Goal: Use online tool/utility: Utilize a website feature to perform a specific function

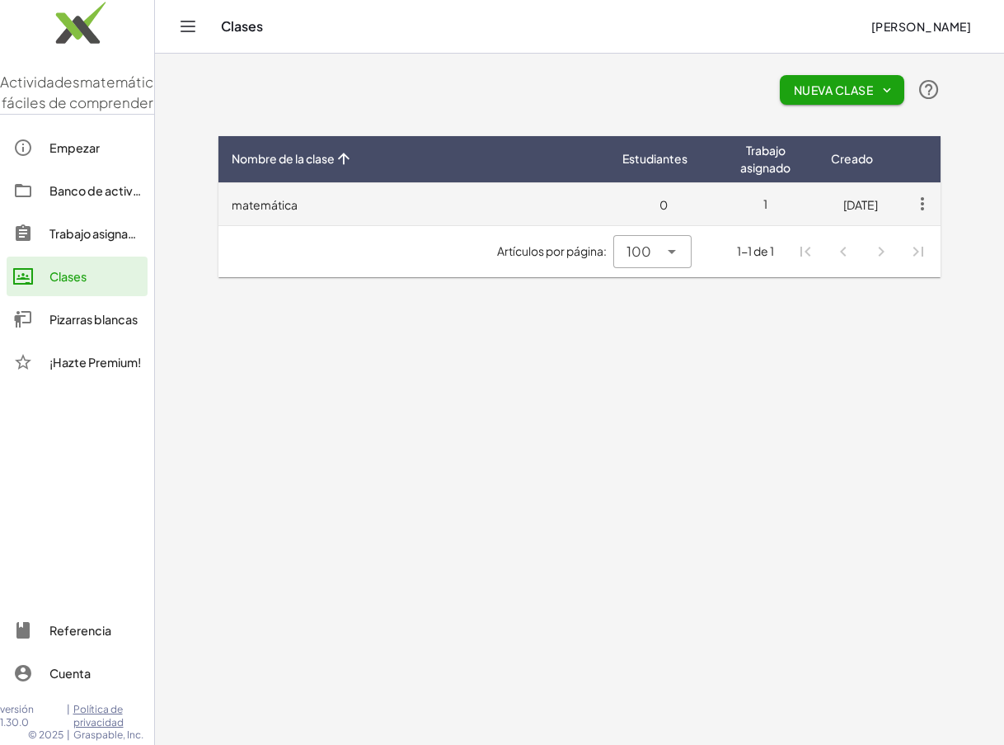
click at [282, 201] on font "matemática" at bounding box center [265, 204] width 66 height 15
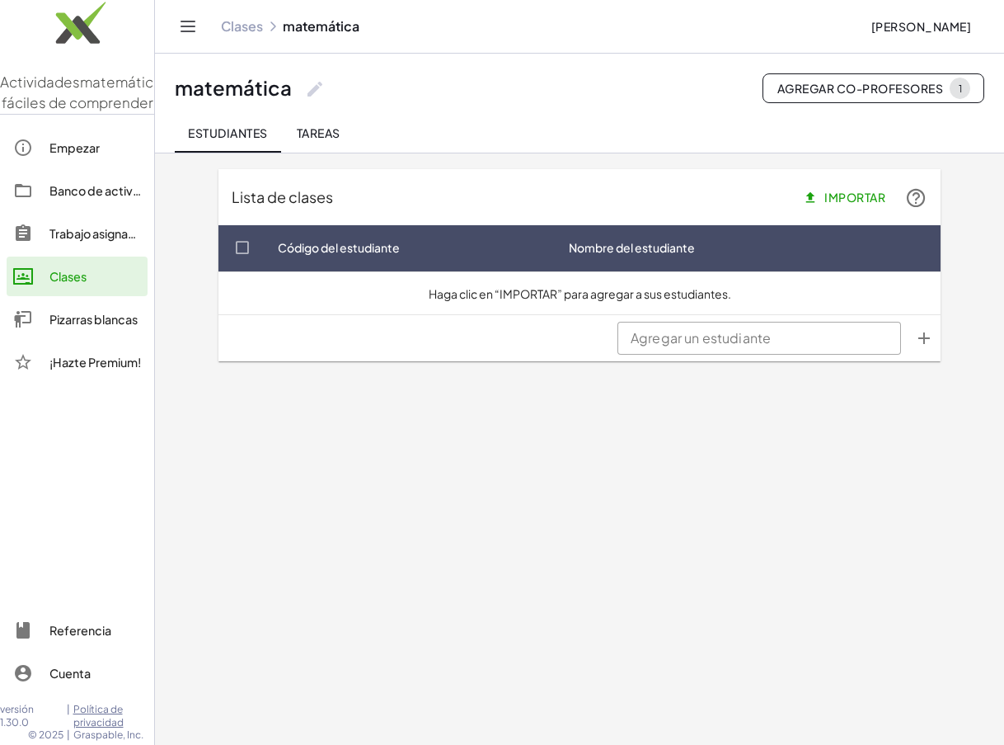
click at [105, 326] on font "Pizarras blancas" at bounding box center [93, 319] width 88 height 15
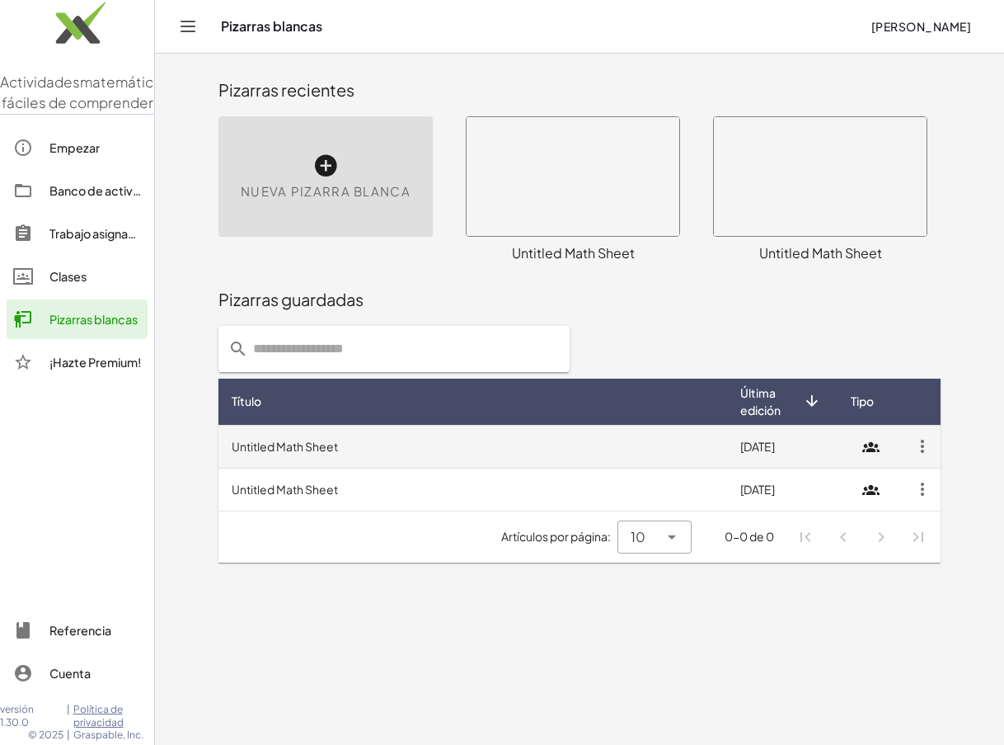
click at [290, 442] on td "Untitled Math Sheet" at bounding box center [472, 446] width 509 height 43
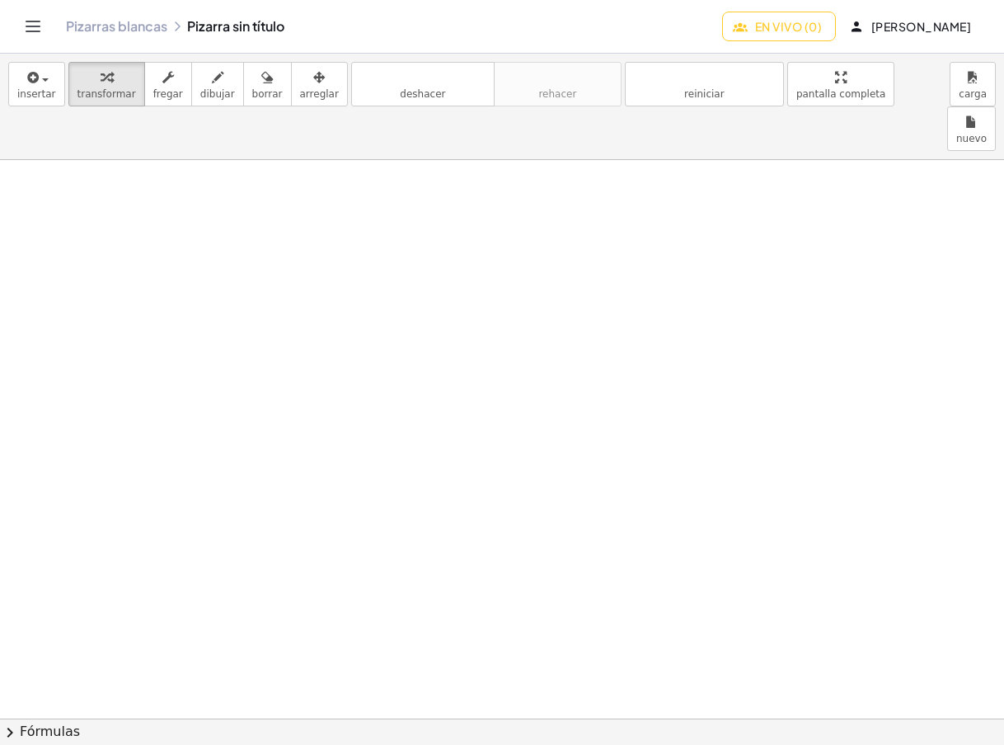
scroll to position [1787, 0]
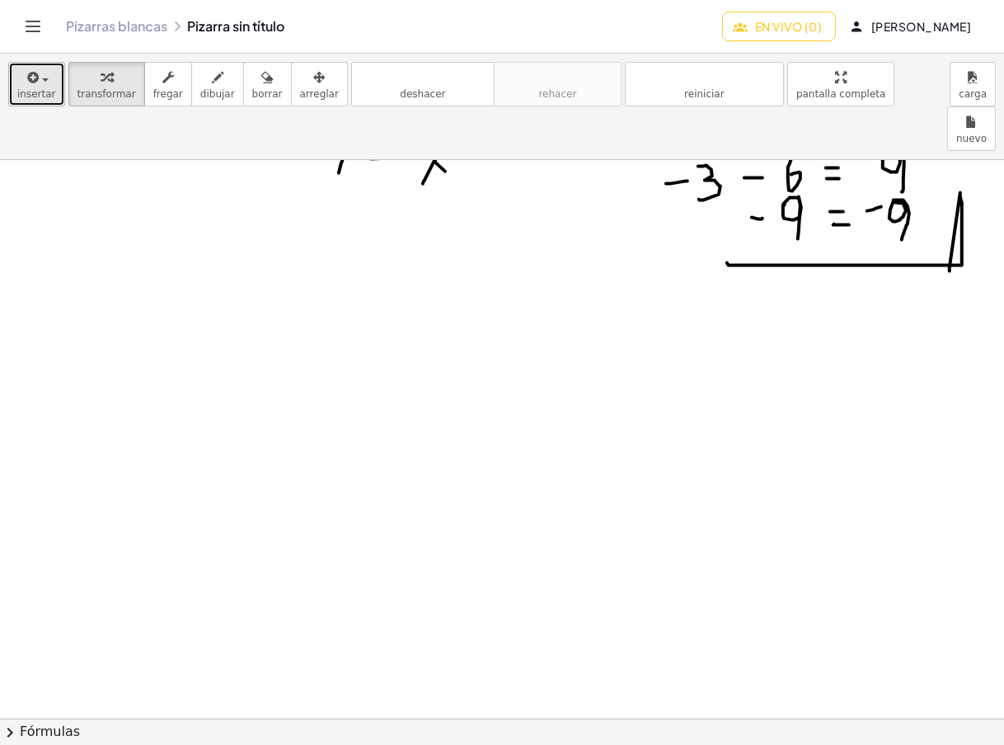
click at [39, 88] on font "insertar" at bounding box center [36, 94] width 39 height 12
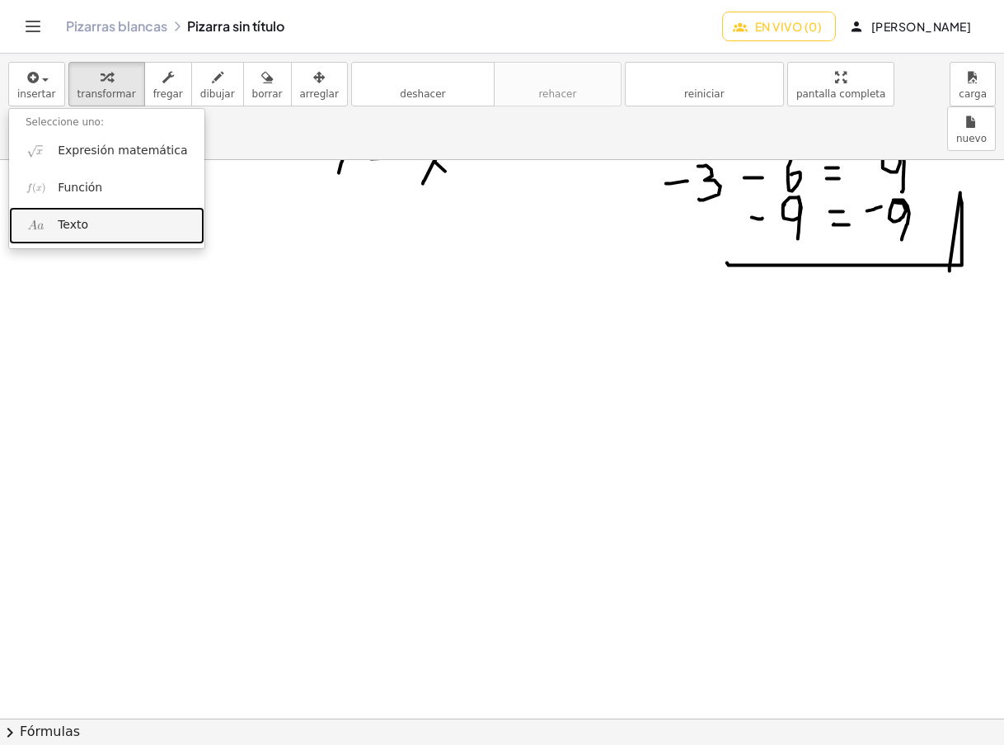
click at [92, 221] on link "Texto" at bounding box center [106, 225] width 195 height 37
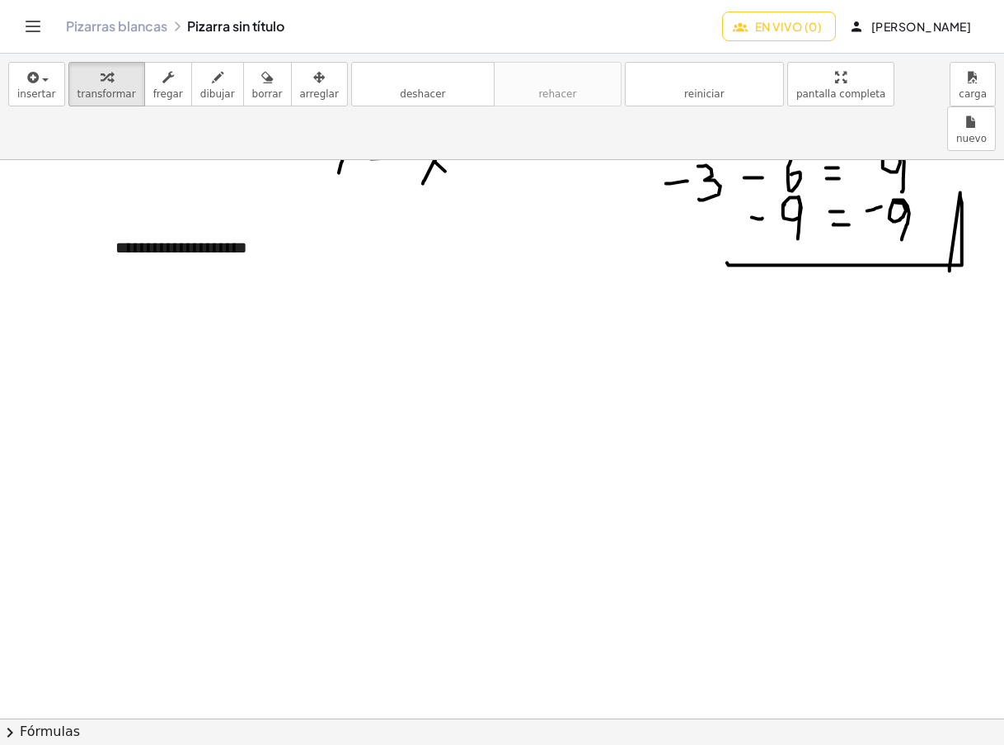
click at [300, 92] on font "arreglar" at bounding box center [319, 94] width 39 height 12
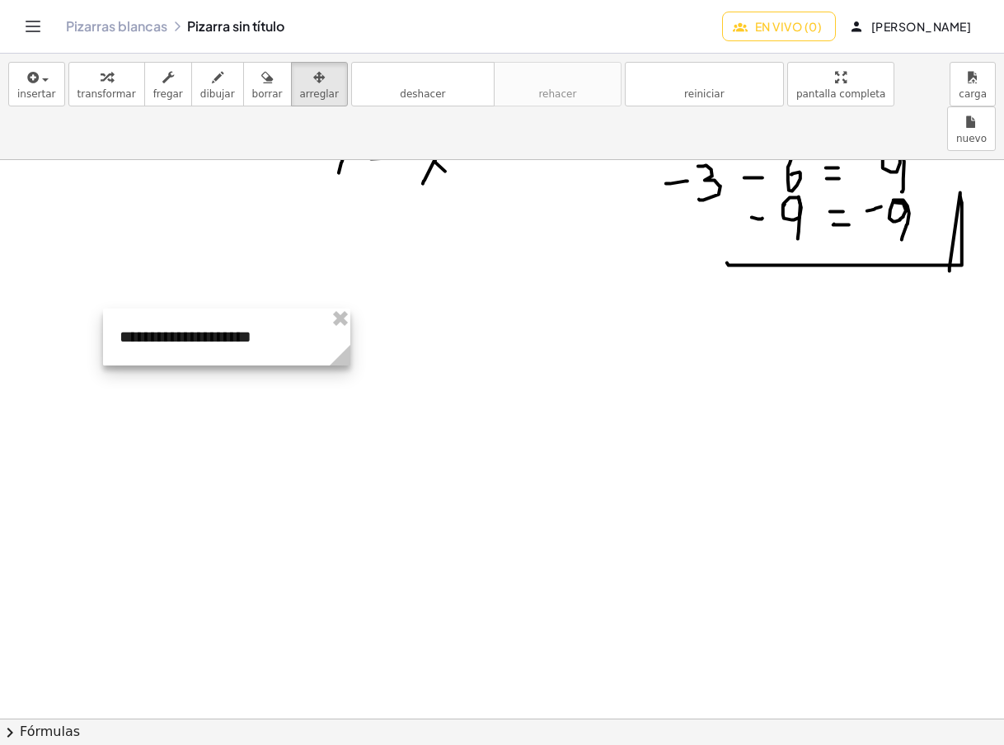
drag, startPoint x: 227, startPoint y: 208, endPoint x: 231, endPoint y: 297, distance: 89.1
click at [231, 308] on div at bounding box center [226, 336] width 247 height 57
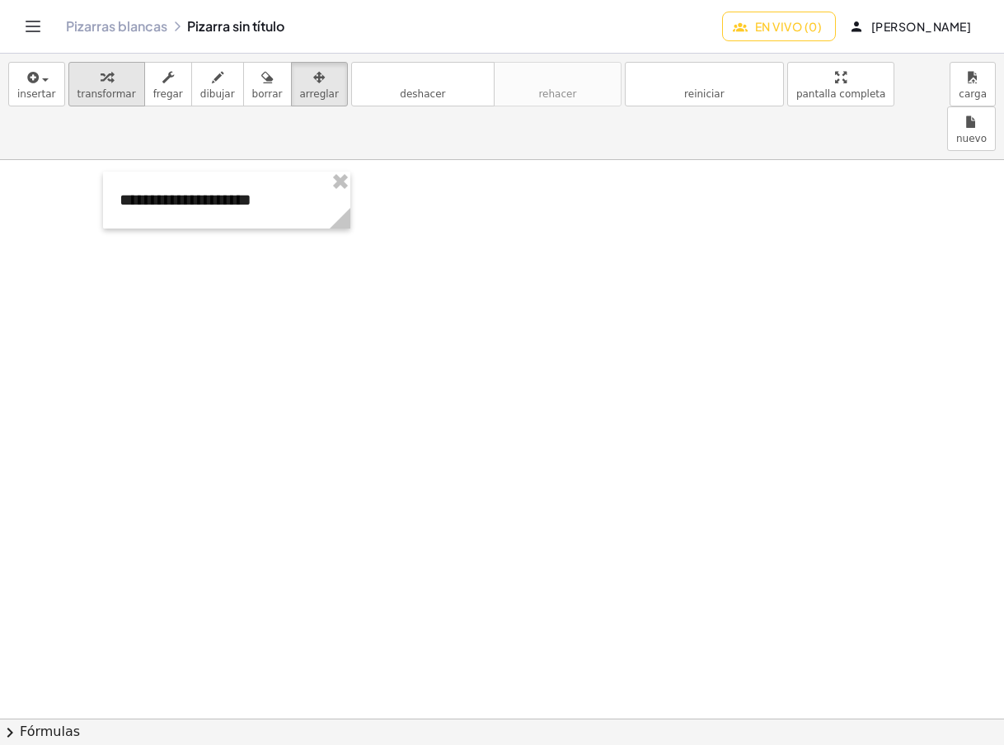
click at [112, 95] on font "transformar" at bounding box center [107, 94] width 59 height 12
click at [822, 26] on font "En vivo (0)" at bounding box center [788, 26] width 67 height 15
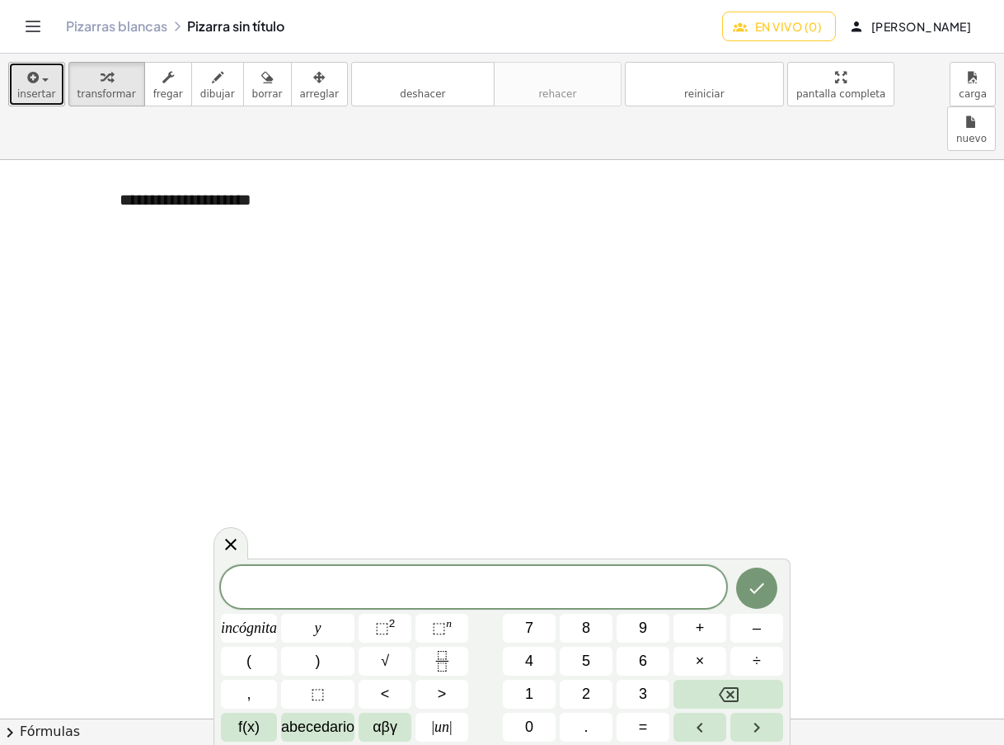
click at [43, 82] on div "button" at bounding box center [36, 77] width 39 height 20
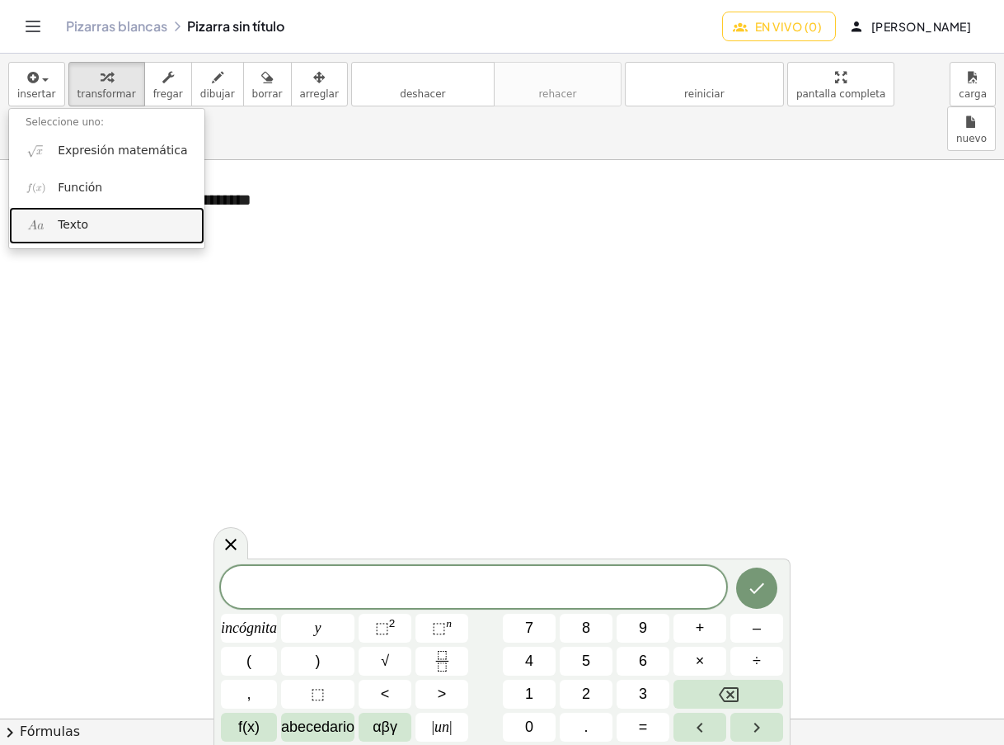
click at [72, 223] on font "Texto" at bounding box center [73, 224] width 31 height 13
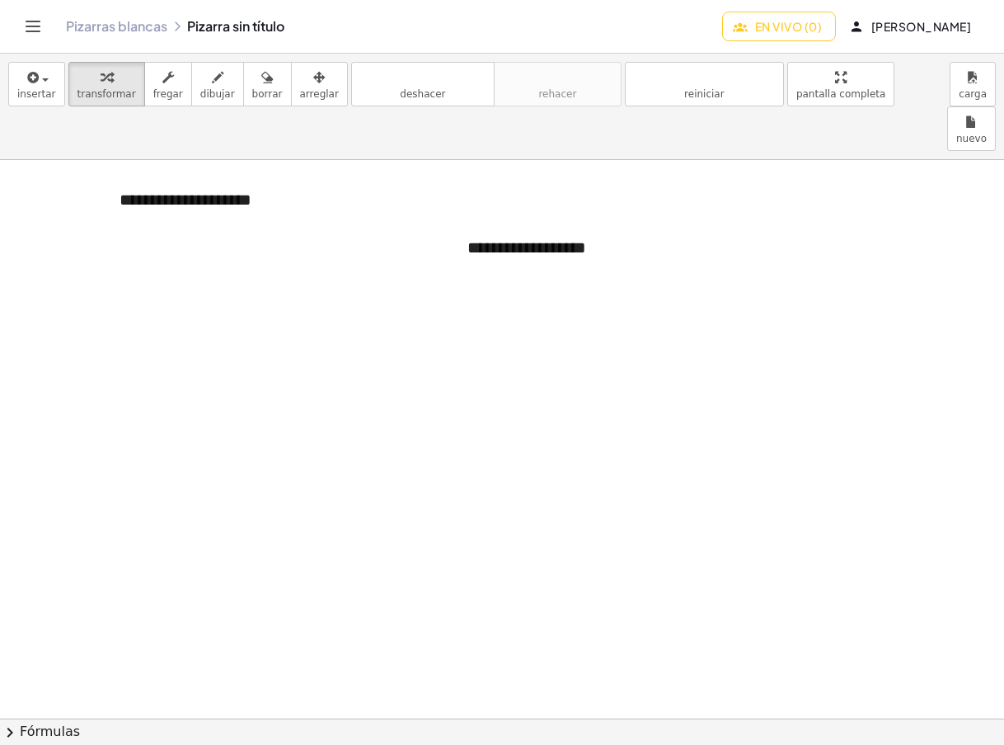
click at [821, 24] on font "En vivo (0)" at bounding box center [788, 26] width 67 height 15
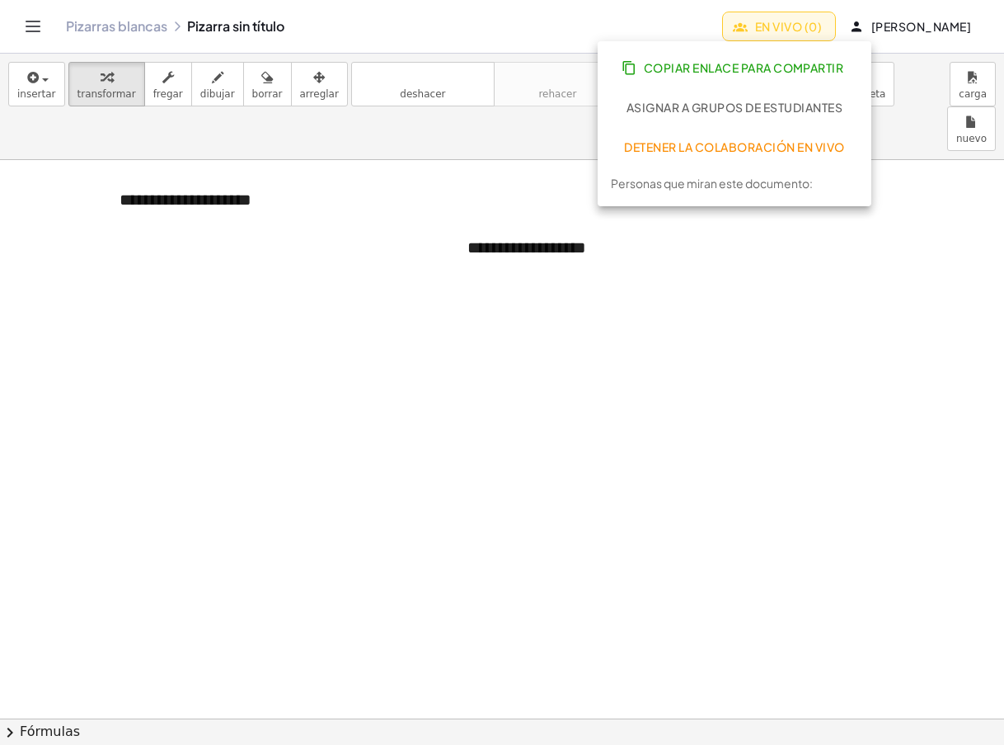
click at [822, 24] on font "En vivo (0)" at bounding box center [788, 26] width 67 height 15
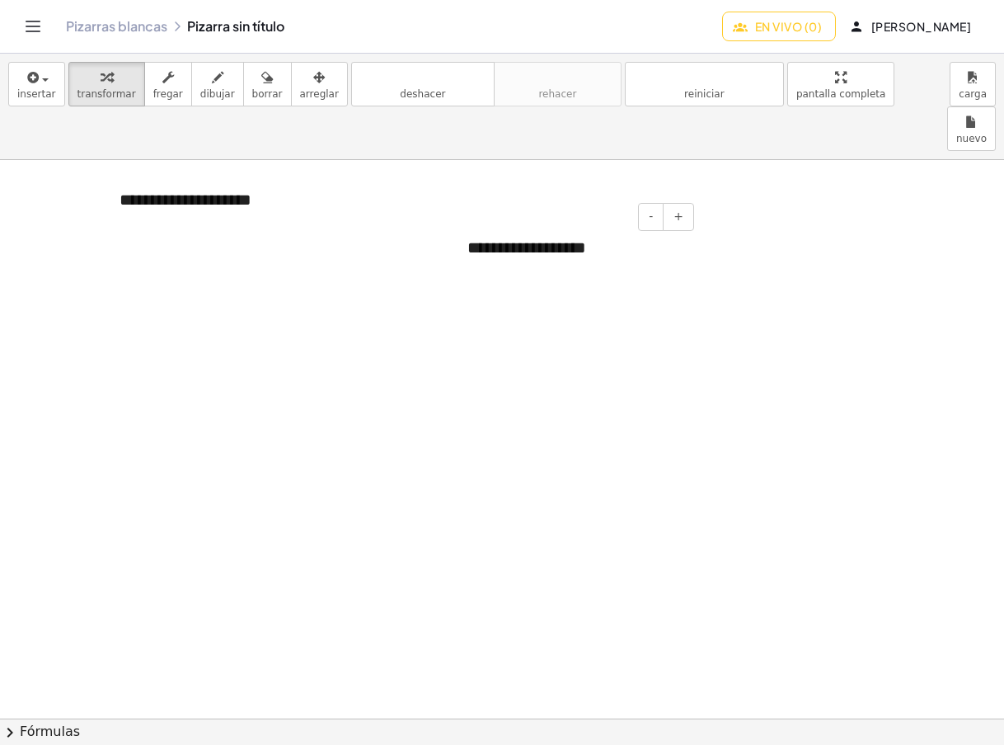
click at [537, 239] on font "**********" at bounding box center [526, 247] width 119 height 16
drag, startPoint x: 580, startPoint y: 201, endPoint x: 460, endPoint y: 204, distance: 119.6
click at [460, 219] on div "**********" at bounding box center [574, 247] width 247 height 57
click at [813, 26] on font "En vivo (0)" at bounding box center [788, 26] width 67 height 15
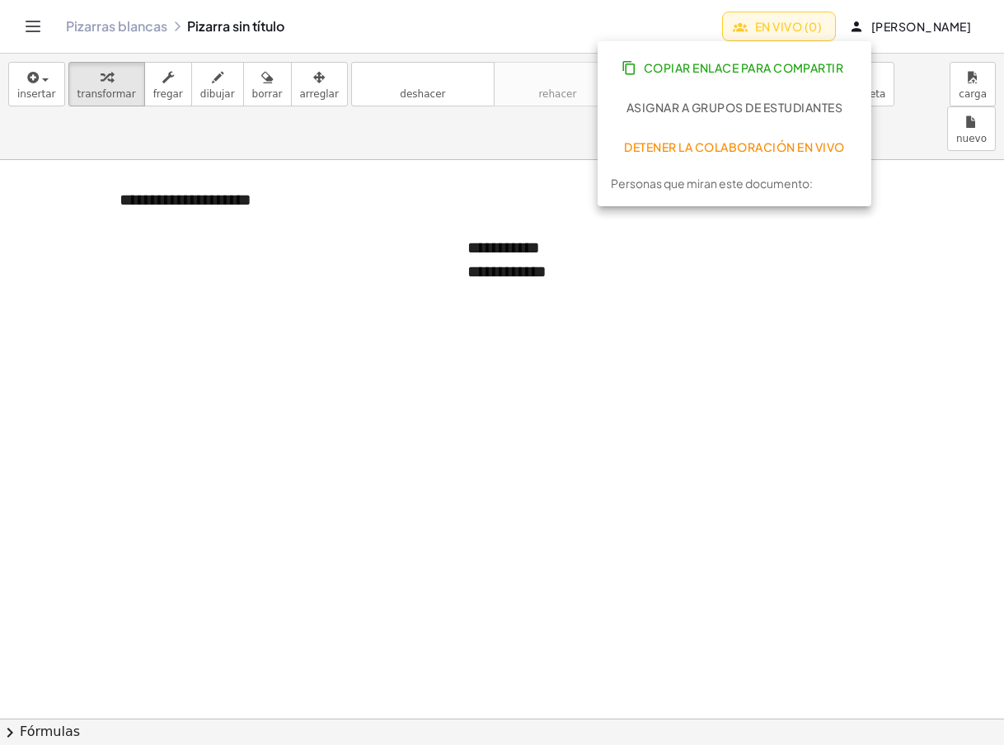
click at [709, 65] on font "Copiar enlace para compartir" at bounding box center [744, 67] width 200 height 15
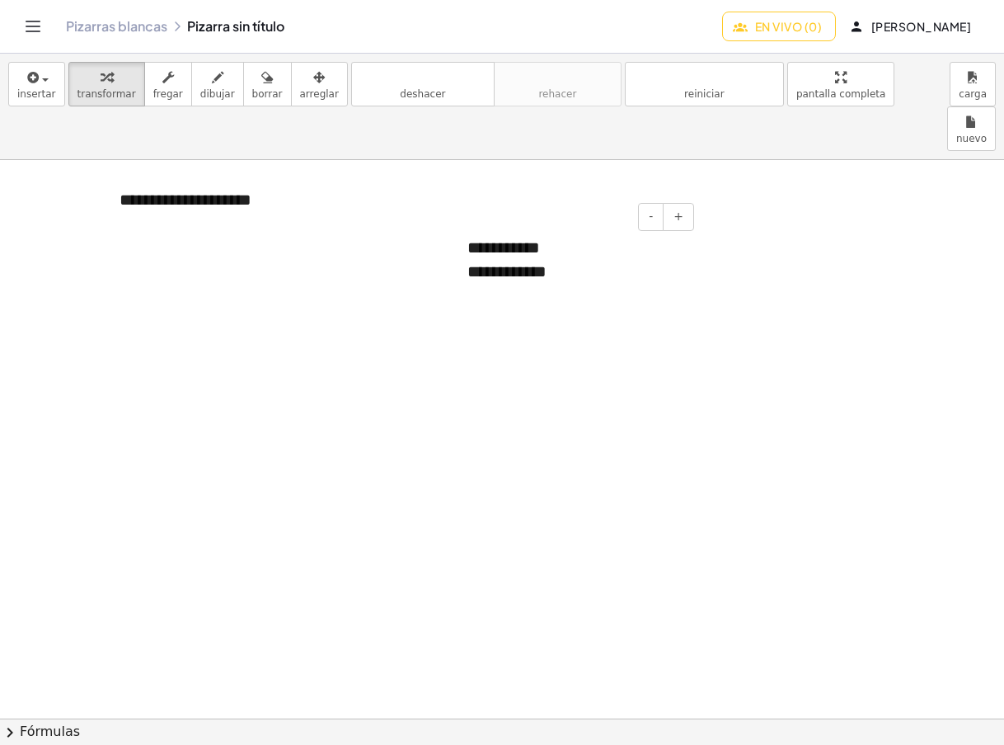
click at [529, 239] on font "**********" at bounding box center [503, 247] width 73 height 16
drag, startPoint x: 292, startPoint y: 92, endPoint x: 553, endPoint y: 172, distance: 273.6
click at [300, 92] on font "arreglar" at bounding box center [319, 94] width 39 height 12
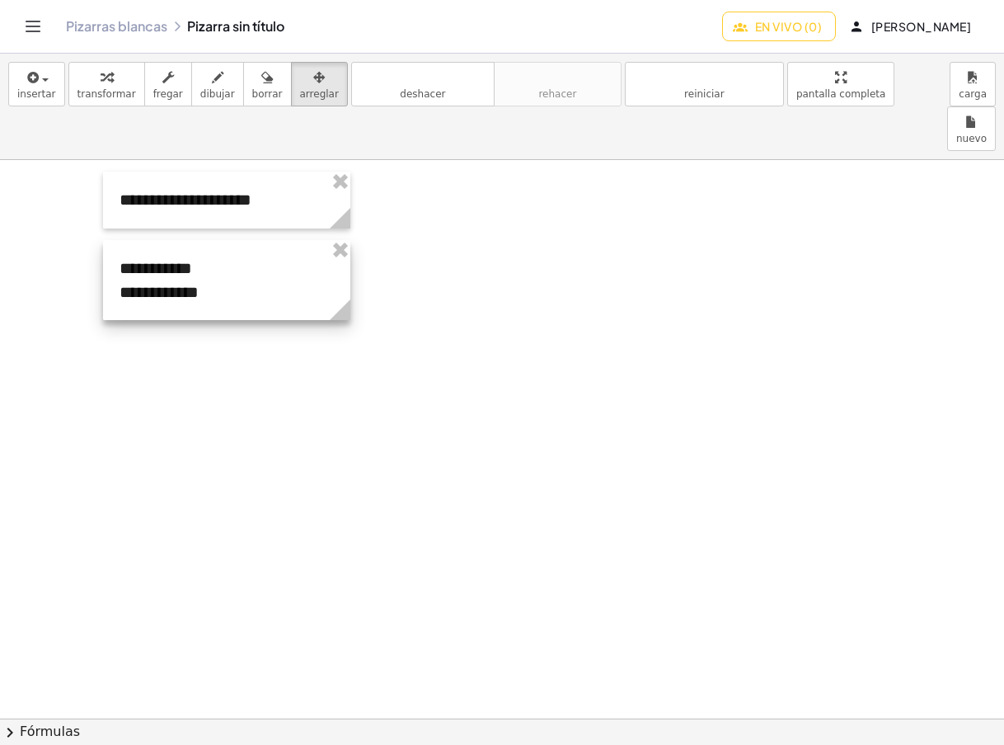
drag, startPoint x: 570, startPoint y: 181, endPoint x: 222, endPoint y: 201, distance: 348.5
click at [222, 240] on div at bounding box center [226, 280] width 247 height 80
drag, startPoint x: 110, startPoint y: 79, endPoint x: 235, endPoint y: 125, distance: 133.6
click at [110, 79] on div "button" at bounding box center [107, 77] width 59 height 20
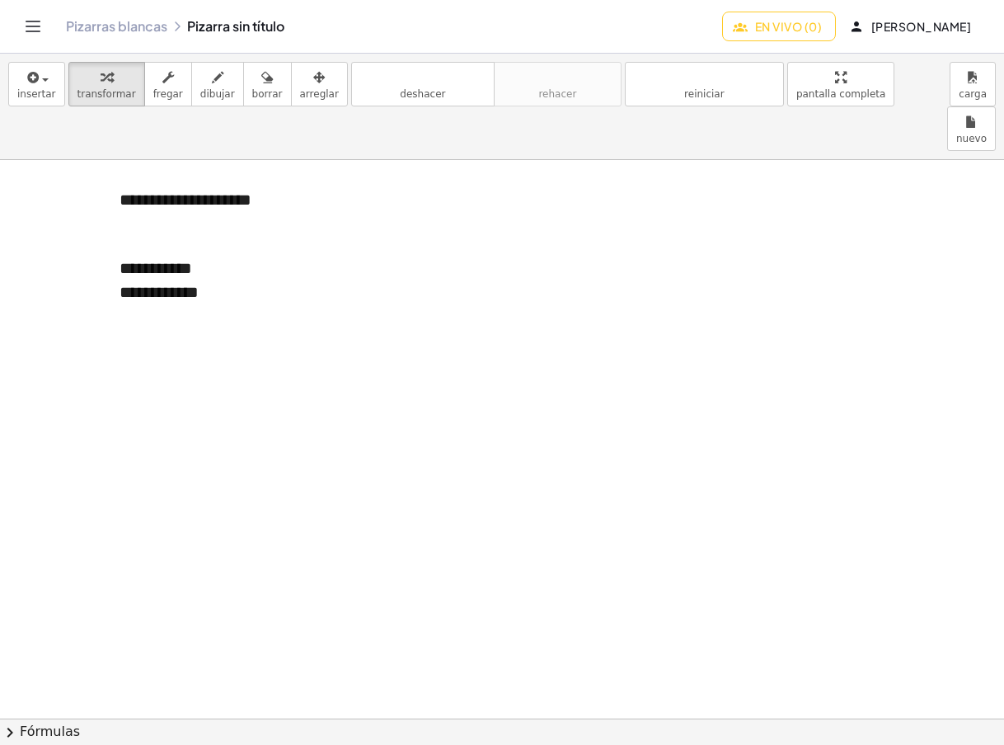
click at [825, 18] on button "En vivo (0)" at bounding box center [779, 27] width 114 height 30
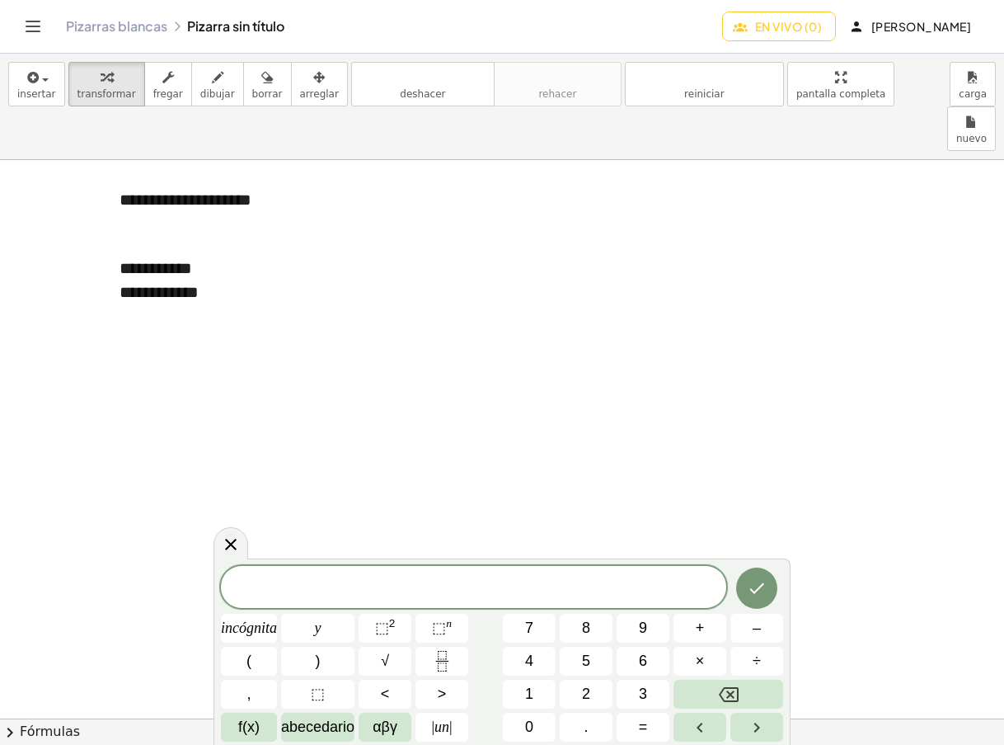
click at [796, 31] on font "En vivo (0)" at bounding box center [788, 26] width 67 height 15
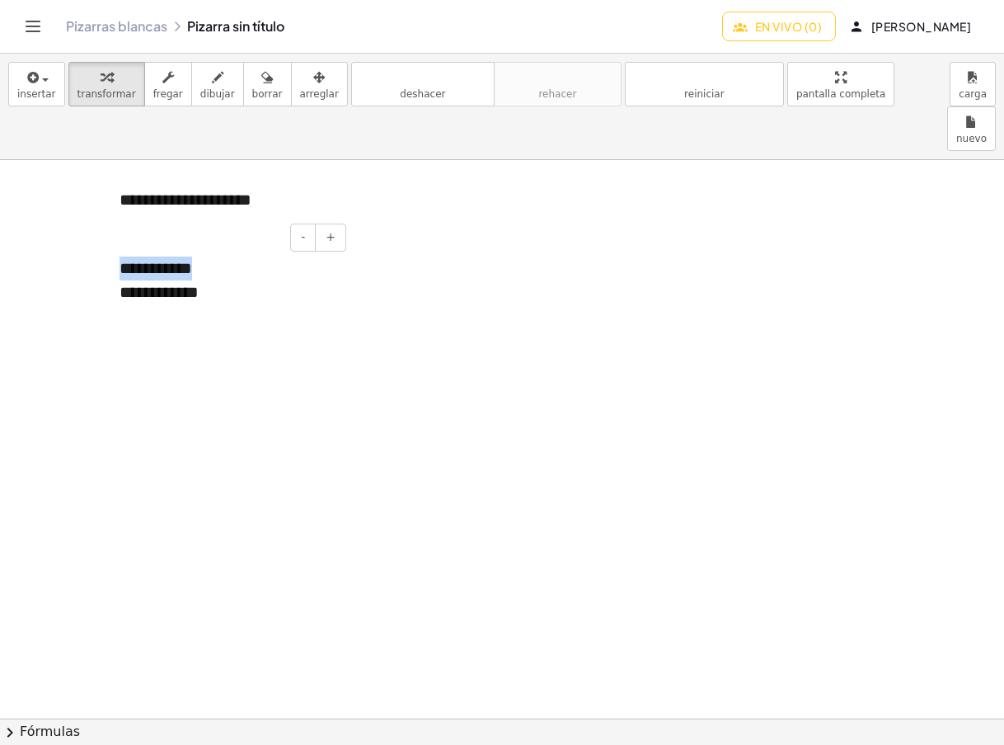
drag, startPoint x: 122, startPoint y: 229, endPoint x: 211, endPoint y: 234, distance: 89.2
click at [211, 240] on div "**********" at bounding box center [226, 280] width 247 height 80
click at [47, 81] on div "button" at bounding box center [36, 77] width 39 height 20
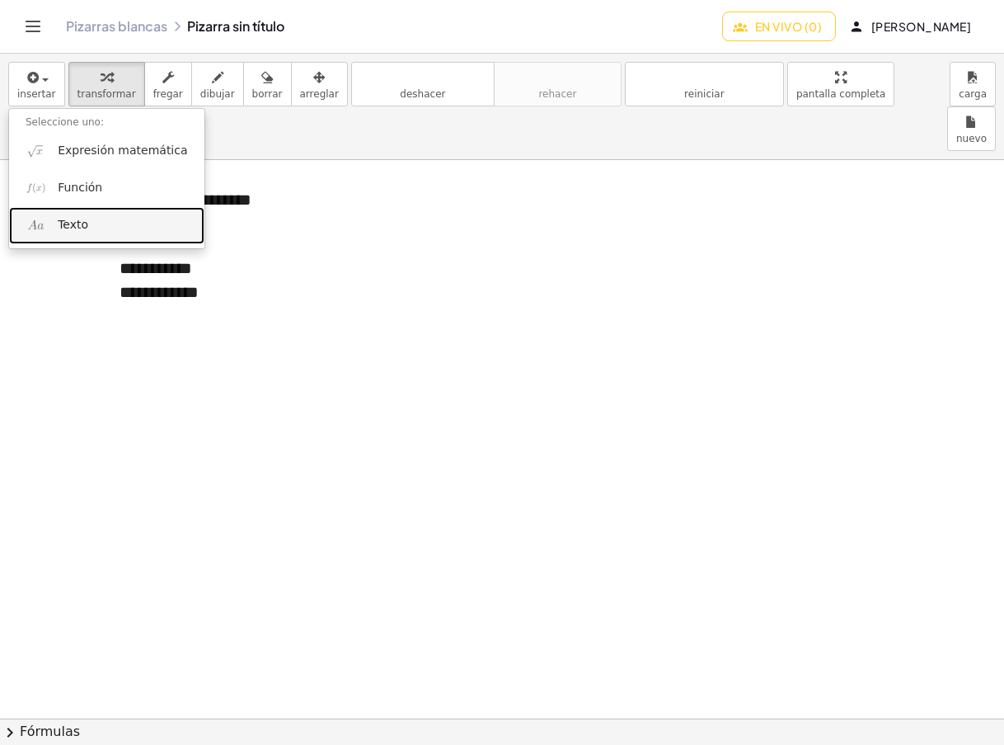
click at [76, 228] on font "Texto" at bounding box center [73, 224] width 31 height 13
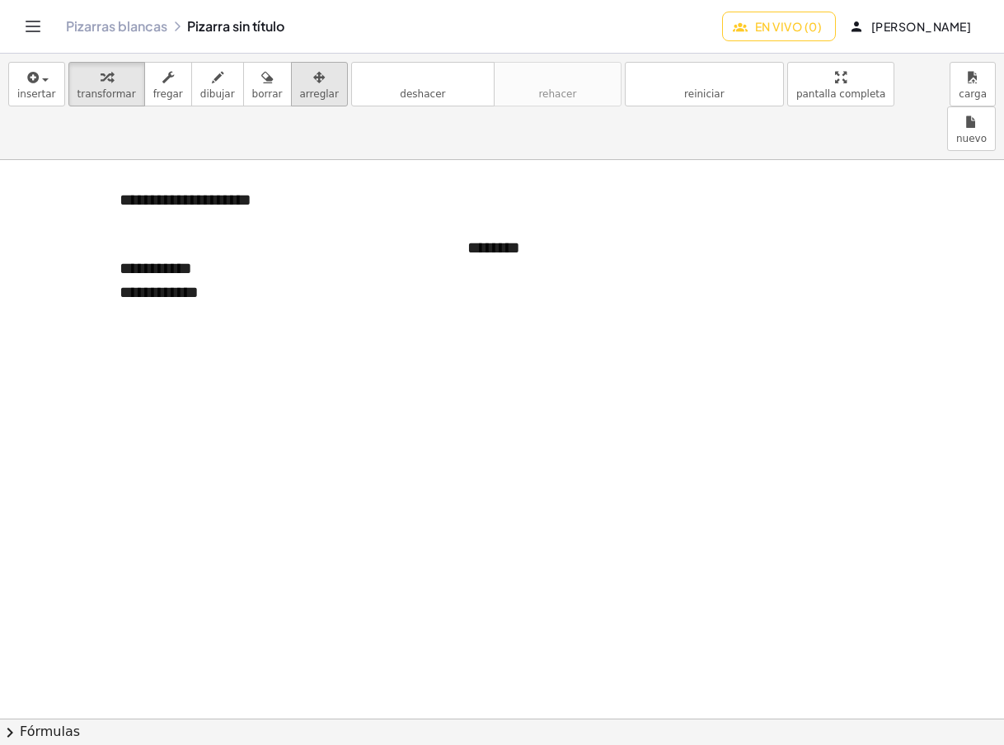
click at [300, 86] on div "button" at bounding box center [319, 77] width 39 height 20
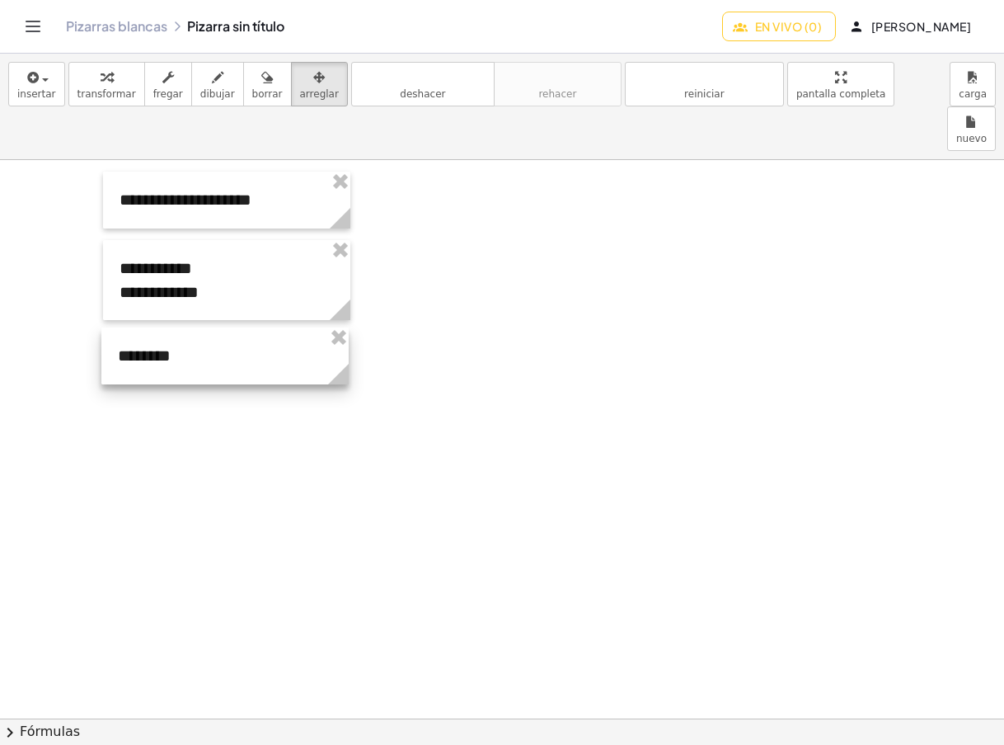
drag, startPoint x: 533, startPoint y: 268, endPoint x: 239, endPoint y: 325, distance: 299.0
click at [224, 327] on div at bounding box center [224, 355] width 247 height 57
drag, startPoint x: 345, startPoint y: 332, endPoint x: 209, endPoint y: 327, distance: 136.1
click at [209, 364] on icon at bounding box center [204, 374] width 21 height 21
drag, startPoint x: 108, startPoint y: 84, endPoint x: 195, endPoint y: 326, distance: 257.7
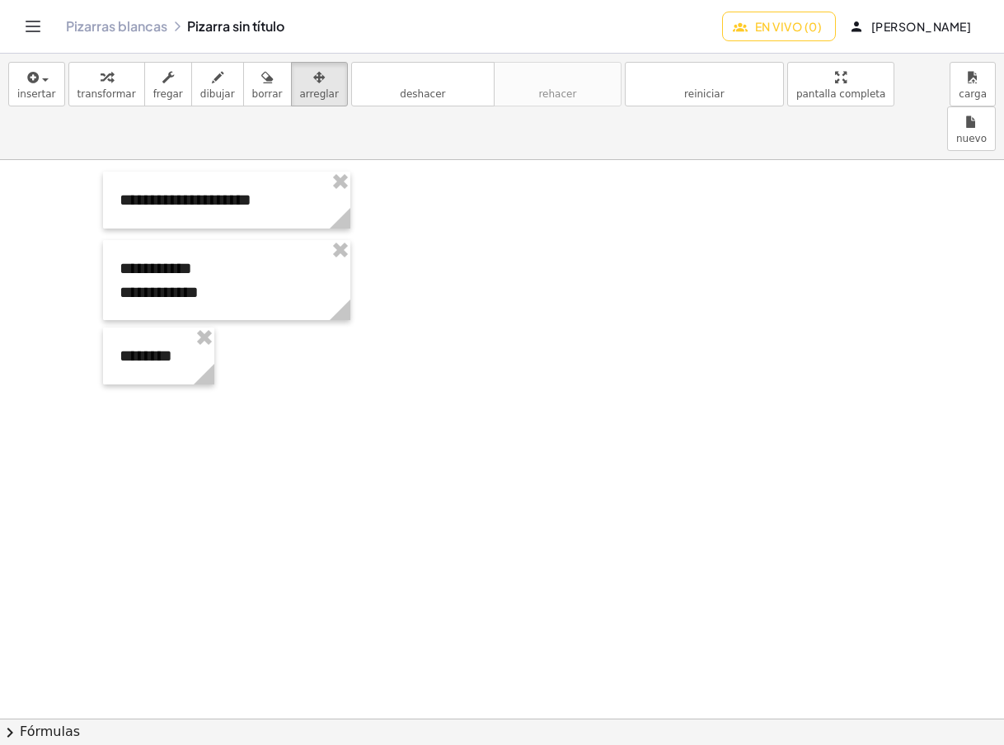
click at [108, 84] on div "button" at bounding box center [107, 77] width 59 height 20
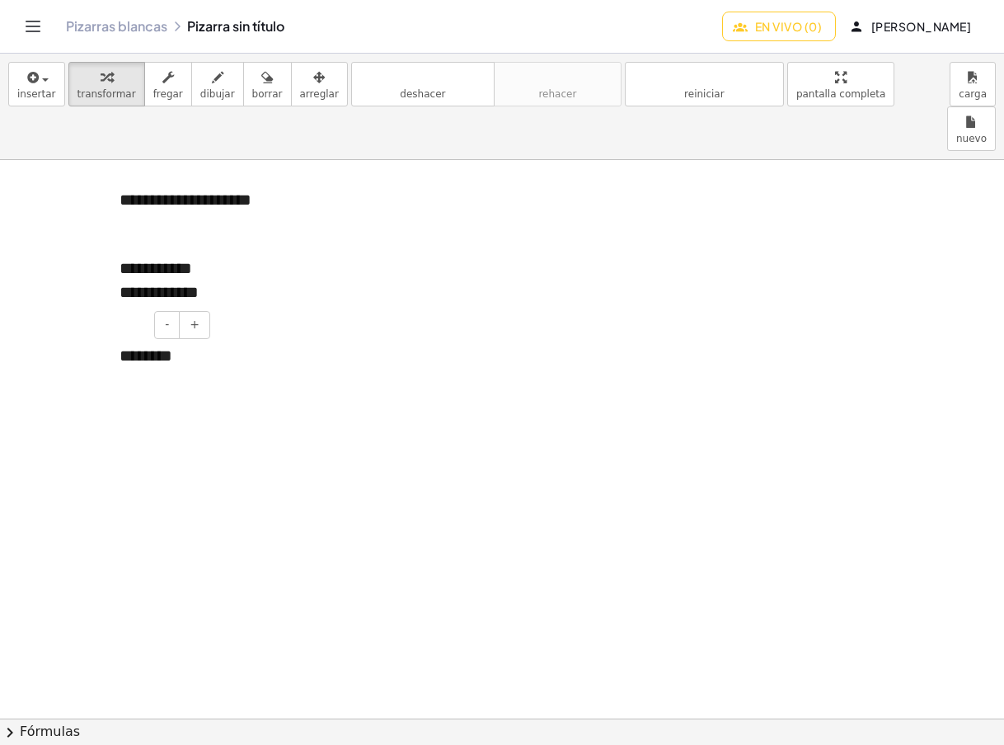
click at [166, 347] on font "********" at bounding box center [146, 355] width 53 height 16
click at [177, 347] on font "*********" at bounding box center [149, 355] width 59 height 16
click at [42, 78] on span "button" at bounding box center [45, 79] width 7 height 3
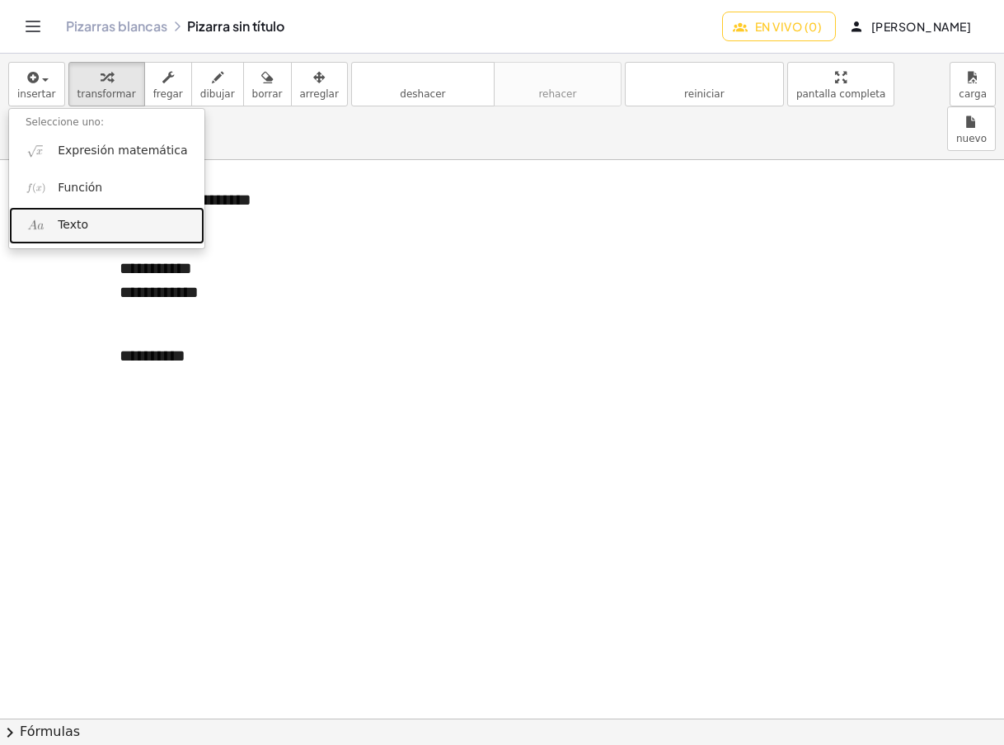
click at [68, 222] on font "Texto" at bounding box center [73, 224] width 31 height 13
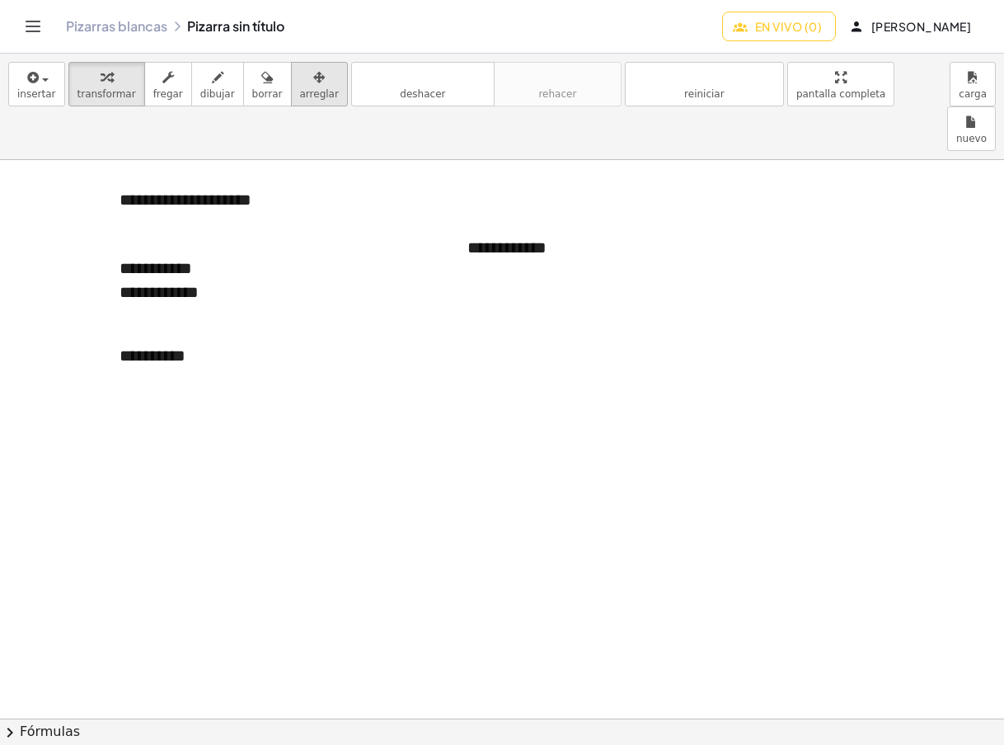
click at [300, 91] on font "arreglar" at bounding box center [319, 94] width 39 height 12
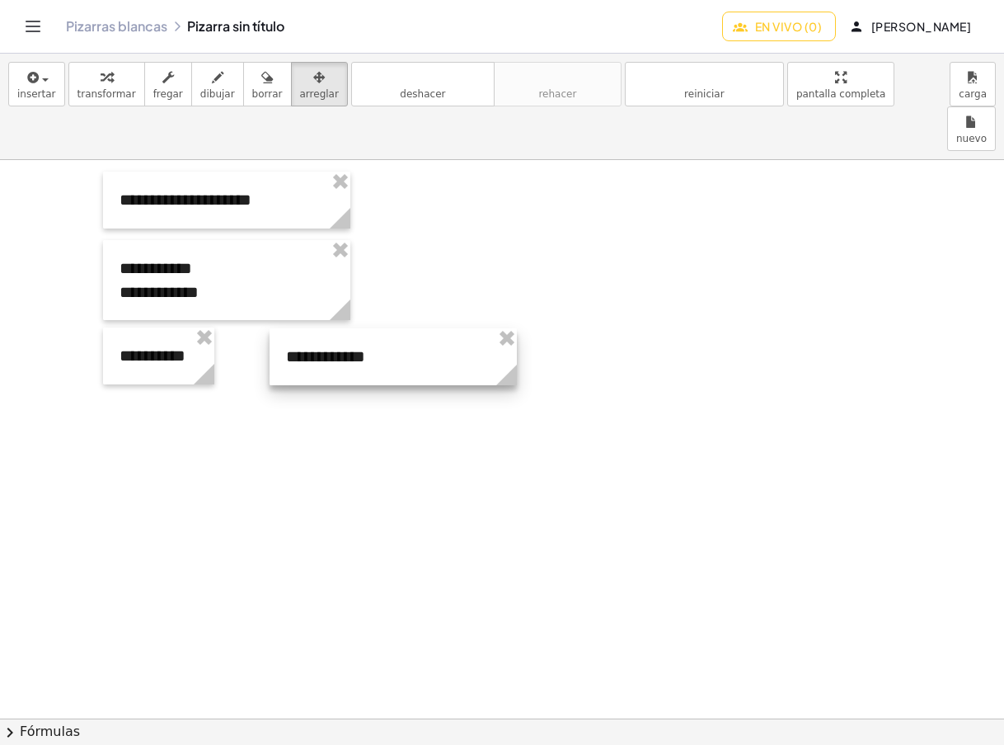
drag, startPoint x: 531, startPoint y: 189, endPoint x: 350, endPoint y: 298, distance: 211.5
click at [350, 328] on div at bounding box center [393, 356] width 247 height 57
drag, startPoint x: 105, startPoint y: 90, endPoint x: 158, endPoint y: 299, distance: 216.2
click at [105, 90] on font "transformar" at bounding box center [107, 94] width 59 height 12
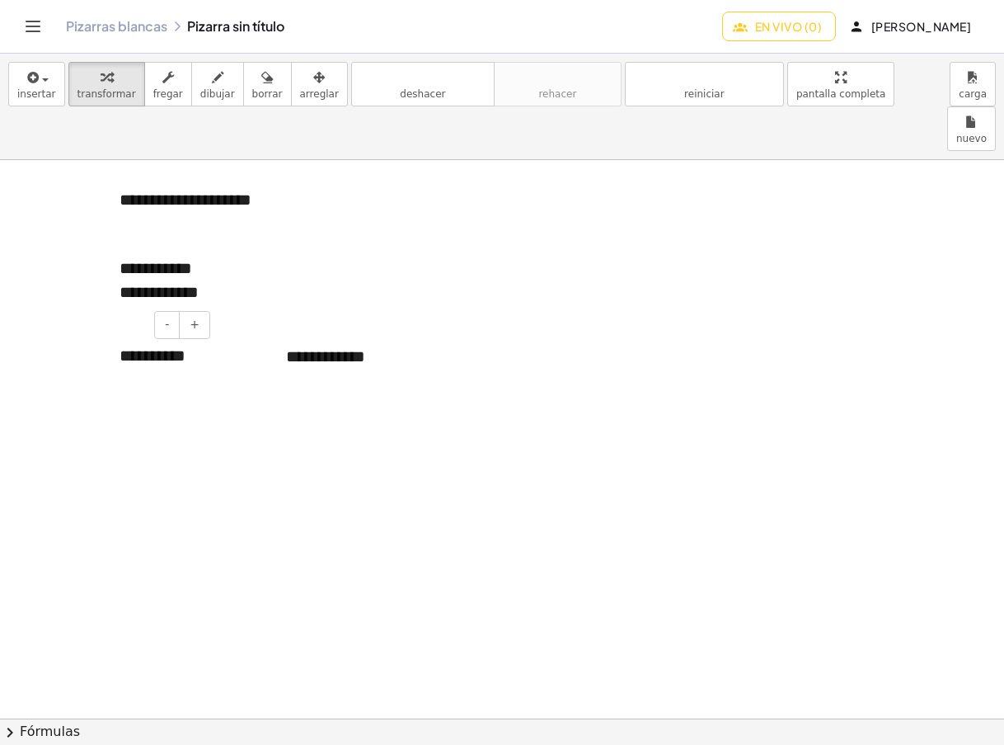
click at [139, 347] on font "**********" at bounding box center [153, 355] width 66 height 16
click at [155, 347] on font "**********" at bounding box center [156, 355] width 73 height 16
click at [313, 72] on icon "button" at bounding box center [319, 78] width 12 height 20
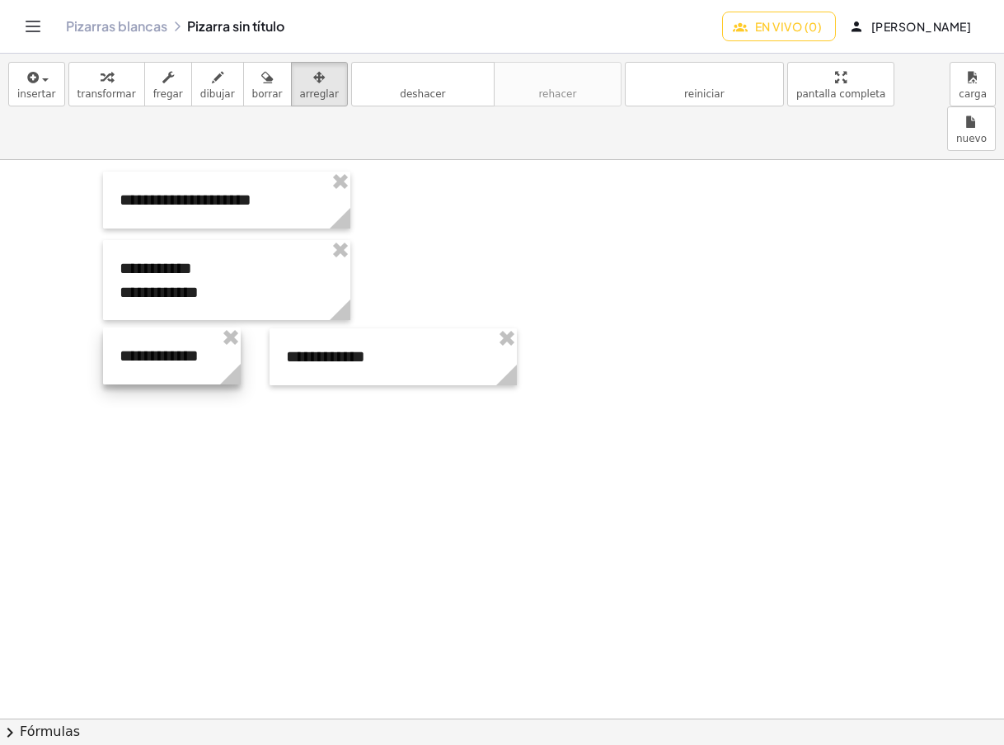
drag, startPoint x: 209, startPoint y: 359, endPoint x: 246, endPoint y: 365, distance: 37.7
drag, startPoint x: 511, startPoint y: 333, endPoint x: 402, endPoint y: 336, distance: 109.7
click at [402, 364] on icon at bounding box center [395, 374] width 21 height 21
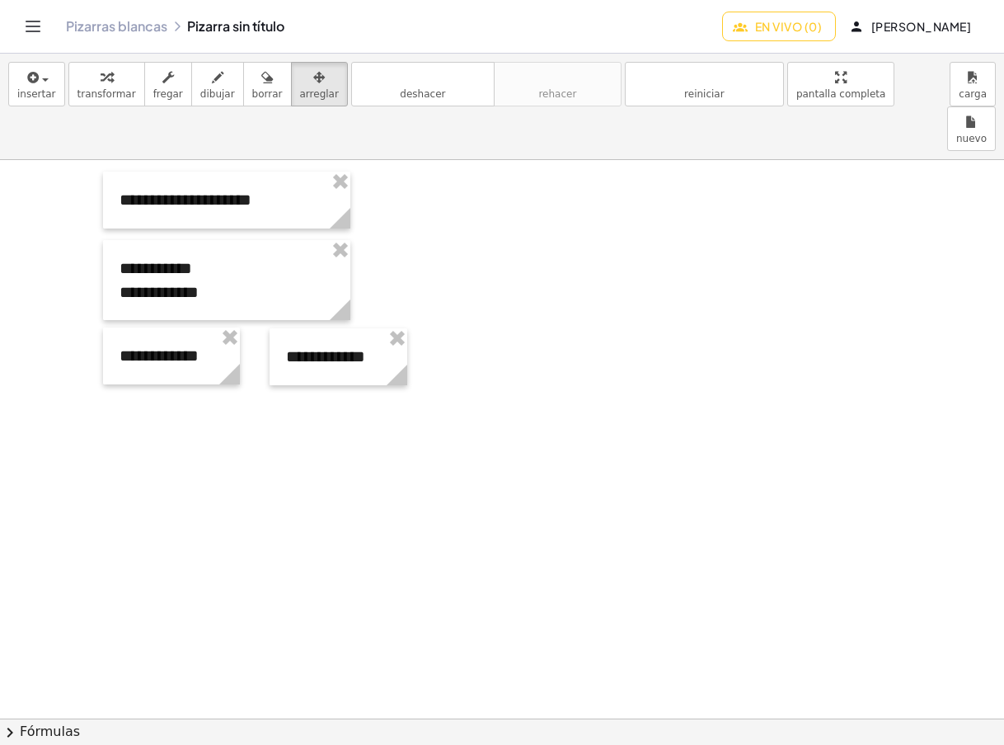
click at [101, 87] on button "transformar" at bounding box center [106, 84] width 77 height 45
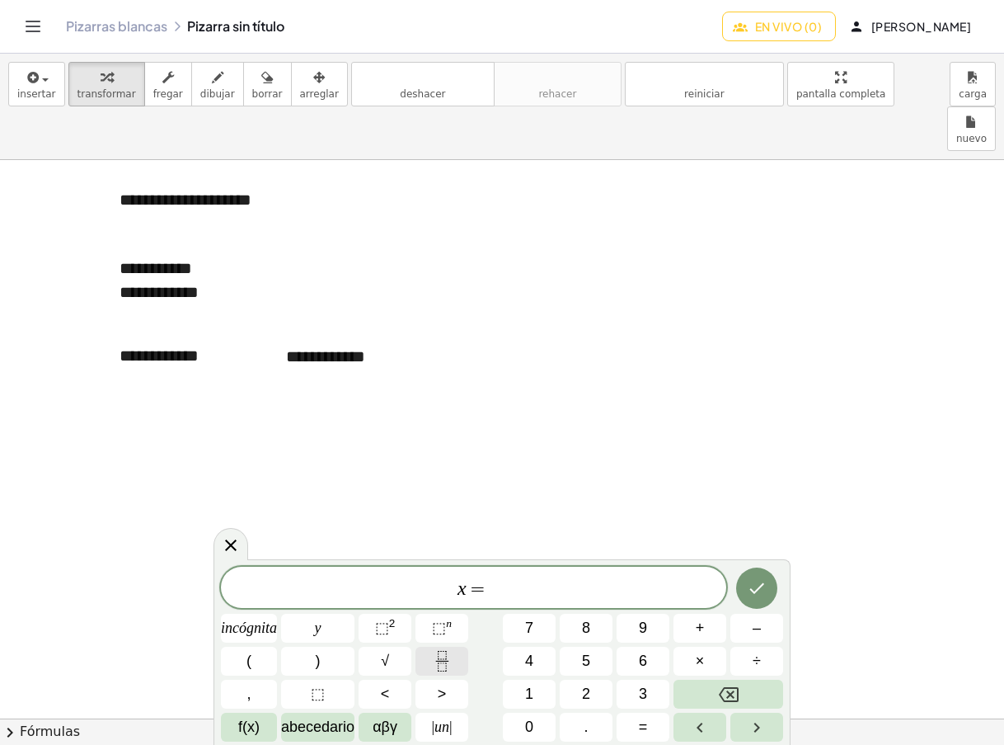
click at [446, 663] on icon "Fracción" at bounding box center [442, 666] width 8 height 8
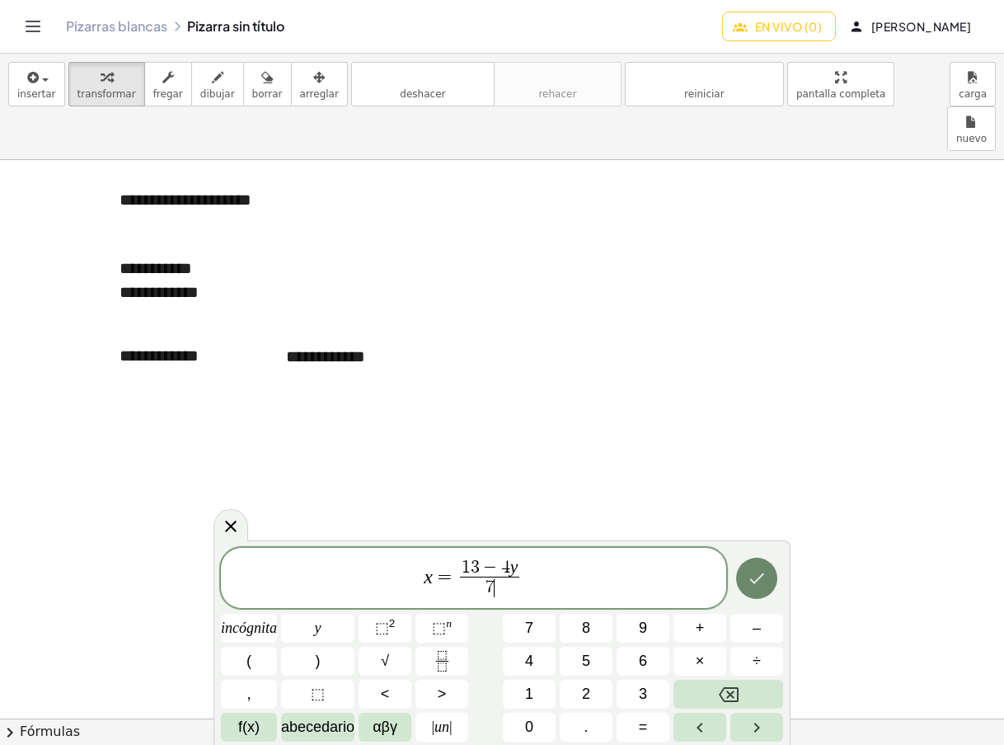
click at [770, 576] on button "Hecho" at bounding box center [756, 577] width 41 height 41
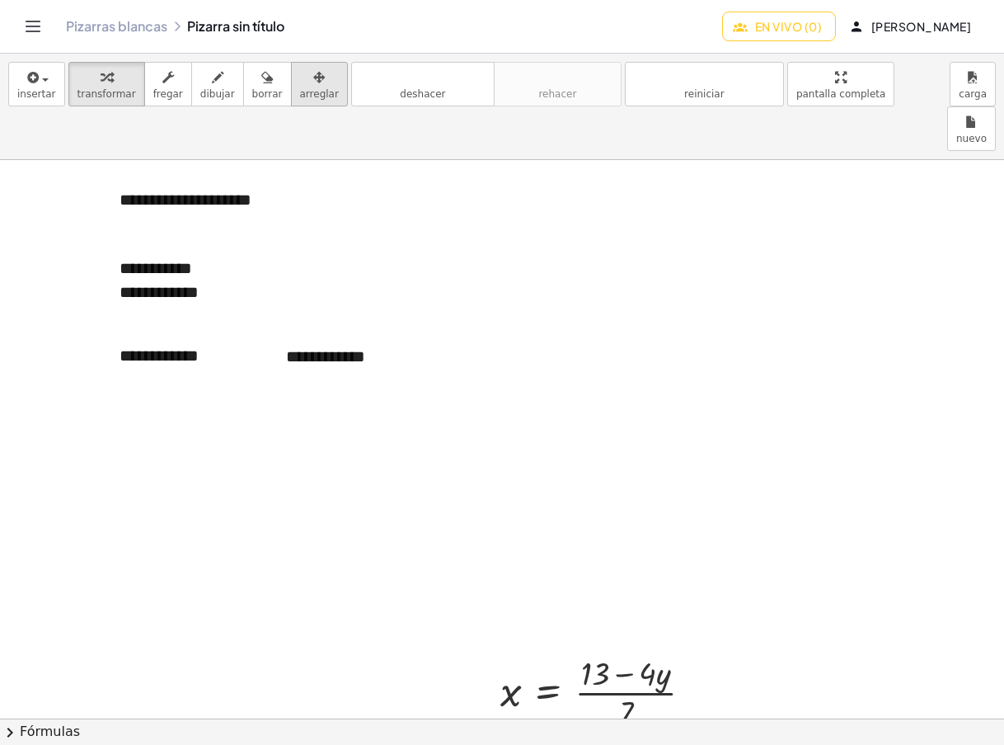
click at [313, 82] on icon "button" at bounding box center [319, 78] width 12 height 20
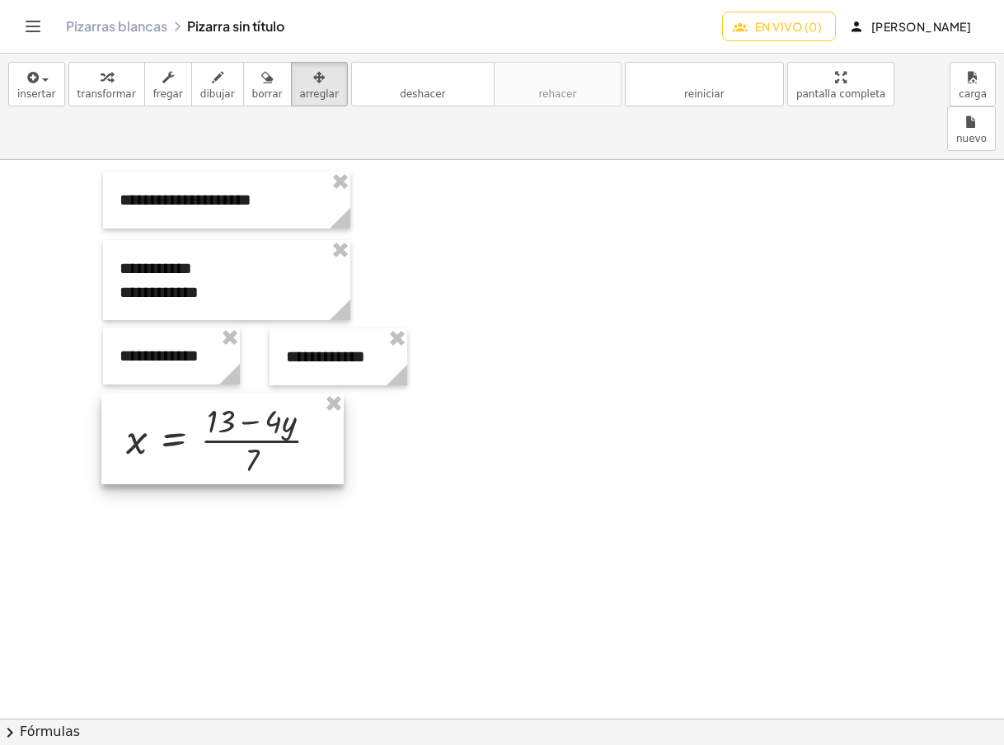
drag, startPoint x: 607, startPoint y: 634, endPoint x: 233, endPoint y: 384, distance: 450.0
click at [232, 393] on div at bounding box center [222, 438] width 242 height 91
click at [99, 88] on font "transformar" at bounding box center [107, 94] width 59 height 12
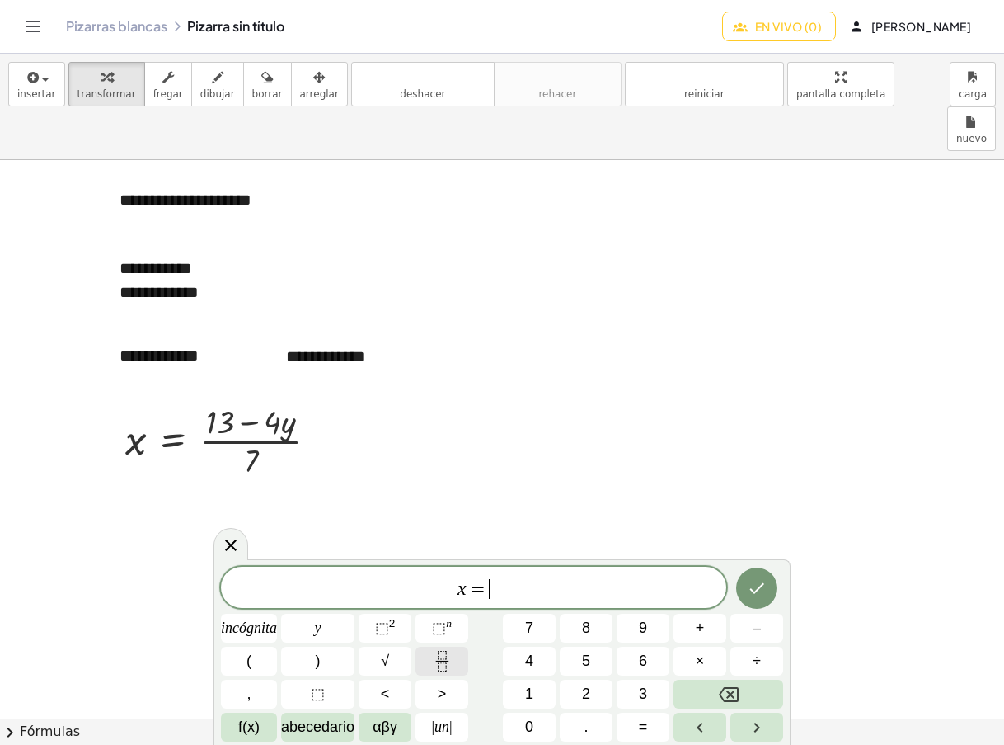
click at [449, 655] on icon "Fracción" at bounding box center [442, 661] width 21 height 21
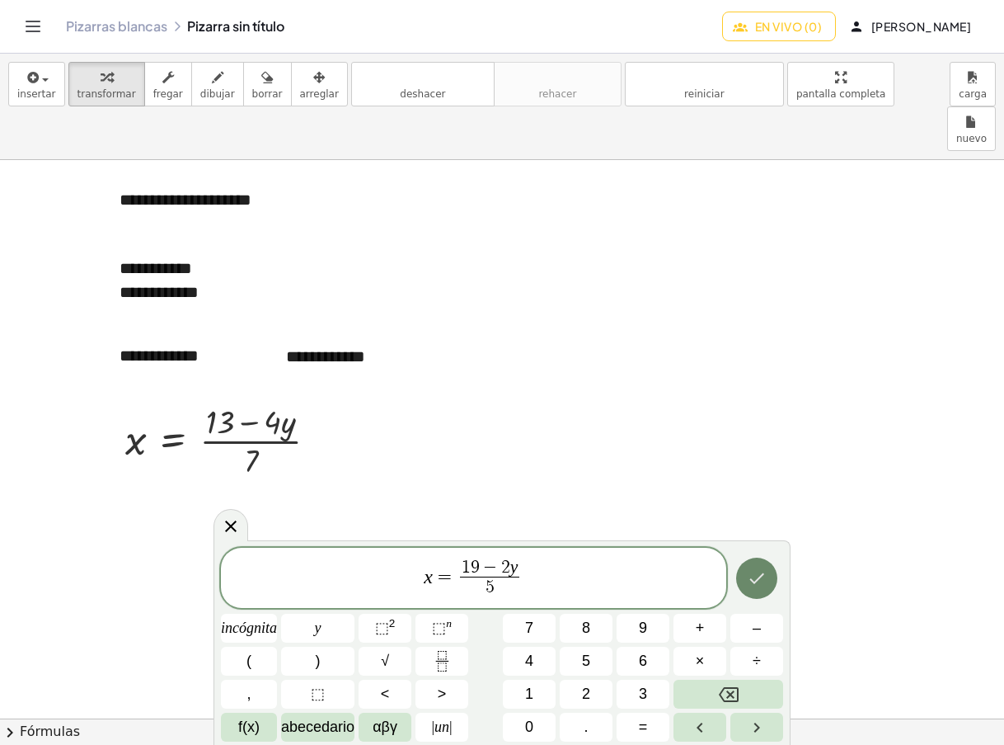
click at [759, 576] on icon "Hecho" at bounding box center [757, 578] width 20 height 20
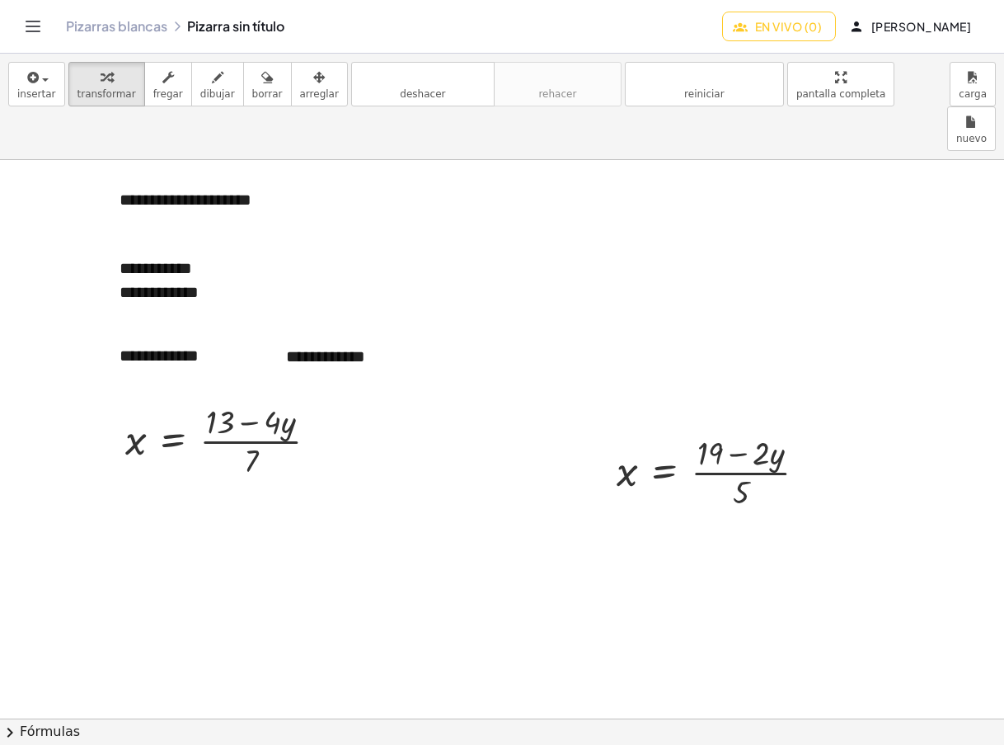
click at [300, 88] on font "arreglar" at bounding box center [319, 94] width 39 height 12
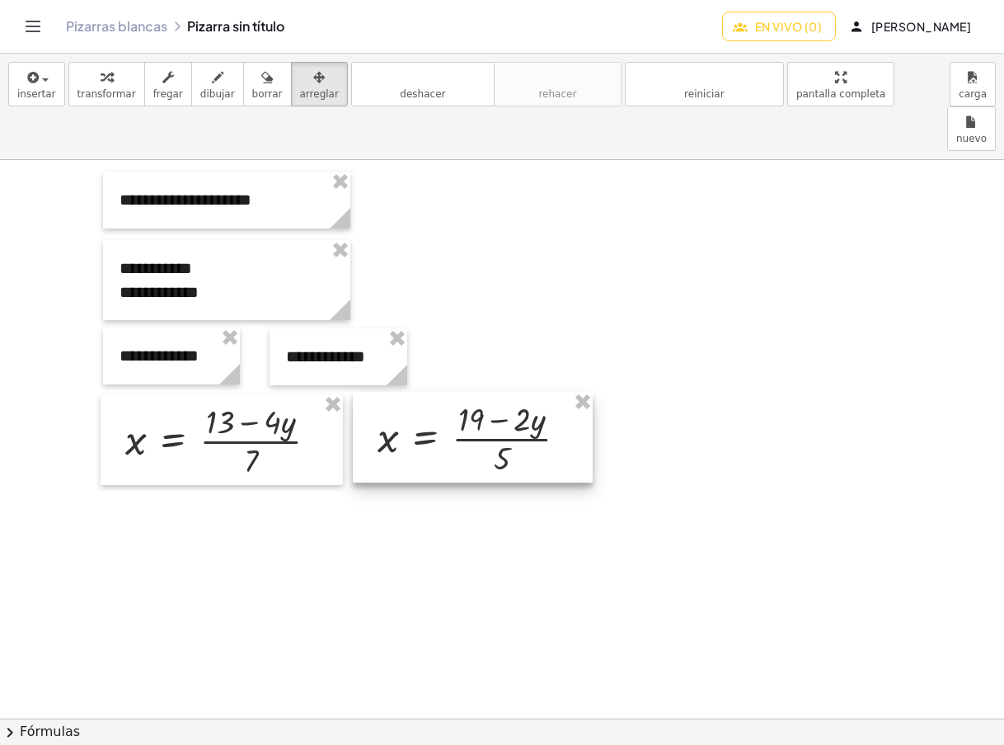
drag, startPoint x: 728, startPoint y: 423, endPoint x: 489, endPoint y: 389, distance: 241.5
click at [489, 392] on div at bounding box center [473, 437] width 240 height 91
click at [96, 88] on font "transformar" at bounding box center [107, 94] width 59 height 12
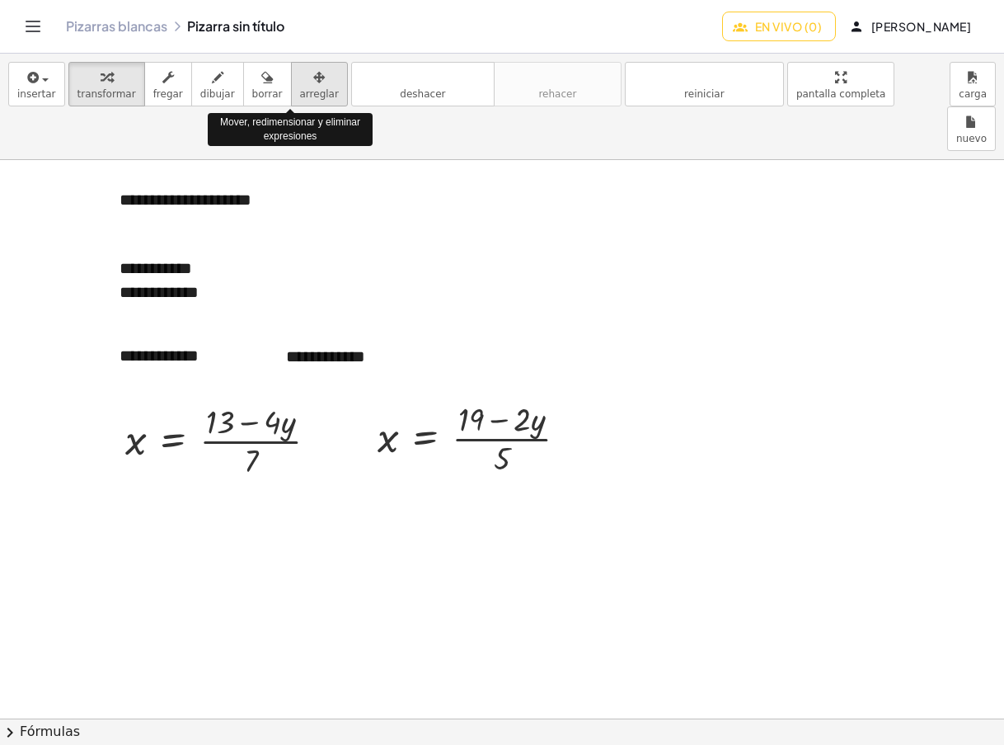
drag, startPoint x: 283, startPoint y: 99, endPoint x: 290, endPoint y: 104, distance: 8.9
click at [300, 99] on font "arreglar" at bounding box center [319, 94] width 39 height 12
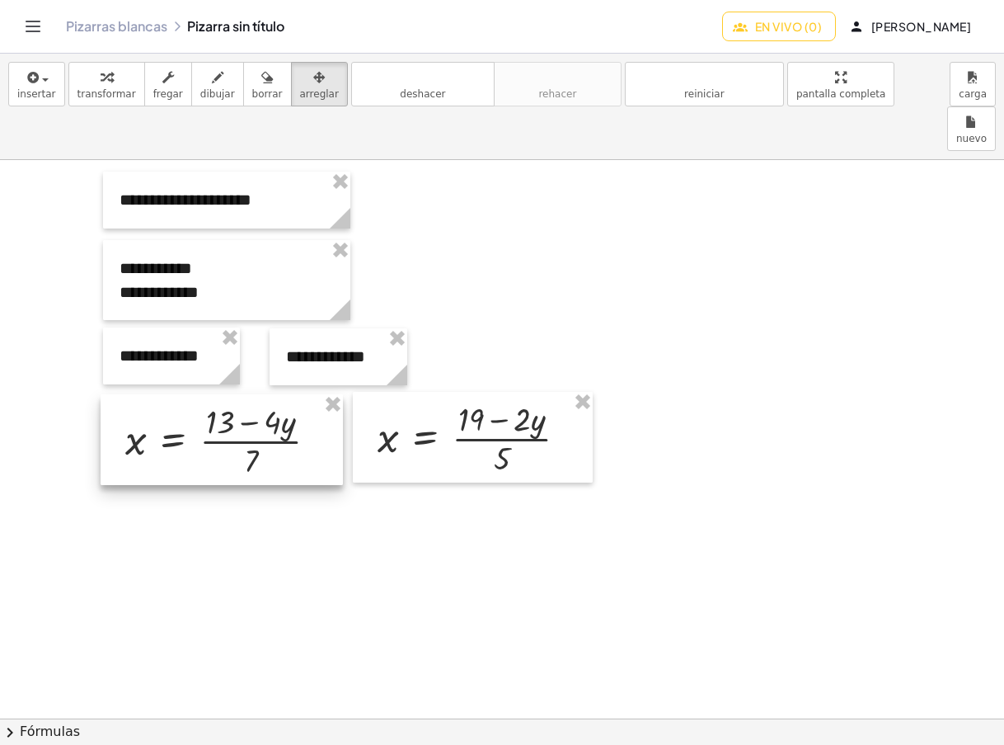
click at [280, 416] on div at bounding box center [222, 439] width 242 height 91
drag, startPoint x: 280, startPoint y: 416, endPoint x: 336, endPoint y: 465, distance: 73.6
click at [403, 417] on div at bounding box center [473, 437] width 240 height 91
drag, startPoint x: 403, startPoint y: 417, endPoint x: 386, endPoint y: 505, distance: 89.1
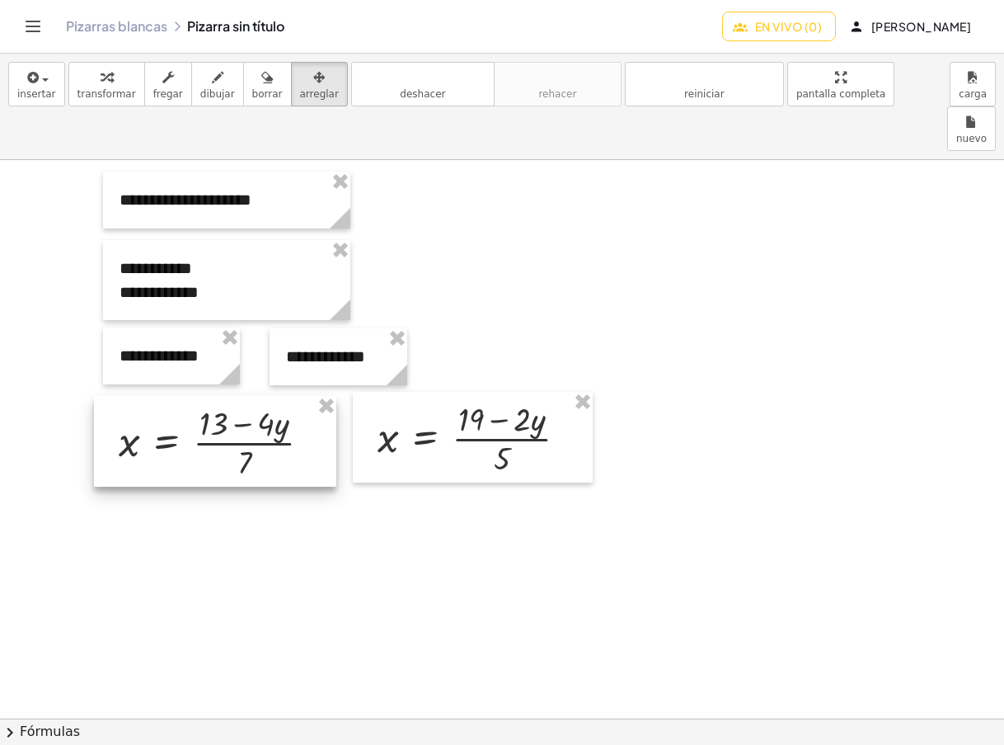
click at [264, 431] on div at bounding box center [215, 441] width 242 height 91
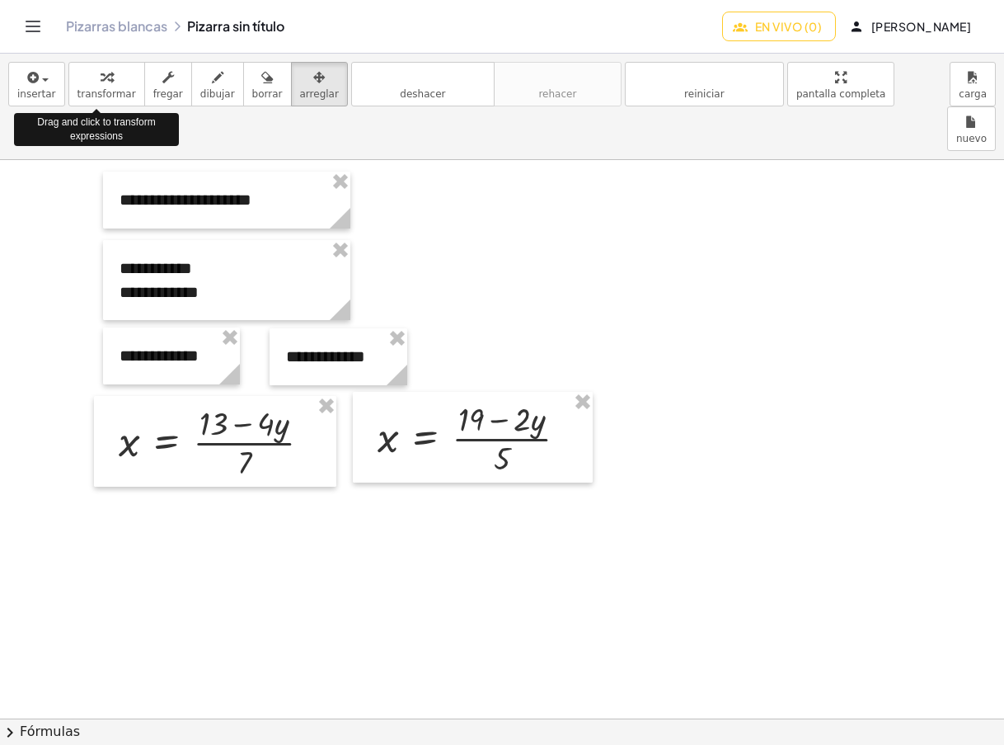
click at [92, 76] on div "button" at bounding box center [107, 77] width 59 height 20
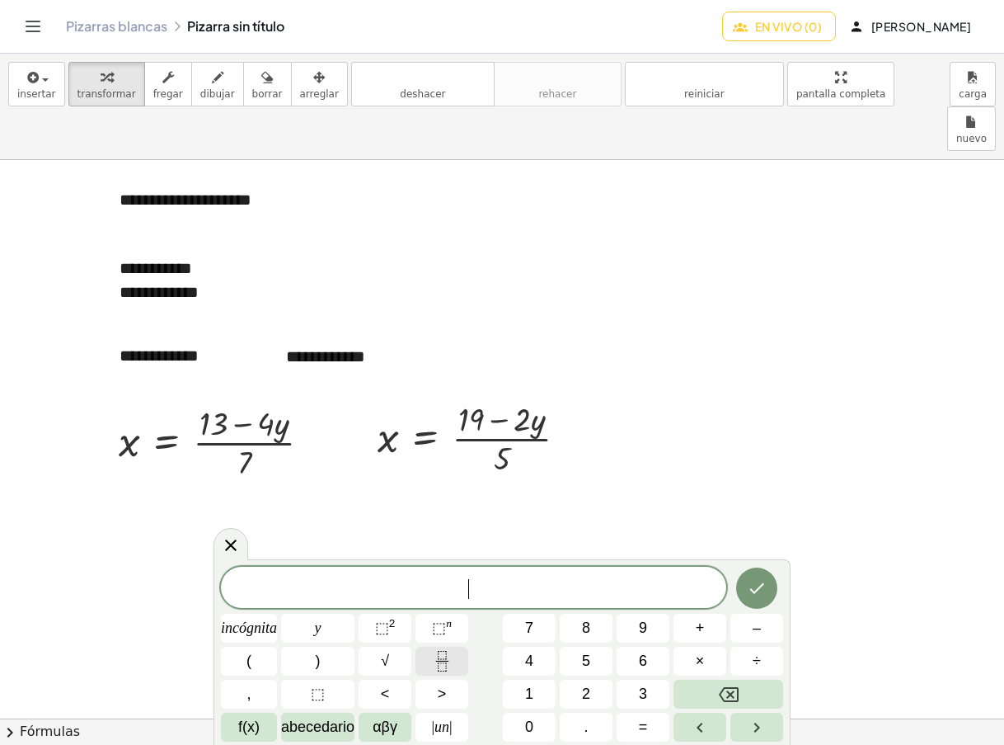
click at [442, 653] on icon "Fracción" at bounding box center [442, 661] width 21 height 21
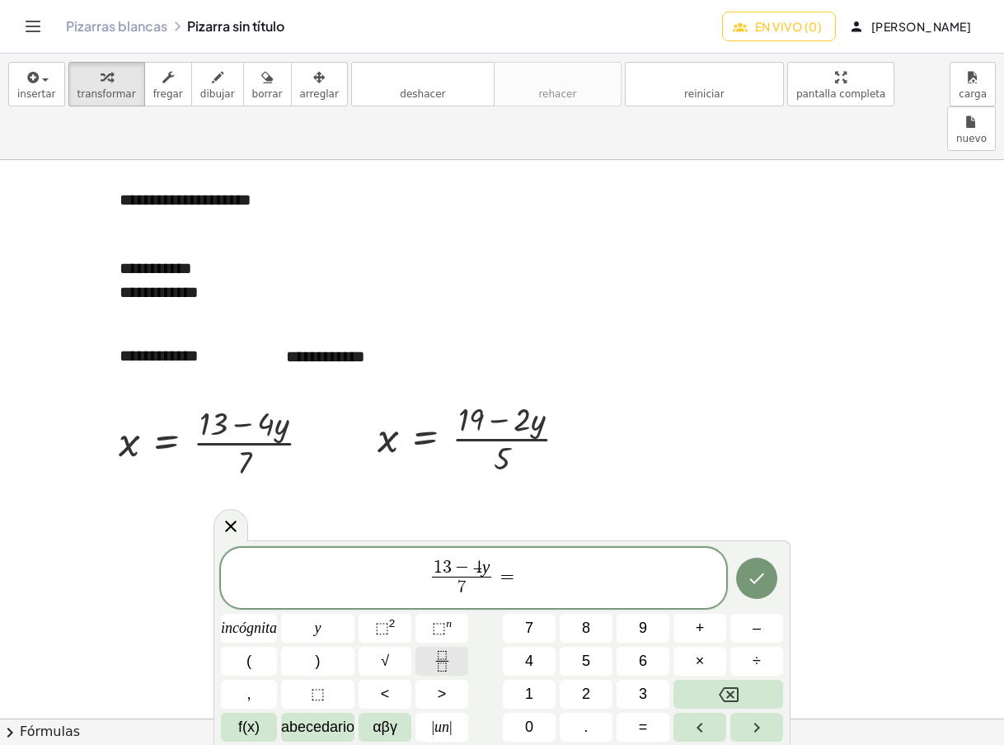
click at [435, 652] on icon "Fracción" at bounding box center [442, 661] width 21 height 21
click at [765, 574] on icon "Hecho" at bounding box center [757, 578] width 20 height 20
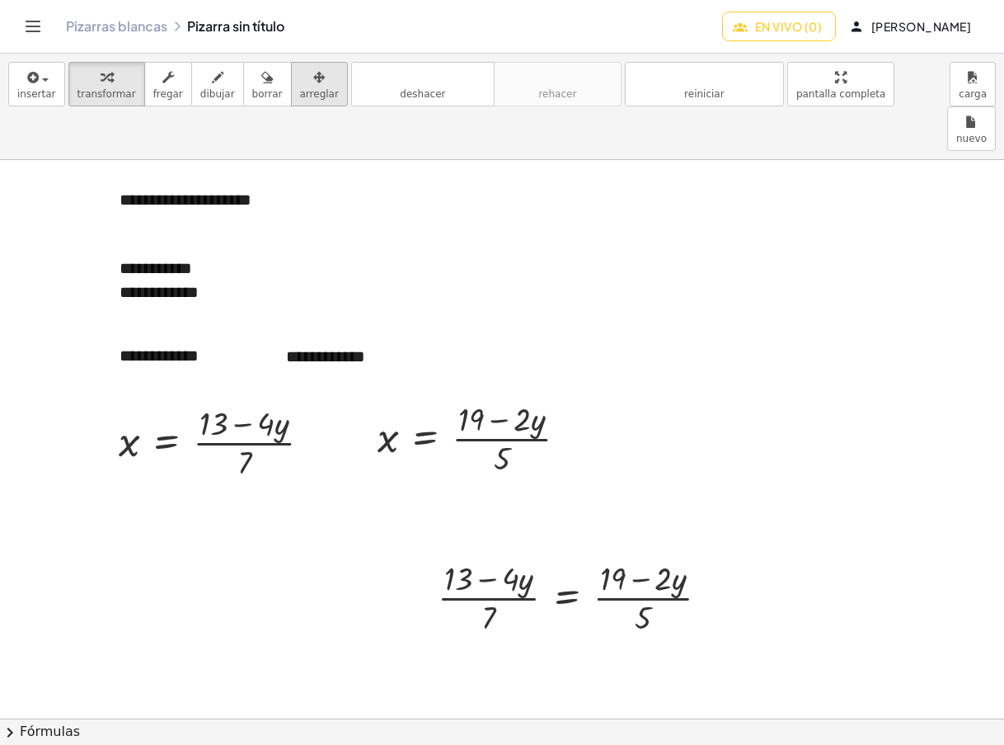
click at [300, 89] on font "arreglar" at bounding box center [319, 94] width 39 height 12
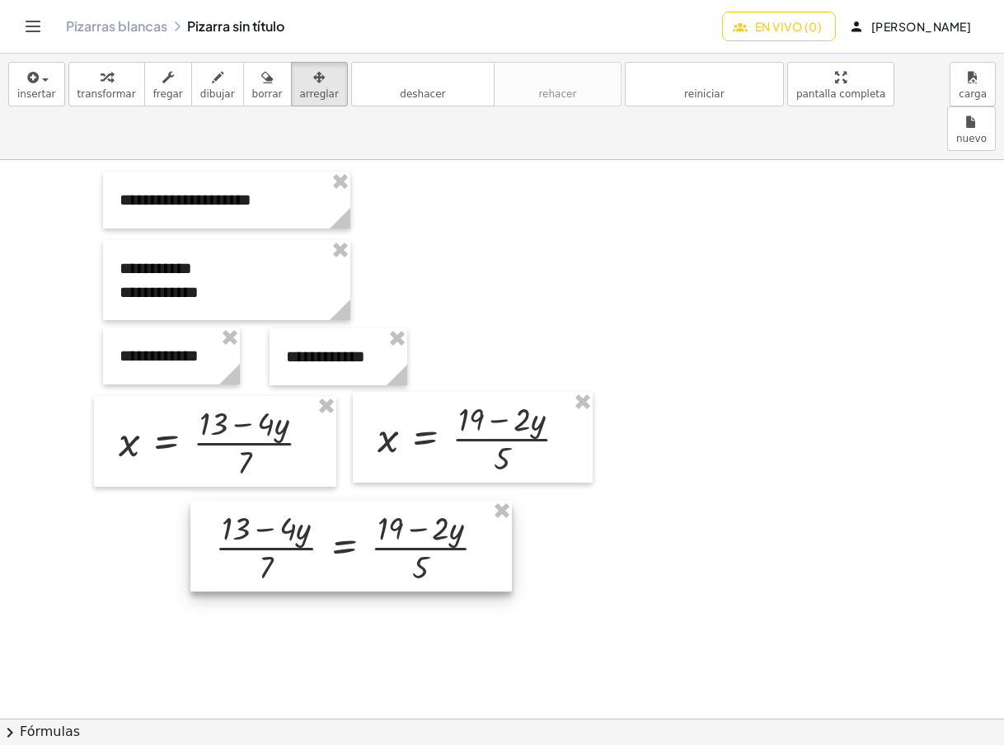
drag, startPoint x: 580, startPoint y: 535, endPoint x: 356, endPoint y: 486, distance: 228.8
click at [354, 500] on div at bounding box center [351, 545] width 322 height 91
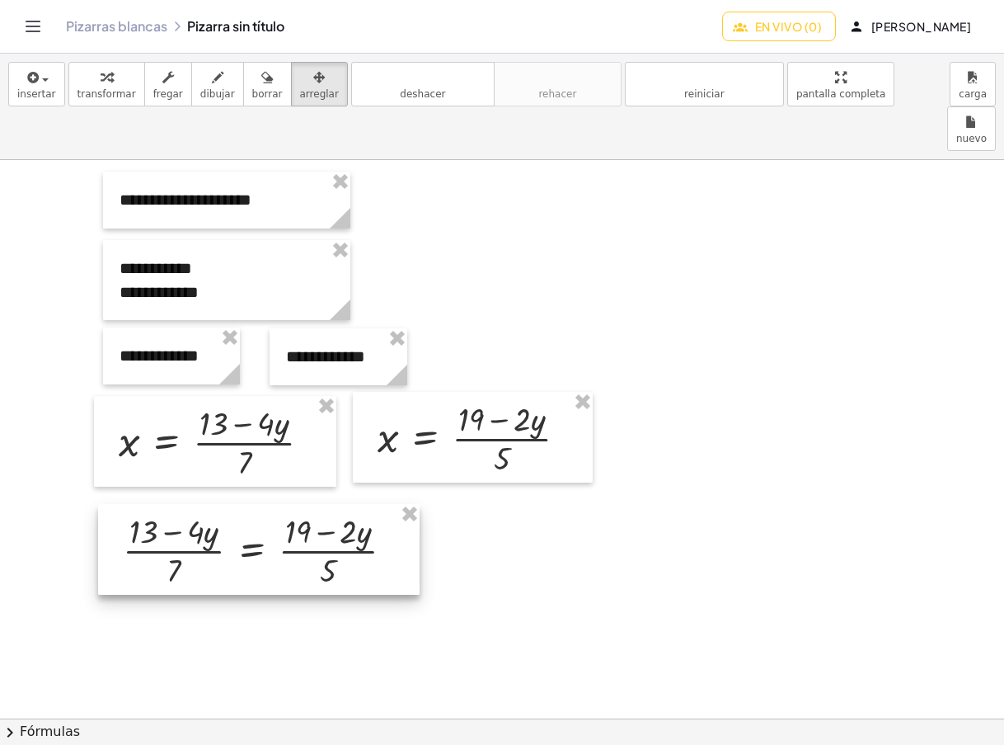
drag, startPoint x: 471, startPoint y: 470, endPoint x: 382, endPoint y: 473, distance: 89.1
click at [382, 504] on div at bounding box center [259, 549] width 322 height 91
drag, startPoint x: 108, startPoint y: 87, endPoint x: 301, endPoint y: 255, distance: 256.0
click at [108, 87] on button "transformar" at bounding box center [106, 84] width 77 height 45
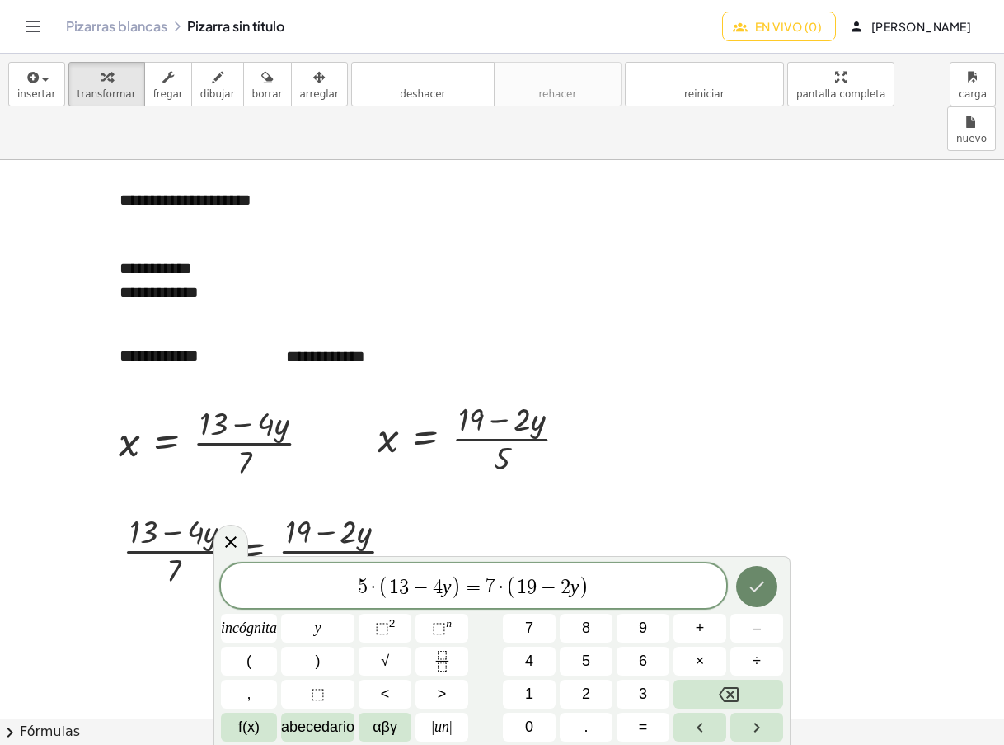
click at [766, 573] on button "Hecho" at bounding box center [756, 586] width 41 height 41
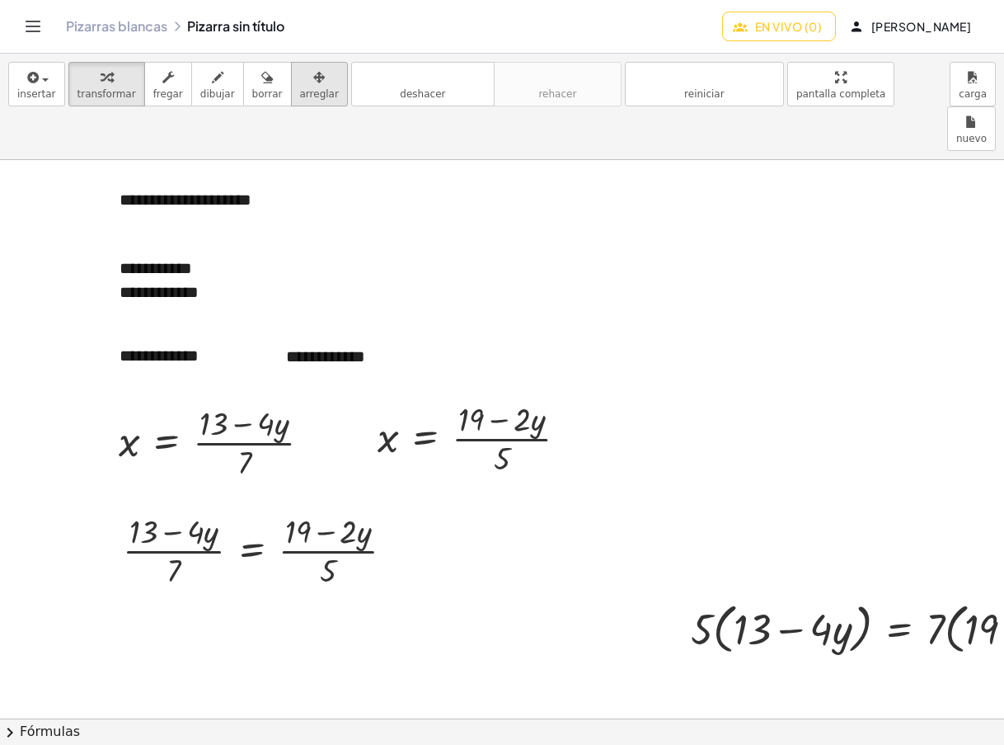
click at [300, 89] on font "arreglar" at bounding box center [319, 94] width 39 height 12
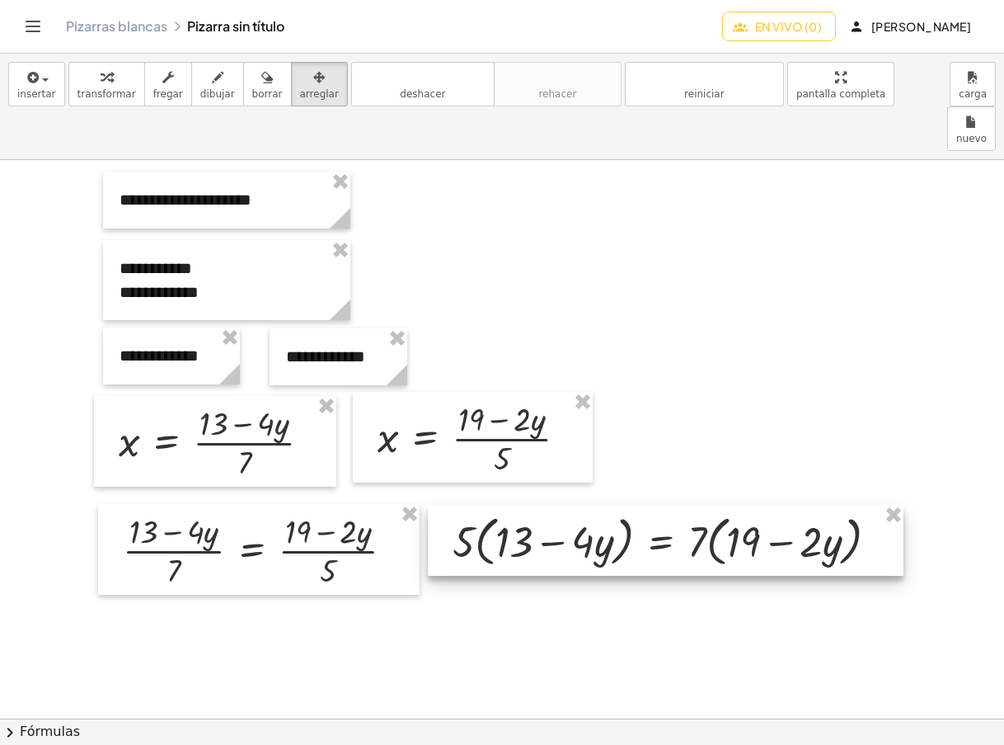
drag, startPoint x: 829, startPoint y: 569, endPoint x: 592, endPoint y: 482, distance: 252.3
click at [592, 505] on div at bounding box center [666, 540] width 476 height 71
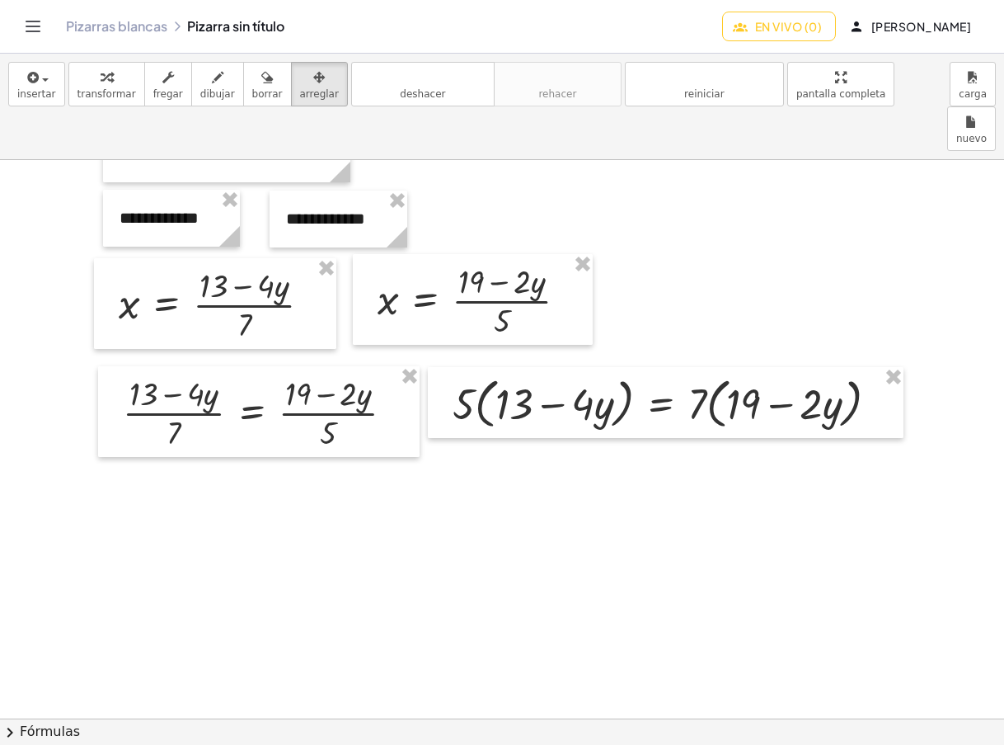
click at [101, 81] on icon "button" at bounding box center [107, 78] width 12 height 20
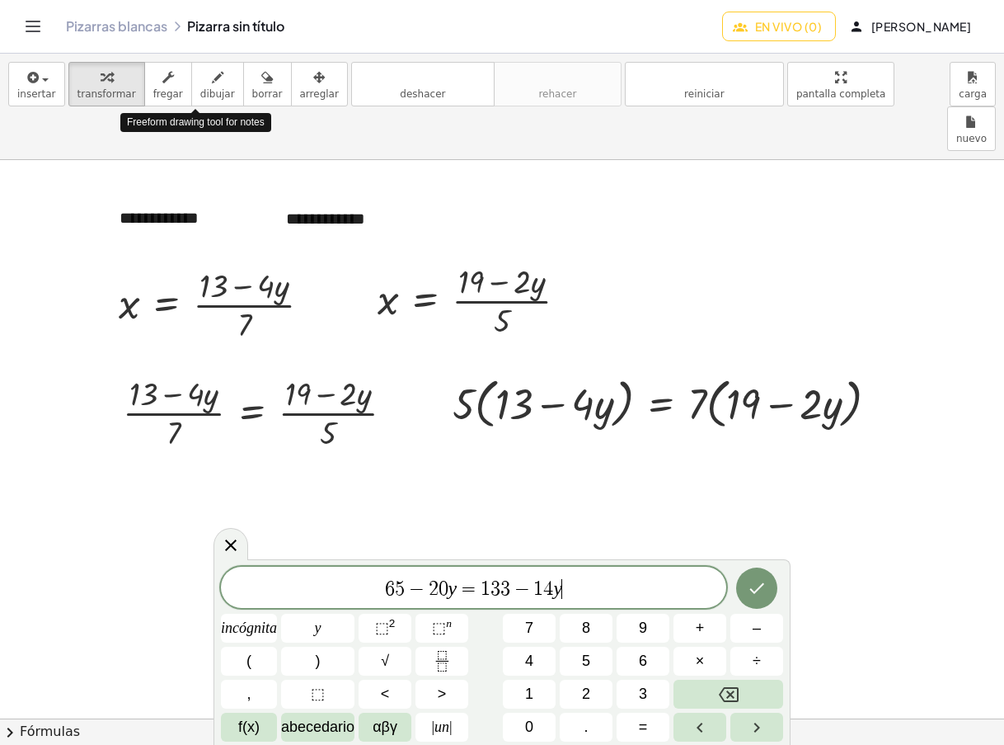
drag, startPoint x: 186, startPoint y: 82, endPoint x: 482, endPoint y: 240, distance: 334.5
click at [200, 82] on div "button" at bounding box center [217, 77] width 35 height 20
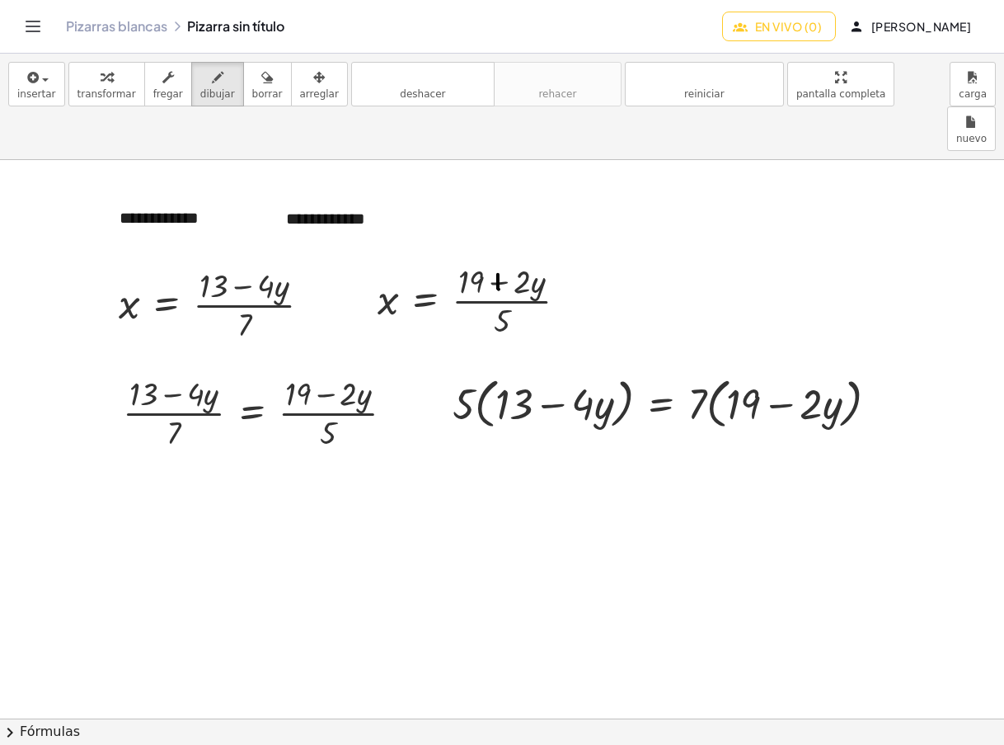
drag, startPoint x: 498, startPoint y: 230, endPoint x: 499, endPoint y: 245, distance: 14.9
drag, startPoint x: 778, startPoint y: 354, endPoint x: 777, endPoint y: 372, distance: 18.2
click at [101, 81] on icon "button" at bounding box center [107, 78] width 12 height 20
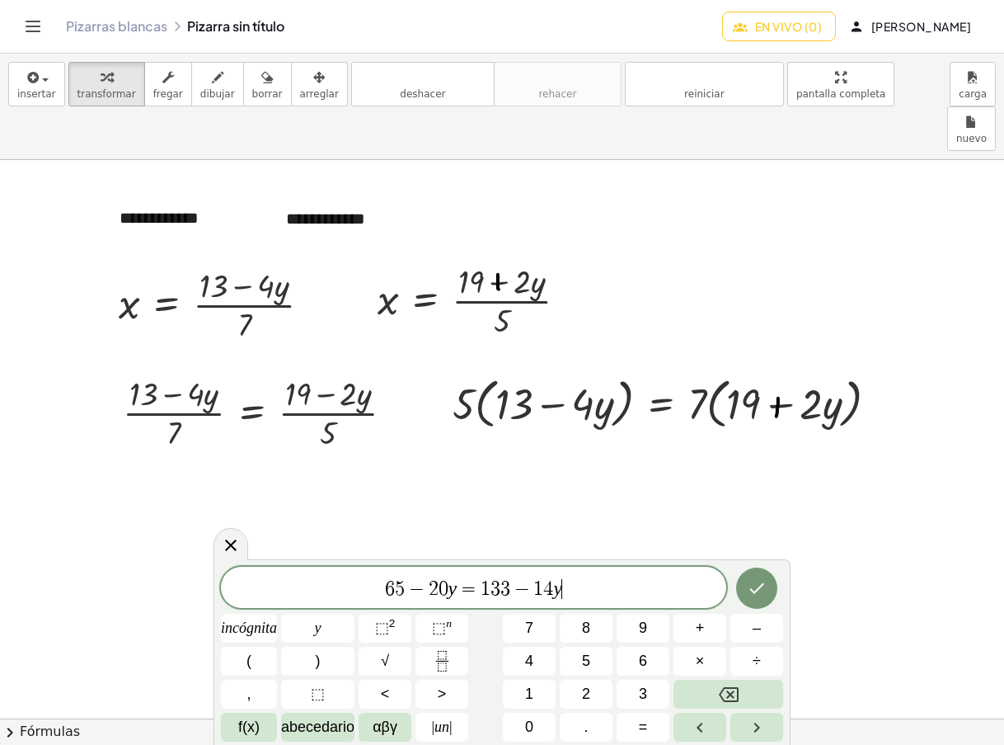
drag, startPoint x: 523, startPoint y: 590, endPoint x: 582, endPoint y: 591, distance: 59.4
click at [523, 590] on span "−" at bounding box center [522, 589] width 24 height 20
click at [759, 574] on button "Hecho" at bounding box center [756, 587] width 41 height 41
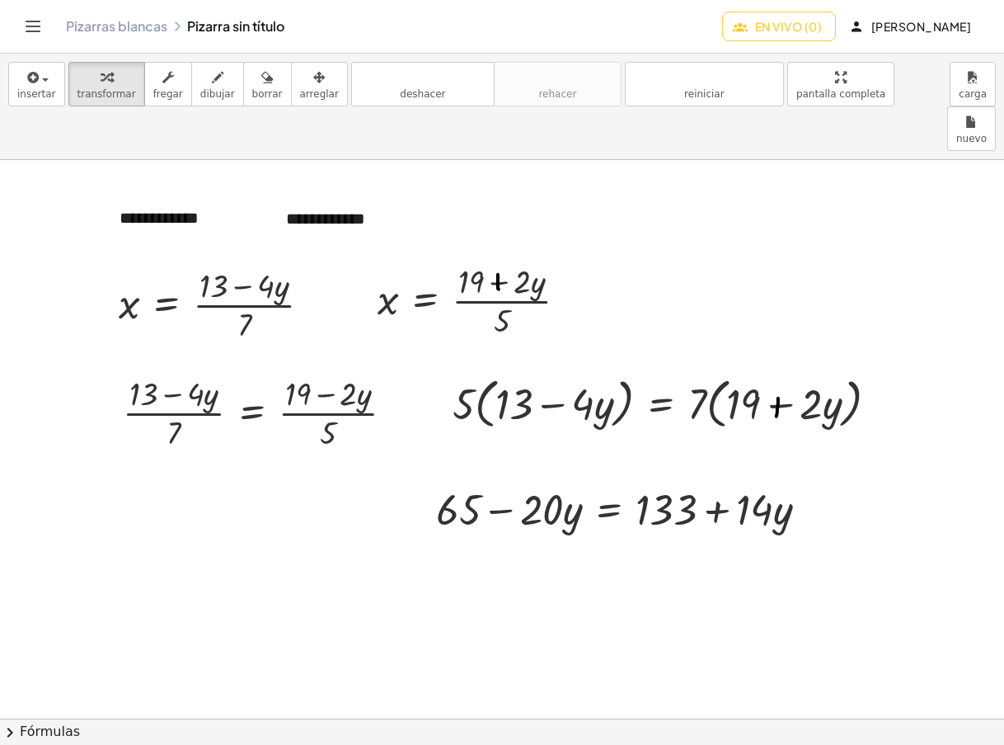
drag, startPoint x: 306, startPoint y: 82, endPoint x: 649, endPoint y: 499, distance: 539.4
click at [306, 82] on div "button" at bounding box center [319, 77] width 39 height 20
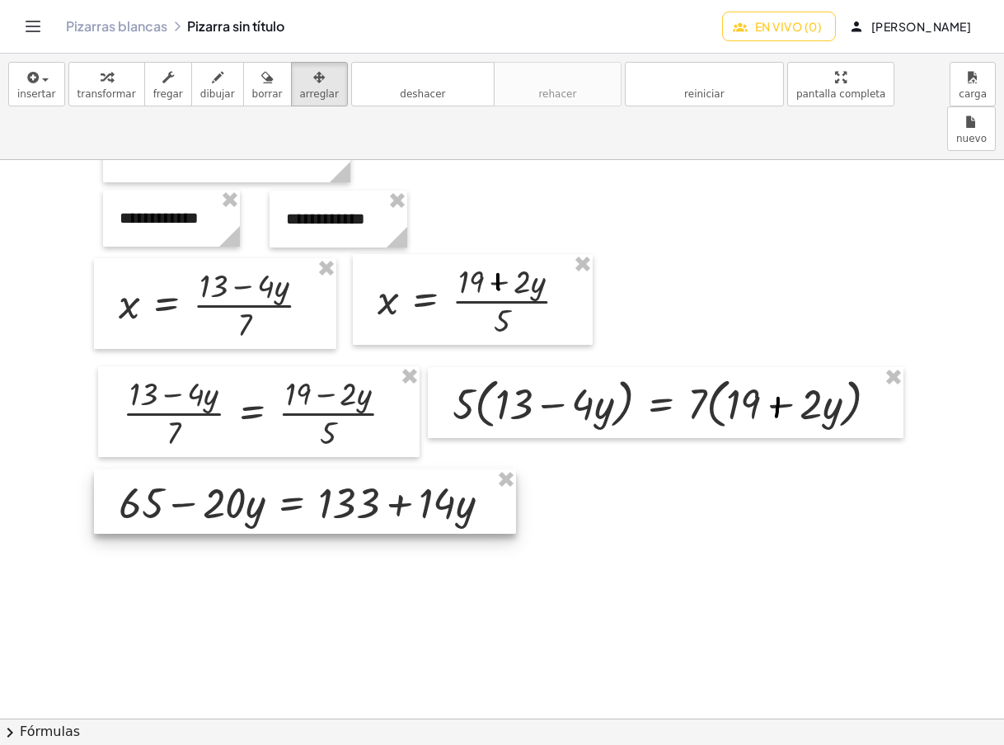
drag, startPoint x: 638, startPoint y: 449, endPoint x: 320, endPoint y: 443, distance: 318.3
click at [320, 469] on div at bounding box center [305, 501] width 422 height 64
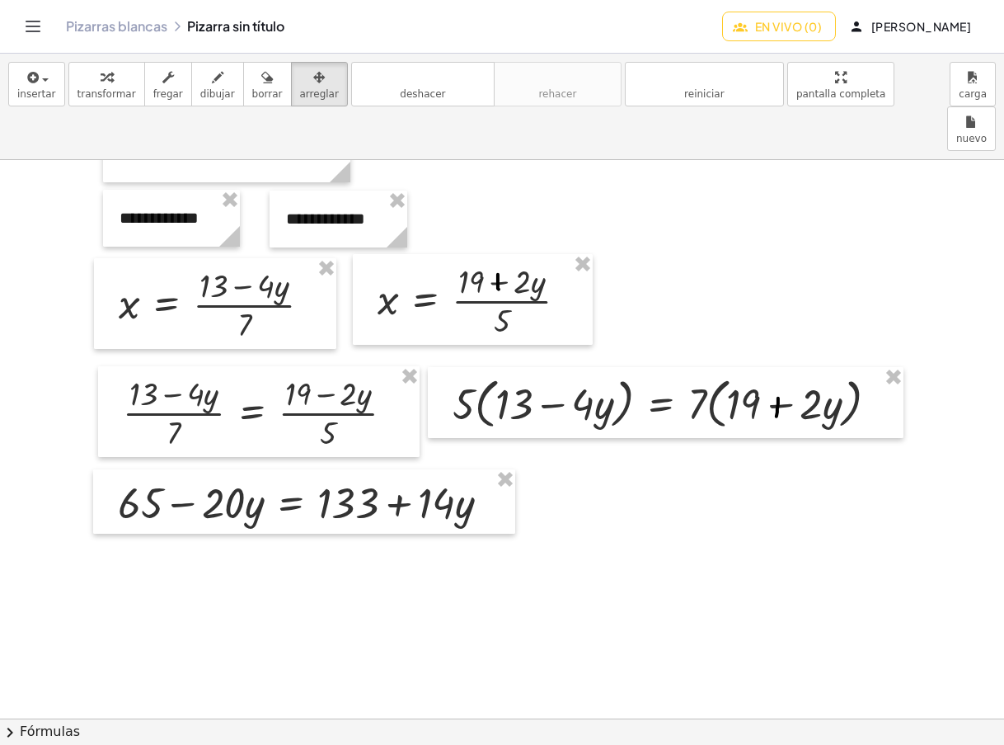
drag, startPoint x: 70, startPoint y: 82, endPoint x: 324, endPoint y: 296, distance: 331.8
click at [70, 82] on button "transformar" at bounding box center [106, 84] width 77 height 45
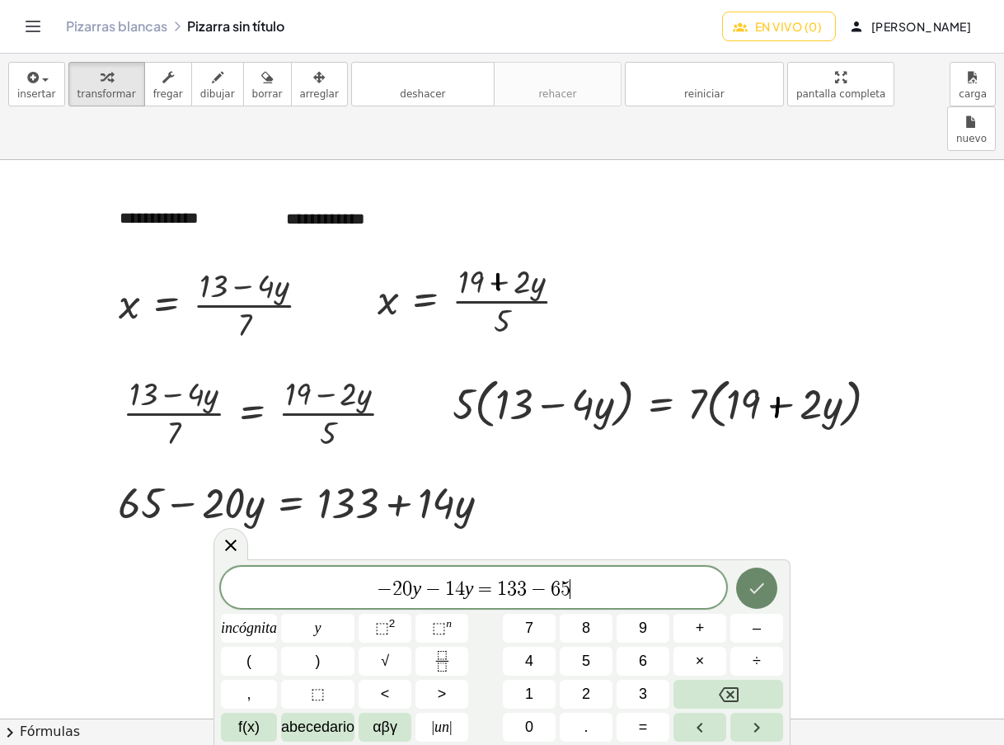
click at [759, 595] on icon "Hecho" at bounding box center [757, 588] width 20 height 20
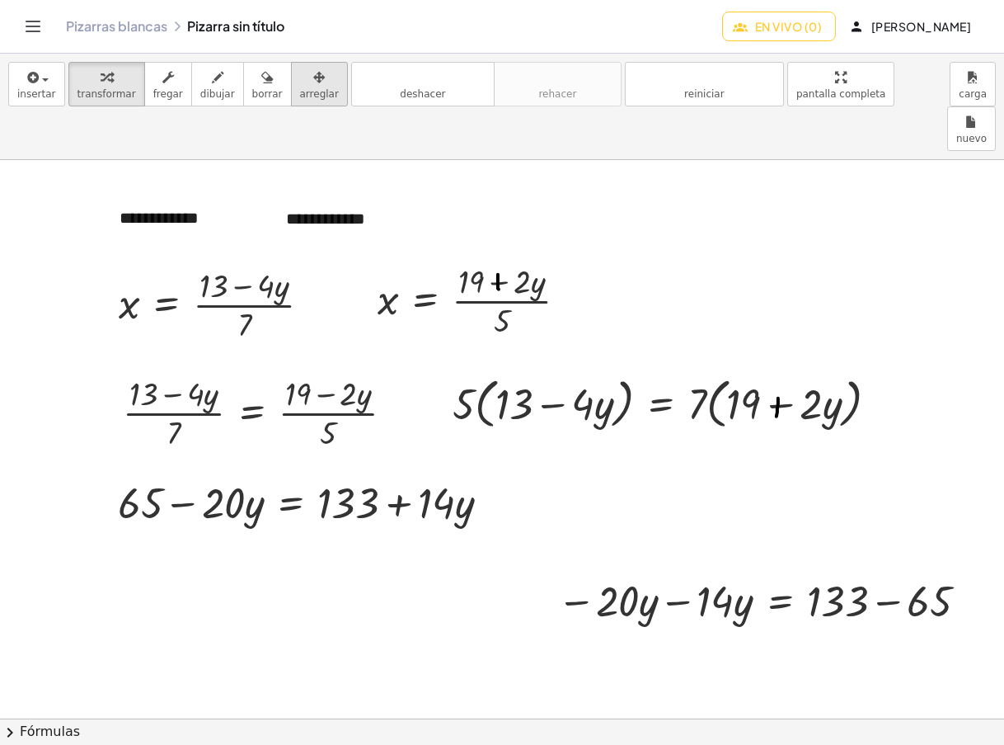
click at [300, 89] on font "arreglar" at bounding box center [319, 94] width 39 height 12
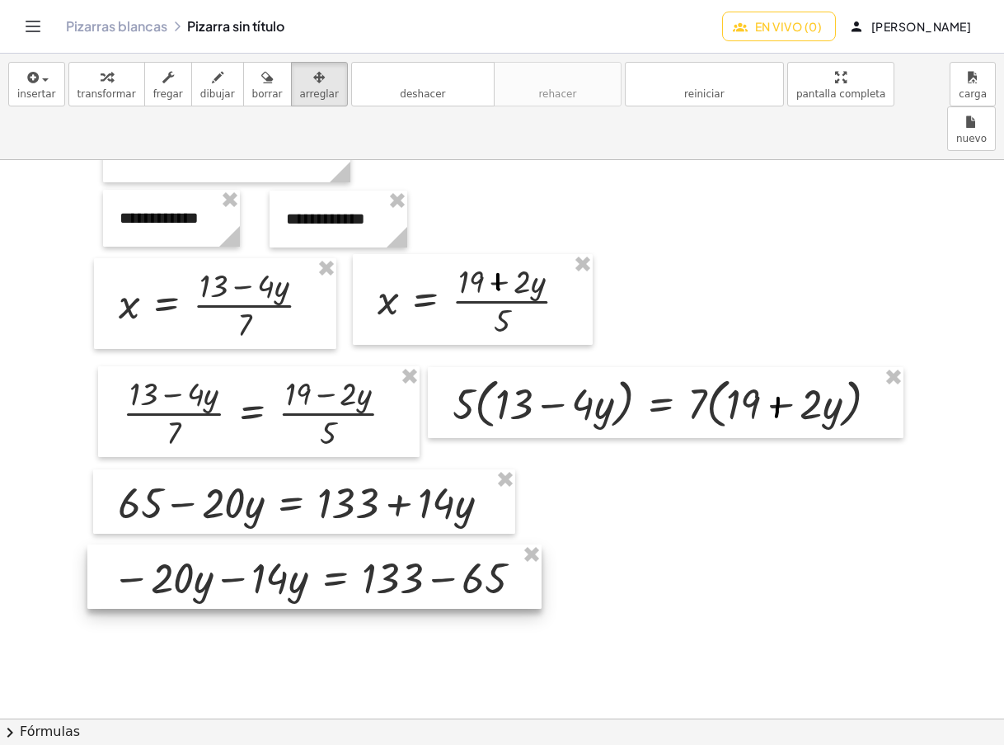
drag, startPoint x: 812, startPoint y: 547, endPoint x: 368, endPoint y: 524, distance: 445.0
click at [368, 544] on div at bounding box center [314, 576] width 454 height 64
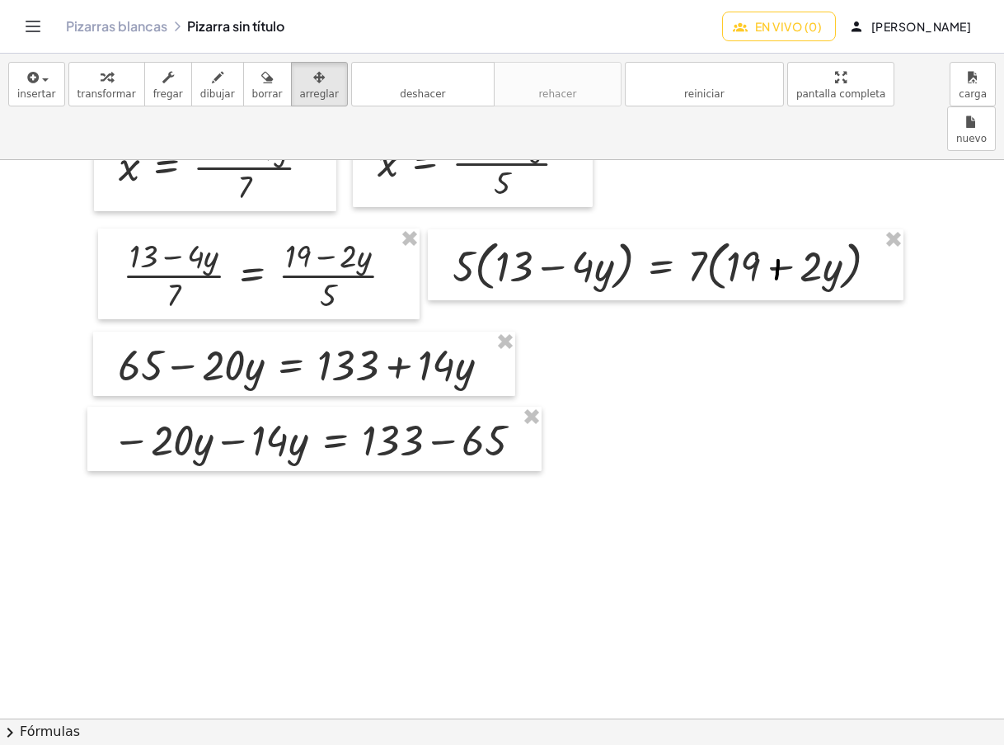
click at [94, 95] on font "transformar" at bounding box center [107, 94] width 59 height 12
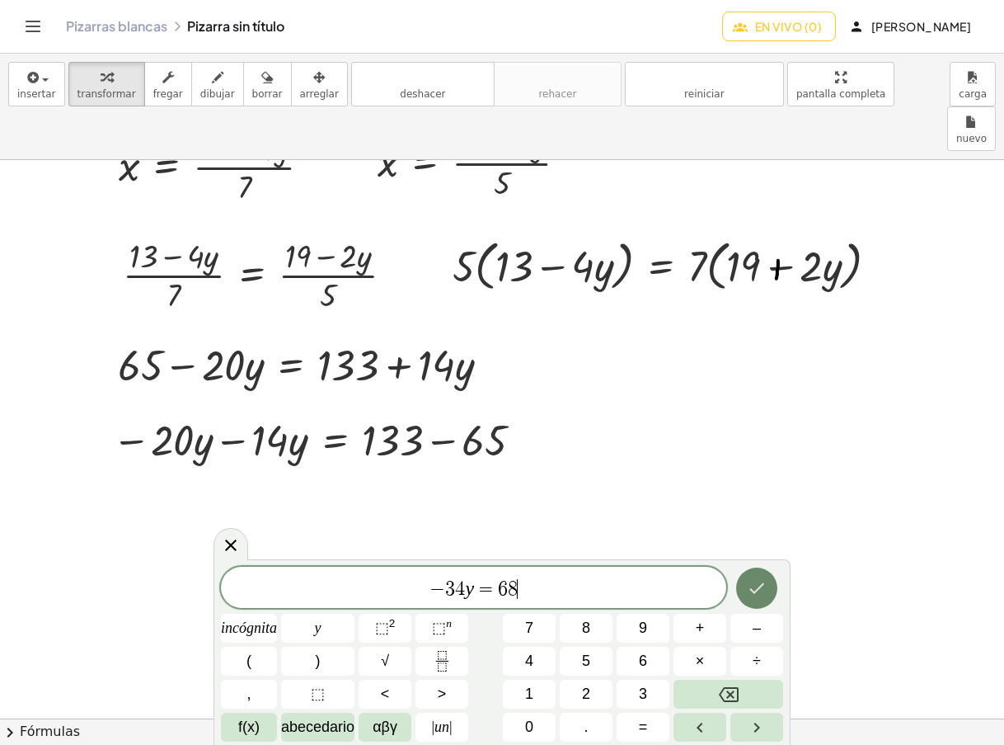
click at [759, 584] on icon "Hecho" at bounding box center [757, 588] width 20 height 20
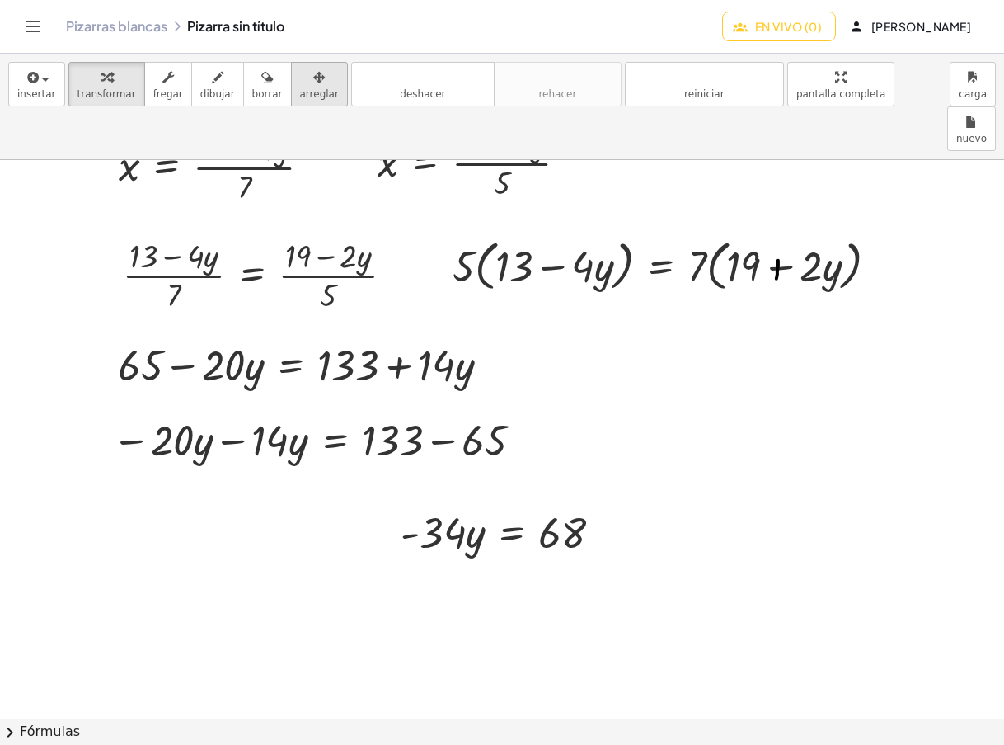
click at [313, 73] on icon "button" at bounding box center [319, 78] width 12 height 20
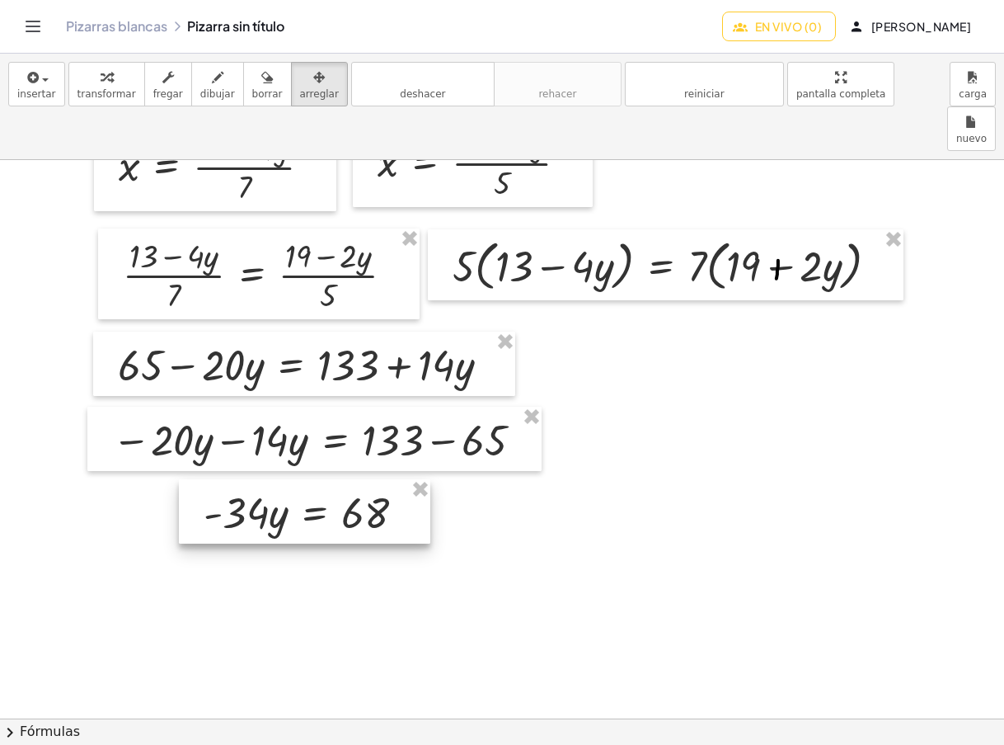
drag, startPoint x: 507, startPoint y: 489, endPoint x: 310, endPoint y: 469, distance: 198.0
click at [310, 479] on div at bounding box center [304, 511] width 251 height 64
click at [106, 85] on div "button" at bounding box center [107, 77] width 59 height 20
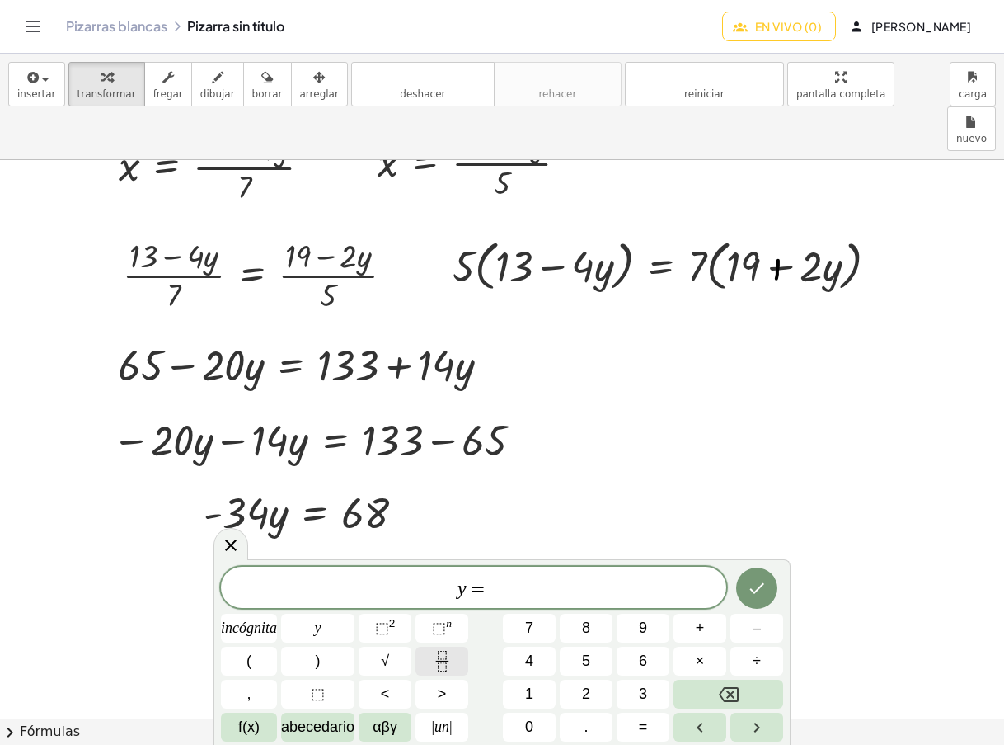
click at [447, 652] on icon "Fracción" at bounding box center [442, 661] width 21 height 21
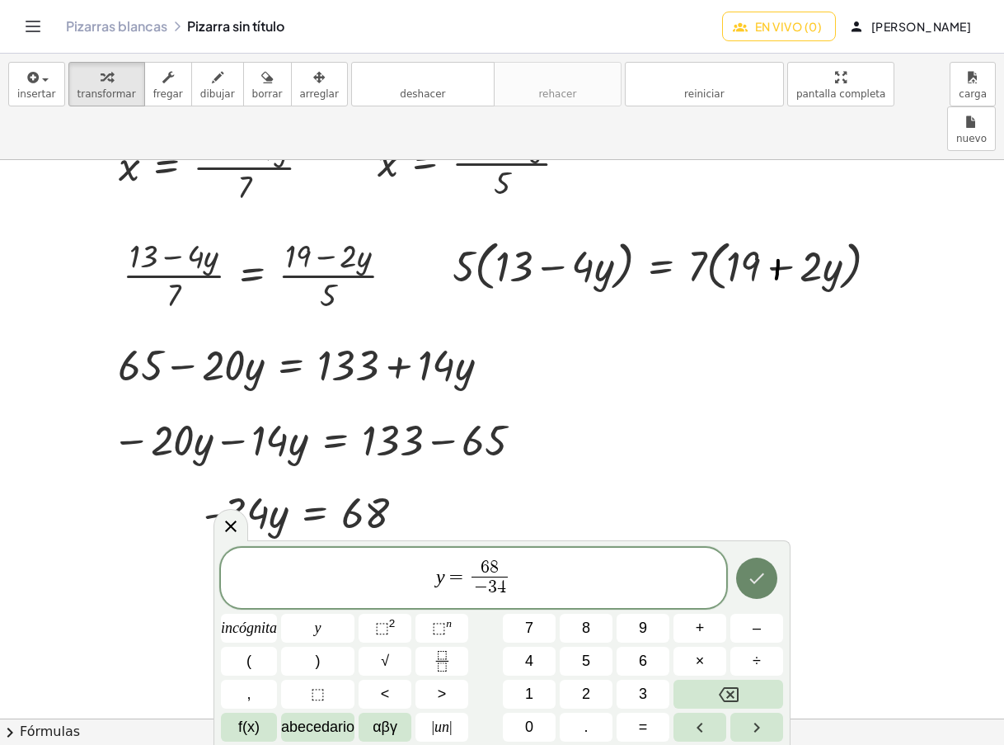
click at [768, 575] on button "Hecho" at bounding box center [756, 577] width 41 height 41
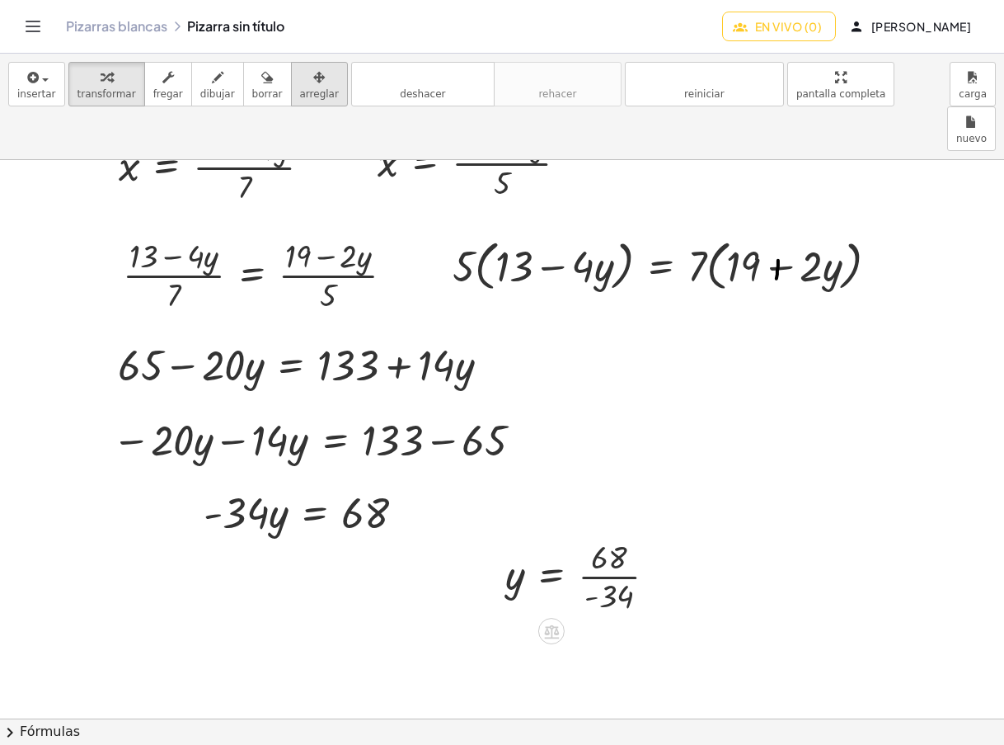
click at [300, 82] on div "button" at bounding box center [319, 77] width 39 height 20
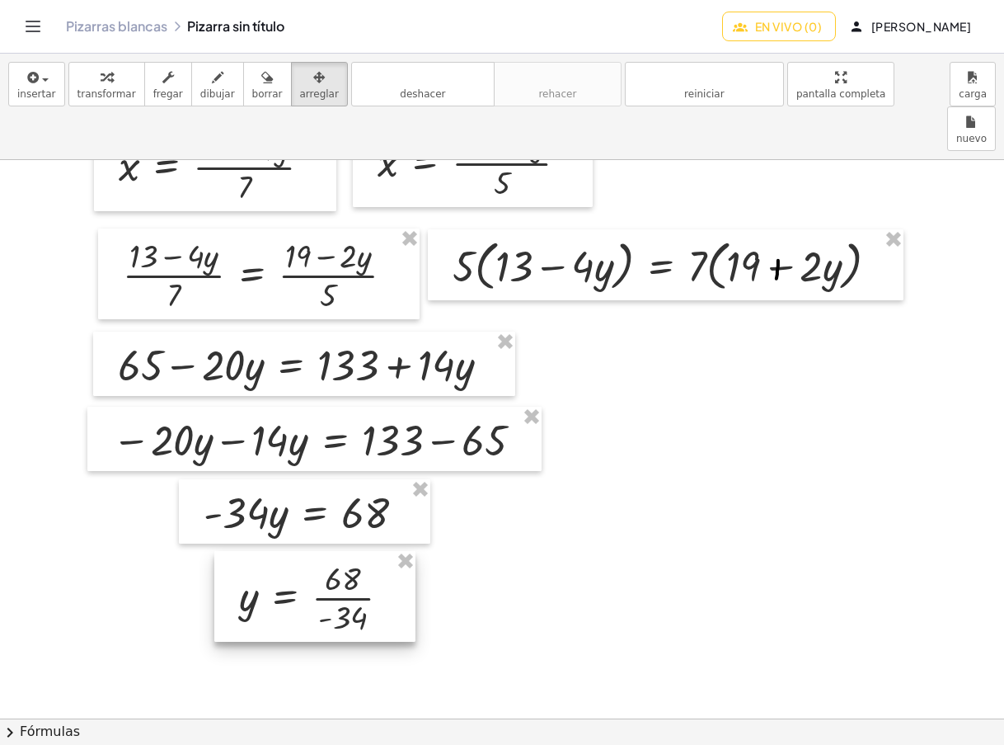
drag, startPoint x: 613, startPoint y: 534, endPoint x: 347, endPoint y: 556, distance: 267.2
click at [347, 556] on div at bounding box center [314, 596] width 201 height 91
drag, startPoint x: 96, startPoint y: 79, endPoint x: 458, endPoint y: 404, distance: 486.4
click at [101, 79] on icon "button" at bounding box center [107, 78] width 12 height 20
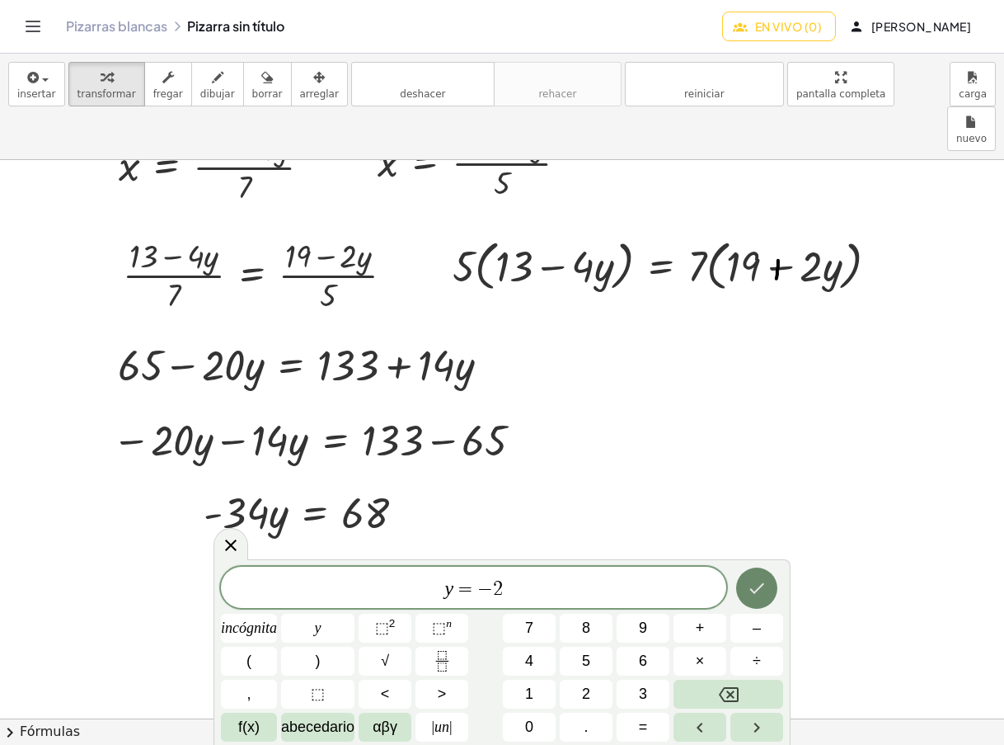
click at [759, 590] on icon "Hecho" at bounding box center [757, 588] width 20 height 20
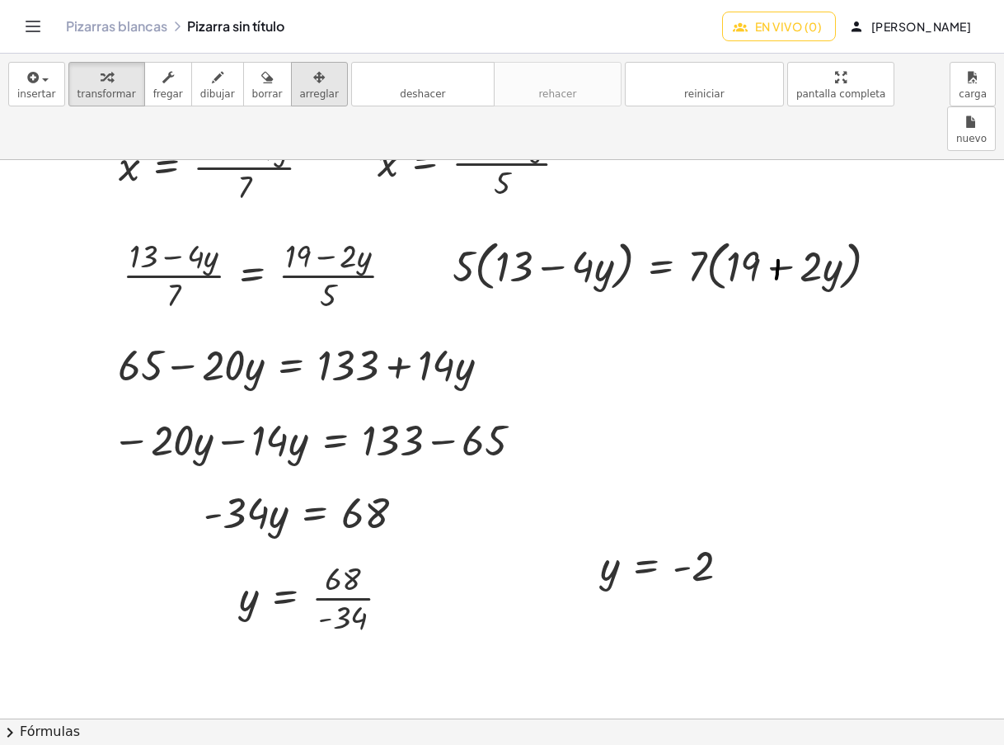
click at [313, 77] on icon "button" at bounding box center [319, 78] width 12 height 20
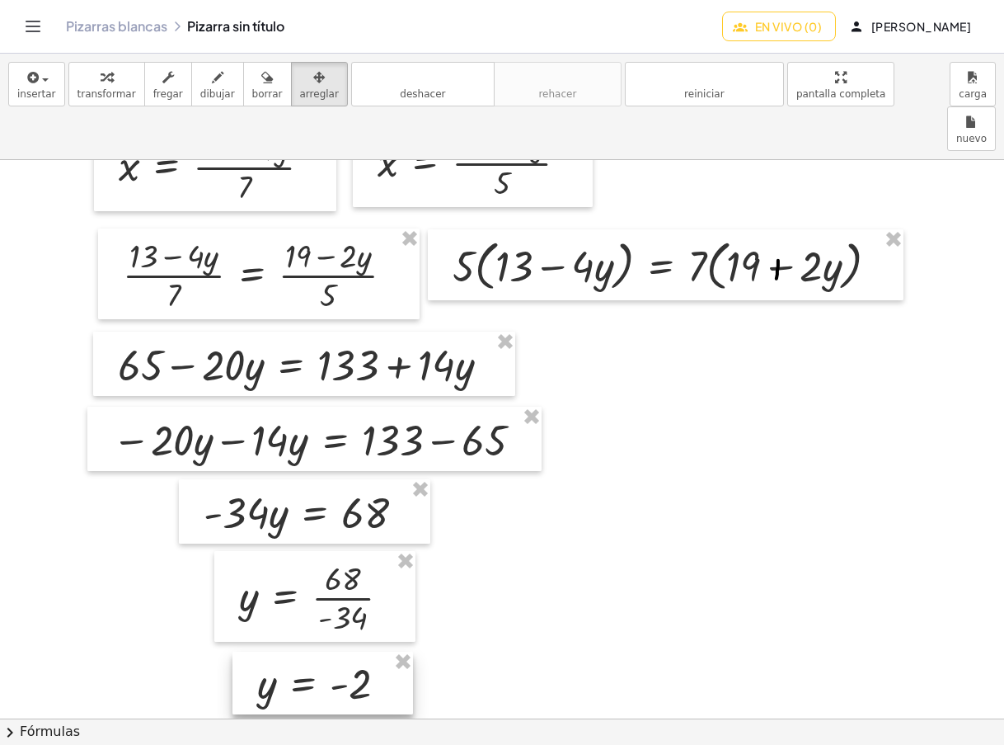
drag, startPoint x: 289, startPoint y: 77, endPoint x: 335, endPoint y: 636, distance: 560.8
click at [335, 651] on div at bounding box center [323, 682] width 181 height 63
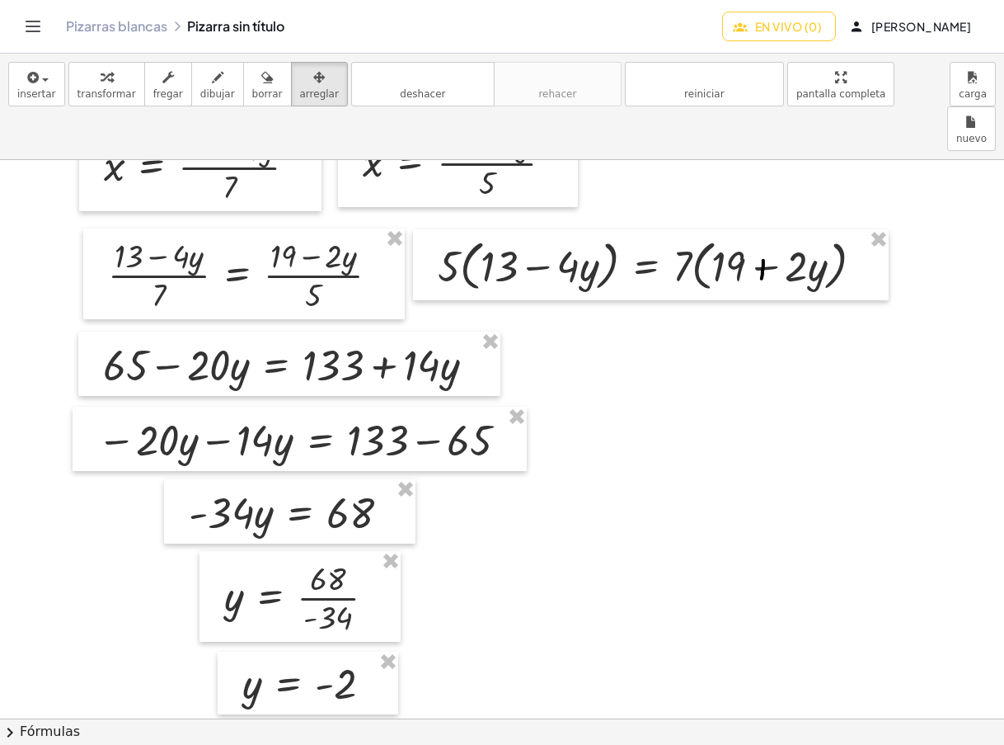
scroll to position [1924, 15]
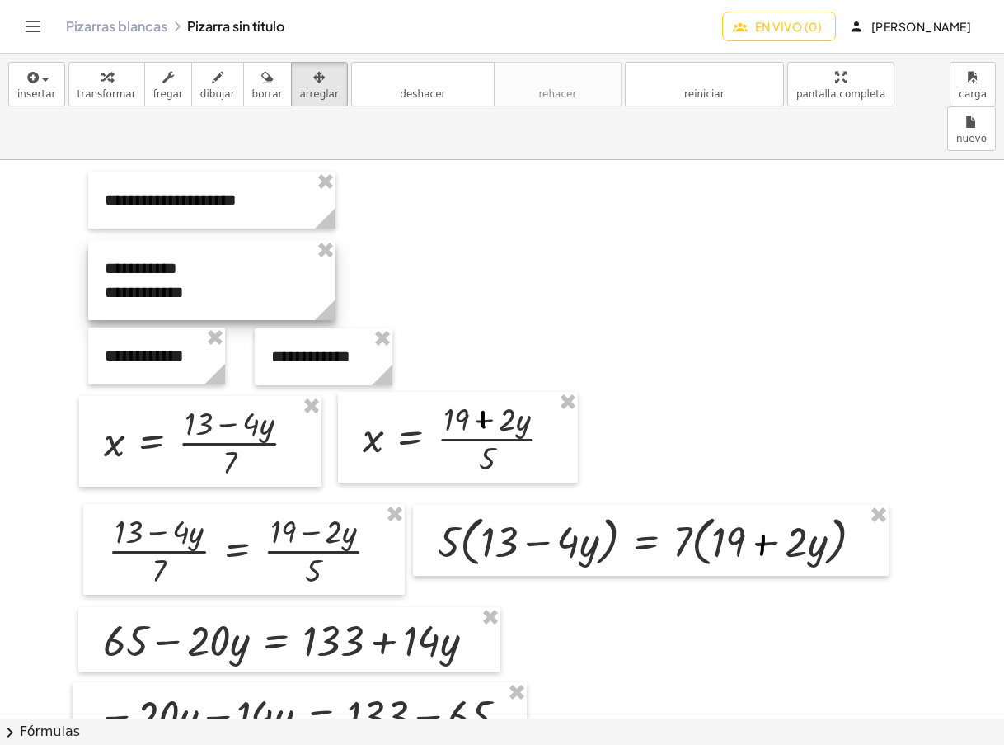
click at [185, 240] on div at bounding box center [211, 280] width 247 height 80
click at [119, 85] on div "button" at bounding box center [107, 77] width 59 height 20
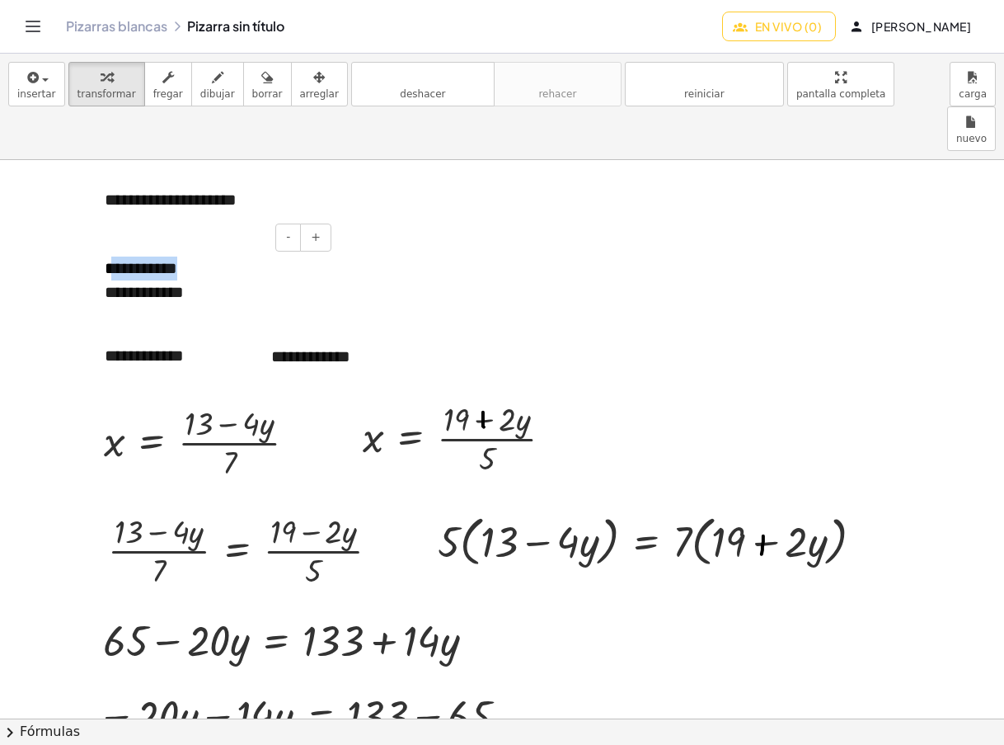
drag, startPoint x: 110, startPoint y: 223, endPoint x: 195, endPoint y: 227, distance: 85.0
click at [195, 240] on div "**********" at bounding box center [211, 280] width 247 height 80
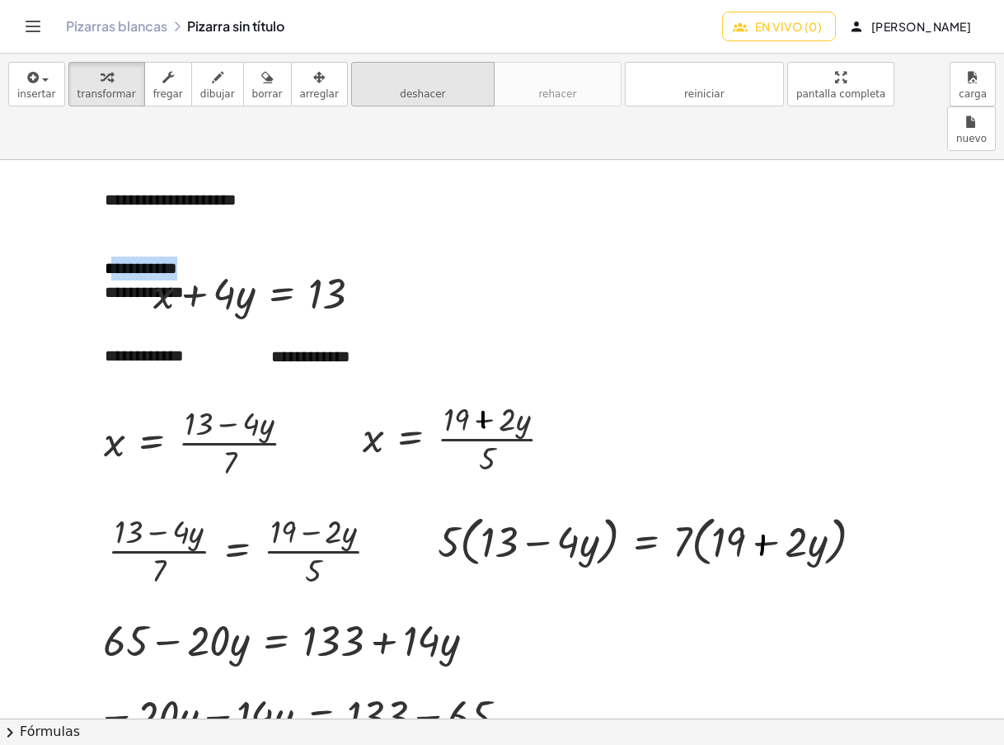
click at [400, 88] on font "deshacer" at bounding box center [422, 94] width 45 height 12
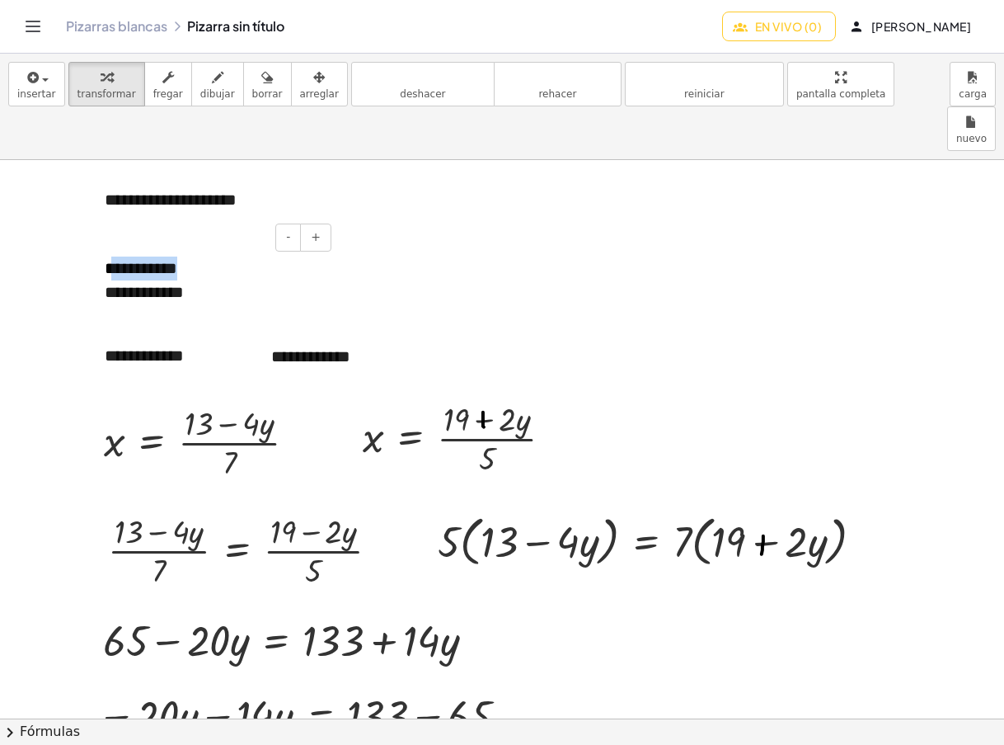
click at [118, 260] on font "**********" at bounding box center [141, 268] width 73 height 16
drag, startPoint x: 106, startPoint y: 225, endPoint x: 199, endPoint y: 228, distance: 92.4
click at [199, 240] on div "**********" at bounding box center [211, 280] width 247 height 80
copy font "**********"
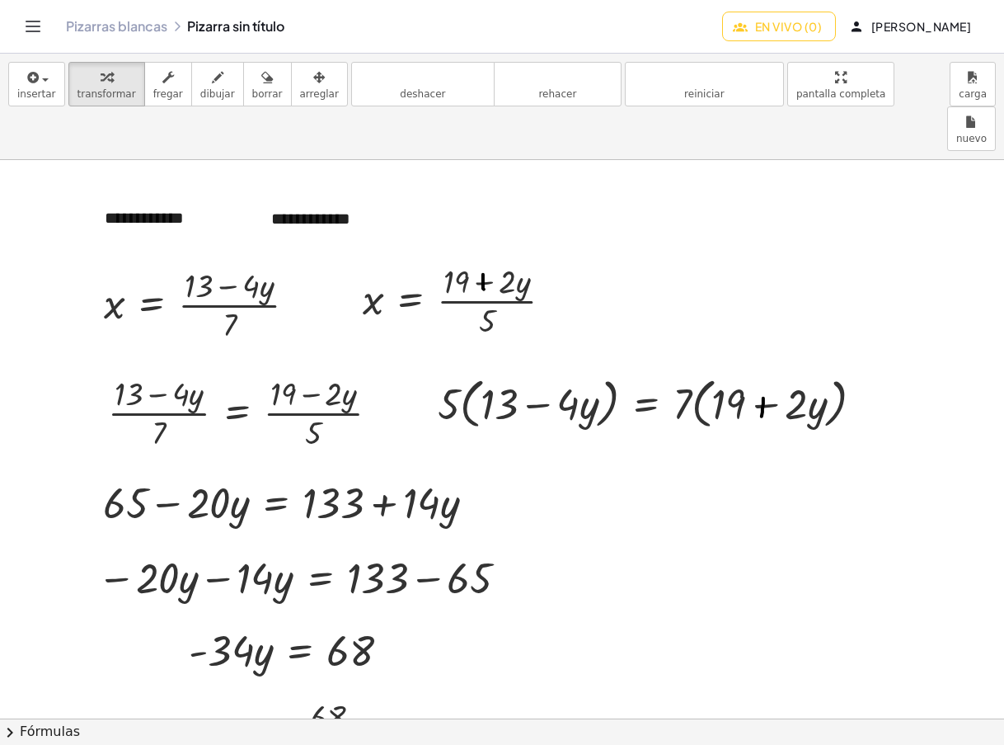
scroll to position [2199, 15]
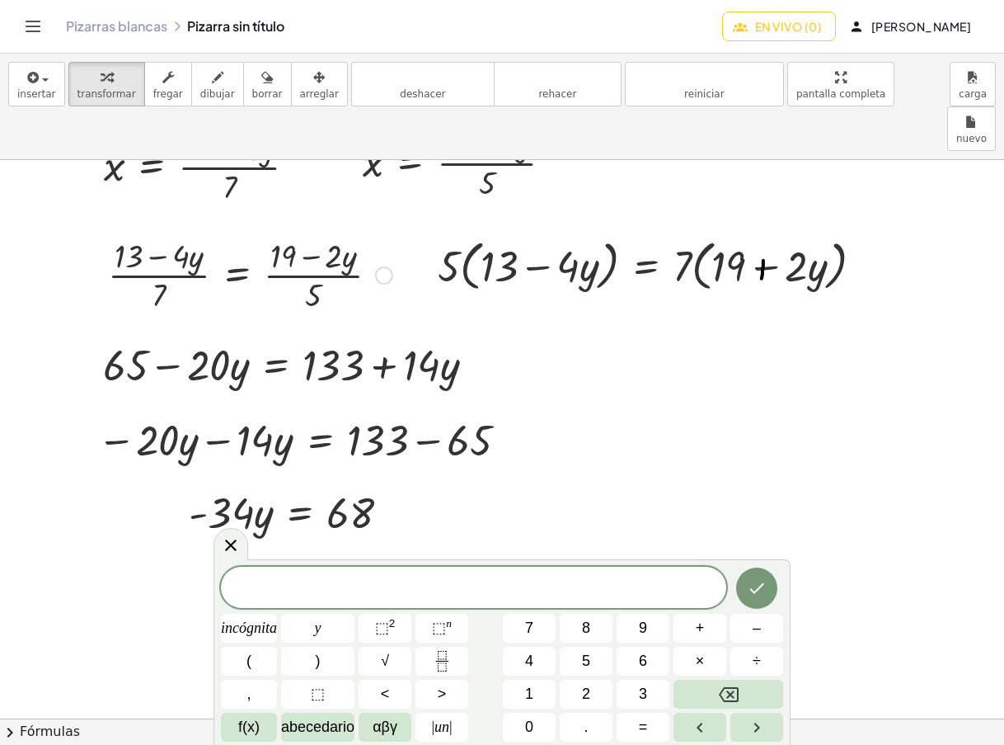
scroll to position [1924, 15]
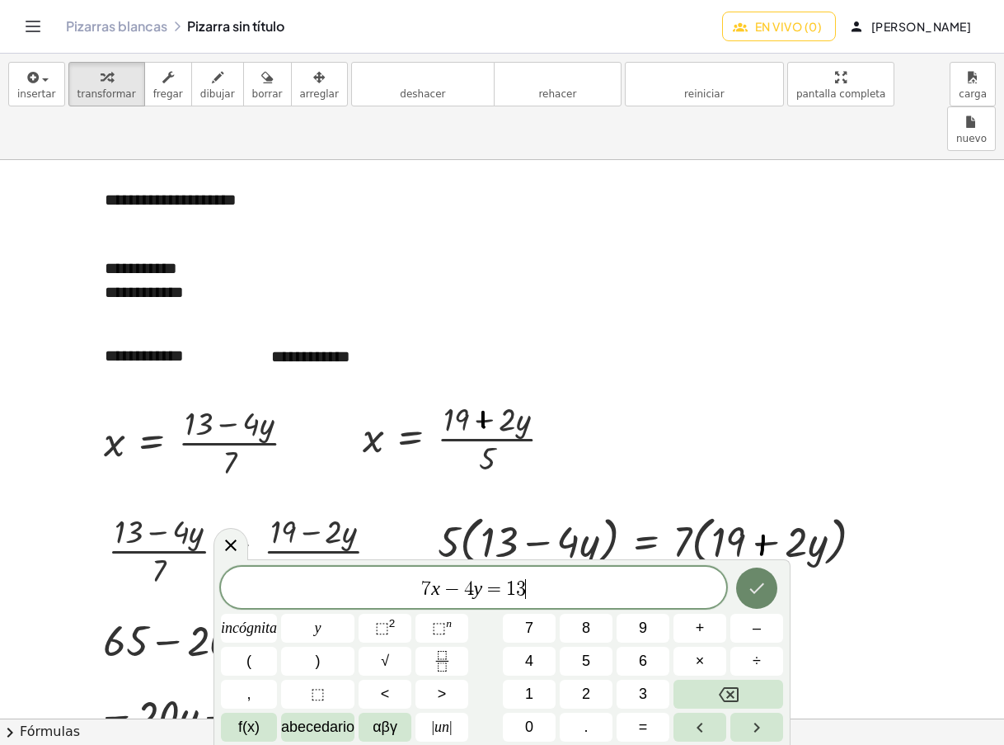
click at [749, 582] on icon "Hecho" at bounding box center [757, 588] width 20 height 20
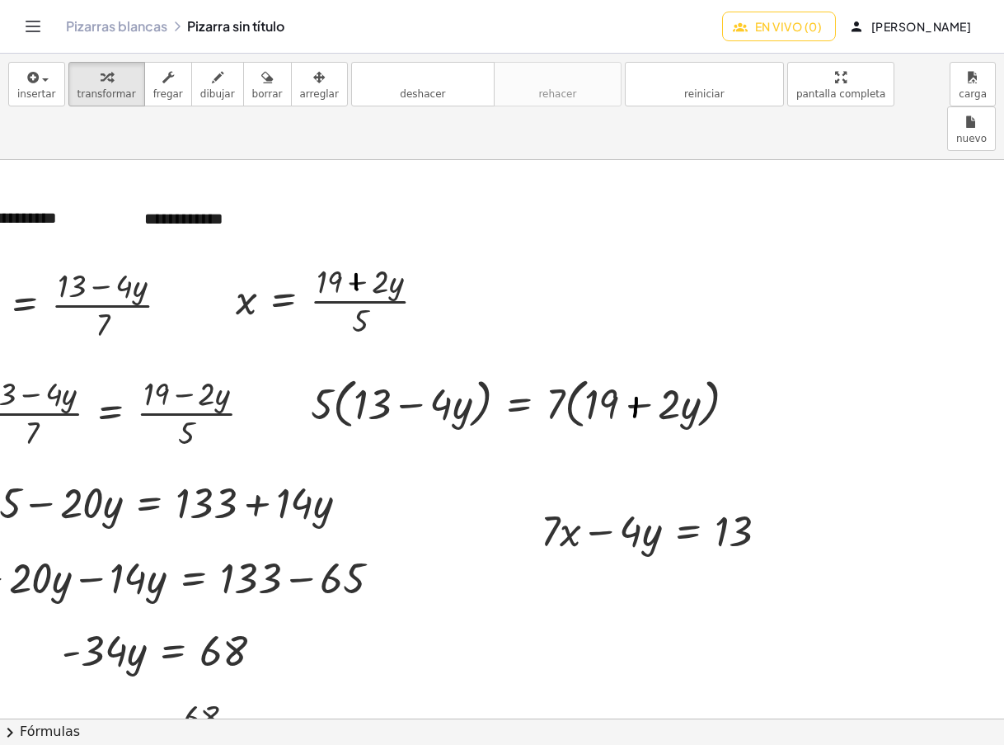
scroll to position [2336, 154]
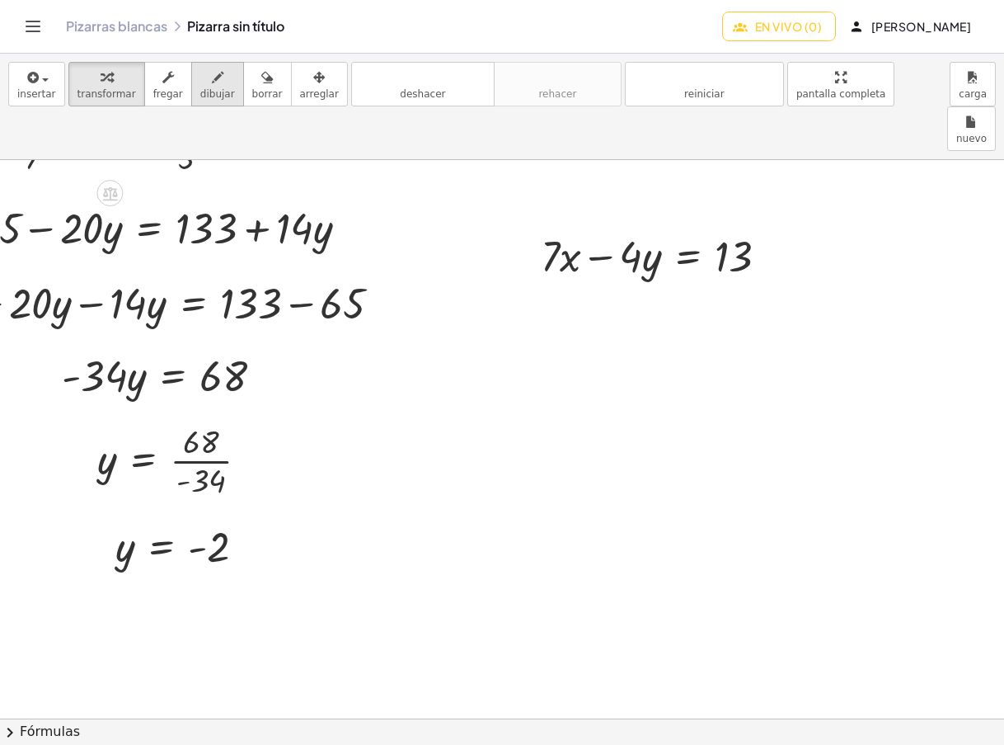
click at [209, 97] on font "dibujar" at bounding box center [217, 94] width 35 height 12
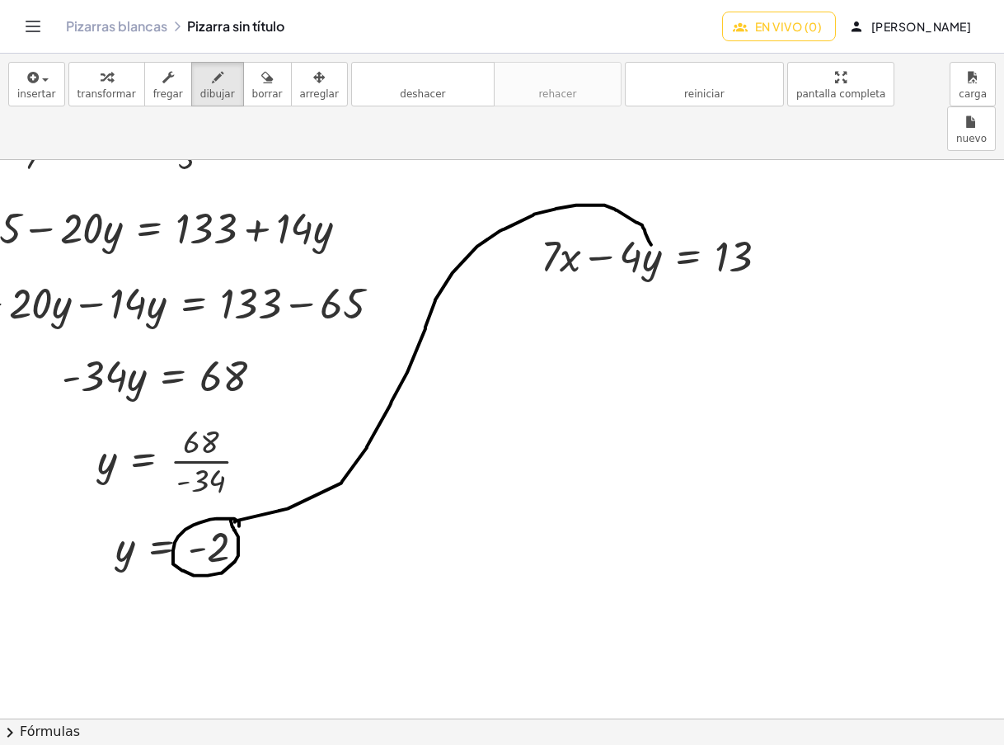
drag, startPoint x: 223, startPoint y: 477, endPoint x: 639, endPoint y: 200, distance: 500.1
drag, startPoint x: 642, startPoint y: 184, endPoint x: 622, endPoint y: 191, distance: 21.1
click at [93, 88] on font "transformar" at bounding box center [107, 94] width 59 height 12
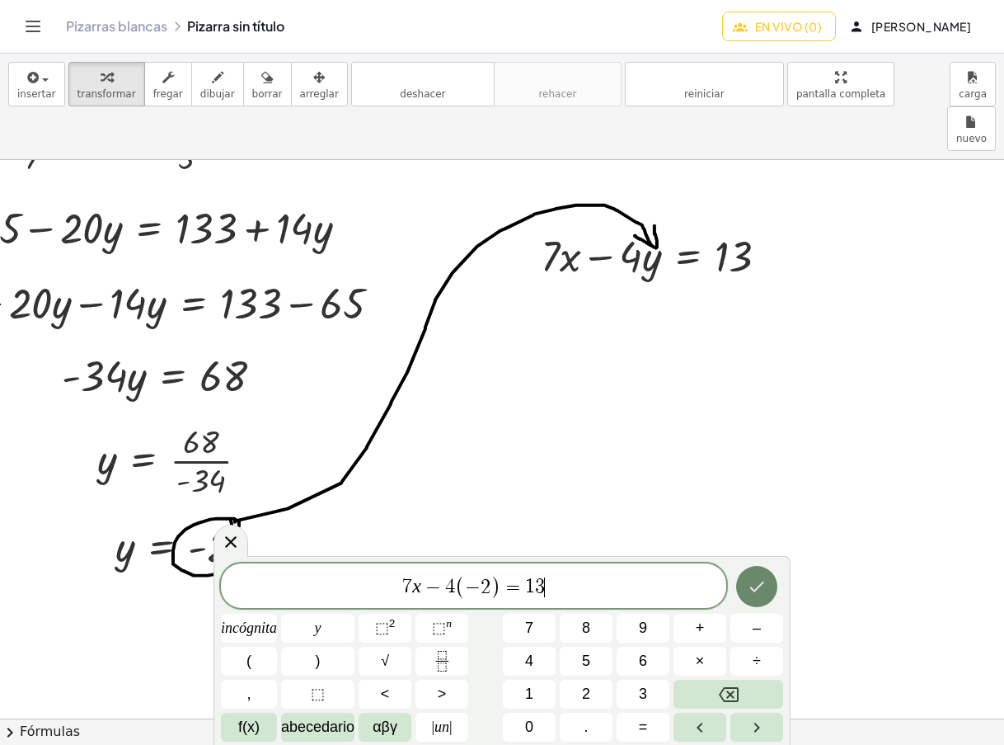
click at [763, 584] on icon "Hecho" at bounding box center [757, 586] width 20 height 20
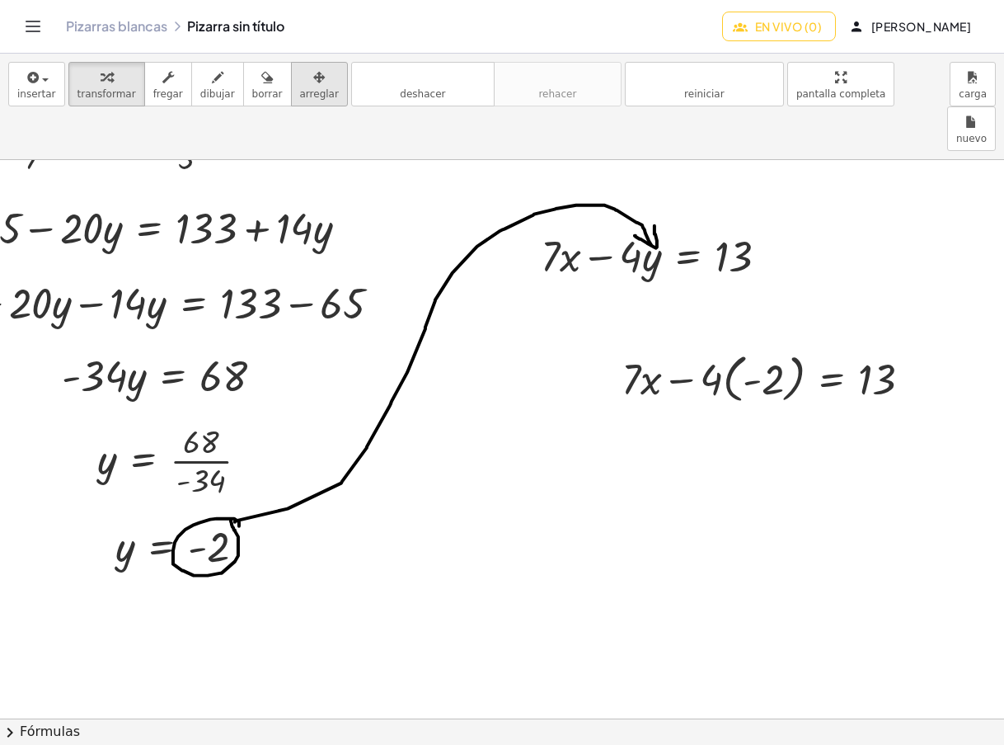
click at [305, 87] on button "arreglar" at bounding box center [319, 84] width 57 height 45
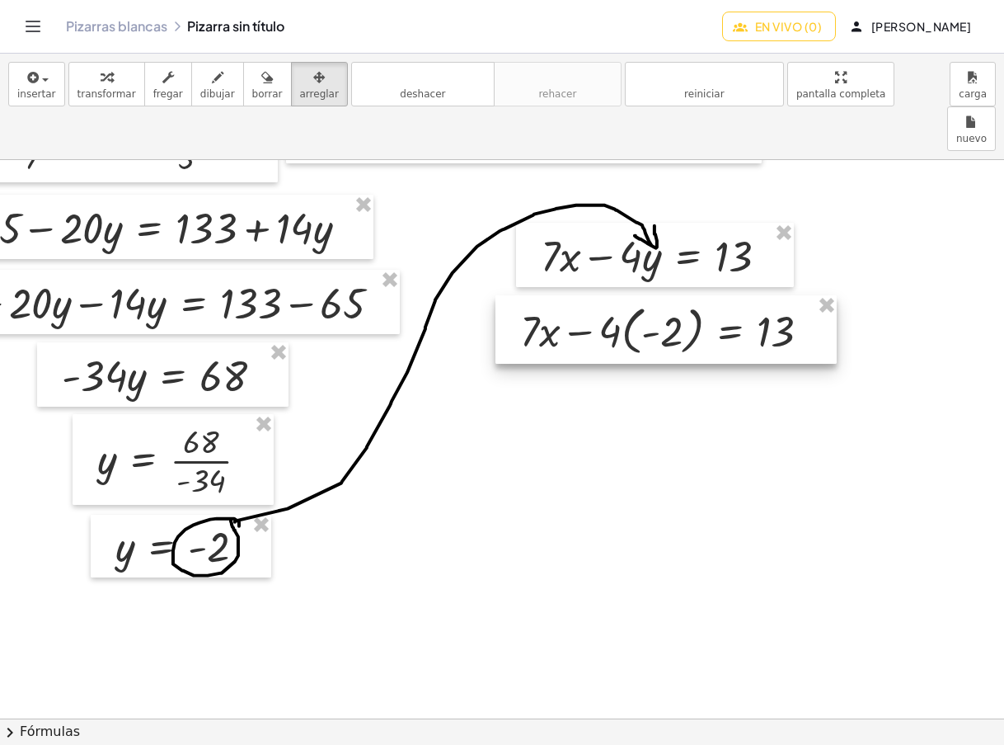
drag, startPoint x: 777, startPoint y: 341, endPoint x: 683, endPoint y: 293, distance: 106.6
click at [683, 295] on div at bounding box center [666, 329] width 341 height 68
click at [104, 74] on div "button" at bounding box center [107, 77] width 59 height 20
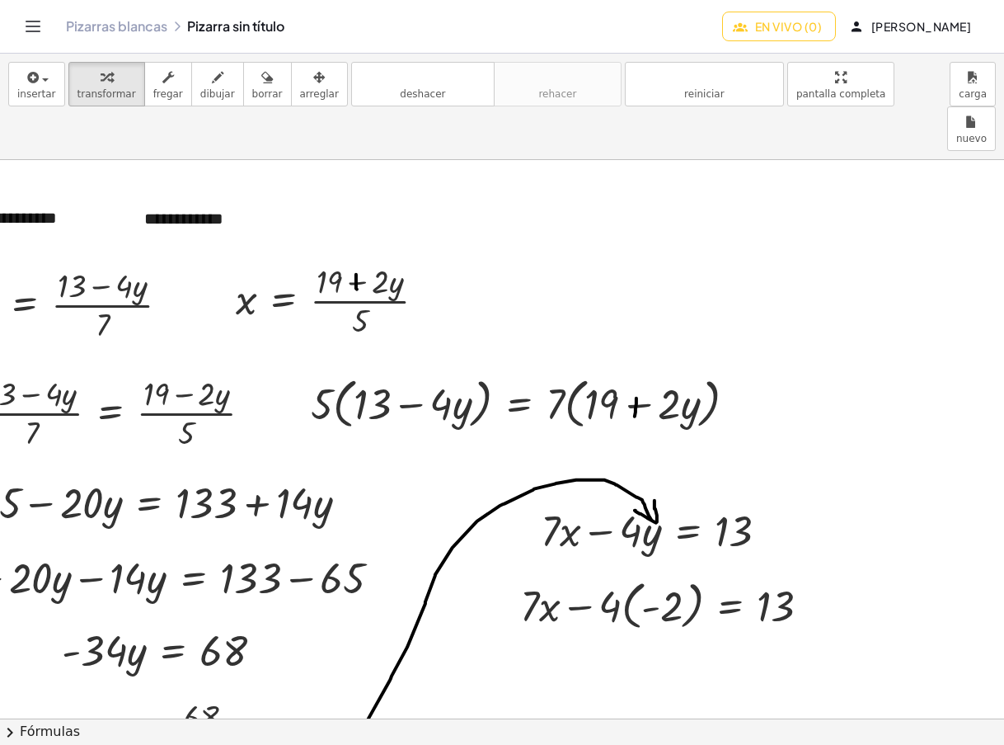
scroll to position [2199, 154]
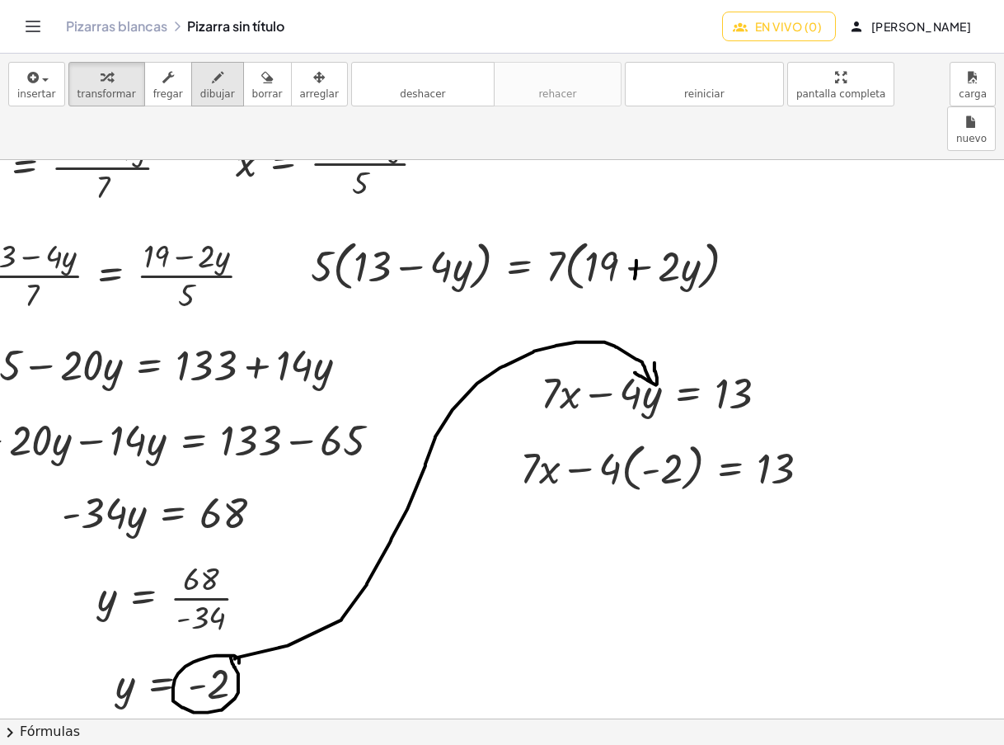
click at [212, 74] on icon "button" at bounding box center [218, 78] width 12 height 20
drag, startPoint x: 588, startPoint y: 336, endPoint x: 588, endPoint y: 360, distance: 23.9
drag, startPoint x: 567, startPoint y: 417, endPoint x: 567, endPoint y: 437, distance: 19.8
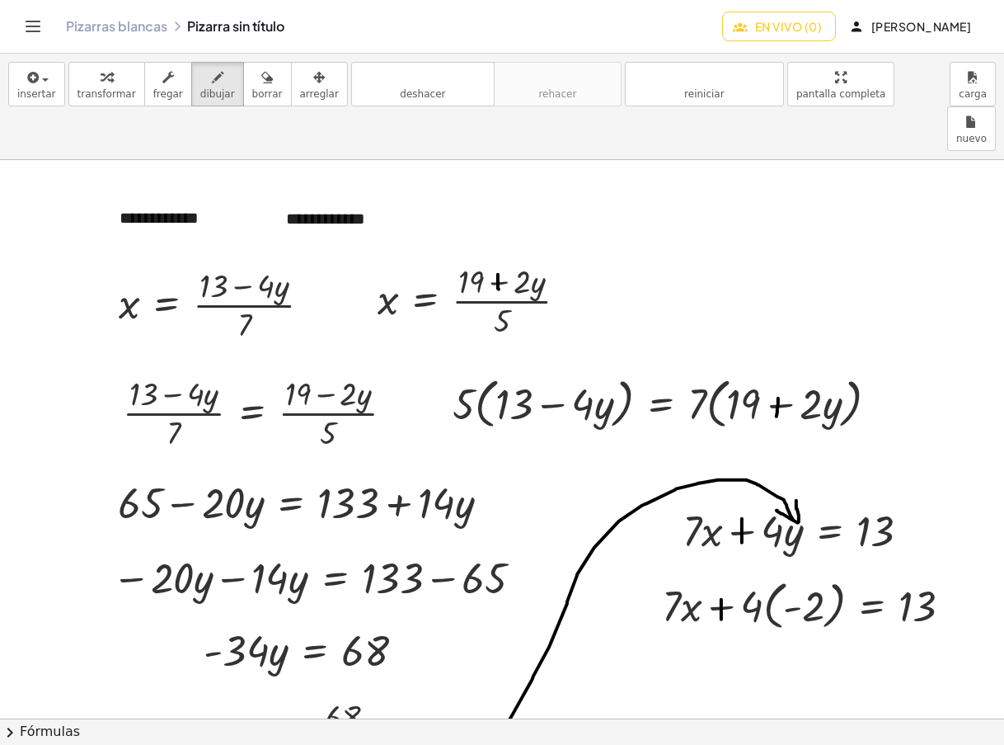
scroll to position [2336, 0]
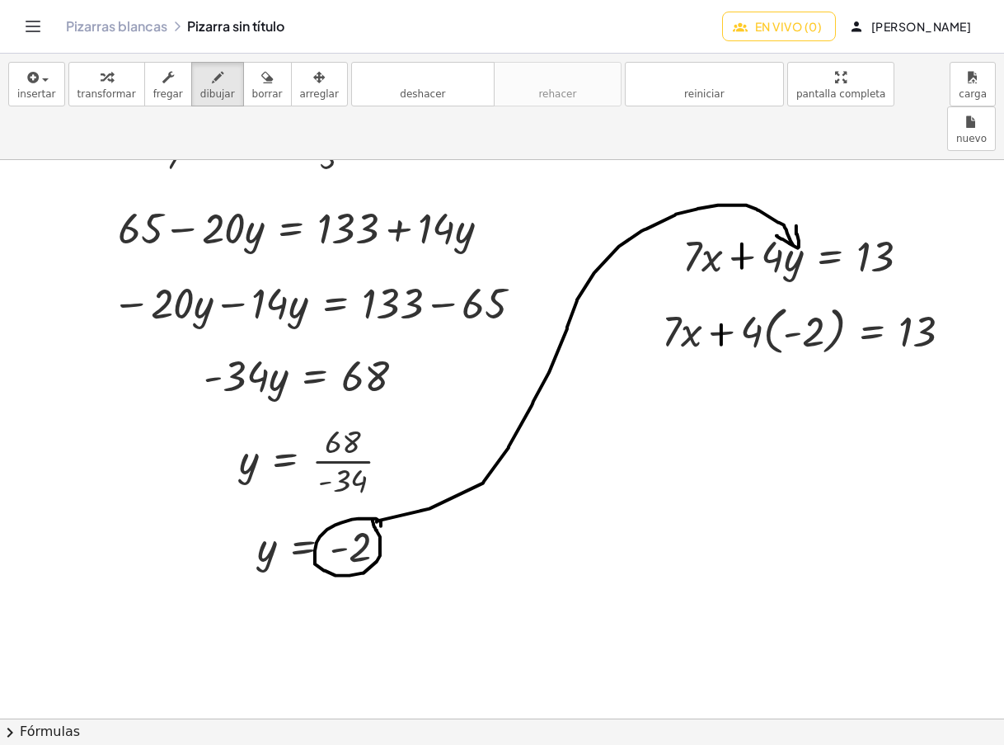
click at [81, 76] on div "button" at bounding box center [107, 77] width 59 height 20
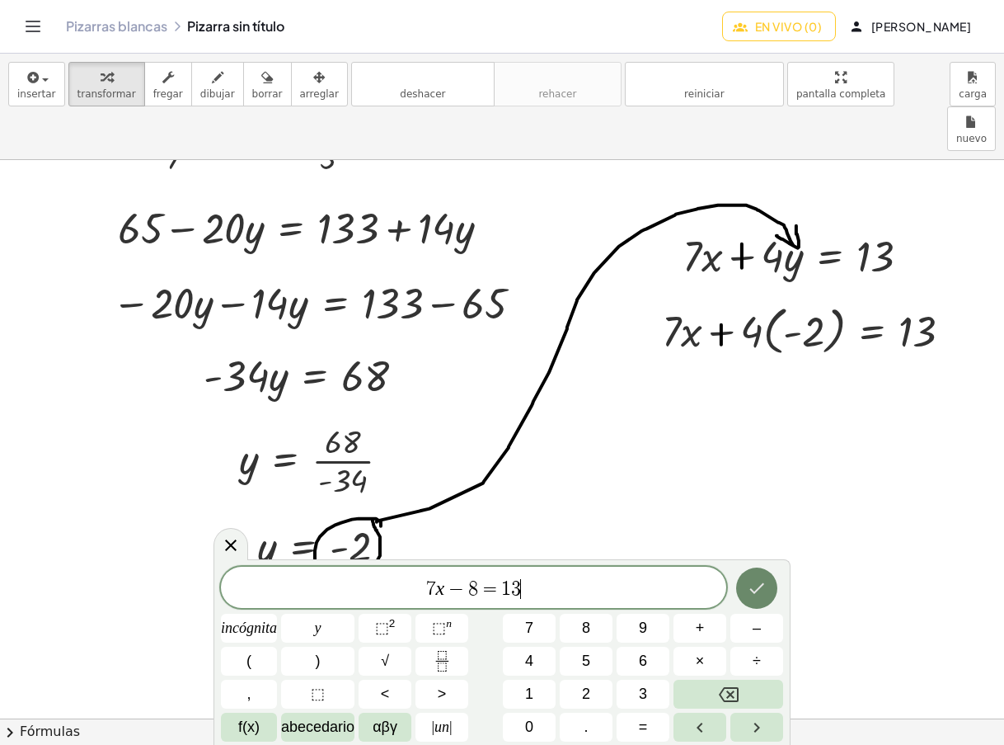
click at [757, 601] on button "Hecho" at bounding box center [756, 587] width 41 height 41
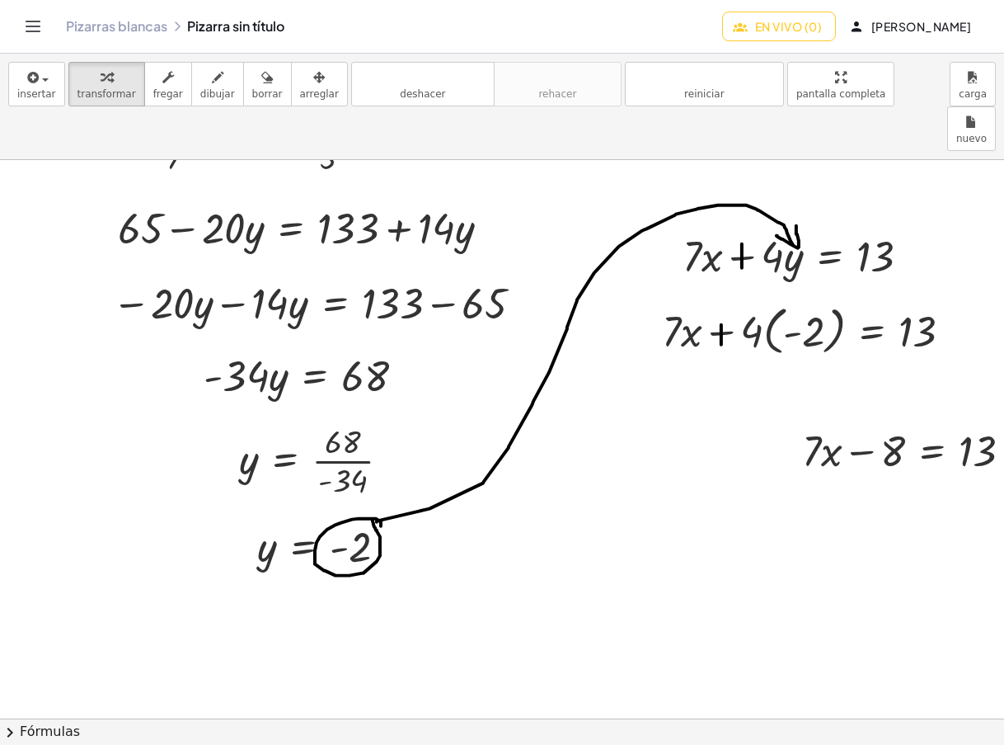
click at [300, 82] on div "button" at bounding box center [319, 77] width 39 height 20
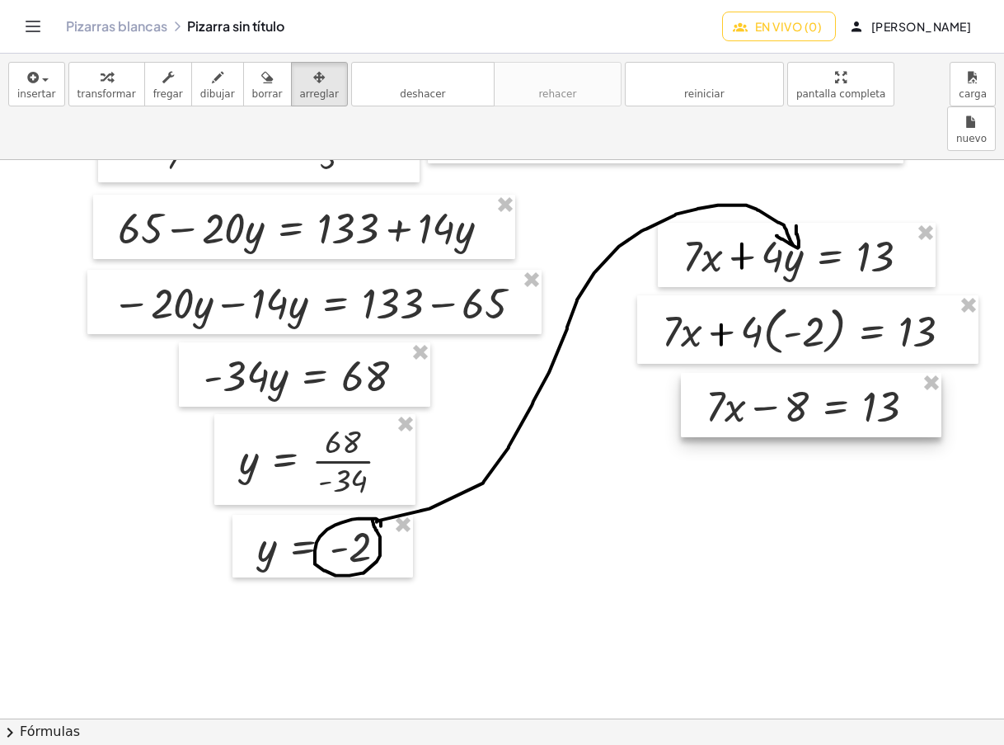
drag, startPoint x: 895, startPoint y: 393, endPoint x: 800, endPoint y: 349, distance: 105.5
click at [800, 373] on div at bounding box center [811, 405] width 261 height 64
drag, startPoint x: 105, startPoint y: 92, endPoint x: 413, endPoint y: 312, distance: 378.9
click at [105, 92] on font "transformar" at bounding box center [107, 94] width 59 height 12
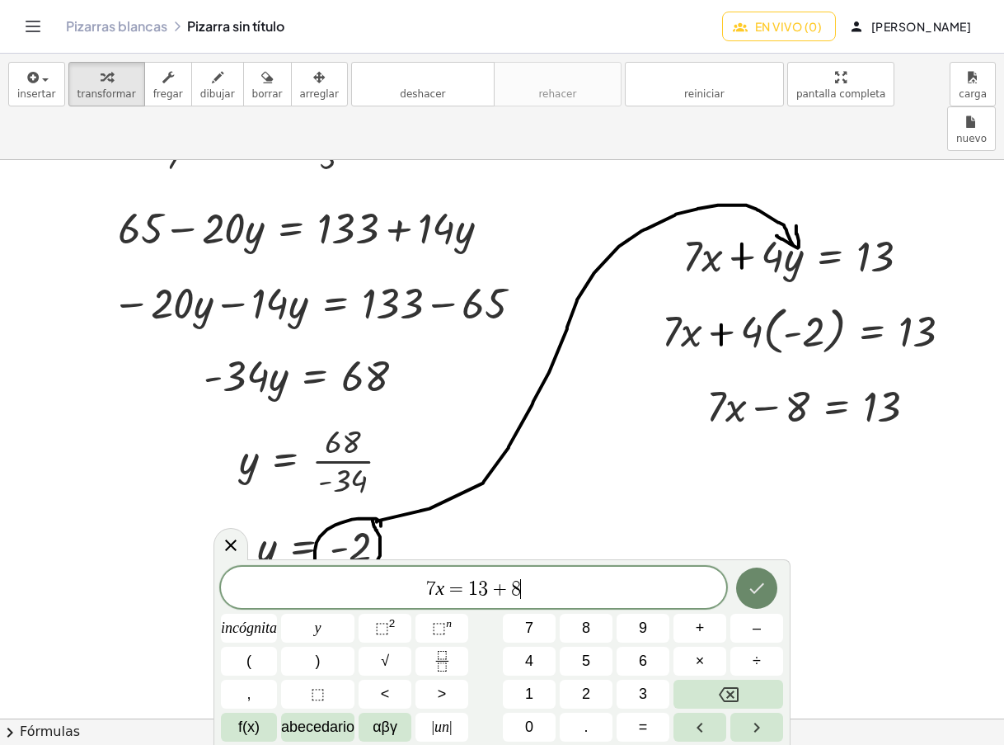
click at [764, 576] on button "Hecho" at bounding box center [756, 587] width 41 height 41
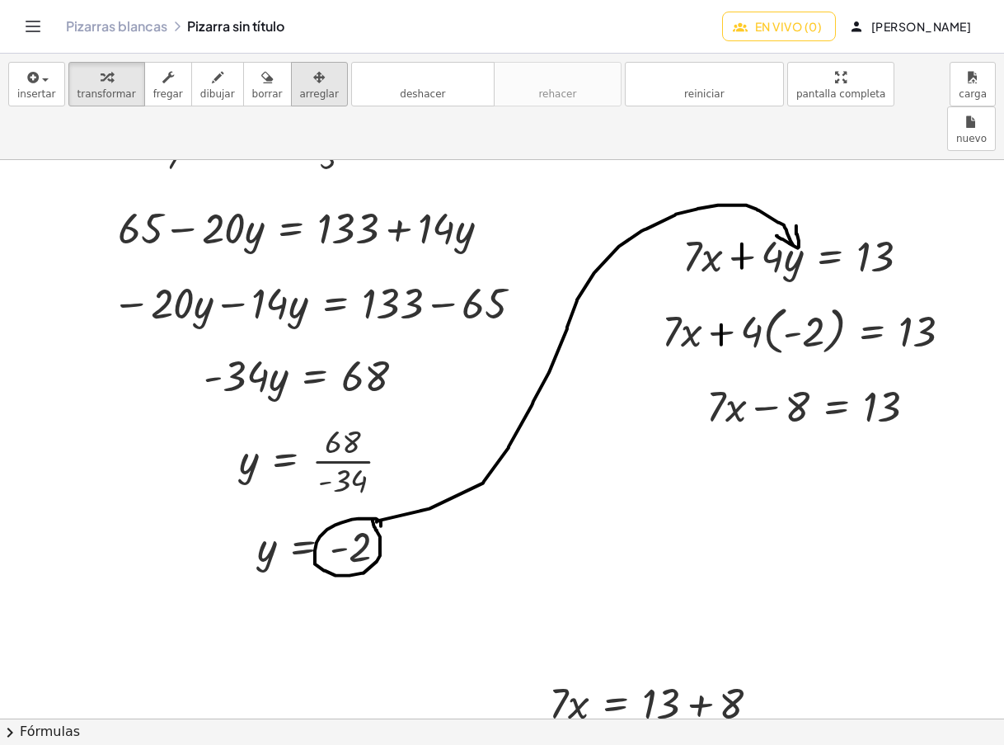
click at [300, 78] on div "button" at bounding box center [319, 77] width 39 height 20
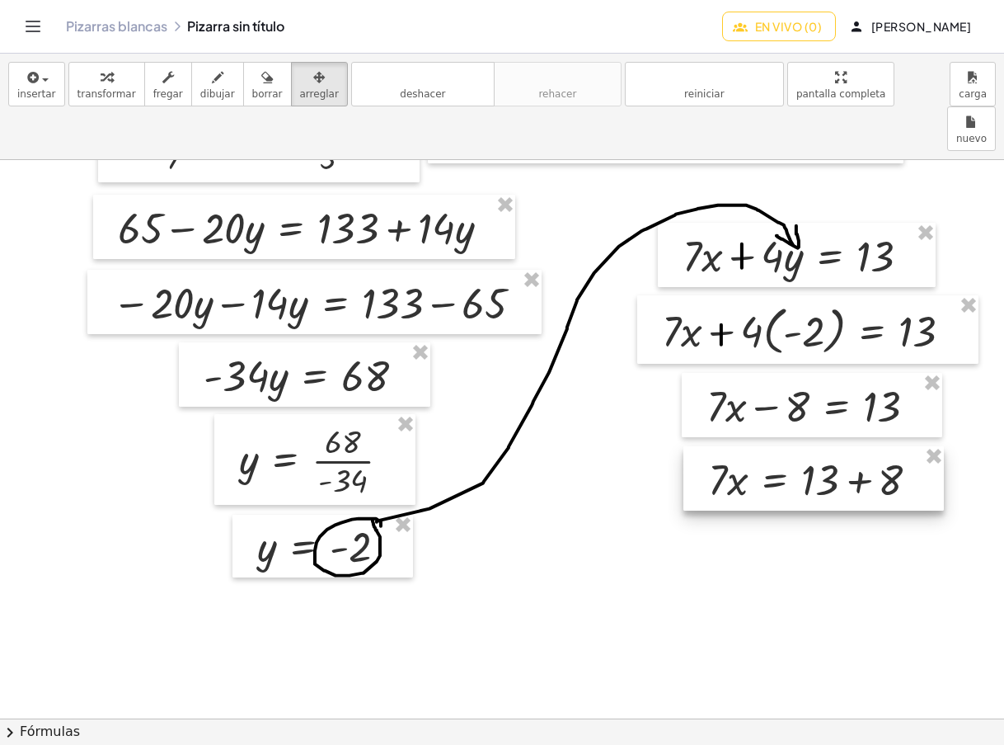
drag, startPoint x: 640, startPoint y: 651, endPoint x: 799, endPoint y: 427, distance: 274.3
click at [799, 446] on div at bounding box center [814, 478] width 261 height 64
drag, startPoint x: 108, startPoint y: 86, endPoint x: 519, endPoint y: 531, distance: 606.2
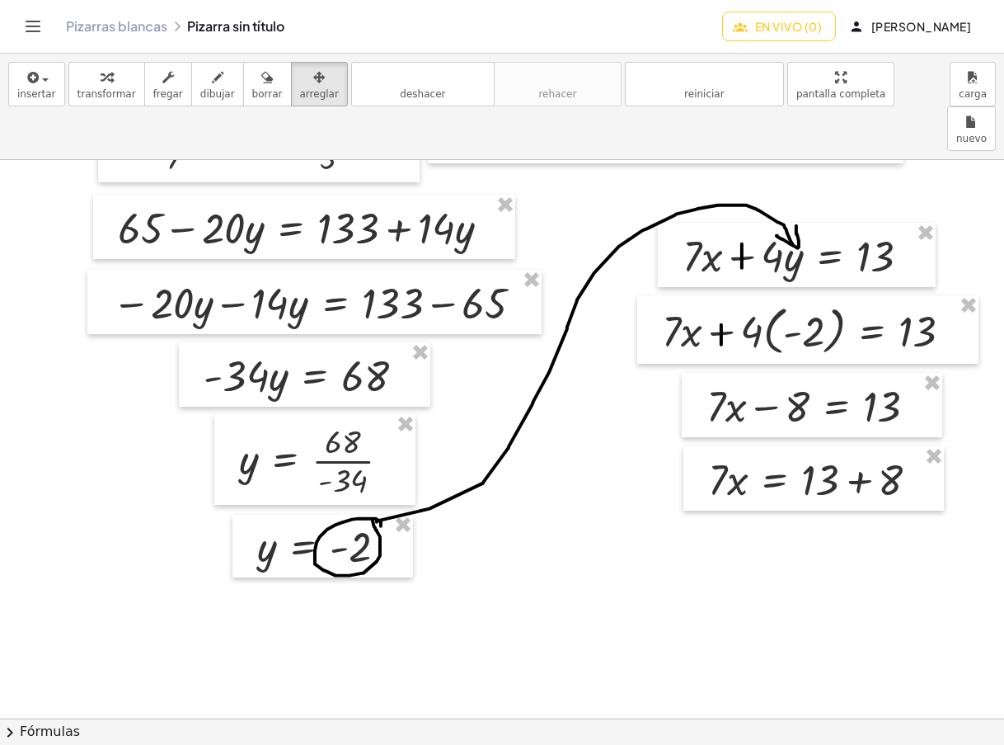
click at [108, 86] on div "button" at bounding box center [107, 77] width 59 height 20
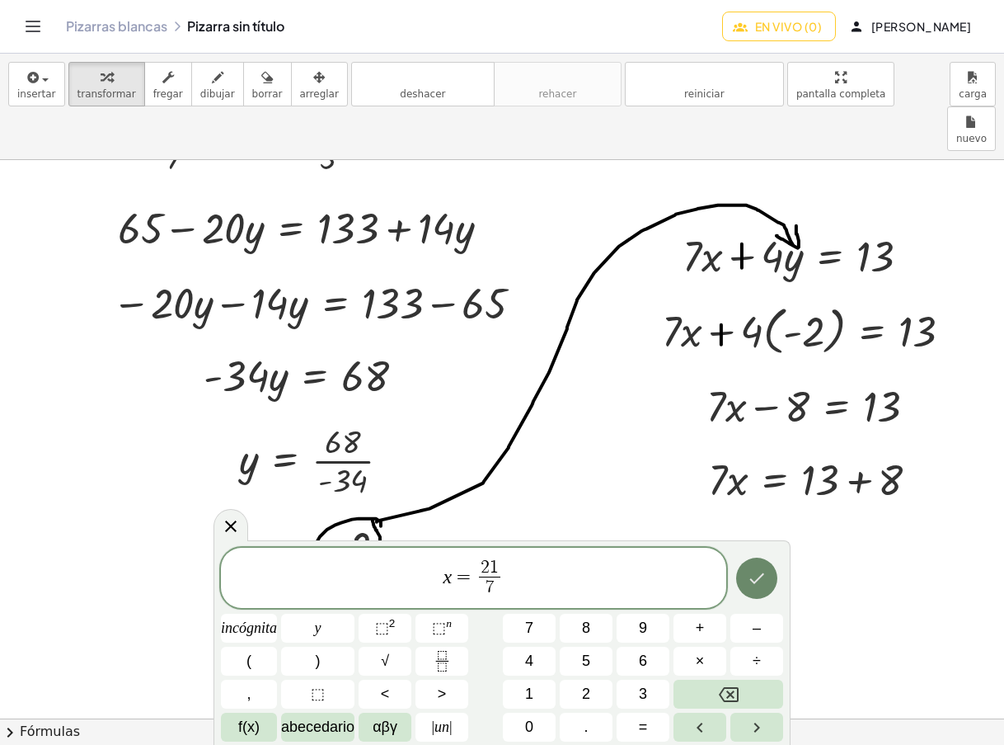
click at [754, 574] on icon "Hecho" at bounding box center [757, 578] width 20 height 20
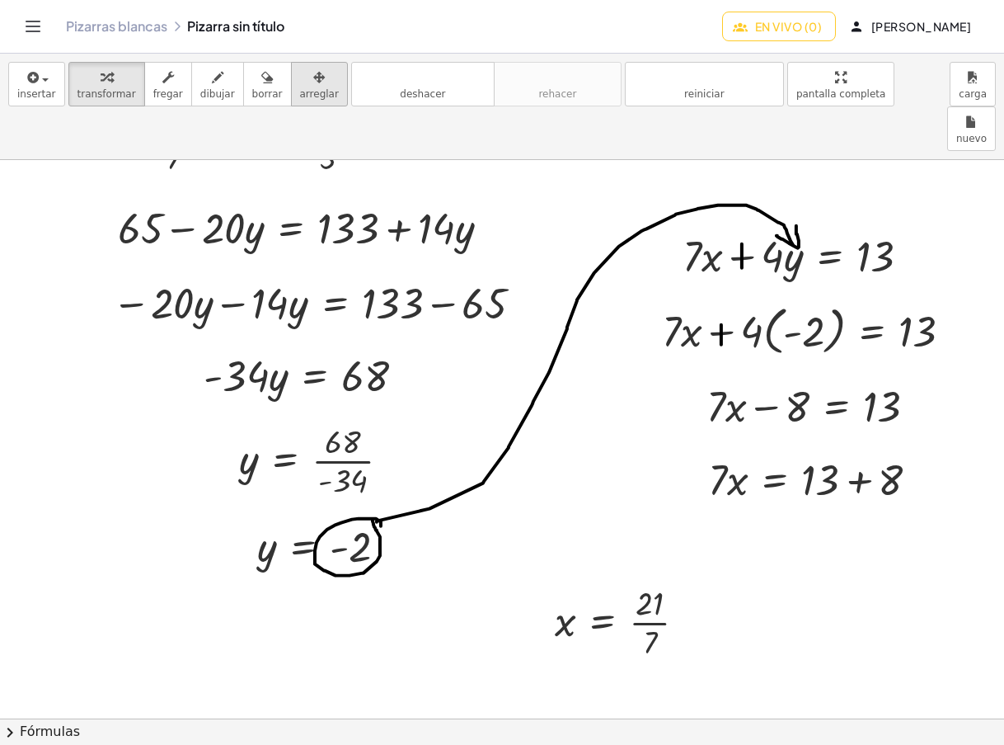
click at [305, 83] on div "button" at bounding box center [319, 77] width 39 height 20
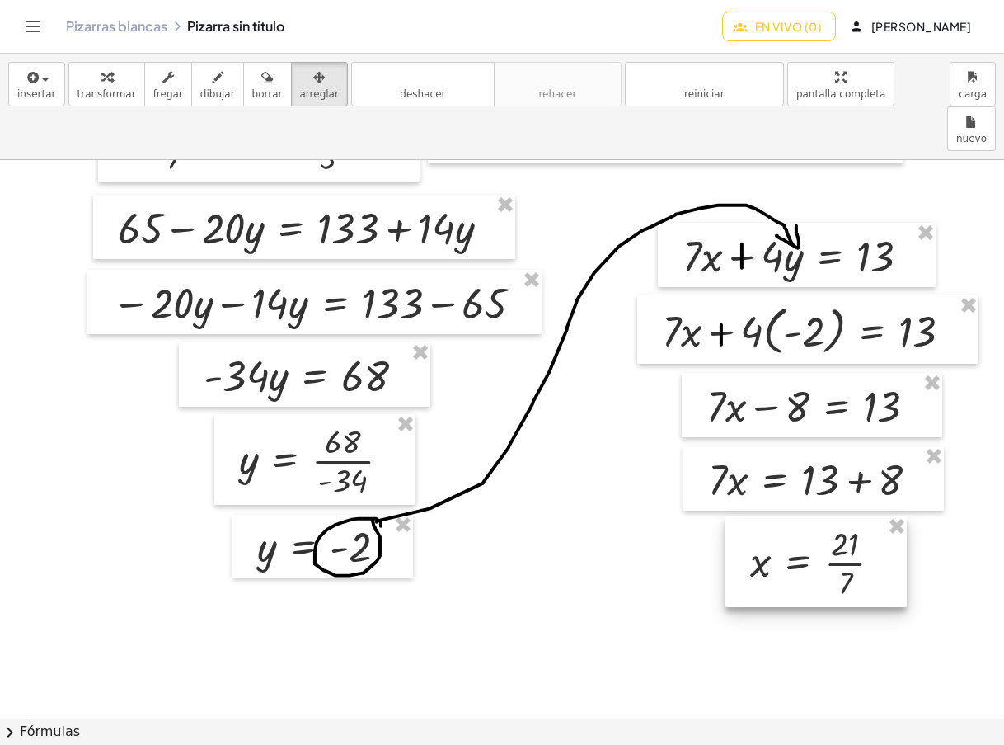
drag, startPoint x: 599, startPoint y: 571, endPoint x: 795, endPoint y: 511, distance: 204.2
click at [795, 516] on div at bounding box center [816, 561] width 181 height 91
click at [101, 80] on icon "button" at bounding box center [107, 78] width 12 height 20
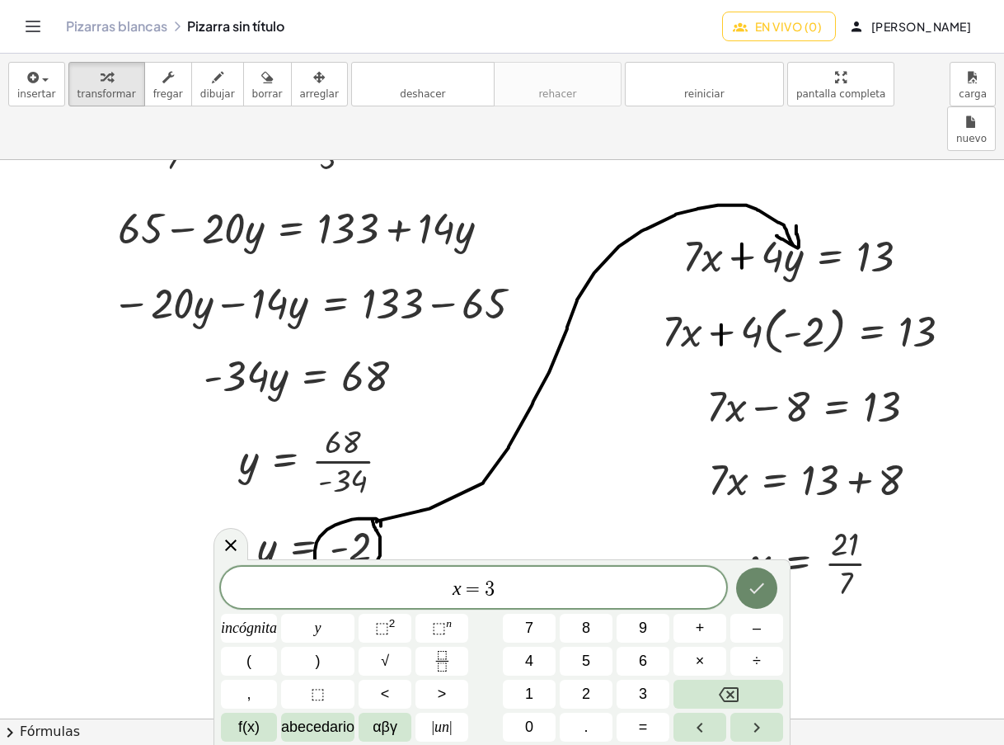
click at [754, 589] on icon "Hecho" at bounding box center [757, 588] width 20 height 20
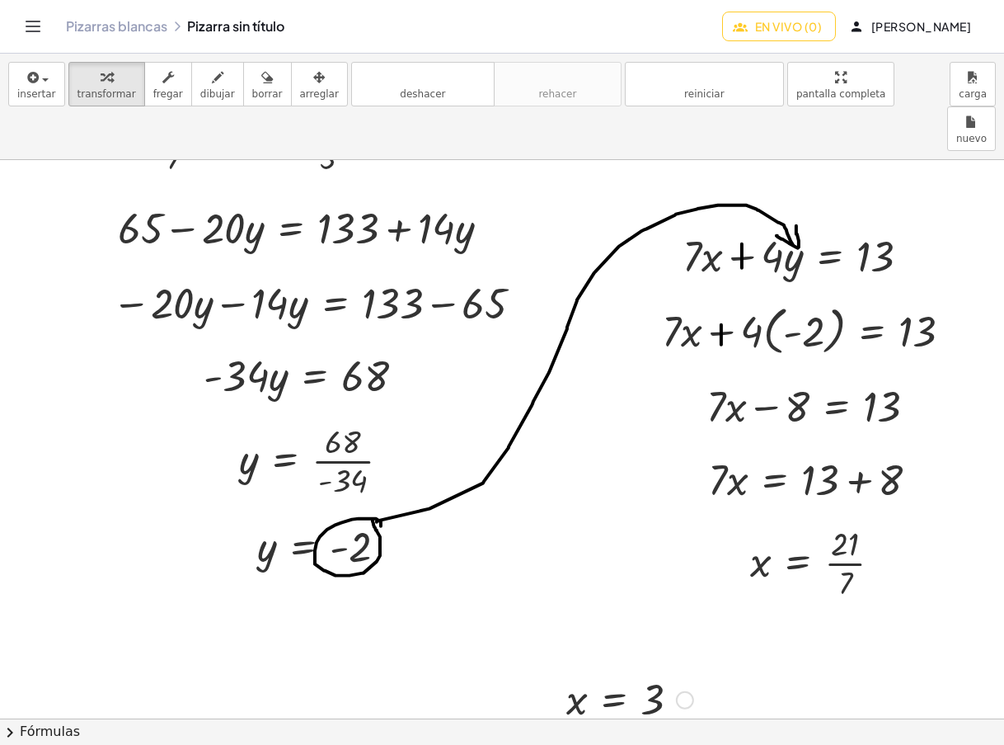
click at [607, 671] on div at bounding box center [629, 698] width 143 height 54
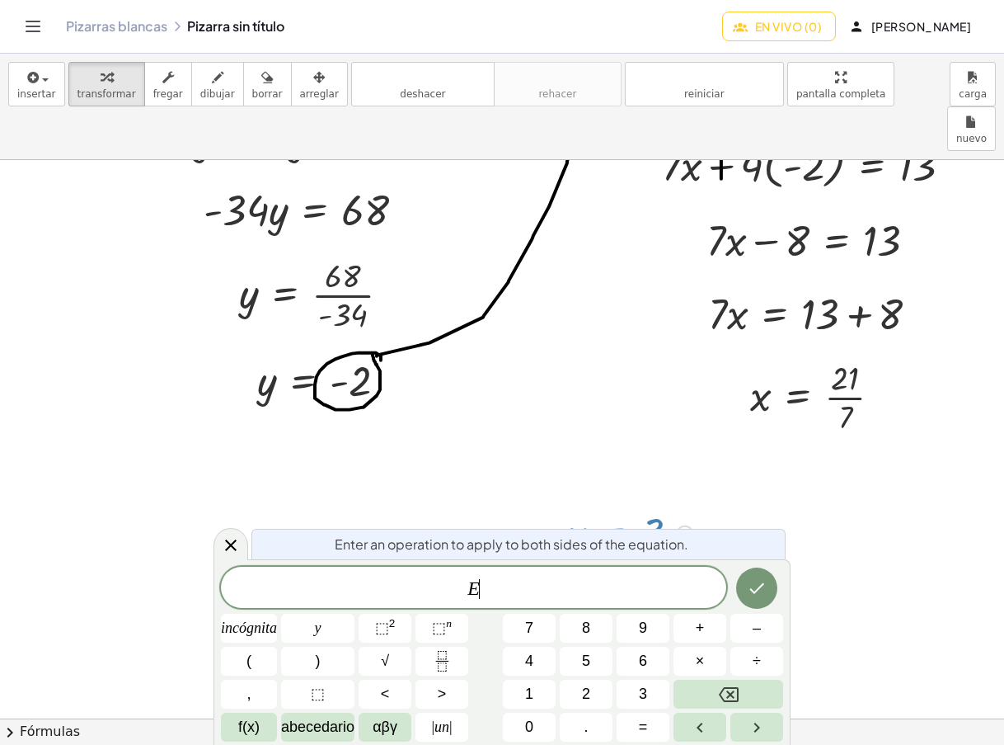
scroll to position [2503, 0]
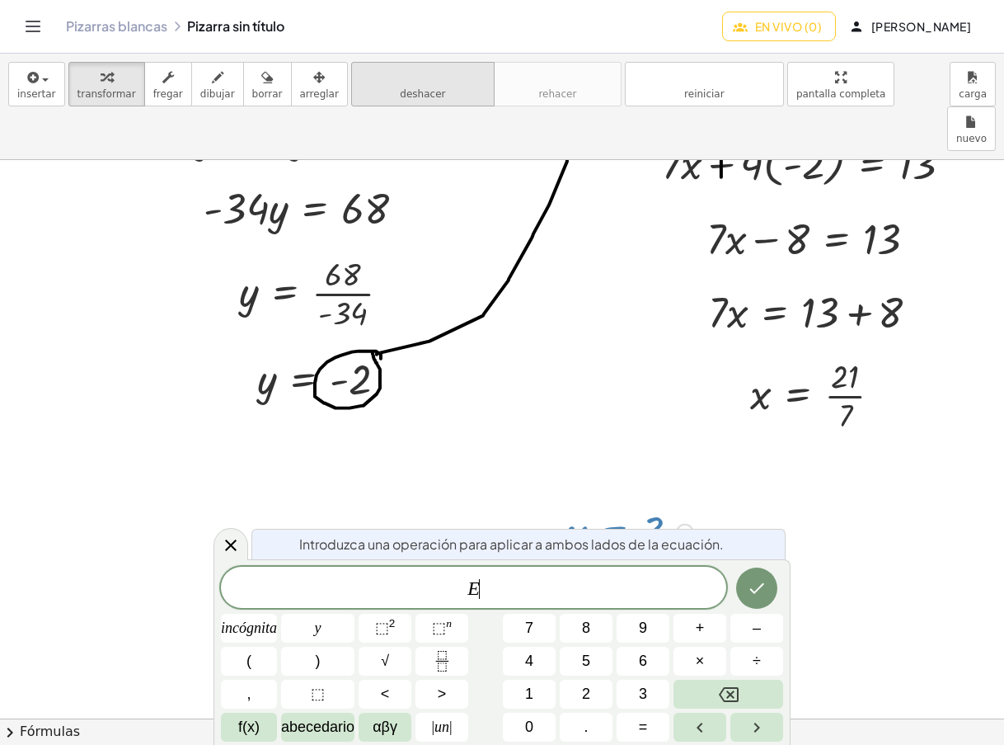
click at [378, 78] on font "deshacer" at bounding box center [422, 77] width 125 height 16
click at [225, 546] on icon at bounding box center [231, 545] width 20 height 20
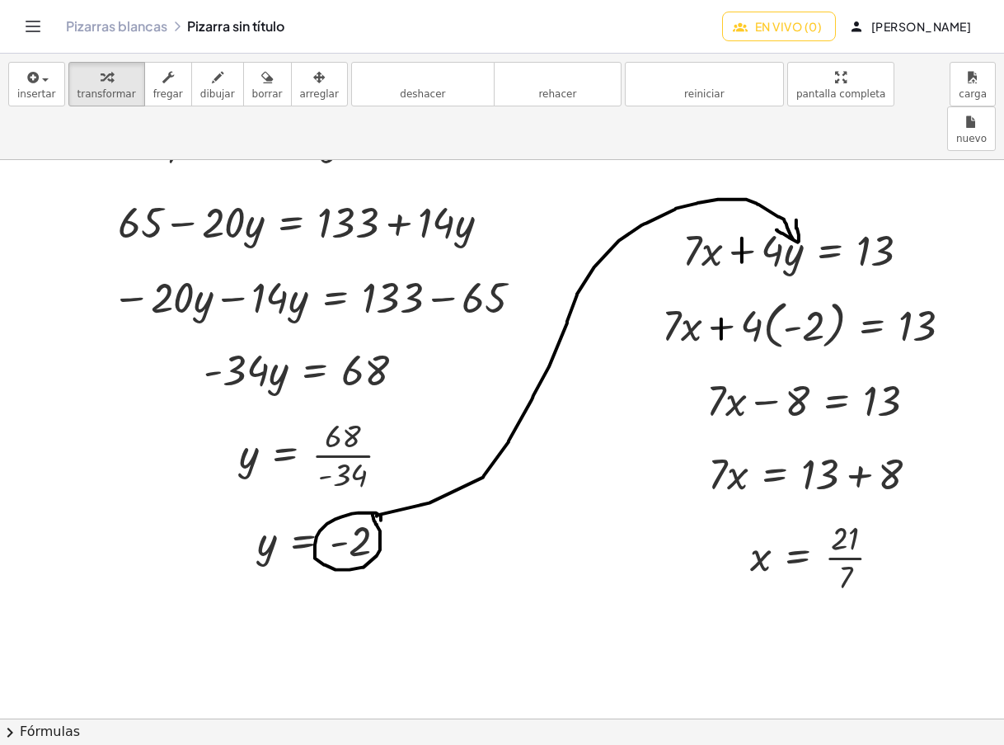
scroll to position [2336, 0]
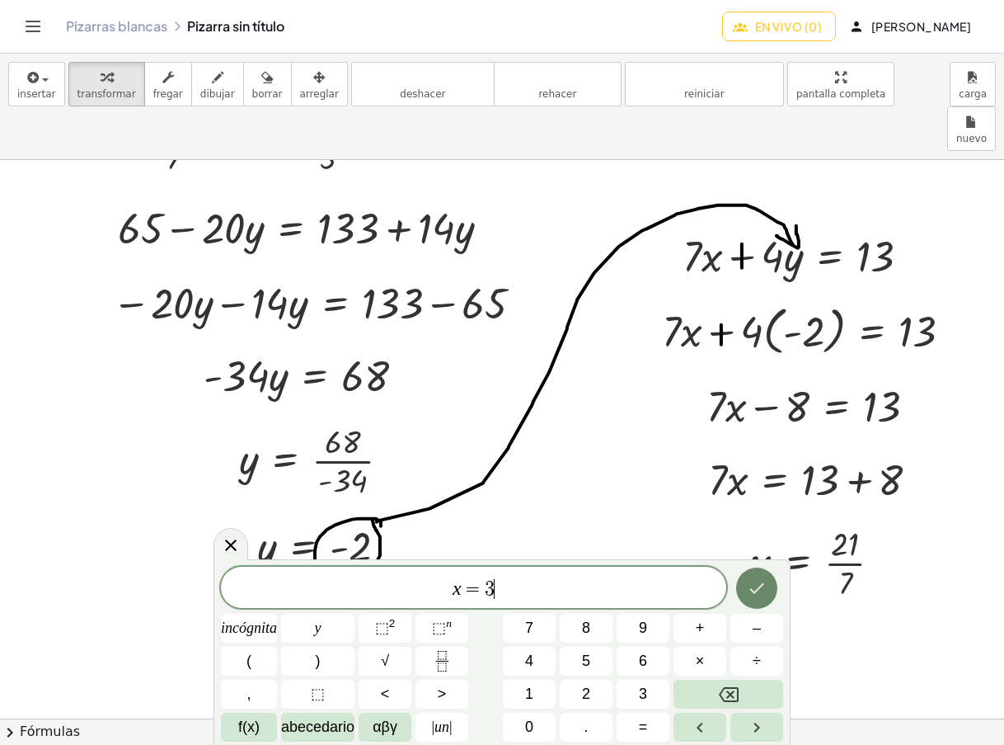
click at [744, 580] on button "Hecho" at bounding box center [756, 587] width 41 height 41
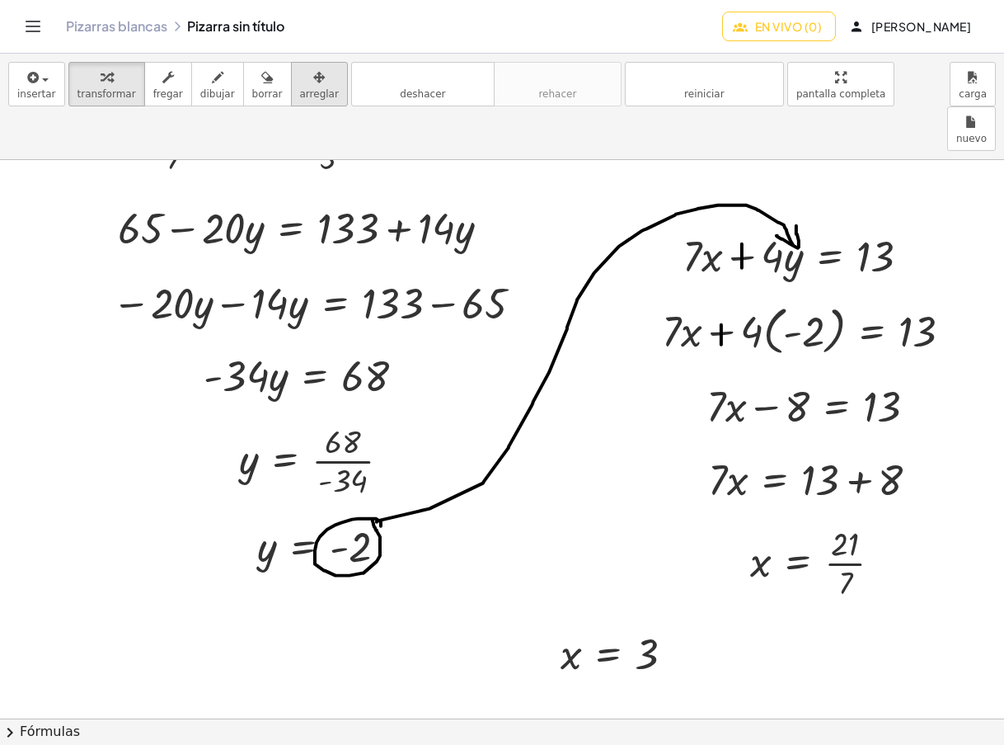
click at [313, 82] on icon "button" at bounding box center [319, 78] width 12 height 20
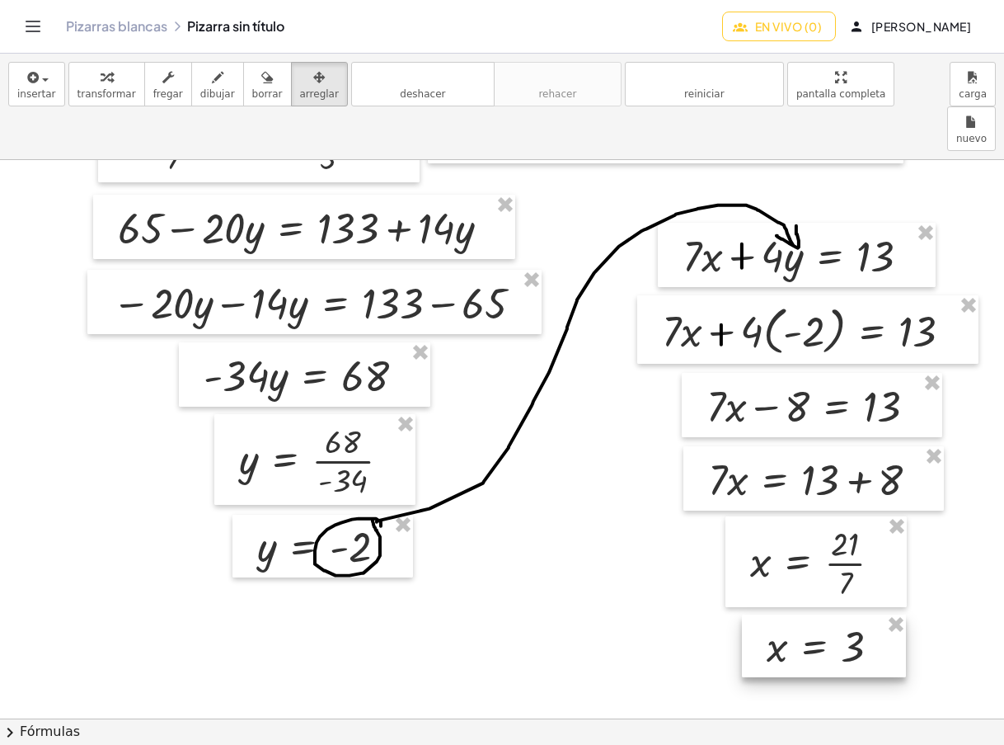
drag, startPoint x: 592, startPoint y: 600, endPoint x: 795, endPoint y: 592, distance: 203.0
click at [796, 614] on div at bounding box center [824, 645] width 164 height 63
click at [85, 92] on font "transformar" at bounding box center [107, 94] width 59 height 12
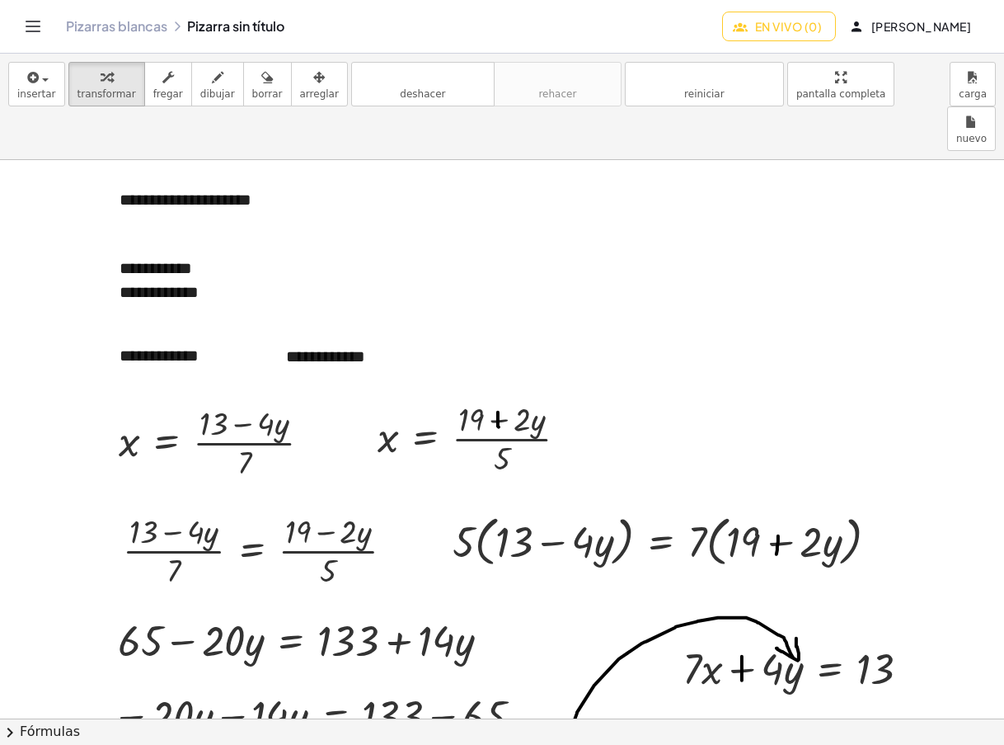
scroll to position [2473, 0]
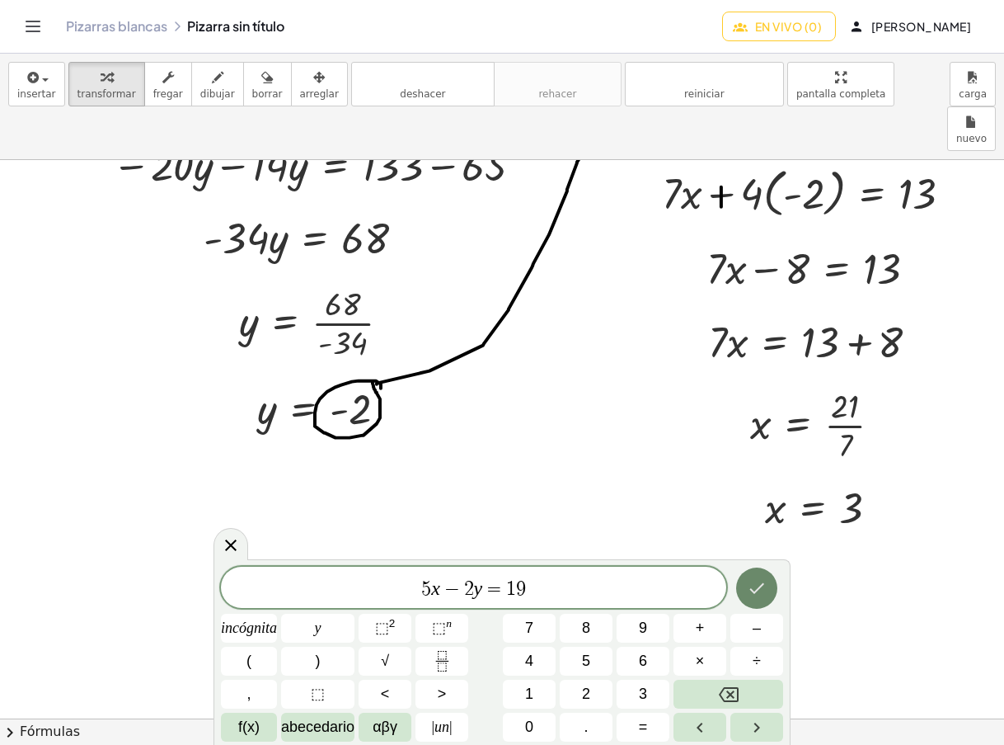
click at [757, 585] on icon "Hecho" at bounding box center [757, 588] width 20 height 20
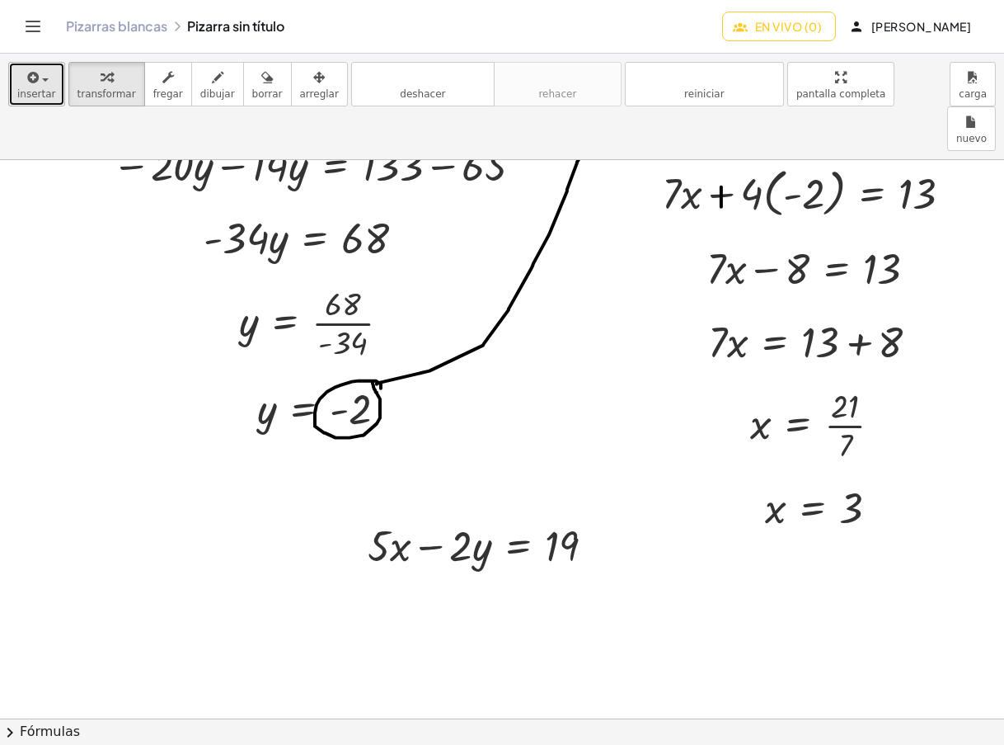
click at [50, 80] on button "insertar" at bounding box center [36, 84] width 57 height 45
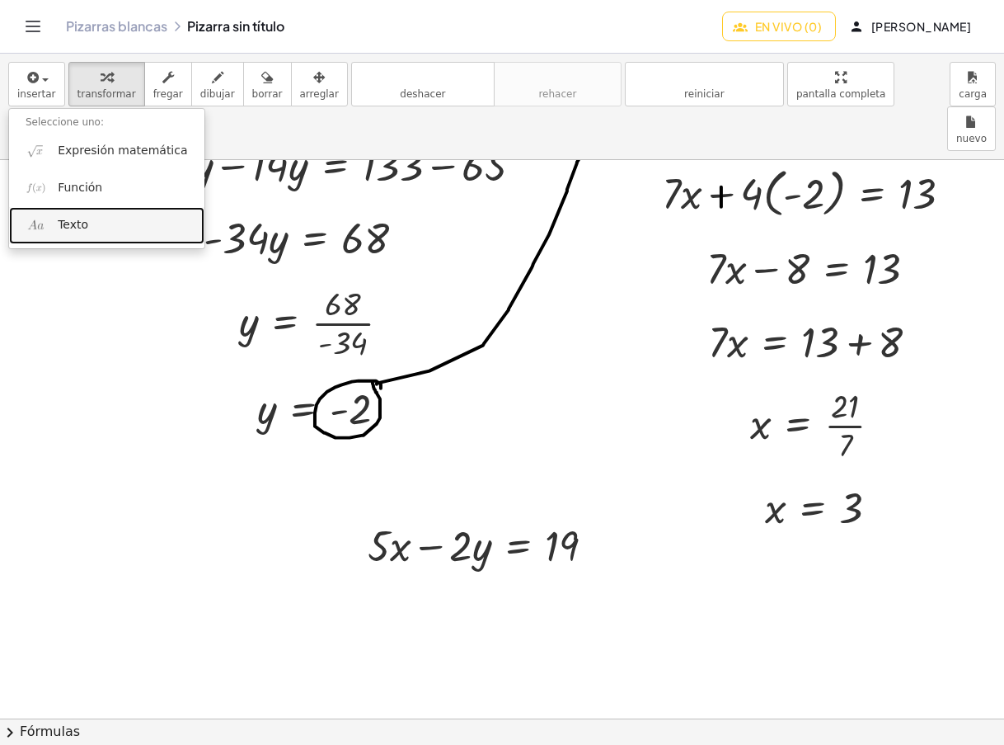
drag, startPoint x: 70, startPoint y: 221, endPoint x: 110, endPoint y: 308, distance: 95.2
click at [70, 221] on font "Texto" at bounding box center [73, 224] width 31 height 13
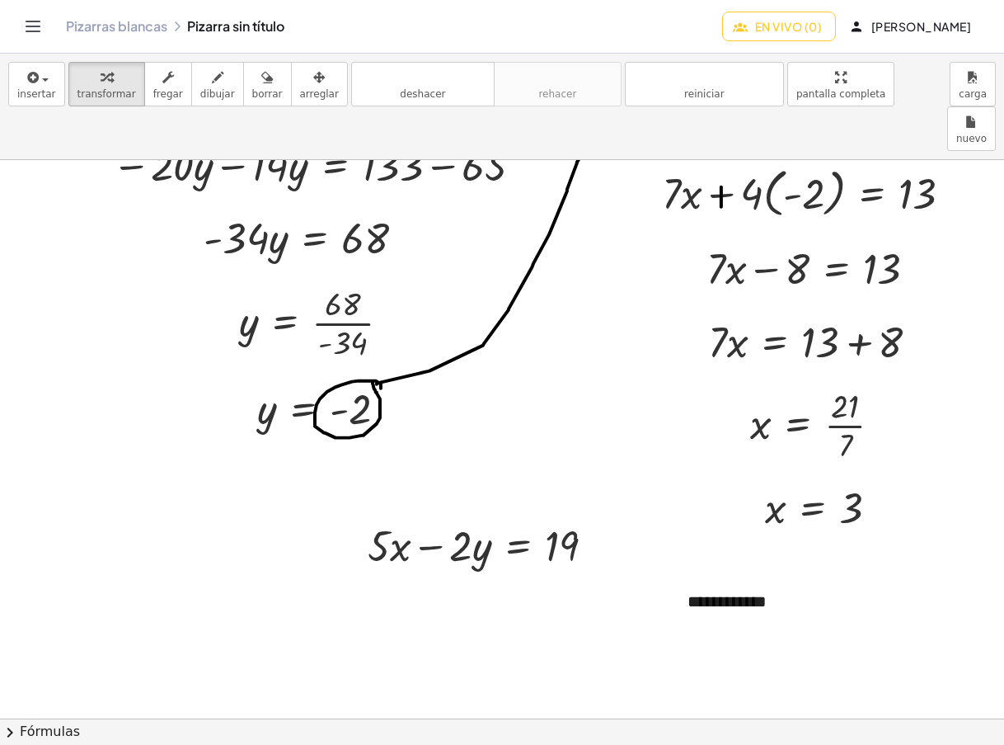
drag, startPoint x: 281, startPoint y: 80, endPoint x: 642, endPoint y: 507, distance: 559.3
click at [300, 80] on div "button" at bounding box center [319, 77] width 39 height 20
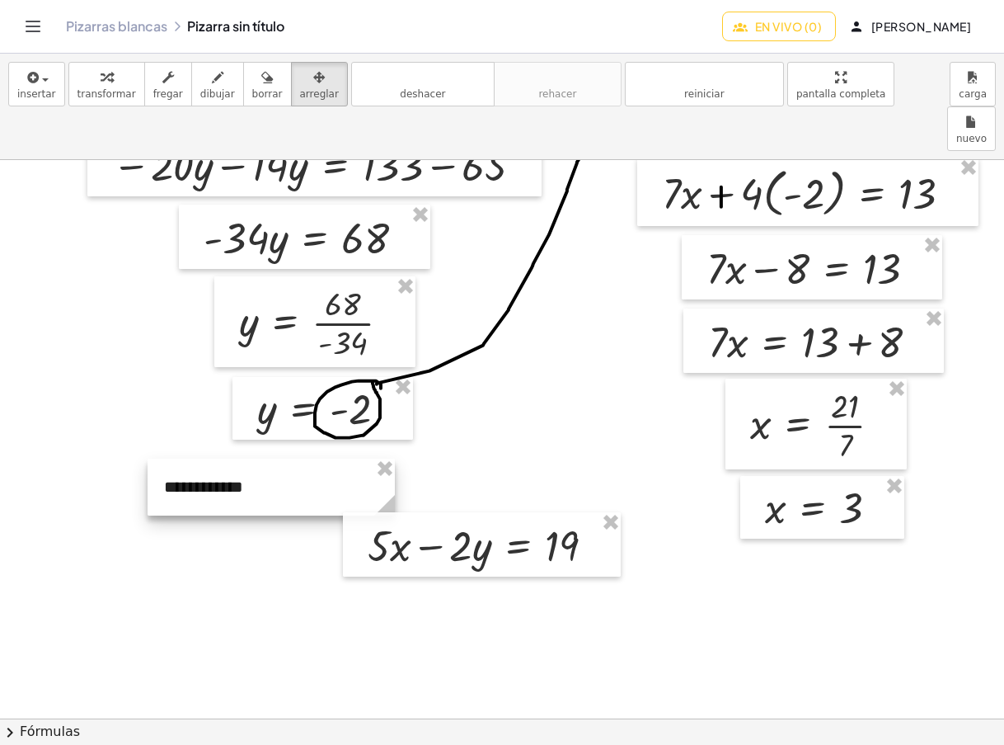
drag, startPoint x: 702, startPoint y: 553, endPoint x: 178, endPoint y: 439, distance: 536.6
click at [178, 458] on div at bounding box center [271, 486] width 247 height 57
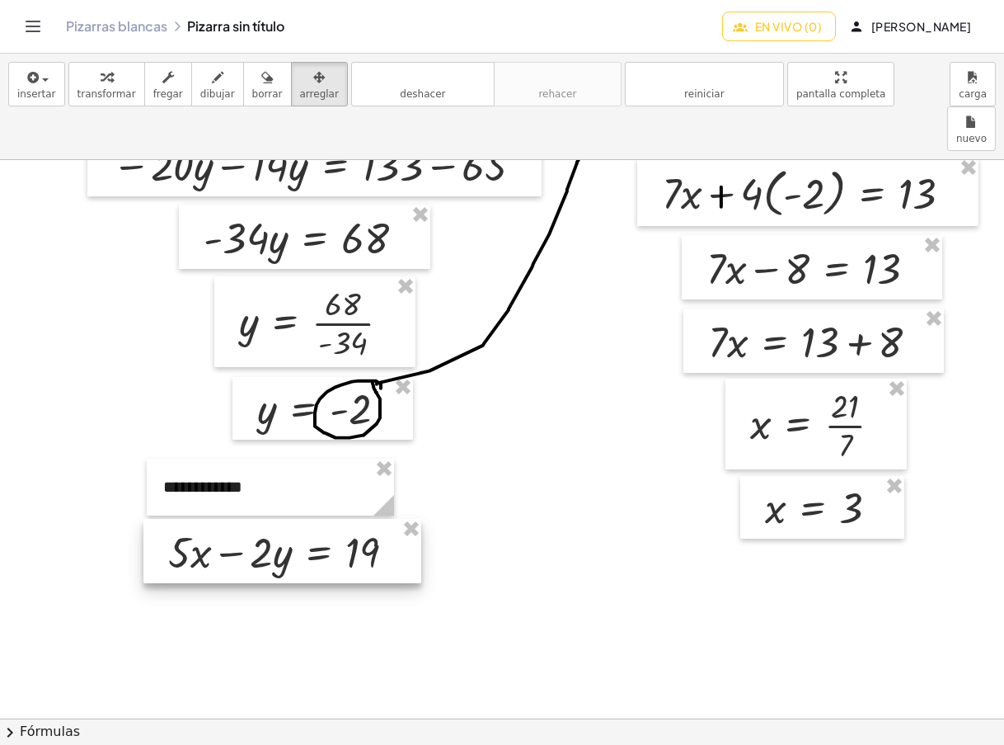
drag, startPoint x: 463, startPoint y: 499, endPoint x: 264, endPoint y: 505, distance: 199.6
click at [264, 519] on div at bounding box center [282, 551] width 278 height 64
click at [113, 79] on div "button" at bounding box center [107, 77] width 59 height 20
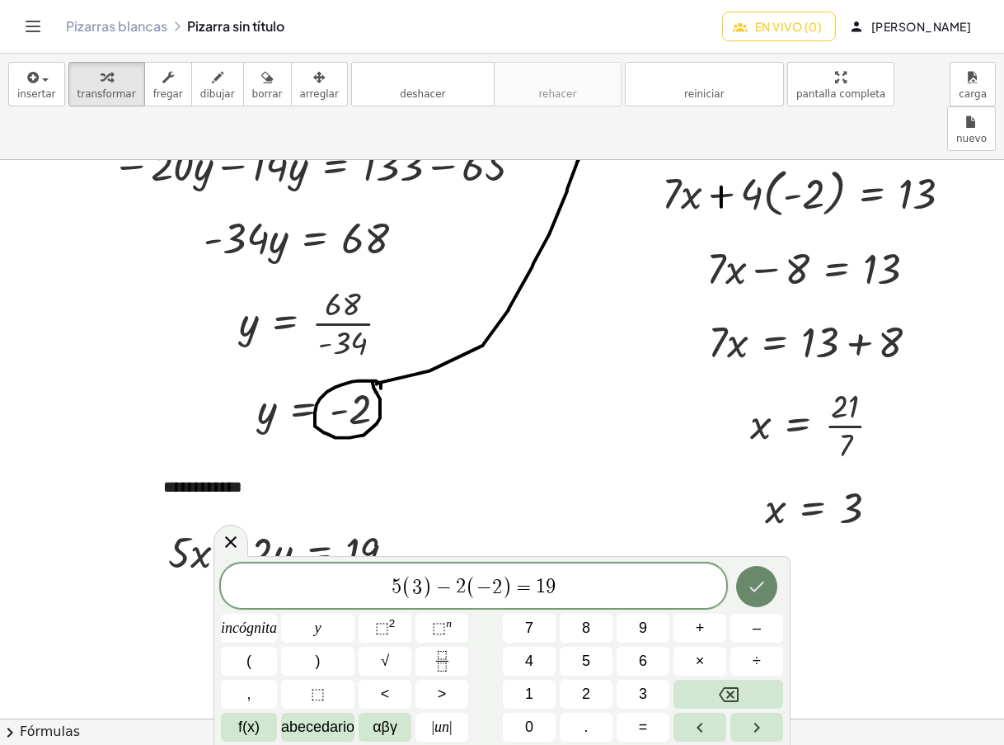
click at [768, 579] on button "Hecho" at bounding box center [756, 586] width 41 height 41
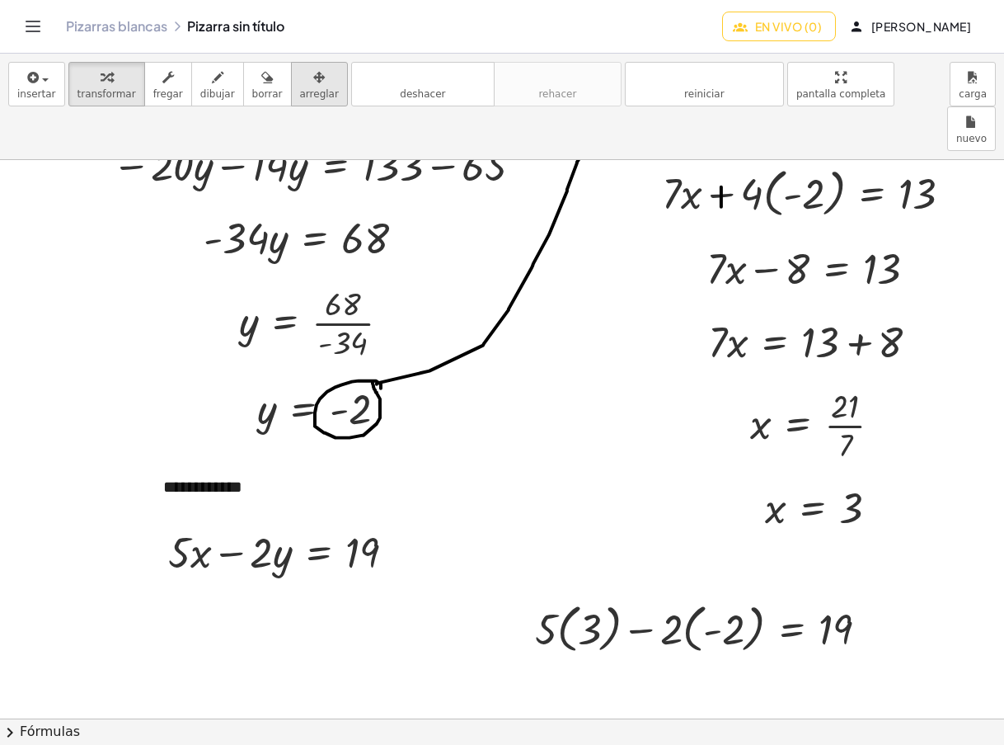
click at [301, 82] on div "button" at bounding box center [319, 77] width 39 height 20
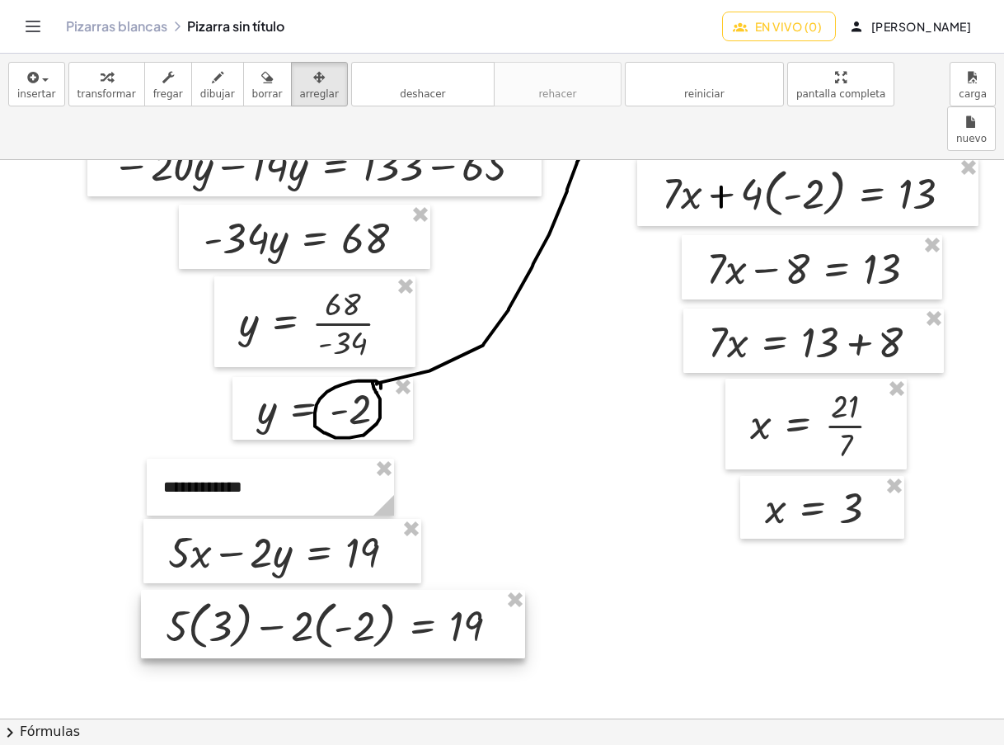
drag, startPoint x: 301, startPoint y: 82, endPoint x: 315, endPoint y: 565, distance: 482.5
click at [315, 590] on div at bounding box center [333, 624] width 384 height 68
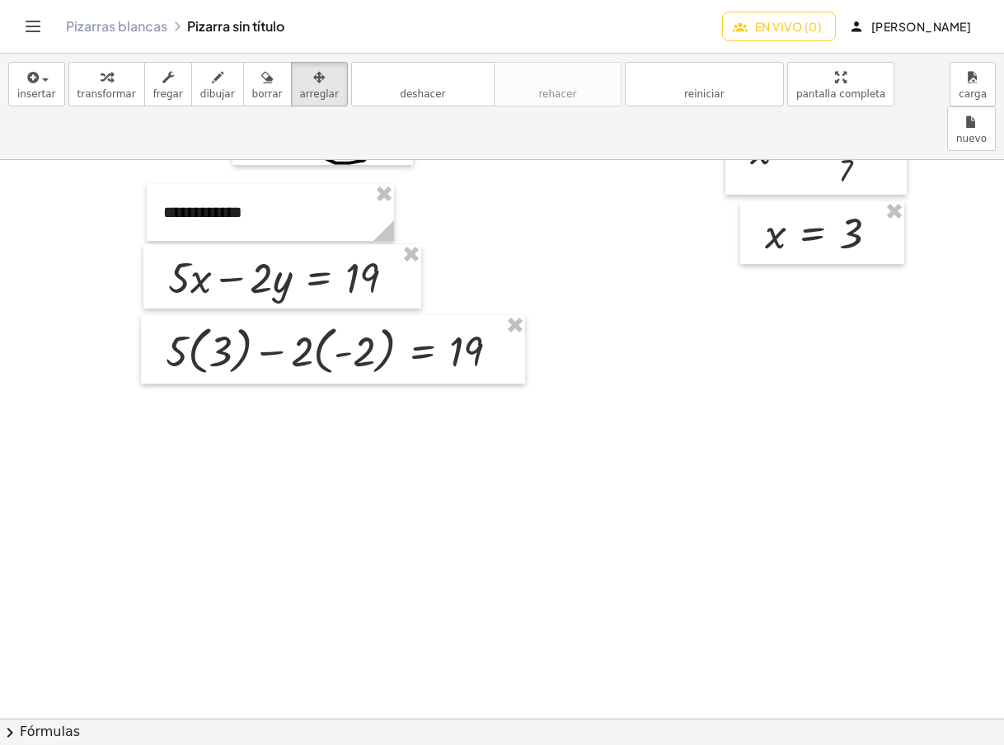
drag, startPoint x: 104, startPoint y: 87, endPoint x: 298, endPoint y: 402, distance: 369.8
click at [104, 88] on font "transformar" at bounding box center [107, 94] width 59 height 12
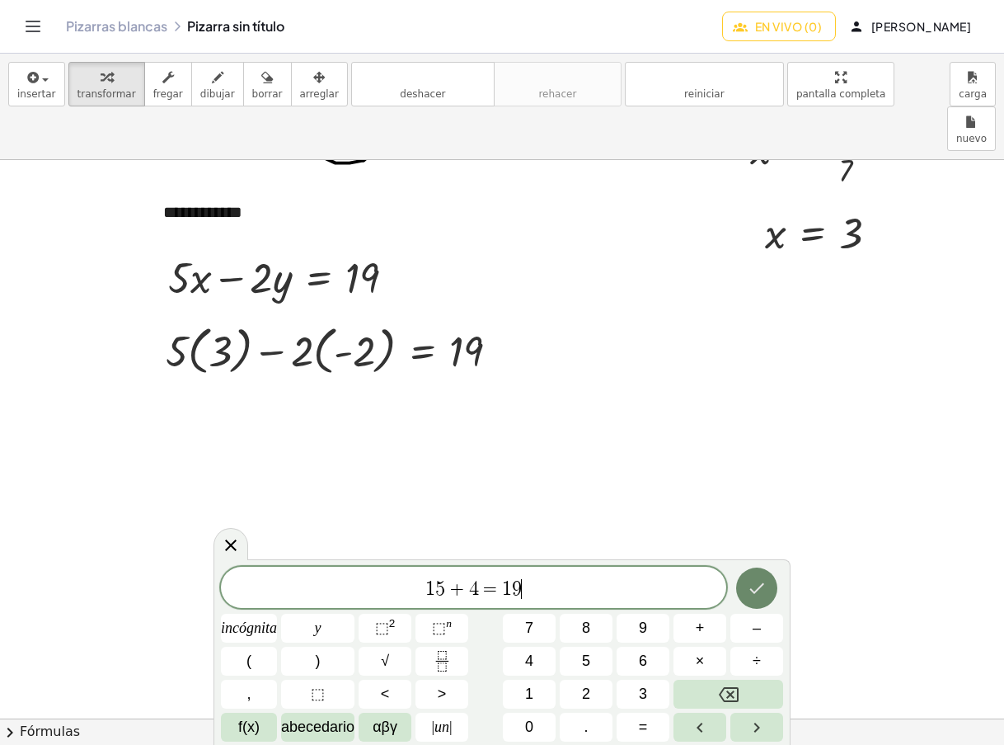
click at [756, 583] on icon "Hecho" at bounding box center [757, 588] width 20 height 20
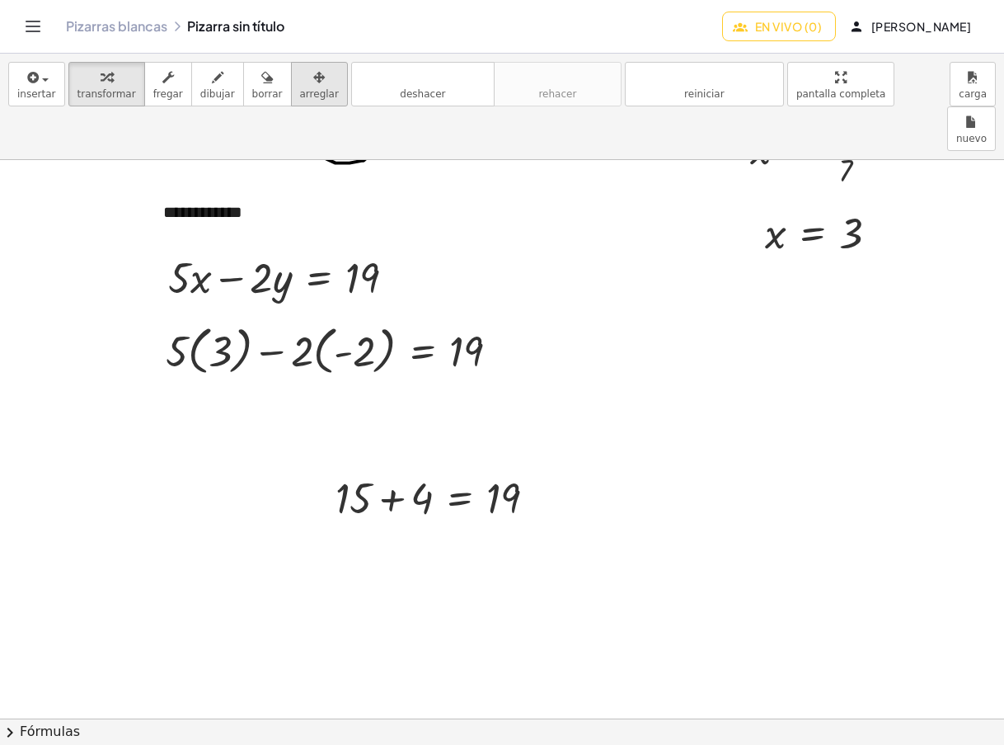
click at [300, 76] on div "button" at bounding box center [319, 77] width 39 height 20
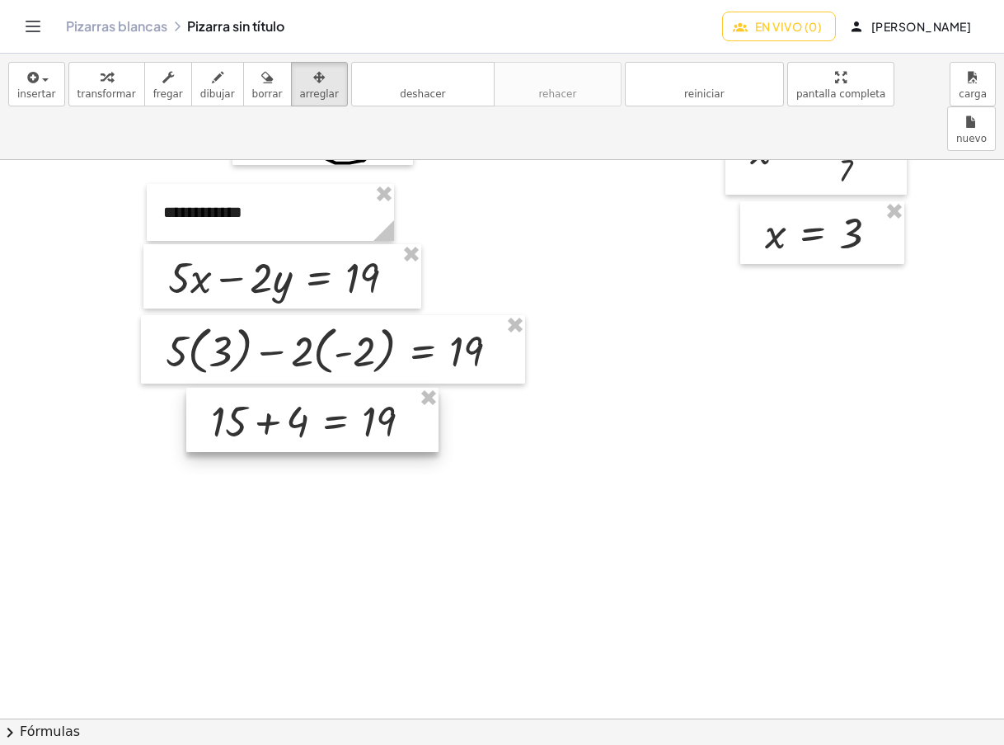
drag, startPoint x: 425, startPoint y: 447, endPoint x: 301, endPoint y: 370, distance: 146.2
click at [301, 388] on div at bounding box center [312, 420] width 252 height 64
drag, startPoint x: 105, startPoint y: 71, endPoint x: 482, endPoint y: 466, distance: 545.8
click at [105, 71] on div "button" at bounding box center [107, 77] width 59 height 20
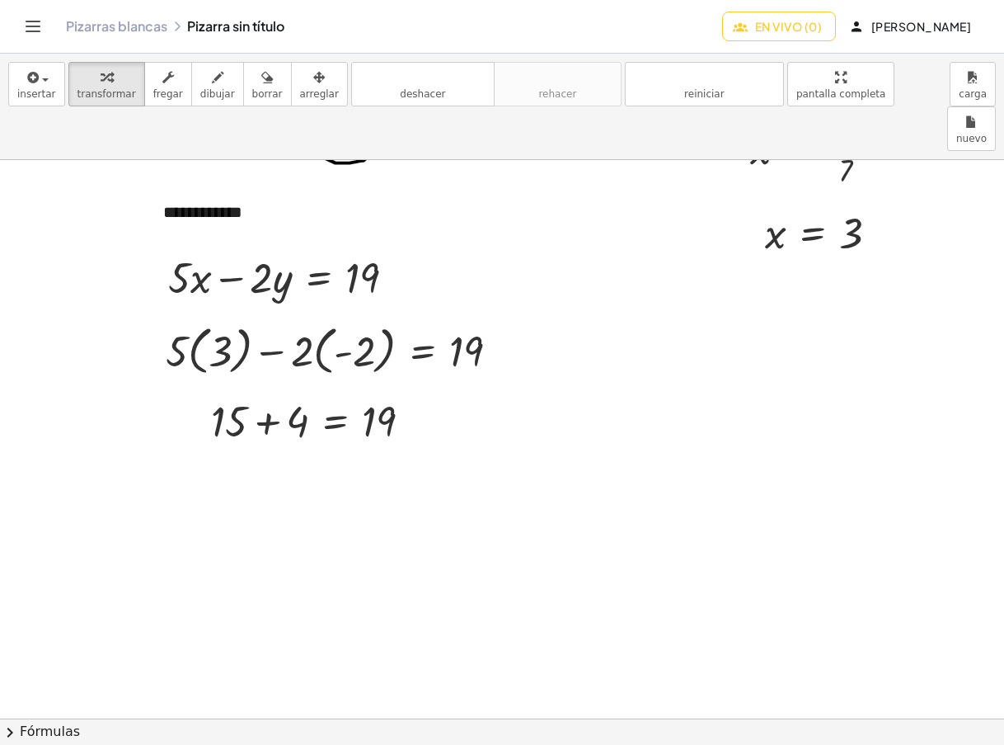
drag, startPoint x: 500, startPoint y: 426, endPoint x: 529, endPoint y: 531, distance: 108.6
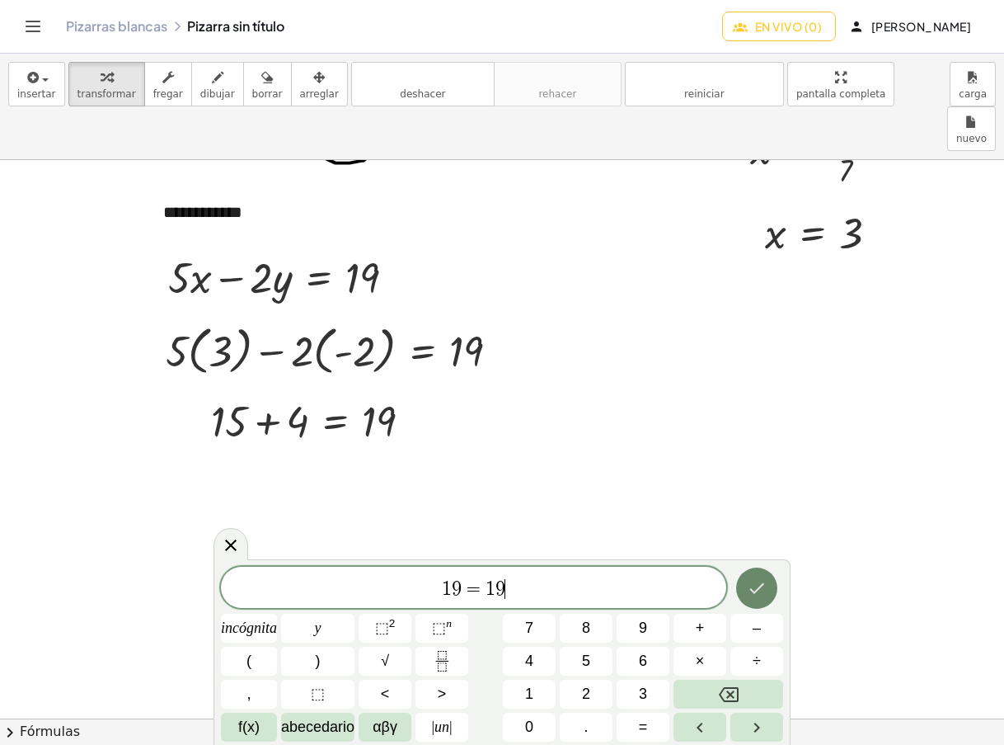
click at [759, 578] on icon "Hecho" at bounding box center [757, 588] width 20 height 20
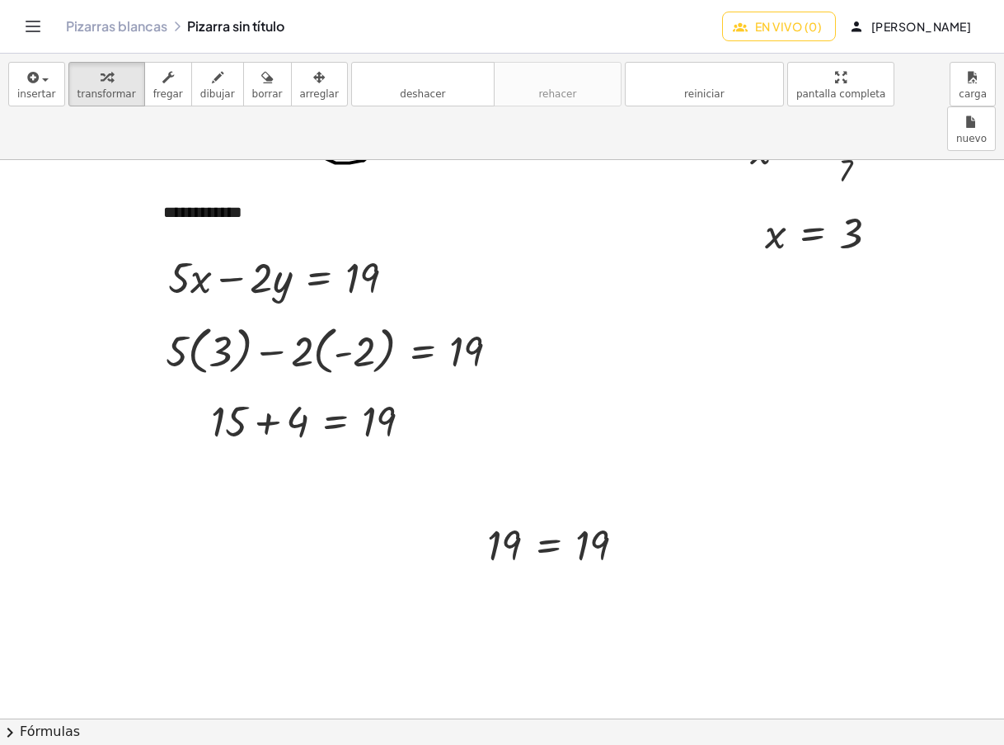
click at [300, 89] on font "arreglar" at bounding box center [319, 94] width 39 height 12
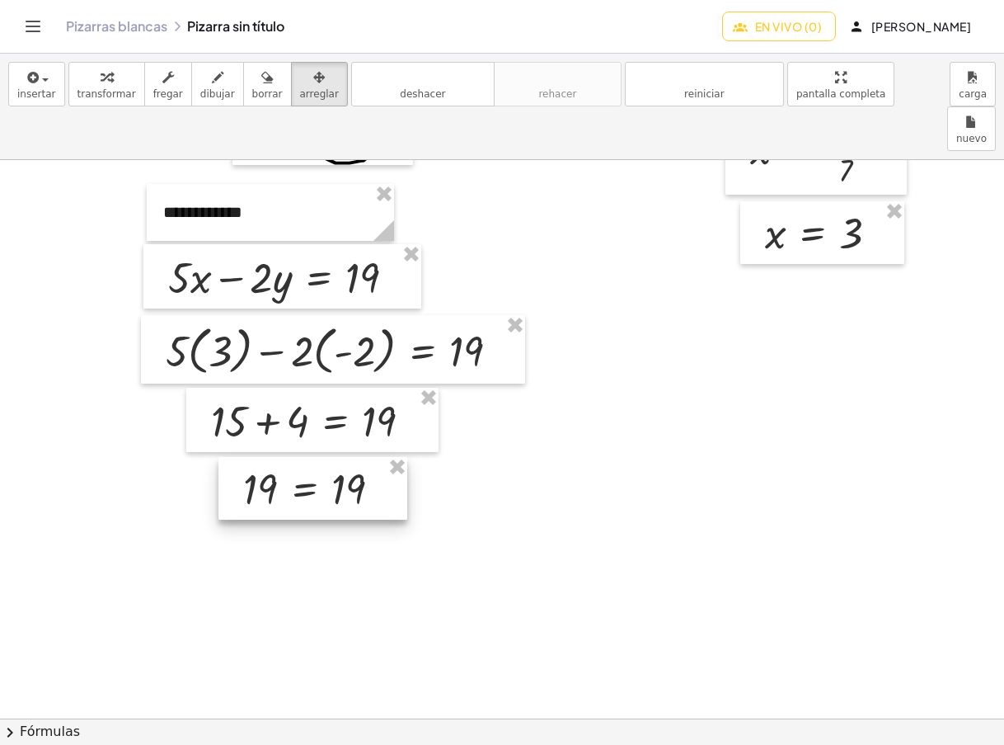
drag, startPoint x: 528, startPoint y: 489, endPoint x: 284, endPoint y: 433, distance: 250.4
click at [284, 457] on div at bounding box center [312, 488] width 189 height 63
drag, startPoint x: 105, startPoint y: 85, endPoint x: 134, endPoint y: 241, distance: 158.5
click at [105, 85] on div "button" at bounding box center [107, 77] width 59 height 20
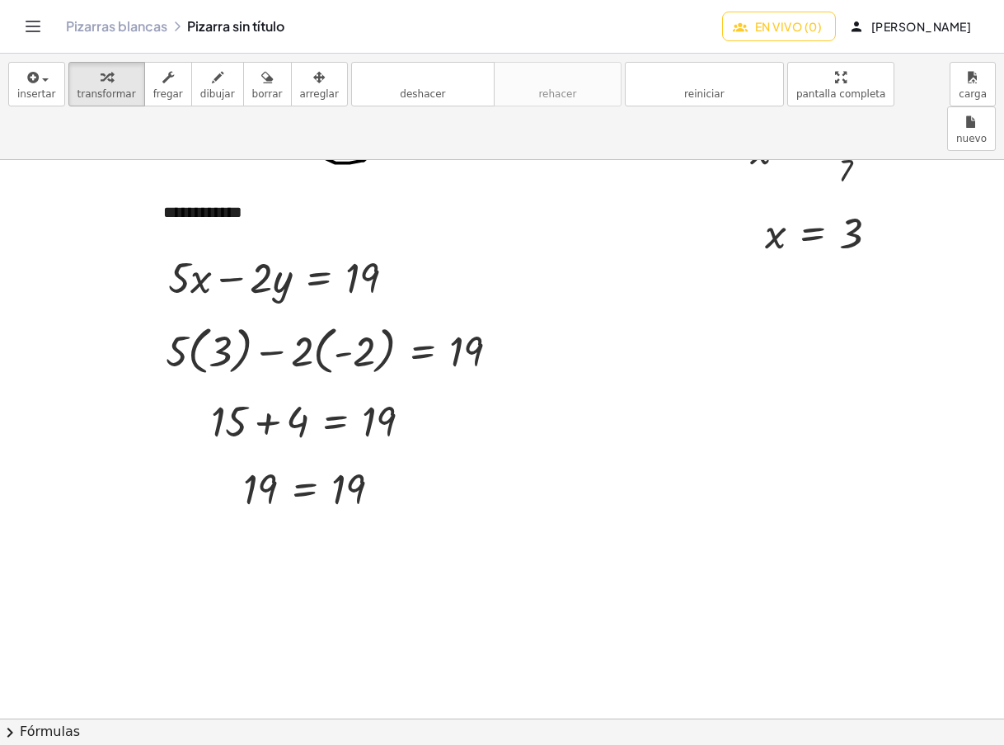
drag, startPoint x: 204, startPoint y: 85, endPoint x: 198, endPoint y: 153, distance: 68.7
click at [204, 85] on div "button" at bounding box center [217, 77] width 35 height 20
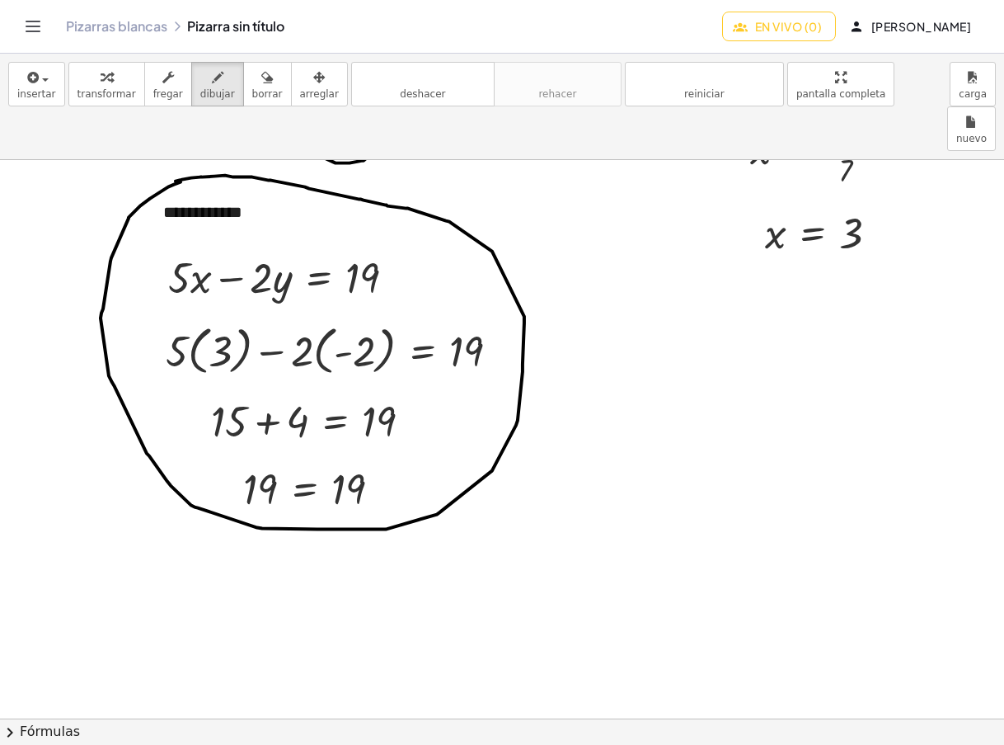
drag, startPoint x: 168, startPoint y: 143, endPoint x: 594, endPoint y: 261, distance: 442.3
drag, startPoint x: 93, startPoint y: 92, endPoint x: 199, endPoint y: 235, distance: 178.1
click at [93, 92] on font "transformar" at bounding box center [107, 94] width 59 height 12
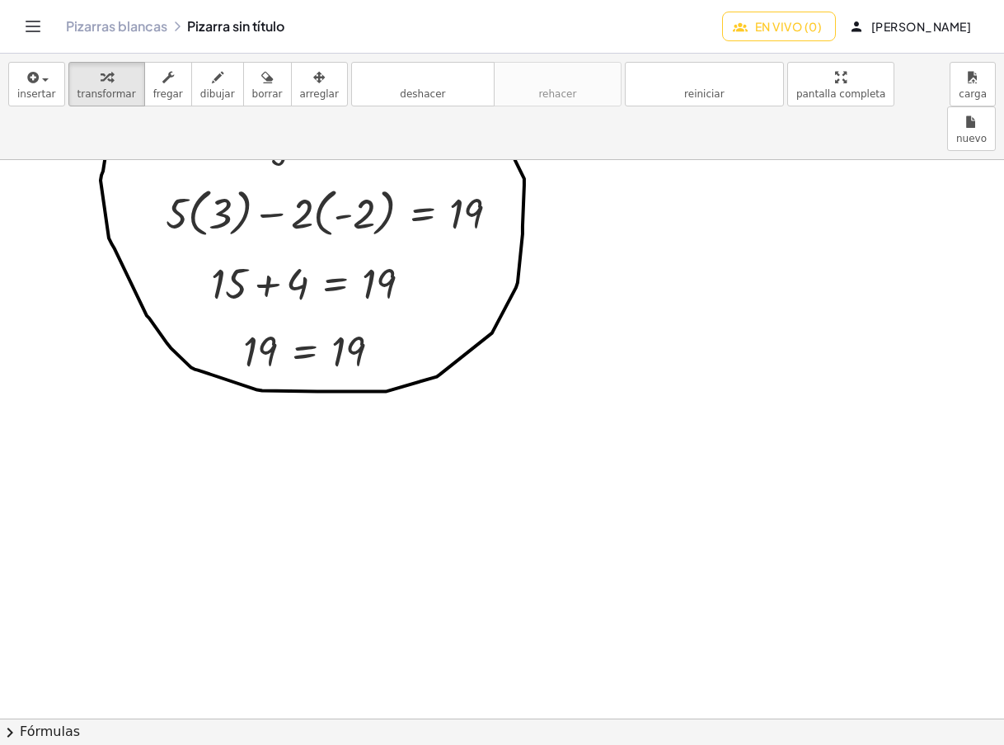
scroll to position [3023, 0]
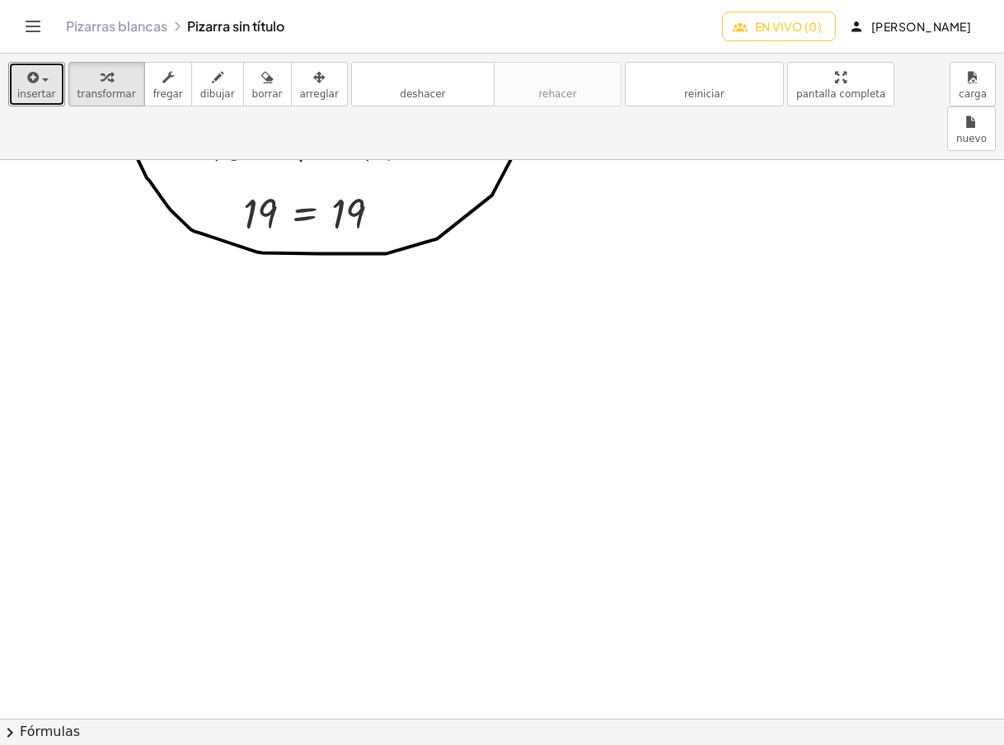
click at [41, 74] on div "button" at bounding box center [36, 77] width 39 height 20
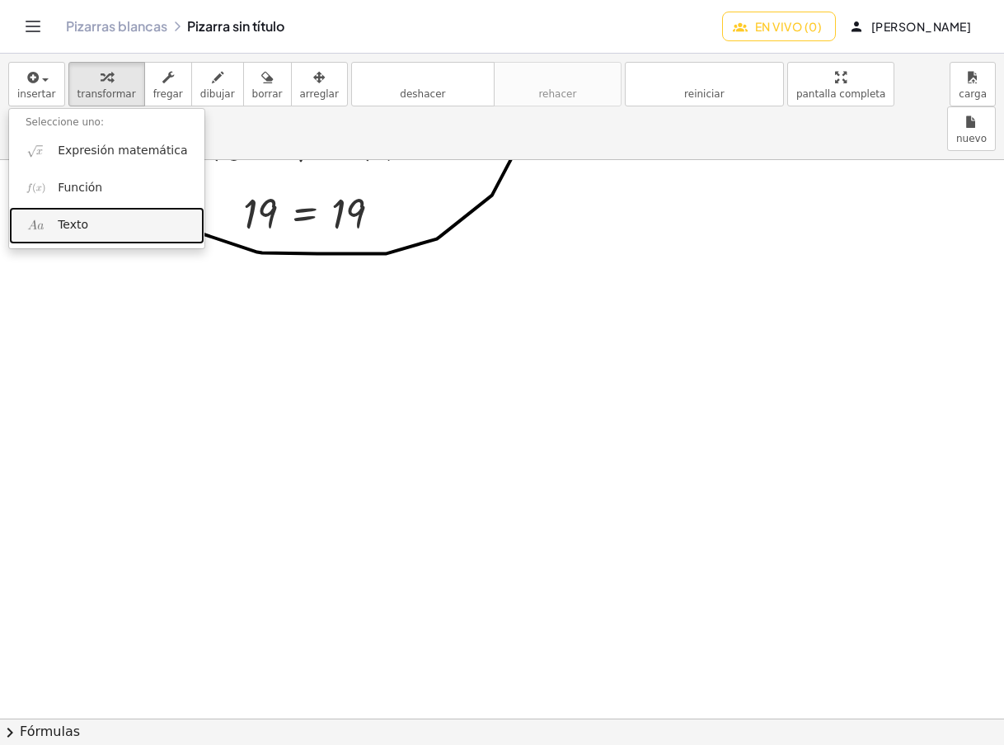
click at [87, 218] on link "Texto" at bounding box center [106, 225] width 195 height 37
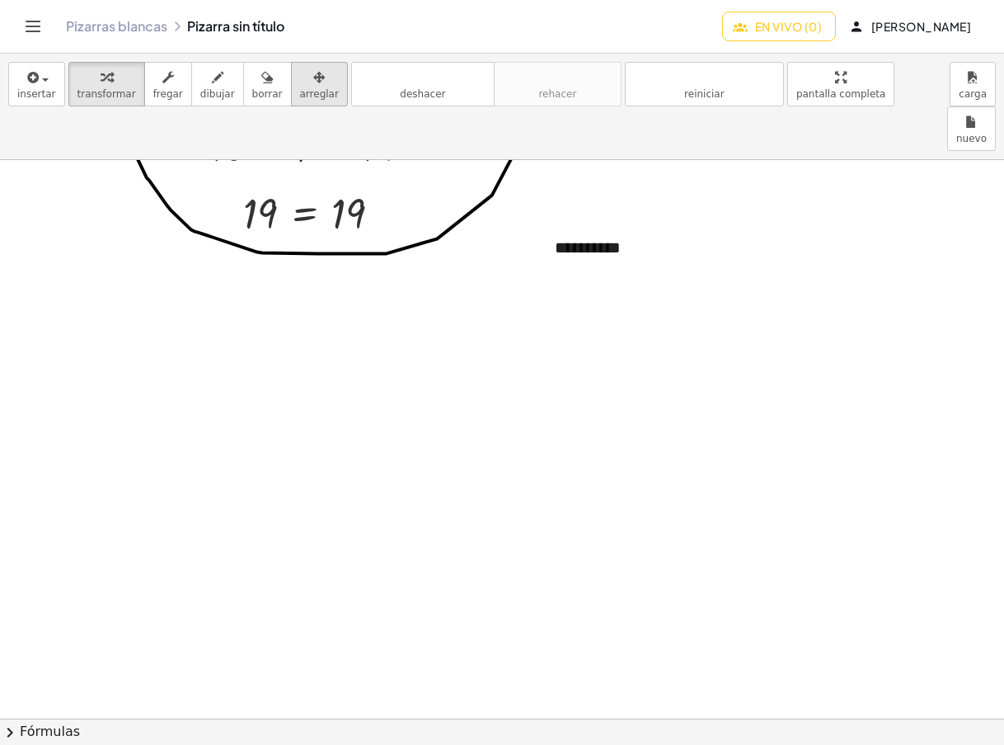
click at [300, 78] on div "button" at bounding box center [319, 77] width 39 height 20
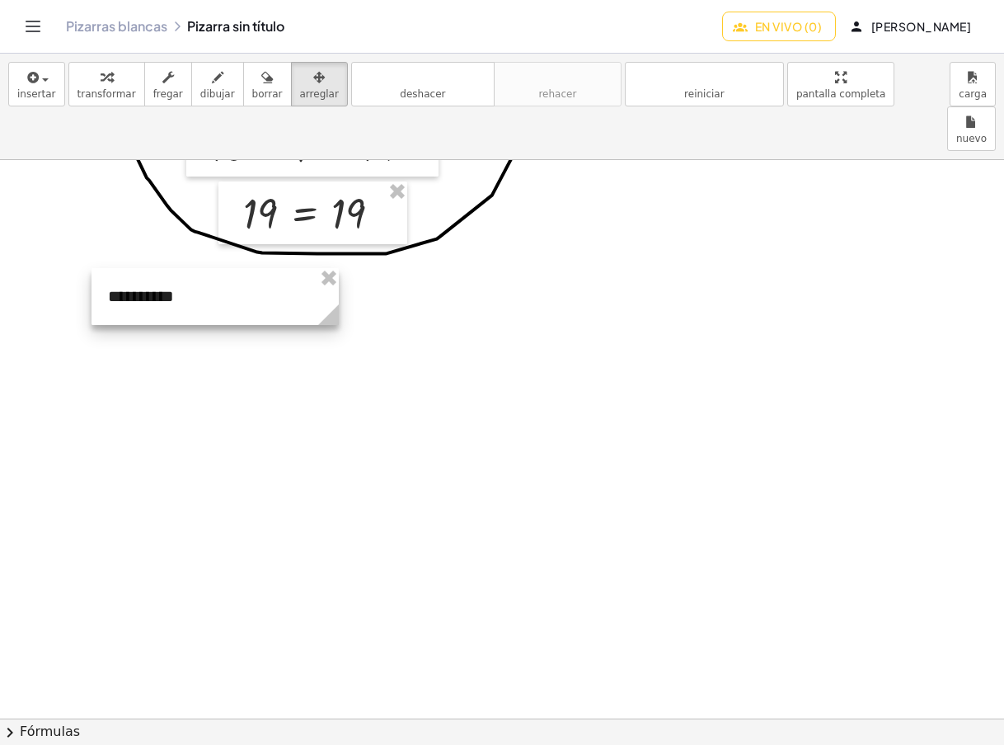
drag, startPoint x: 628, startPoint y: 190, endPoint x: 181, endPoint y: 239, distance: 449.5
click at [181, 268] on div at bounding box center [215, 296] width 247 height 57
click at [90, 80] on div "button" at bounding box center [107, 77] width 59 height 20
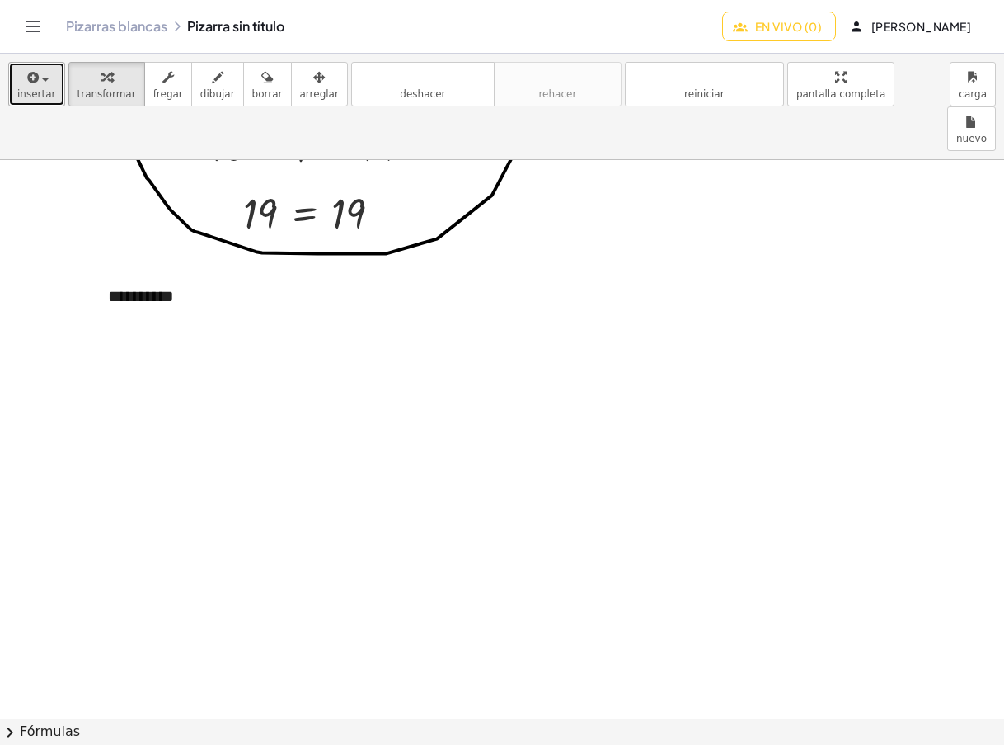
click at [48, 82] on div "button" at bounding box center [36, 77] width 39 height 20
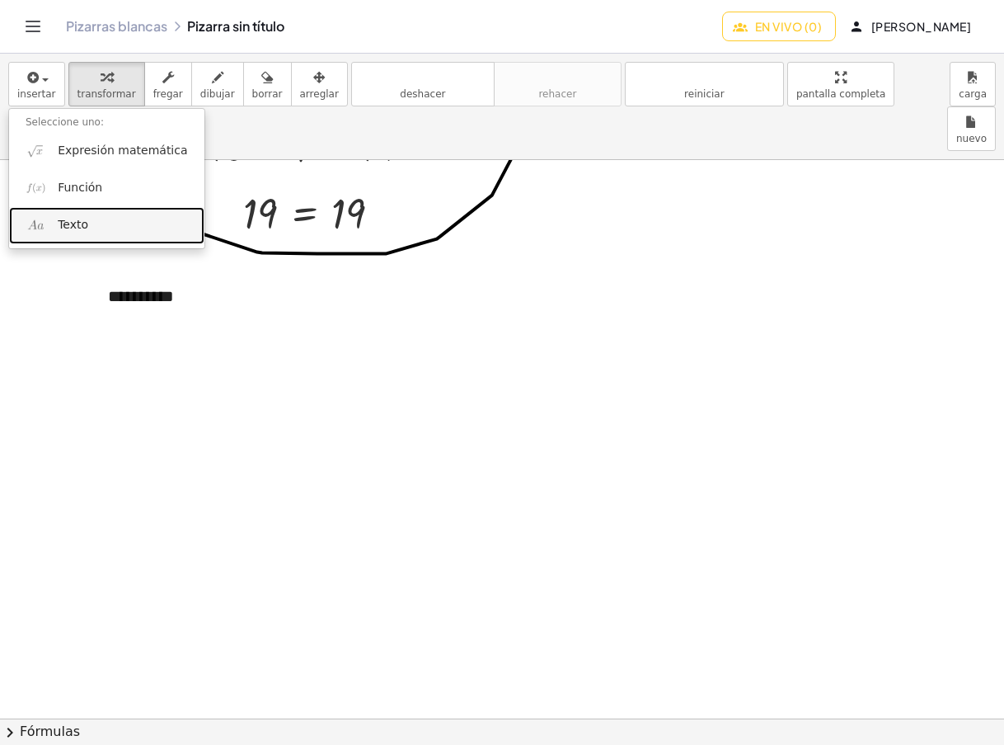
click at [76, 219] on font "Texto" at bounding box center [73, 224] width 31 height 13
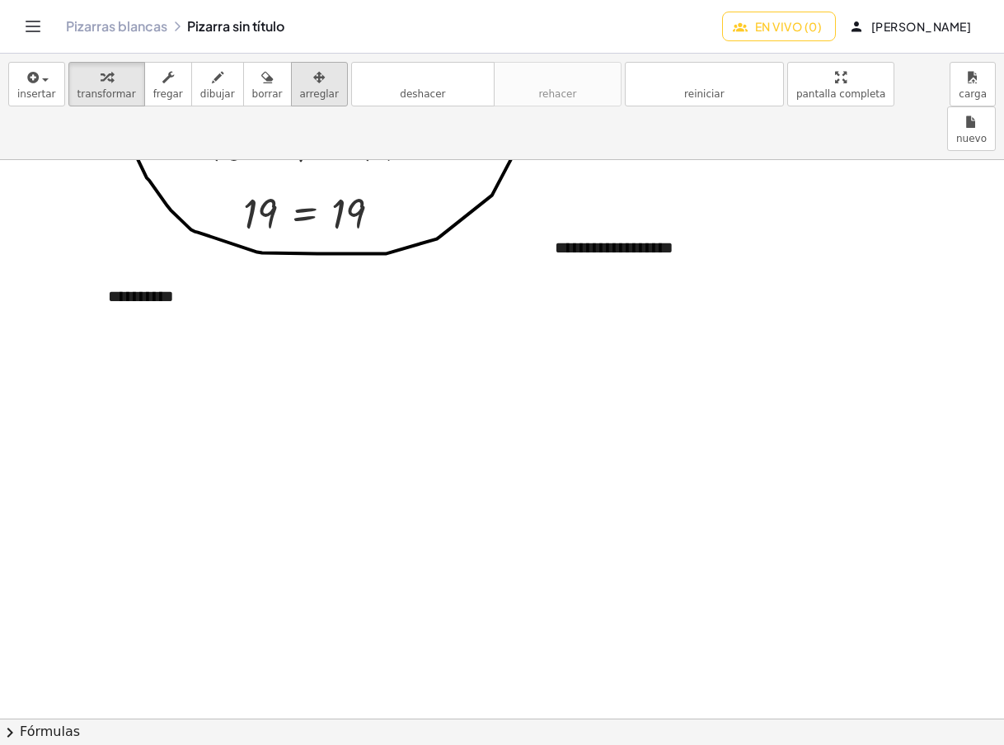
click at [300, 84] on div "button" at bounding box center [319, 77] width 39 height 20
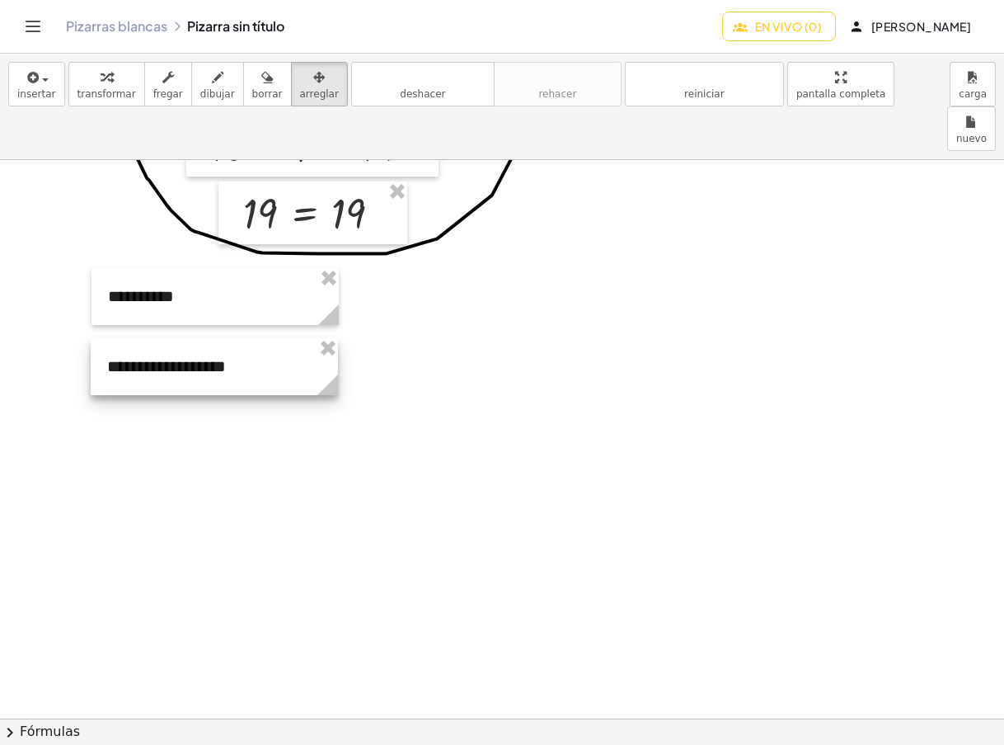
drag, startPoint x: 659, startPoint y: 195, endPoint x: 211, endPoint y: 314, distance: 463.2
click at [211, 338] on div at bounding box center [214, 366] width 247 height 57
drag, startPoint x: 331, startPoint y: 345, endPoint x: 374, endPoint y: 345, distance: 42.9
click at [374, 374] on icon at bounding box center [370, 384] width 21 height 21
click at [101, 78] on icon "button" at bounding box center [107, 78] width 12 height 20
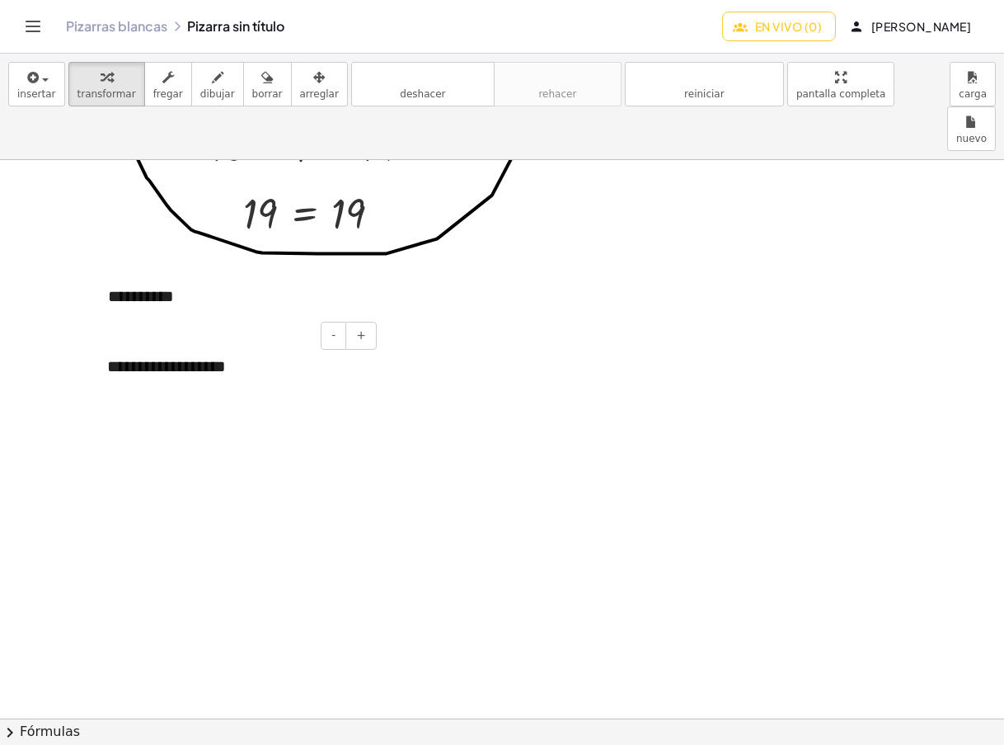
click at [166, 358] on font "**********" at bounding box center [166, 366] width 119 height 16
drag, startPoint x: 237, startPoint y: 323, endPoint x: 99, endPoint y: 318, distance: 138.6
click at [99, 338] on div "**********" at bounding box center [236, 366] width 290 height 57
click at [121, 358] on font "**********" at bounding box center [140, 366] width 66 height 16
click at [135, 378] on div at bounding box center [235, 390] width 257 height 24
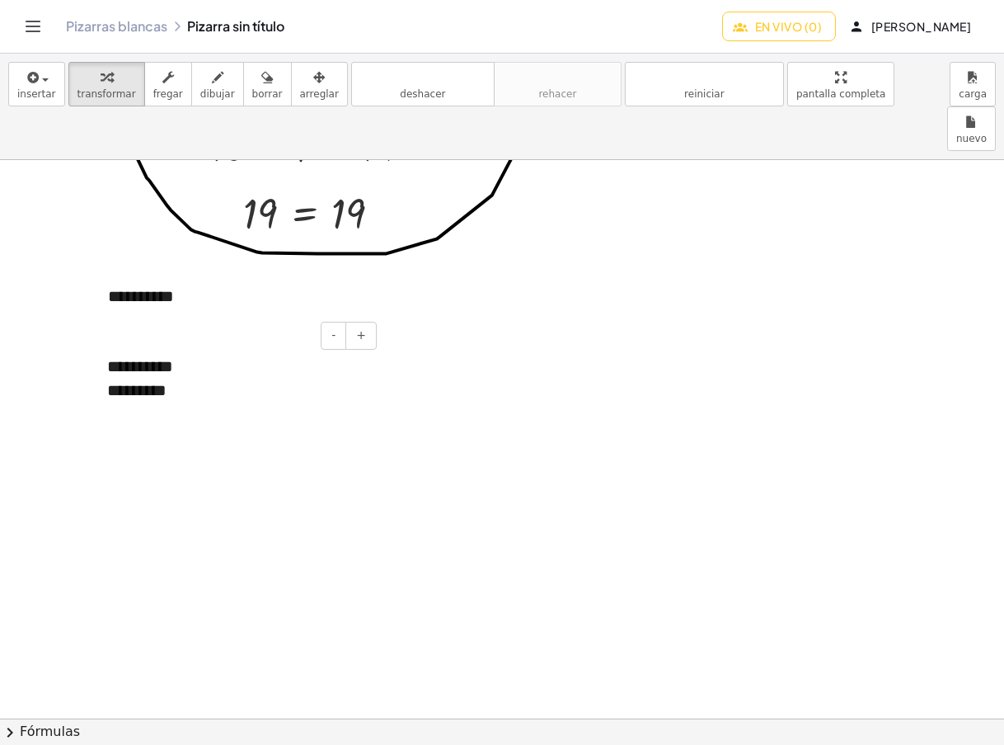
click at [114, 382] on font "*********" at bounding box center [136, 390] width 59 height 16
click at [106, 338] on div at bounding box center [99, 378] width 16 height 80
click at [109, 358] on font "**********" at bounding box center [140, 366] width 66 height 16
click at [255, 378] on div "**********" at bounding box center [235, 390] width 257 height 24
click at [313, 77] on icon "button" at bounding box center [319, 78] width 12 height 20
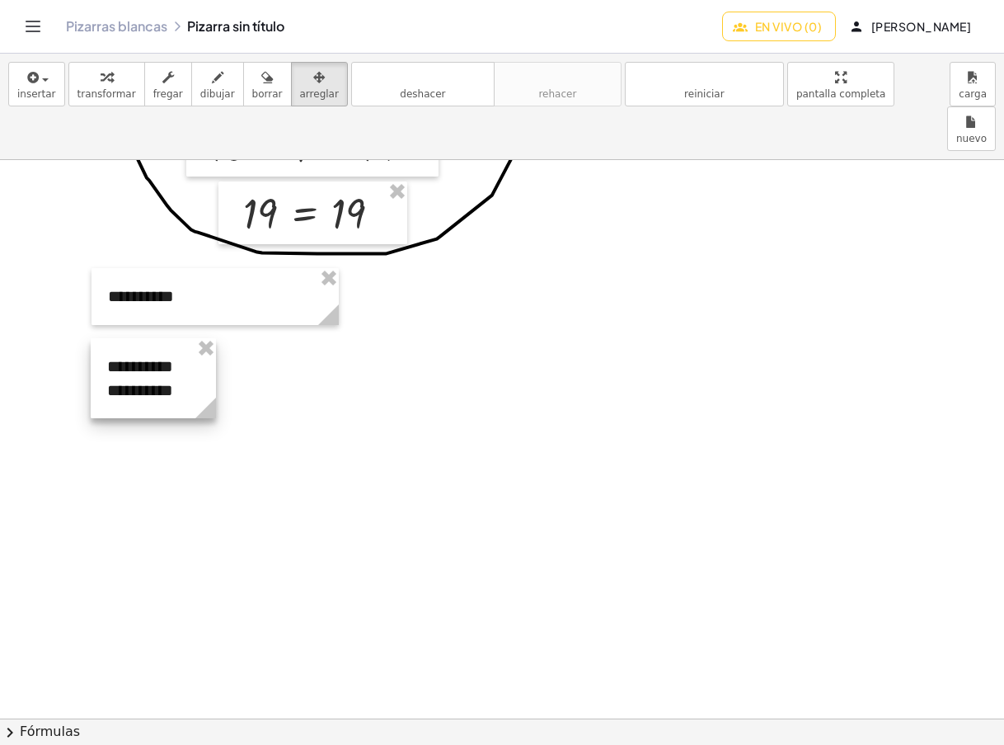
drag, startPoint x: 375, startPoint y: 367, endPoint x: 210, endPoint y: 359, distance: 165.1
click at [210, 397] on icon at bounding box center [205, 407] width 21 height 21
click at [89, 77] on div "button" at bounding box center [107, 77] width 59 height 20
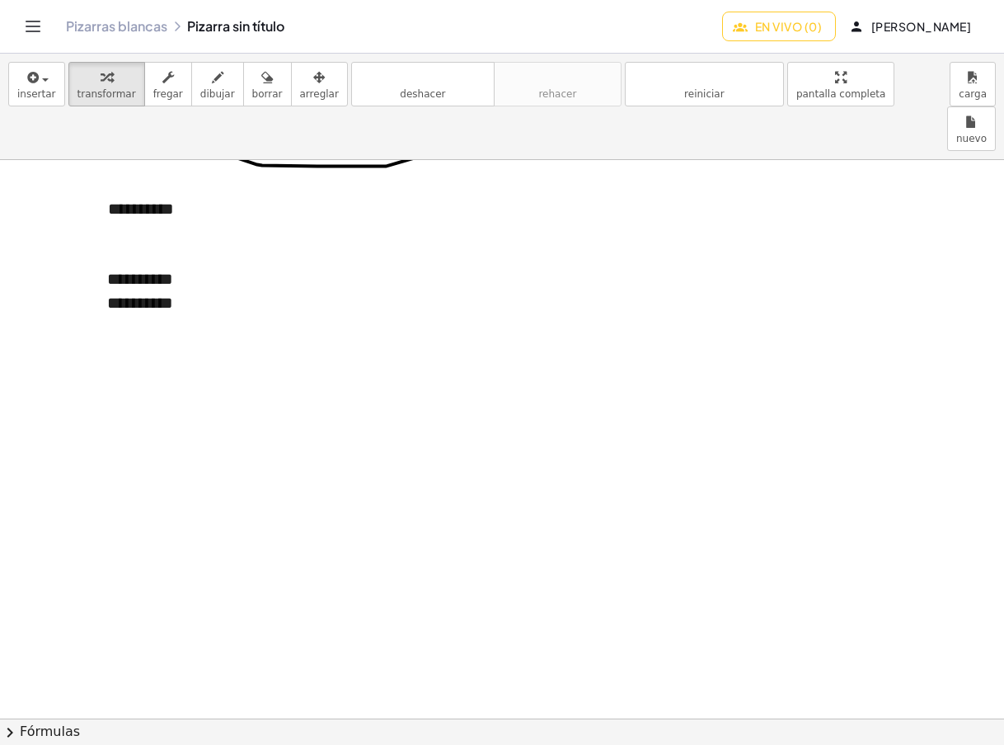
scroll to position [3123, 0]
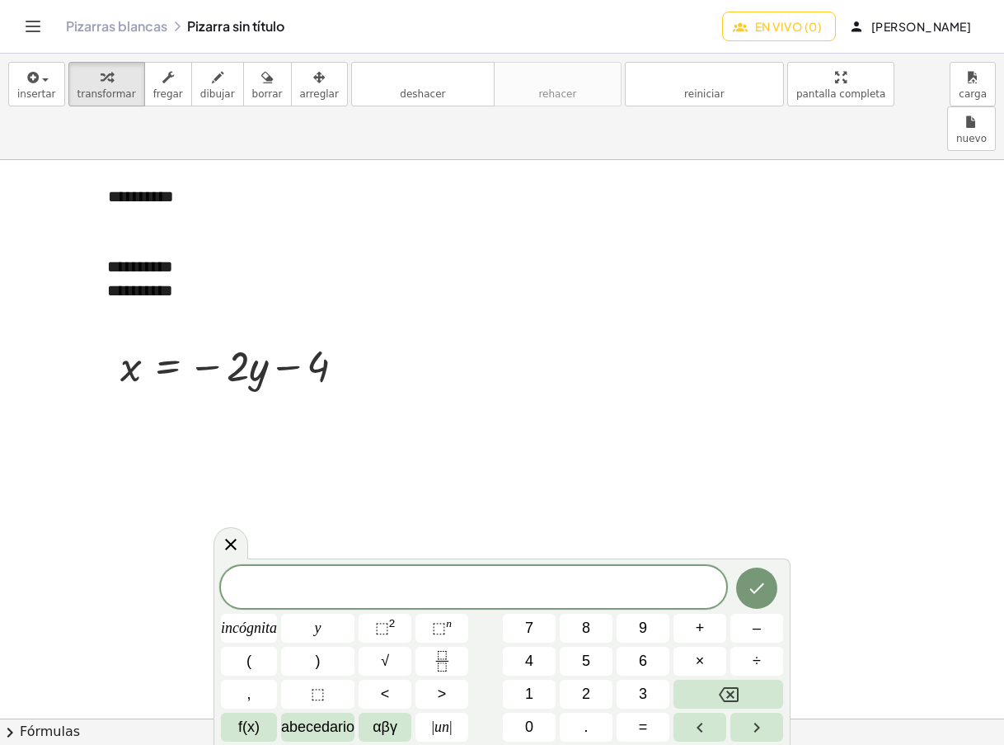
drag, startPoint x: 232, startPoint y: 539, endPoint x: 364, endPoint y: 441, distance: 164.4
click at [233, 539] on icon at bounding box center [231, 544] width 20 height 20
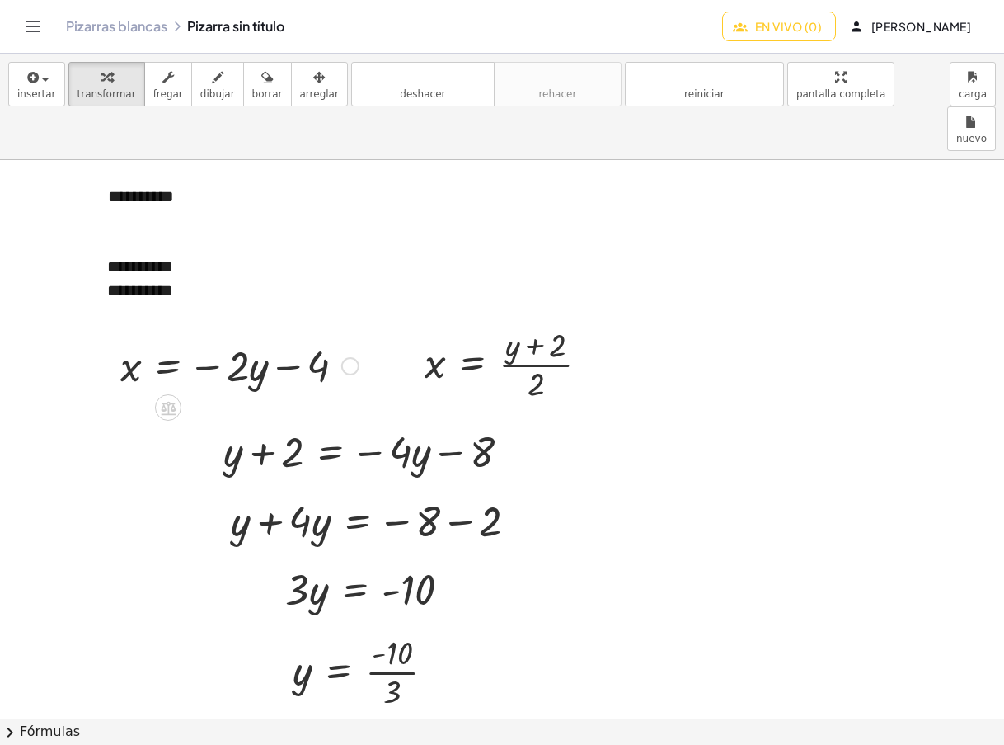
click at [279, 336] on div at bounding box center [239, 364] width 255 height 56
click at [200, 83] on div "button" at bounding box center [217, 77] width 35 height 20
drag, startPoint x: 195, startPoint y: 349, endPoint x: 327, endPoint y: 341, distance: 132.1
drag, startPoint x: 115, startPoint y: 316, endPoint x: 112, endPoint y: 336, distance: 19.9
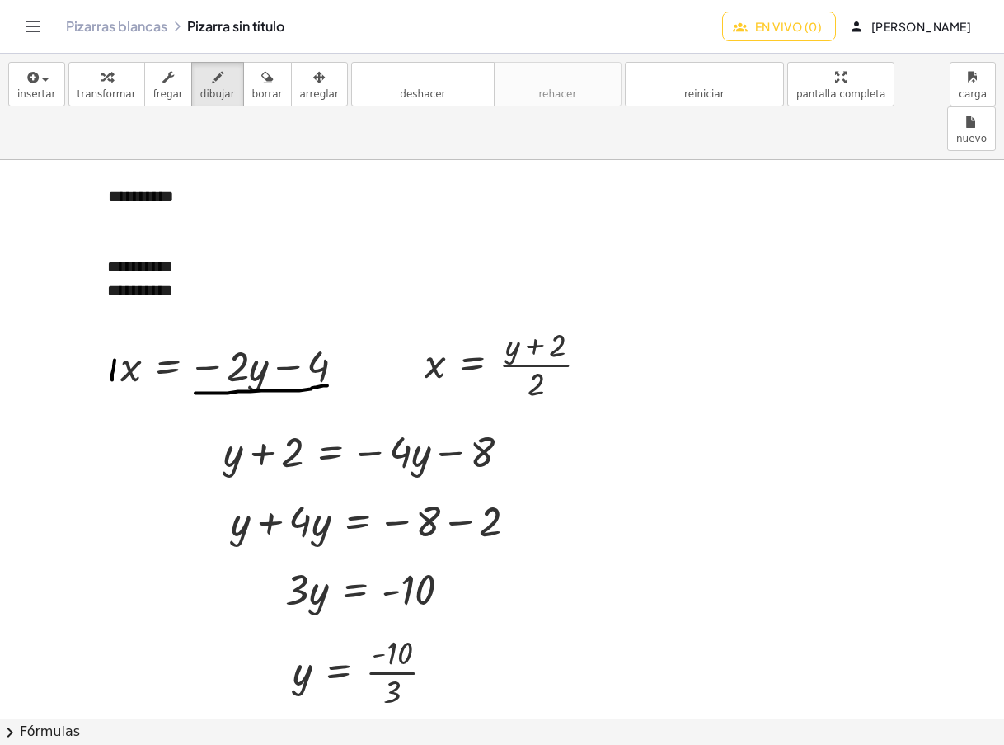
drag, startPoint x: 265, startPoint y: 350, endPoint x: 265, endPoint y: 369, distance: 19.0
click at [261, 79] on icon "button" at bounding box center [267, 78] width 12 height 20
drag, startPoint x: 116, startPoint y: 309, endPoint x: 112, endPoint y: 329, distance: 20.2
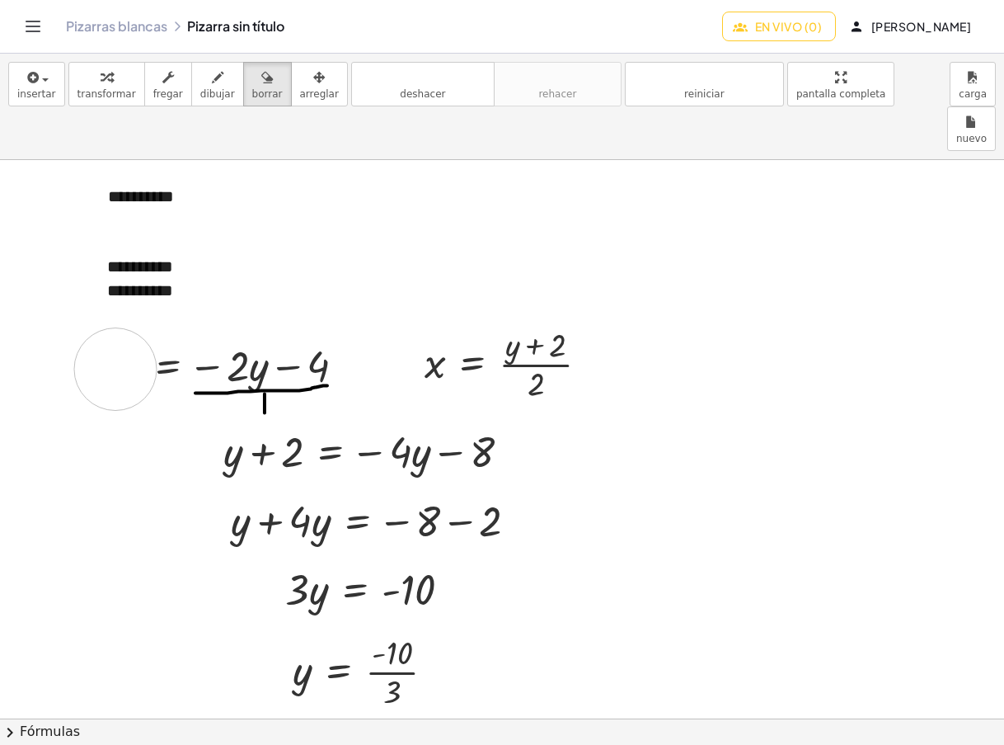
click at [313, 78] on icon "button" at bounding box center [319, 78] width 12 height 20
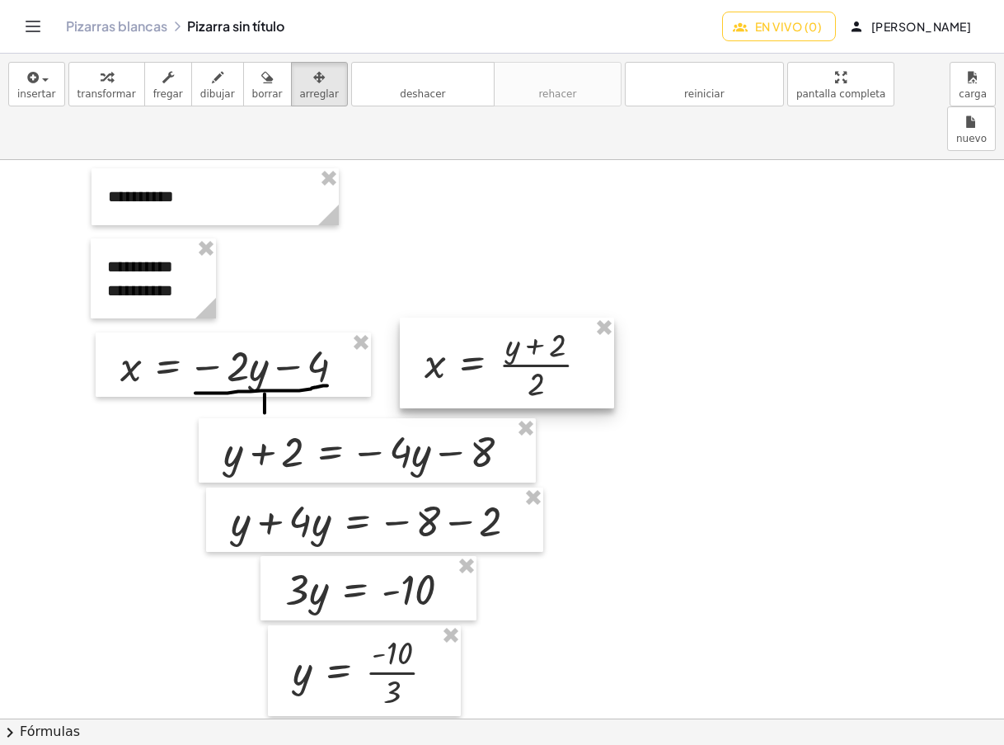
click at [545, 320] on div at bounding box center [507, 362] width 214 height 91
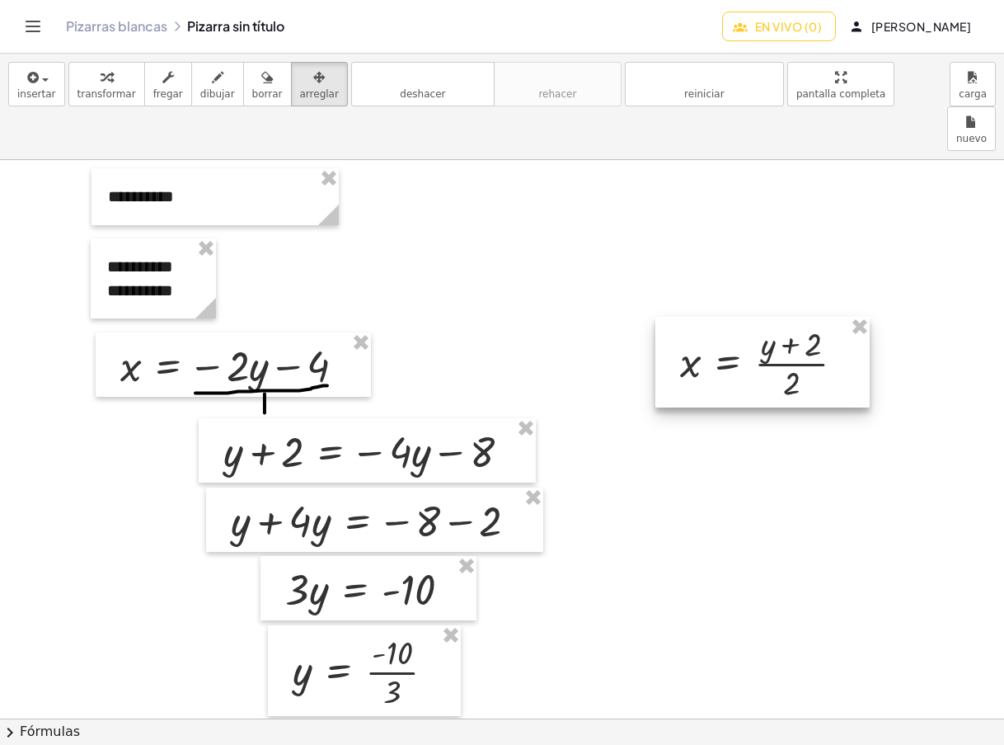
drag, startPoint x: 519, startPoint y: 320, endPoint x: 774, endPoint y: 319, distance: 255.6
click at [774, 319] on div at bounding box center [762, 362] width 214 height 91
drag, startPoint x: 101, startPoint y: 87, endPoint x: 247, endPoint y: 324, distance: 278.7
click at [101, 87] on icon "button" at bounding box center [107, 78] width 12 height 20
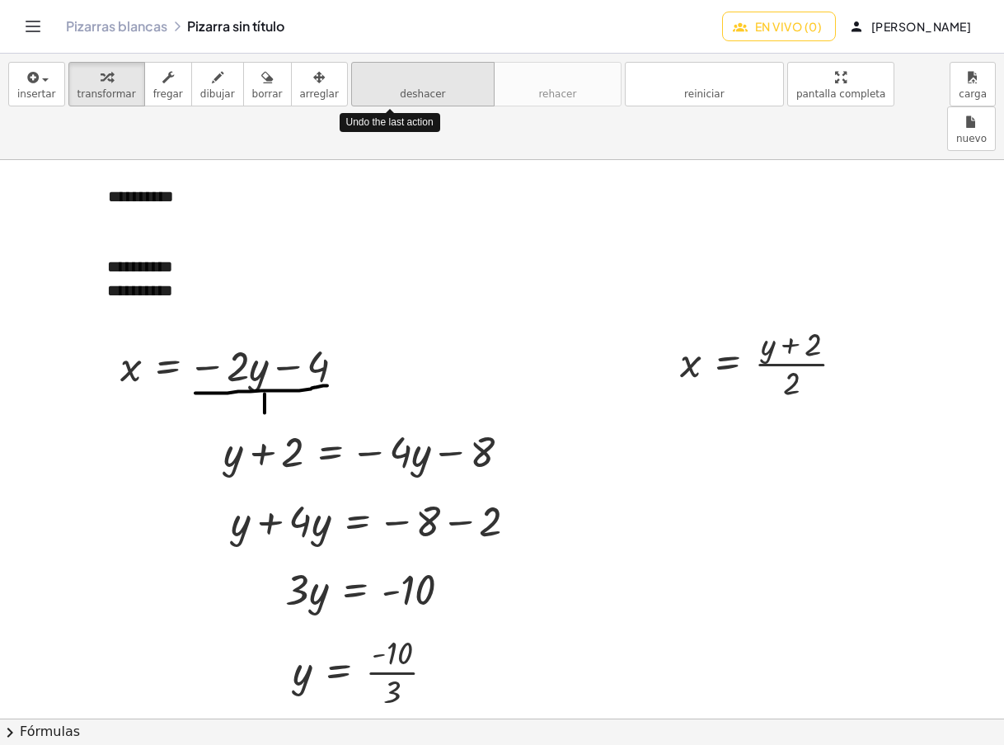
click at [392, 80] on font "deshacer" at bounding box center [422, 77] width 125 height 16
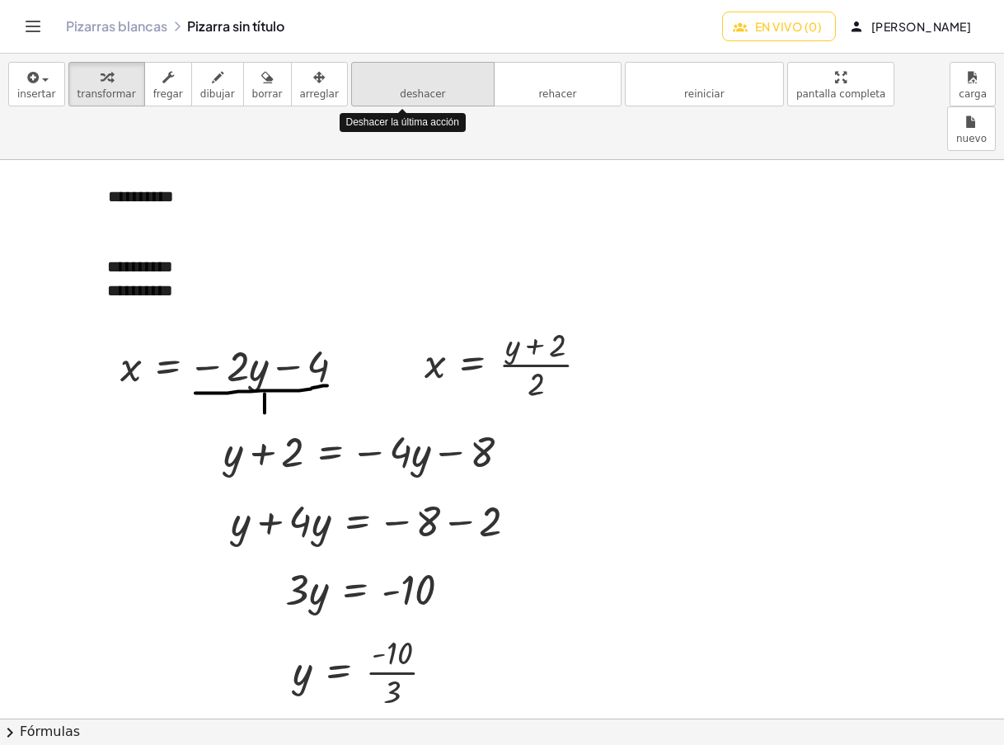
click at [392, 80] on font "deshacer" at bounding box center [422, 77] width 125 height 16
click at [439, 663] on div at bounding box center [440, 672] width 18 height 18
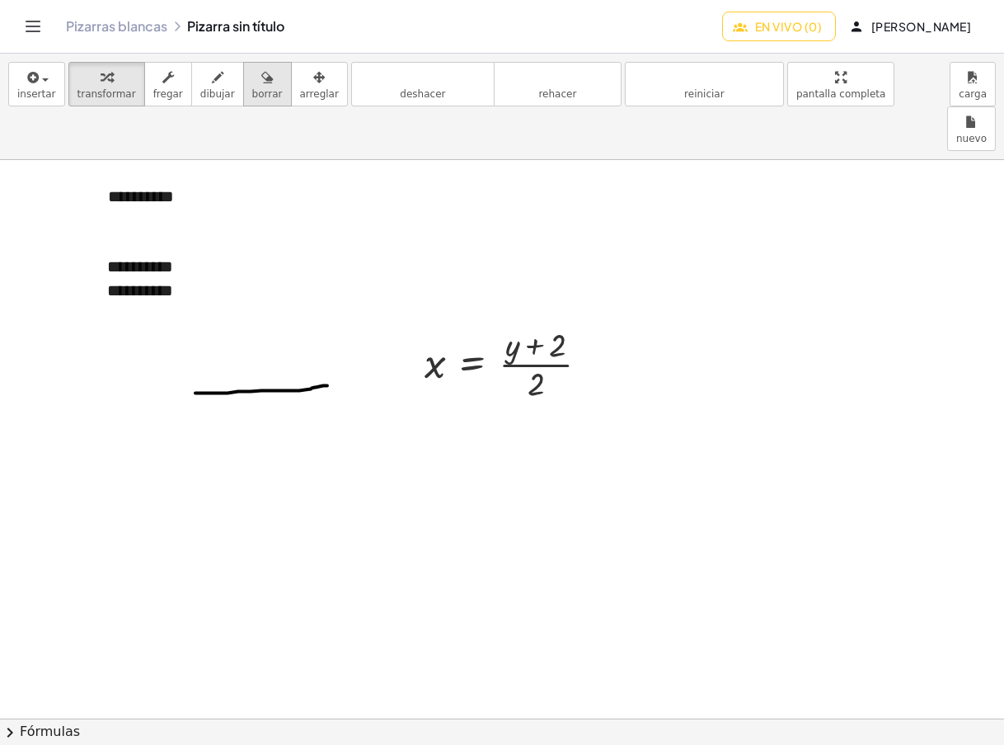
click at [252, 77] on div "button" at bounding box center [267, 77] width 31 height 20
drag, startPoint x: 196, startPoint y: 345, endPoint x: 345, endPoint y: 339, distance: 149.3
click at [78, 83] on div "button" at bounding box center [107, 77] width 59 height 20
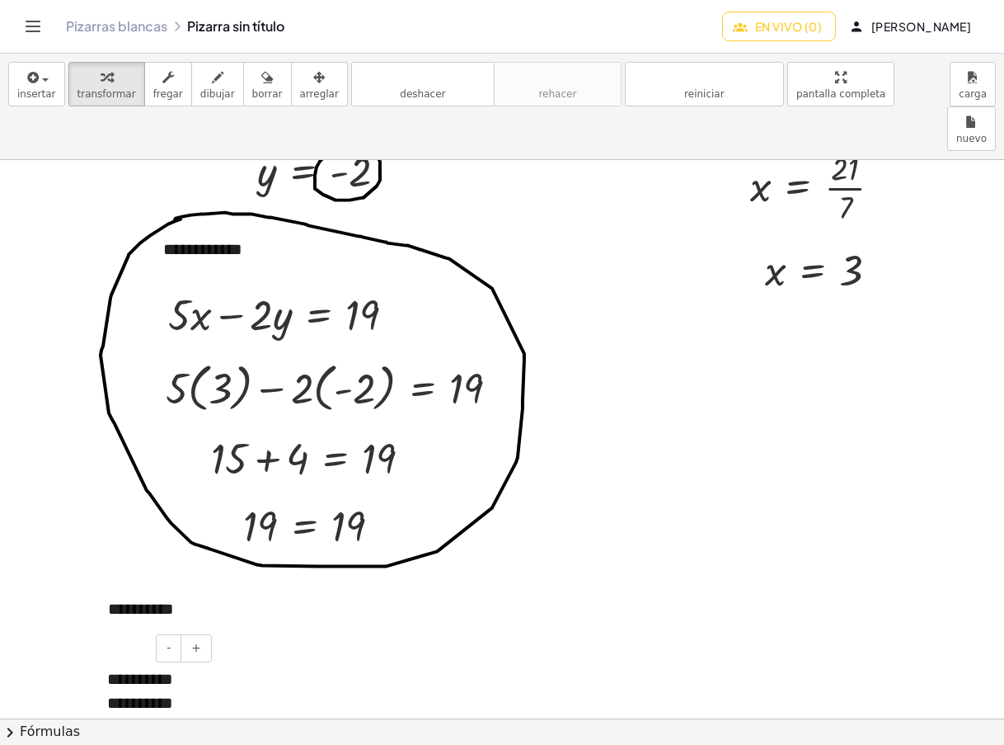
scroll to position [2986, 0]
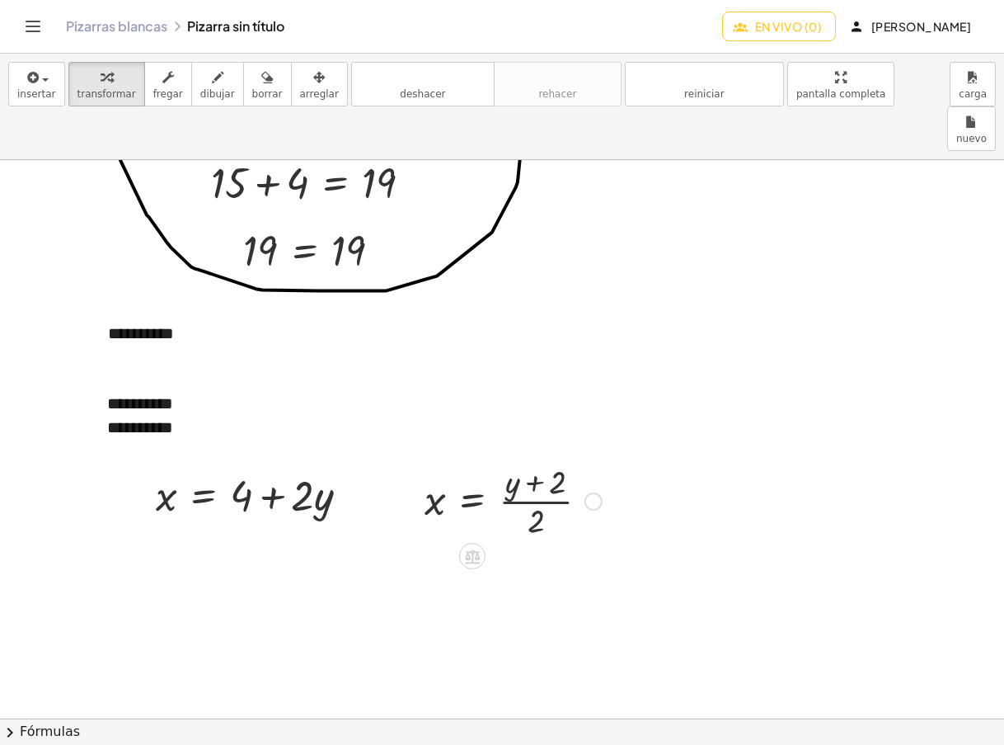
click at [599, 492] on div at bounding box center [594, 501] width 18 height 18
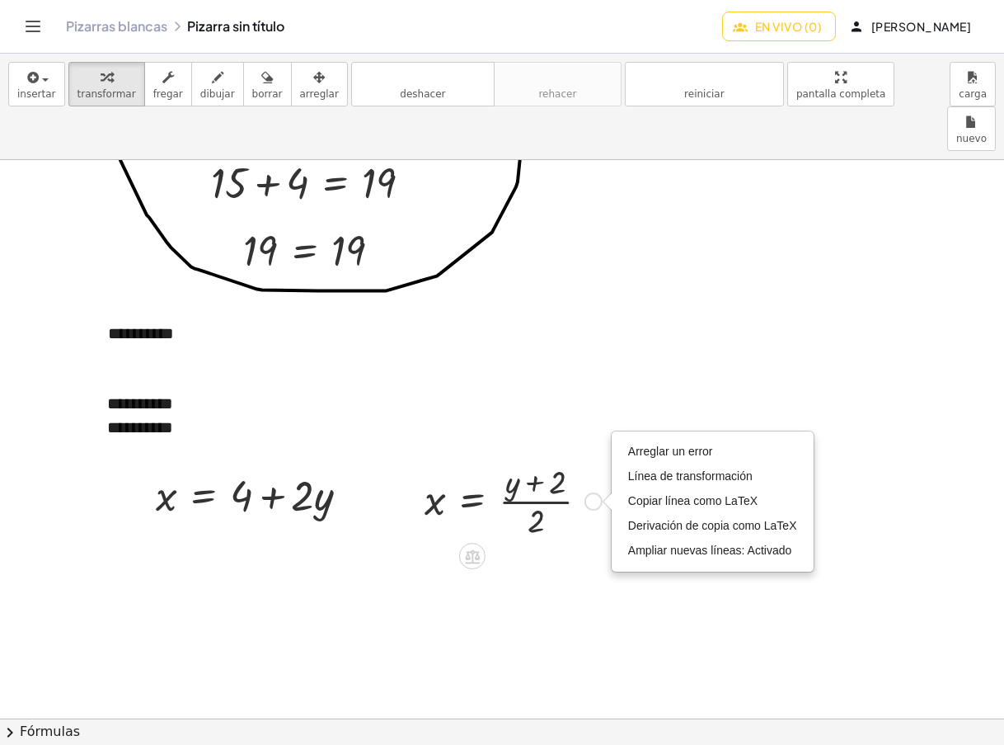
click at [595, 492] on div "Arreglar un error Línea de transformación Copiar línea como LaTeX Derivación de…" at bounding box center [594, 501] width 18 height 18
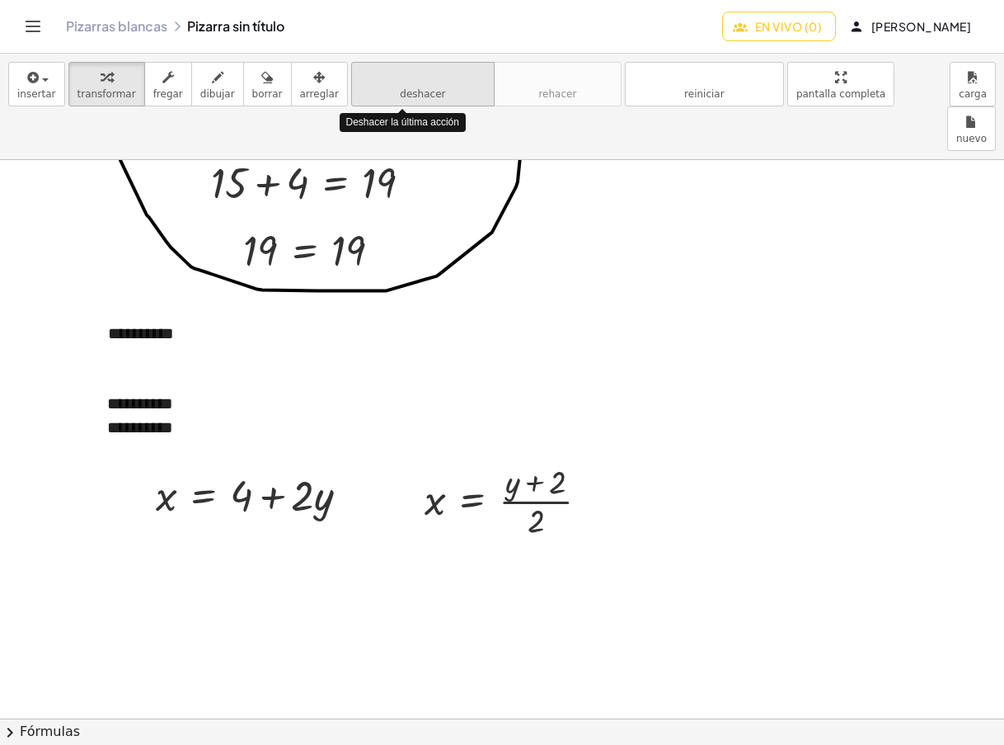
click at [429, 86] on icon "deshacer" at bounding box center [422, 78] width 125 height 20
click at [430, 83] on font "deshacer" at bounding box center [422, 77] width 125 height 16
click at [430, 82] on font "deshacer" at bounding box center [422, 77] width 125 height 16
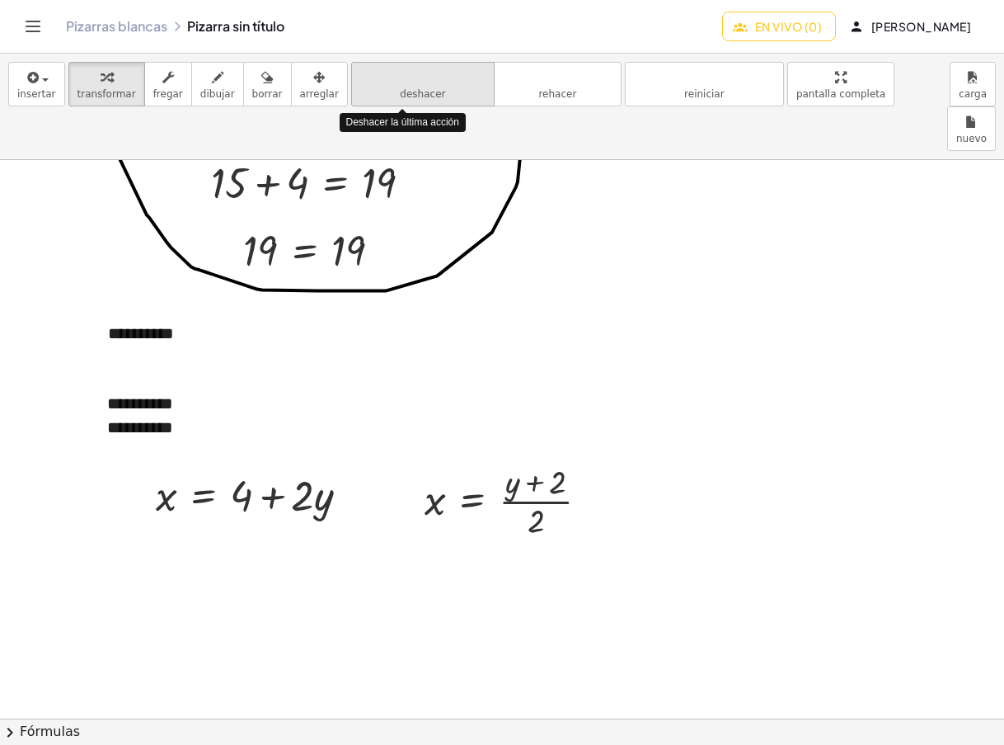
click at [430, 82] on font "deshacer" at bounding box center [422, 77] width 125 height 16
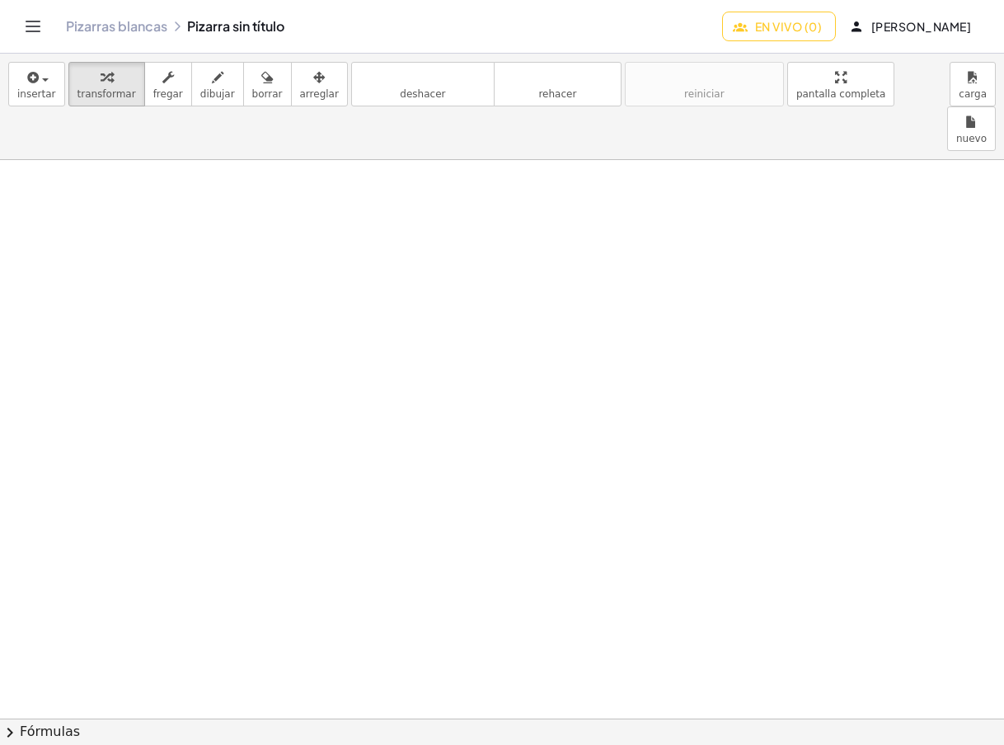
scroll to position [0, 0]
drag, startPoint x: 530, startPoint y: 453, endPoint x: 260, endPoint y: 463, distance: 270.6
click at [260, 463] on div at bounding box center [573, 718] width 1146 height 1116
click at [360, 81] on font "deshacer" at bounding box center [422, 77] width 125 height 16
click at [378, 81] on font "deshacer" at bounding box center [422, 77] width 125 height 16
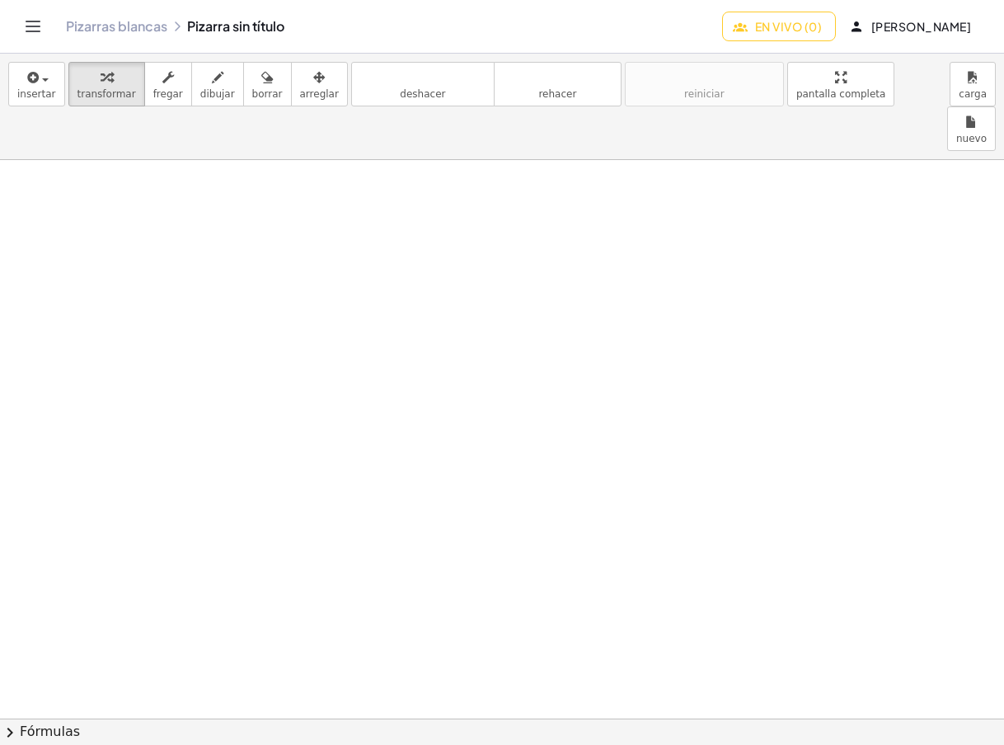
click at [380, 81] on font "deshacer" at bounding box center [422, 77] width 125 height 16
click at [416, 97] on button "deshacer deshacer" at bounding box center [422, 84] width 143 height 45
click at [416, 96] on button "deshacer deshacer" at bounding box center [422, 84] width 143 height 45
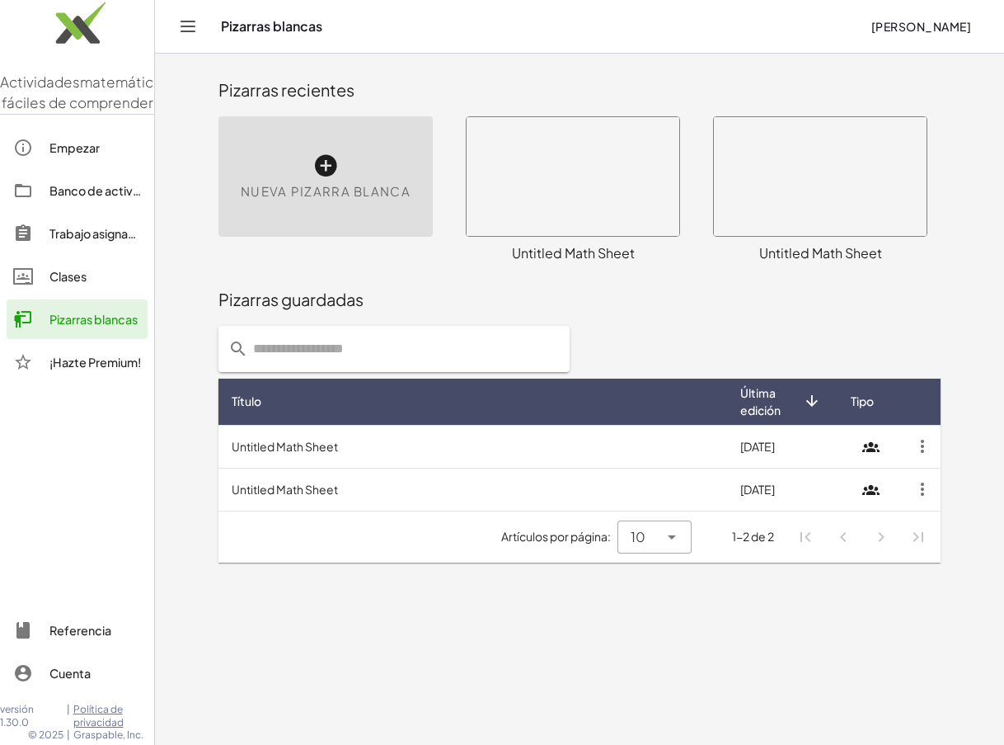
click at [293, 443] on td "Untitled Math Sheet" at bounding box center [472, 446] width 509 height 43
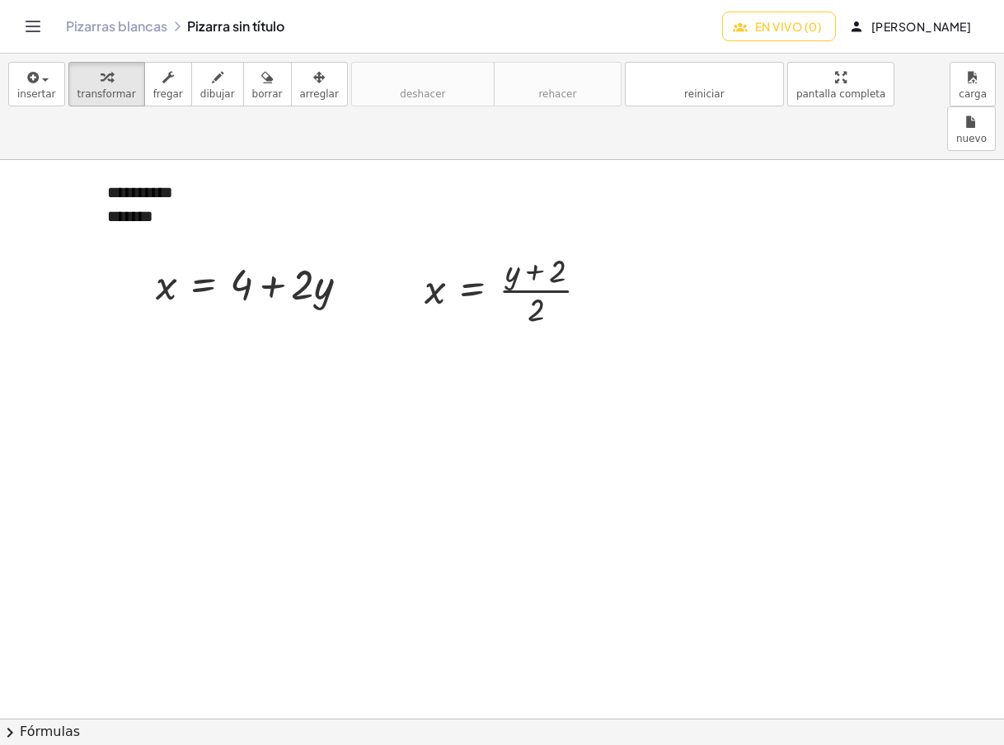
scroll to position [3060, 0]
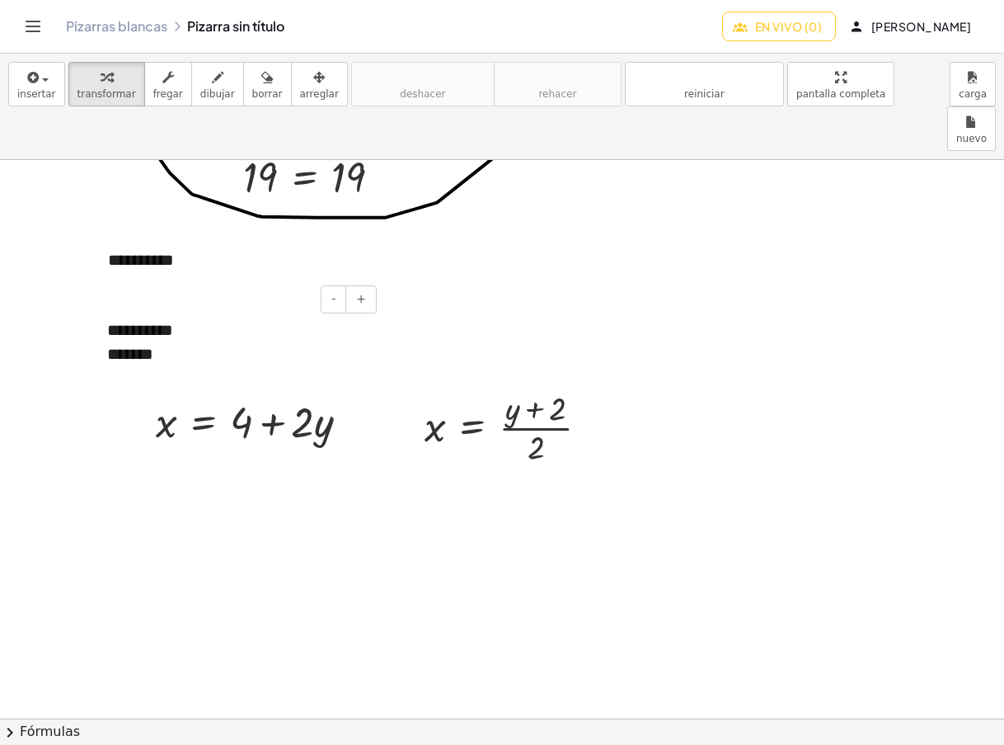
click at [194, 342] on div "*******" at bounding box center [235, 354] width 257 height 24
click at [120, 345] on font "*******" at bounding box center [130, 353] width 46 height 16
click at [482, 385] on div at bounding box center [513, 426] width 194 height 82
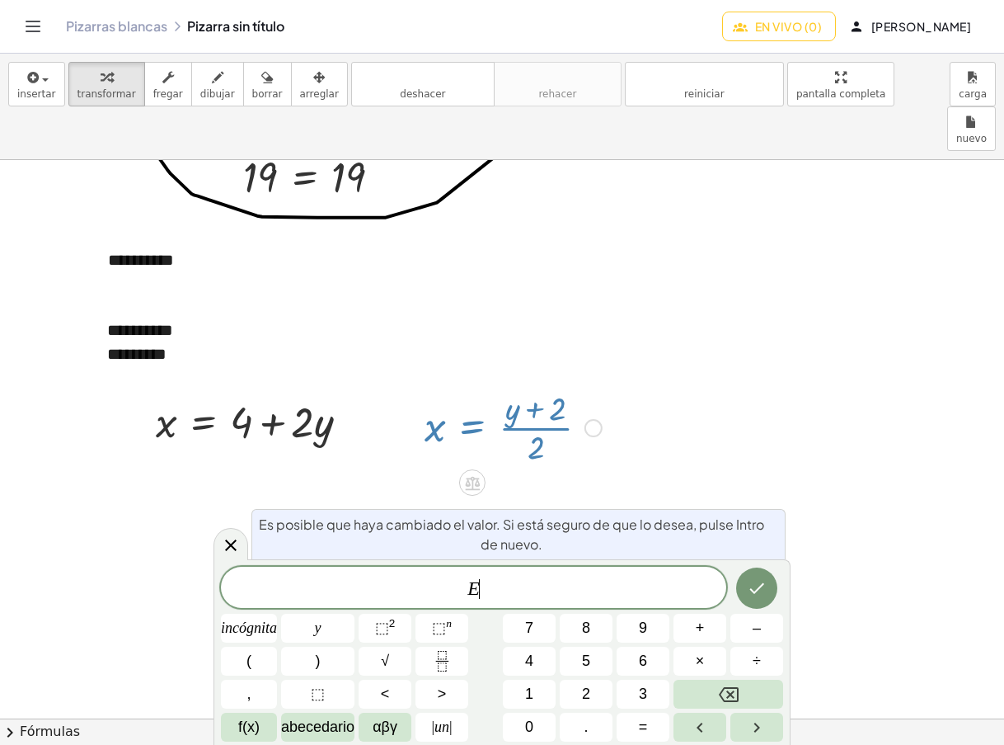
drag, startPoint x: 231, startPoint y: 547, endPoint x: 350, endPoint y: 522, distance: 121.3
click at [232, 546] on icon at bounding box center [231, 545] width 20 height 20
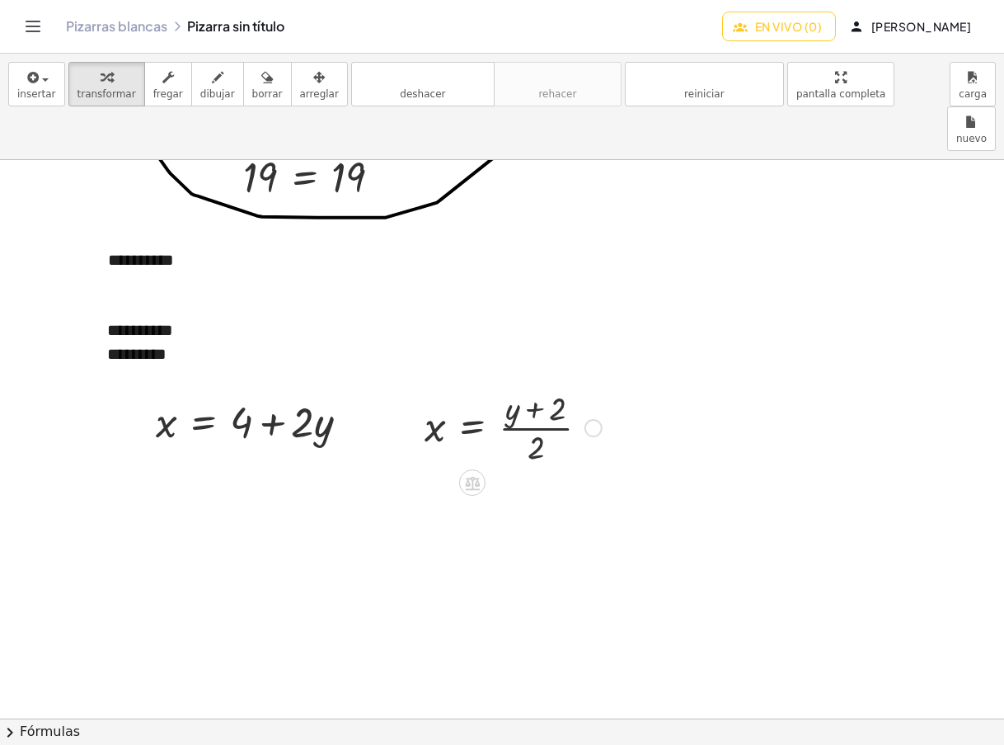
click at [589, 419] on div at bounding box center [594, 428] width 18 height 18
click at [212, 82] on icon "button" at bounding box center [218, 78] width 12 height 20
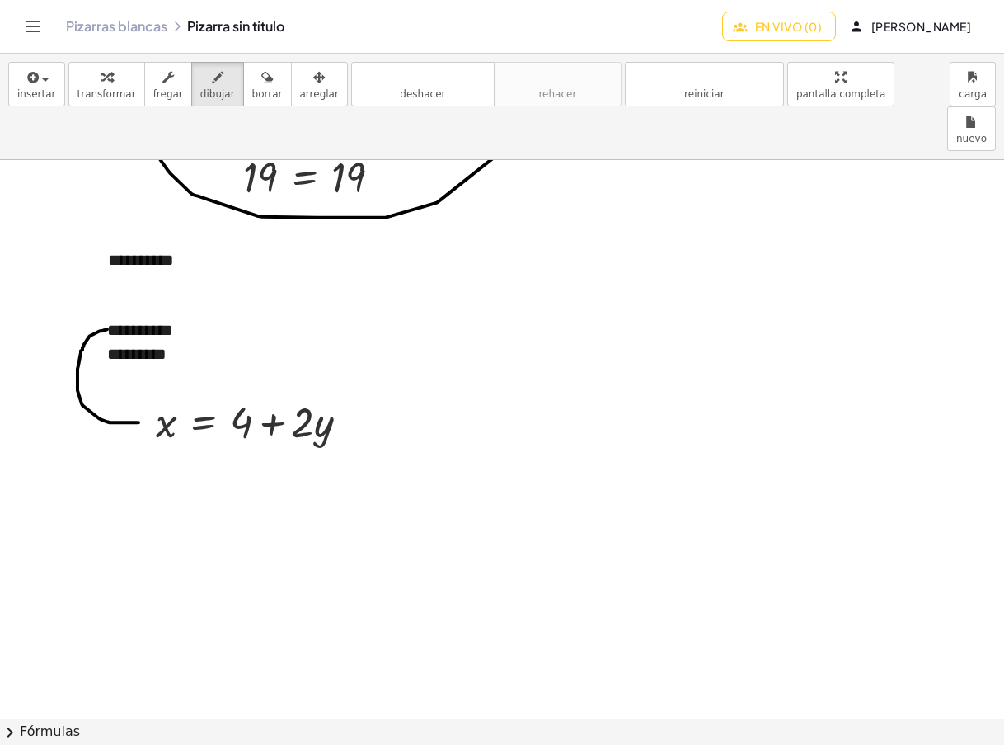
drag, startPoint x: 107, startPoint y: 285, endPoint x: 139, endPoint y: 378, distance: 98.3
drag, startPoint x: 139, startPoint y: 362, endPoint x: 131, endPoint y: 393, distance: 32.4
drag, startPoint x: 183, startPoint y: 312, endPoint x: 477, endPoint y: 339, distance: 294.8
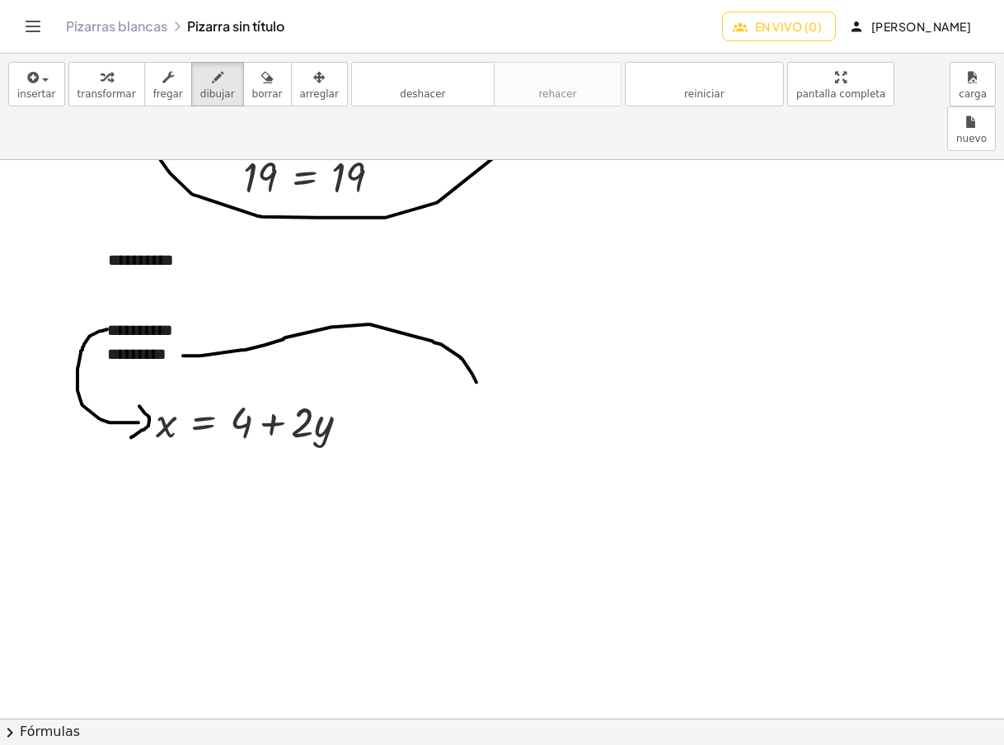
drag, startPoint x: 486, startPoint y: 327, endPoint x: 455, endPoint y: 333, distance: 31.0
click at [101, 85] on icon "button" at bounding box center [107, 78] width 12 height 20
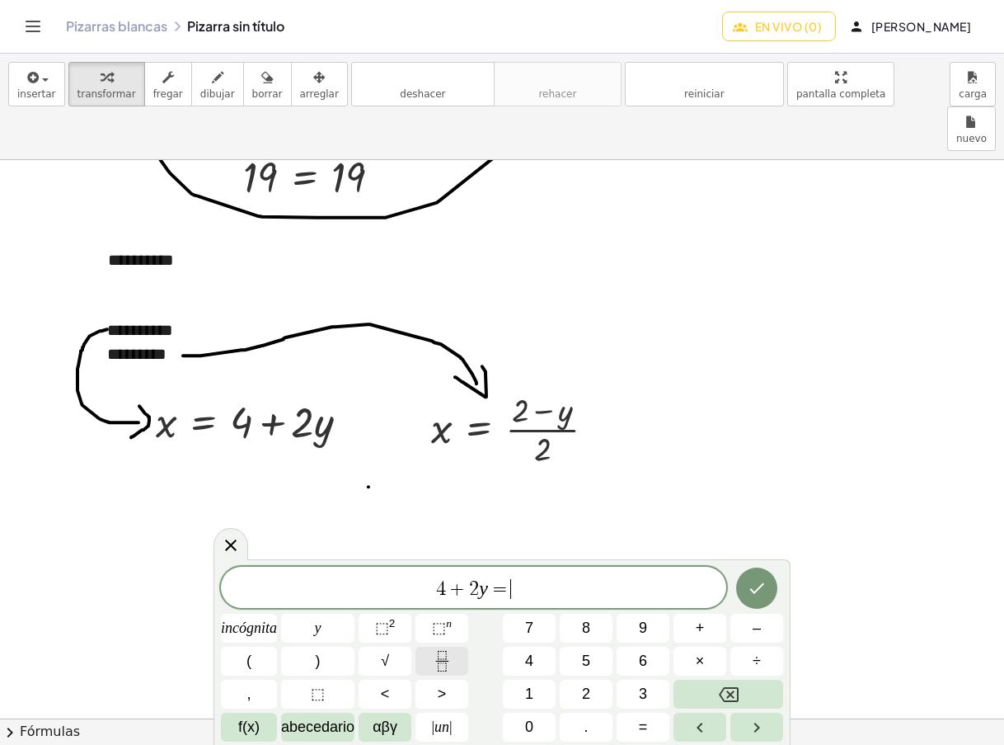
click at [435, 661] on icon "Fracción" at bounding box center [442, 661] width 21 height 21
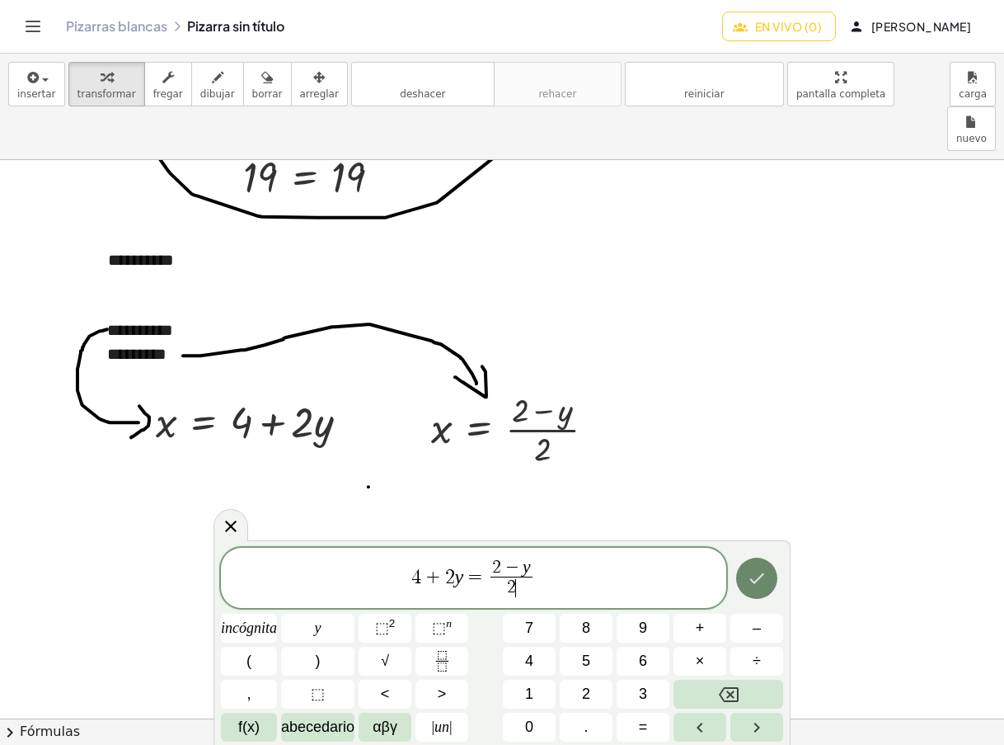
click at [753, 576] on icon "Hecho" at bounding box center [757, 578] width 20 height 20
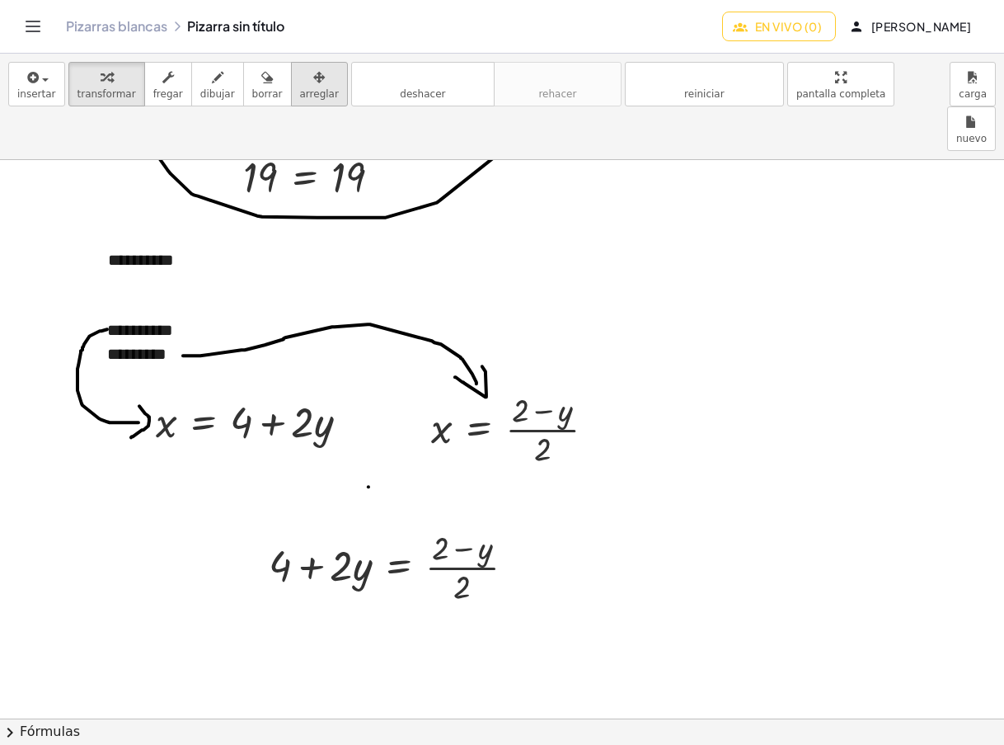
click at [313, 68] on icon "button" at bounding box center [319, 78] width 12 height 20
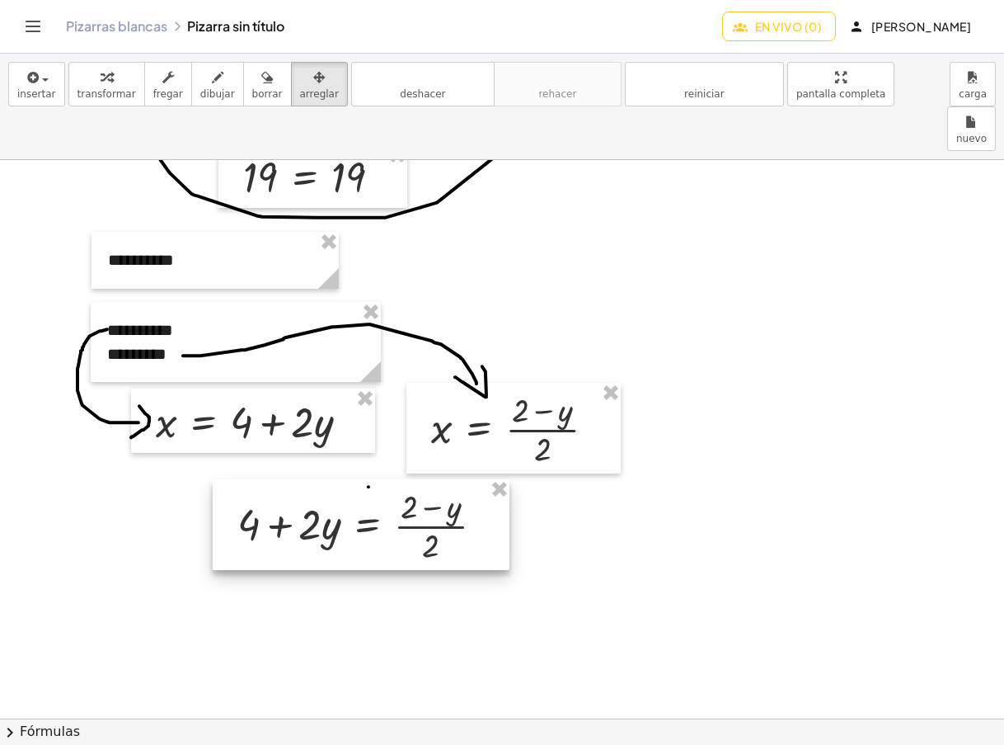
drag, startPoint x: 425, startPoint y: 536, endPoint x: 485, endPoint y: 499, distance: 70.0
click at [394, 496] on div at bounding box center [361, 524] width 297 height 91
click at [89, 82] on div "button" at bounding box center [107, 77] width 59 height 20
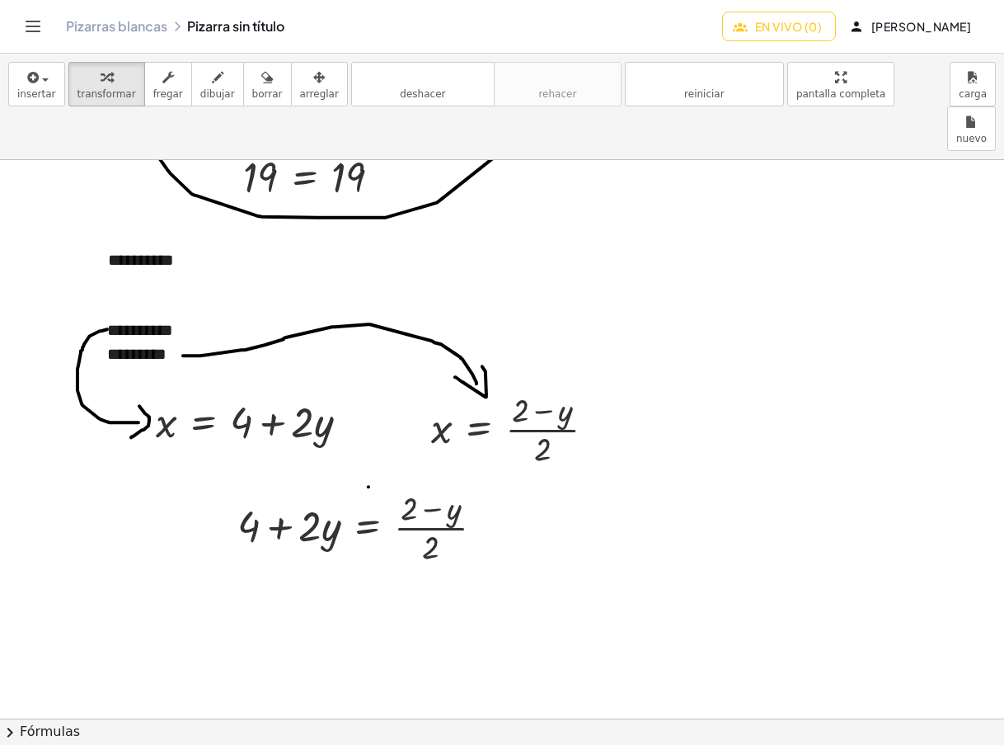
click at [200, 95] on font "dibujar" at bounding box center [217, 94] width 35 height 12
drag, startPoint x: 234, startPoint y: 503, endPoint x: 341, endPoint y: 513, distance: 107.6
drag, startPoint x: 288, startPoint y: 518, endPoint x: 283, endPoint y: 552, distance: 35.0
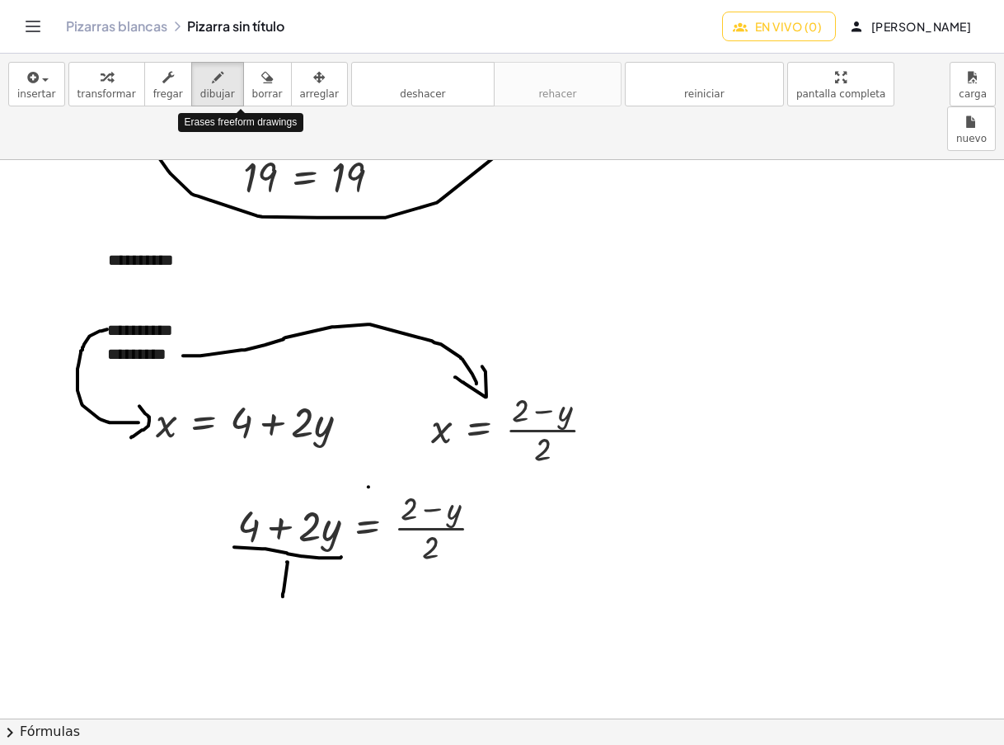
drag, startPoint x: 249, startPoint y: 78, endPoint x: 298, endPoint y: 525, distance: 449.6
click at [252, 78] on div "button" at bounding box center [267, 77] width 31 height 20
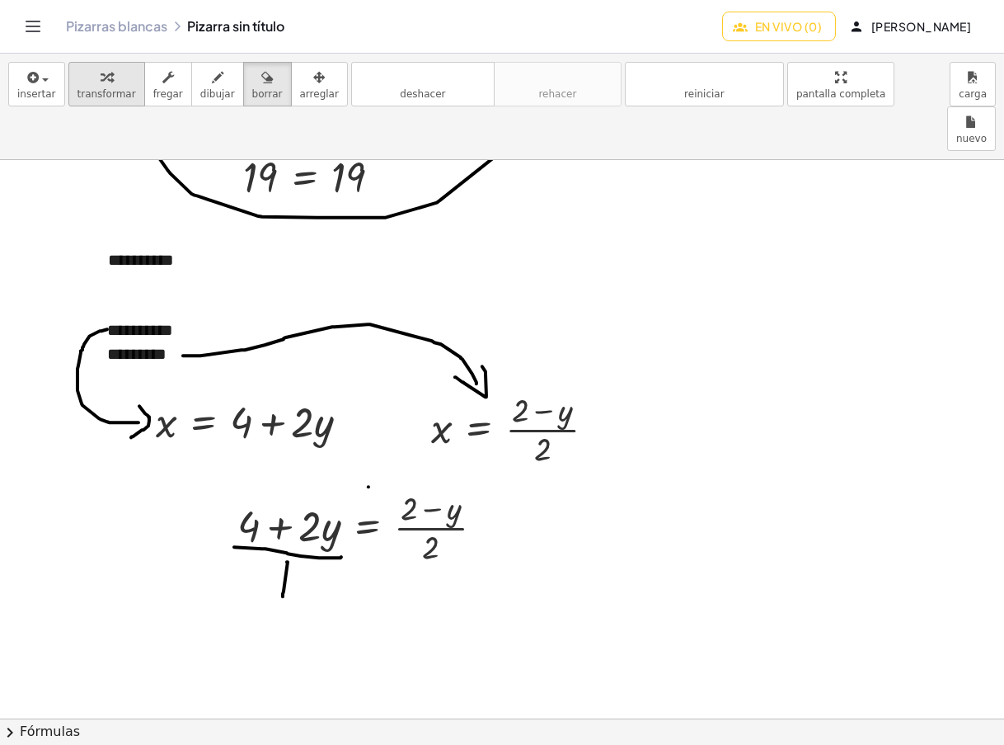
click at [113, 86] on div "button" at bounding box center [107, 77] width 59 height 20
click at [252, 75] on div "button" at bounding box center [267, 77] width 31 height 20
drag, startPoint x: 233, startPoint y: 541, endPoint x: 349, endPoint y: 547, distance: 116.4
click at [101, 85] on icon "button" at bounding box center [107, 78] width 12 height 20
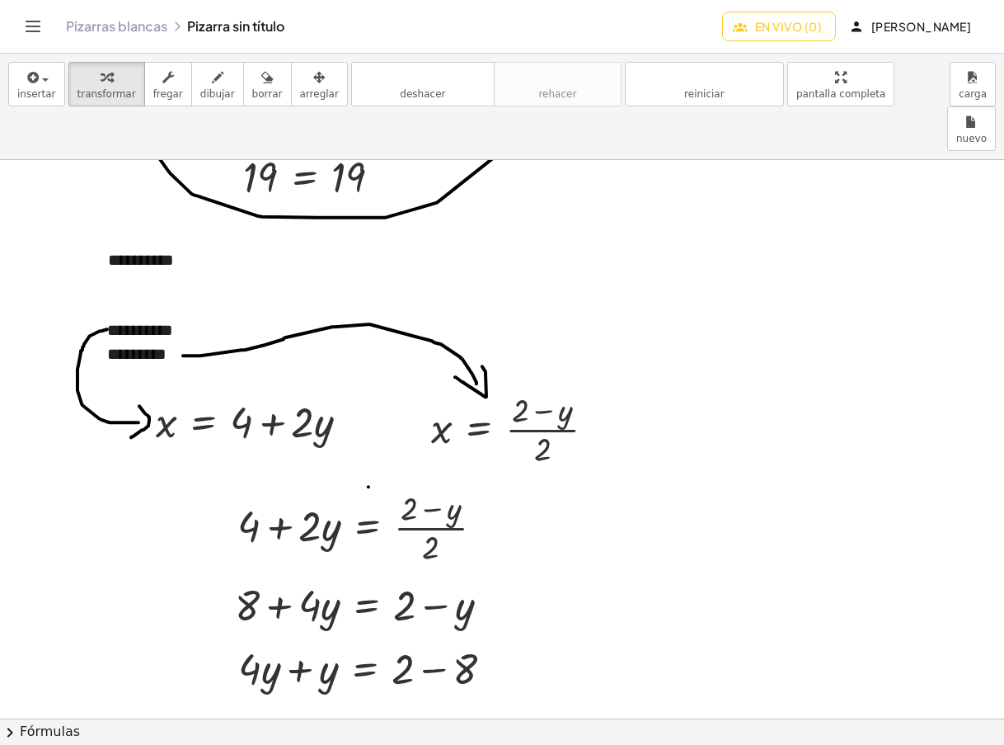
scroll to position [3197, 0]
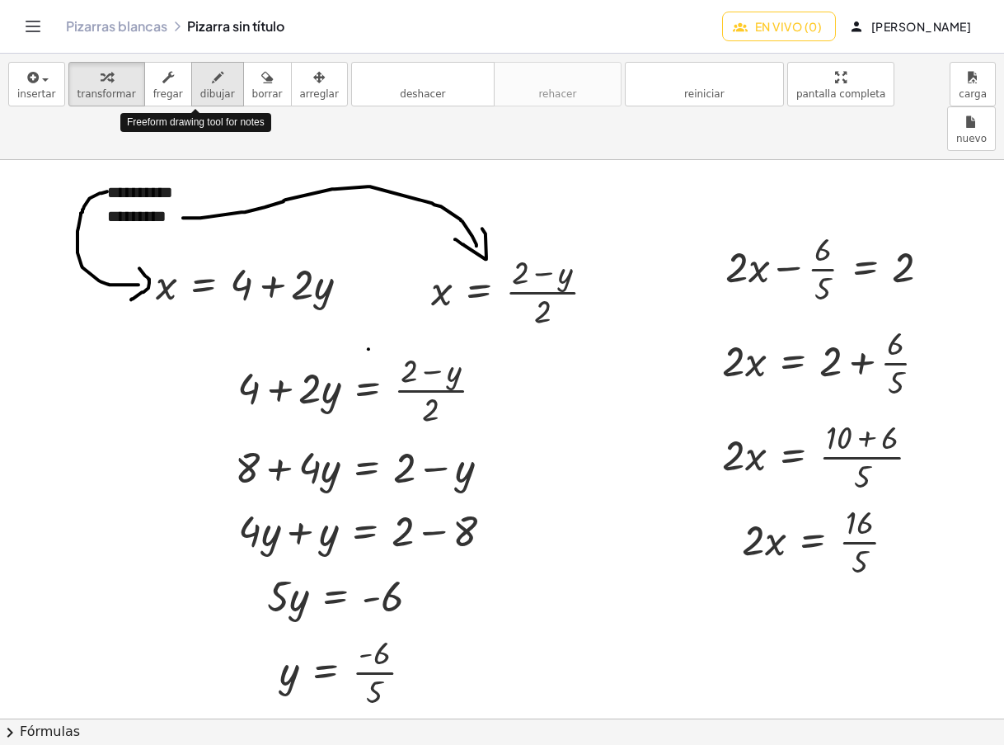
click at [212, 79] on icon "button" at bounding box center [218, 78] width 12 height 20
drag, startPoint x: 569, startPoint y: 450, endPoint x: 580, endPoint y: 458, distance: 13.7
drag, startPoint x: 585, startPoint y: 450, endPoint x: 583, endPoint y: 466, distance: 15.8
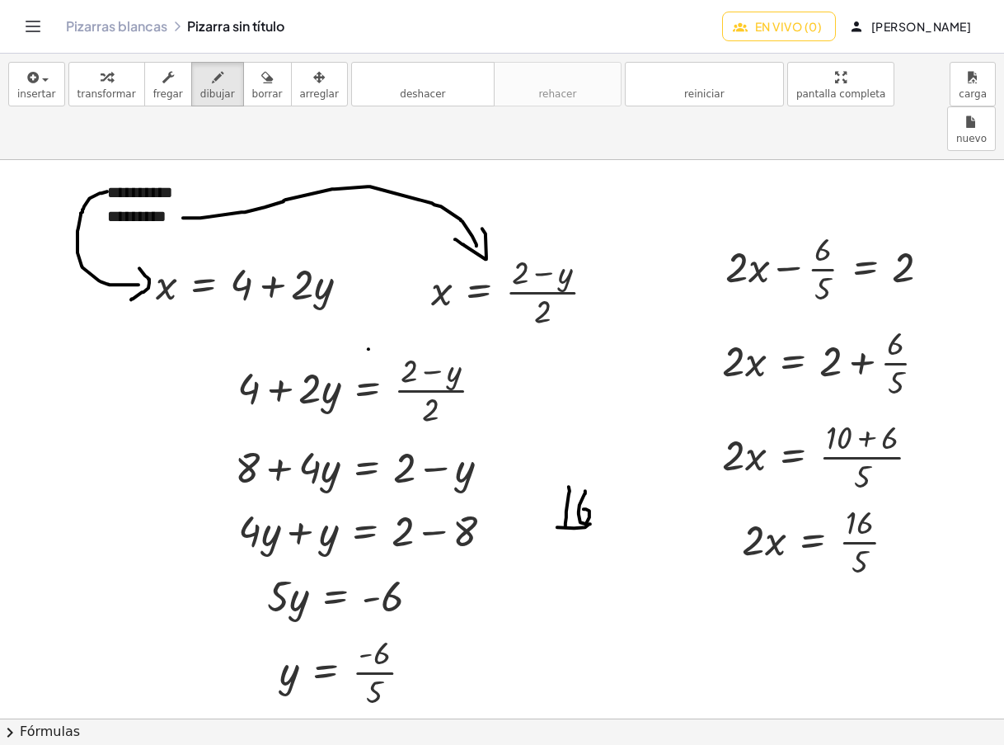
drag, startPoint x: 571, startPoint y: 493, endPoint x: 560, endPoint y: 507, distance: 17.6
drag, startPoint x: 571, startPoint y: 491, endPoint x: 583, endPoint y: 491, distance: 11.6
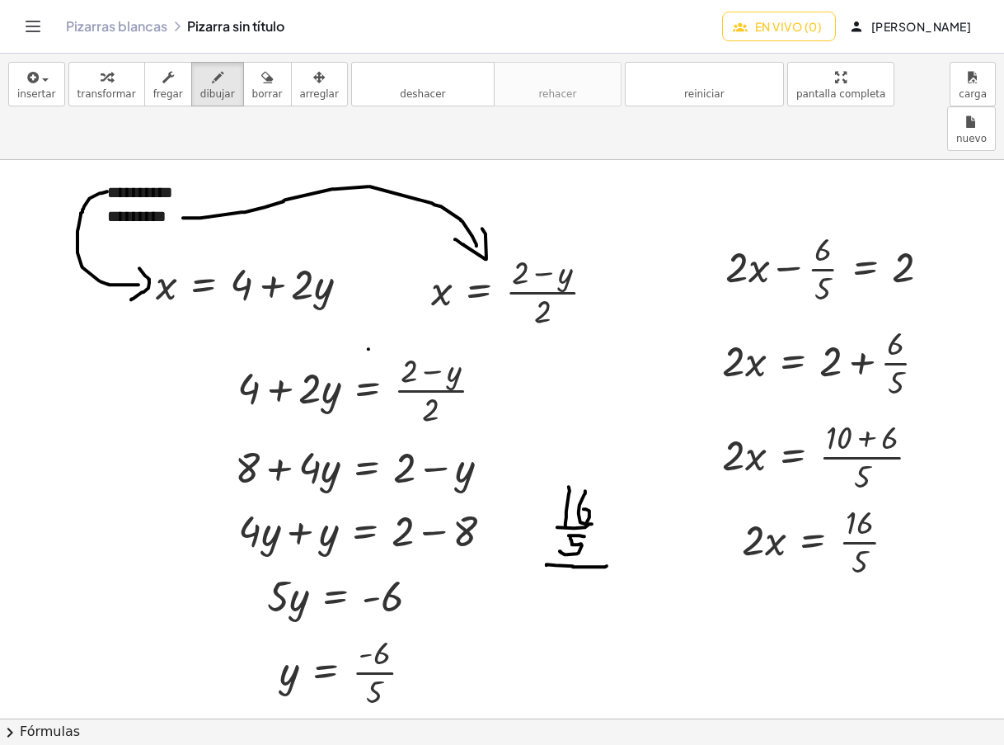
drag, startPoint x: 547, startPoint y: 520, endPoint x: 607, endPoint y: 522, distance: 60.2
drag, startPoint x: 577, startPoint y: 533, endPoint x: 586, endPoint y: 571, distance: 39.8
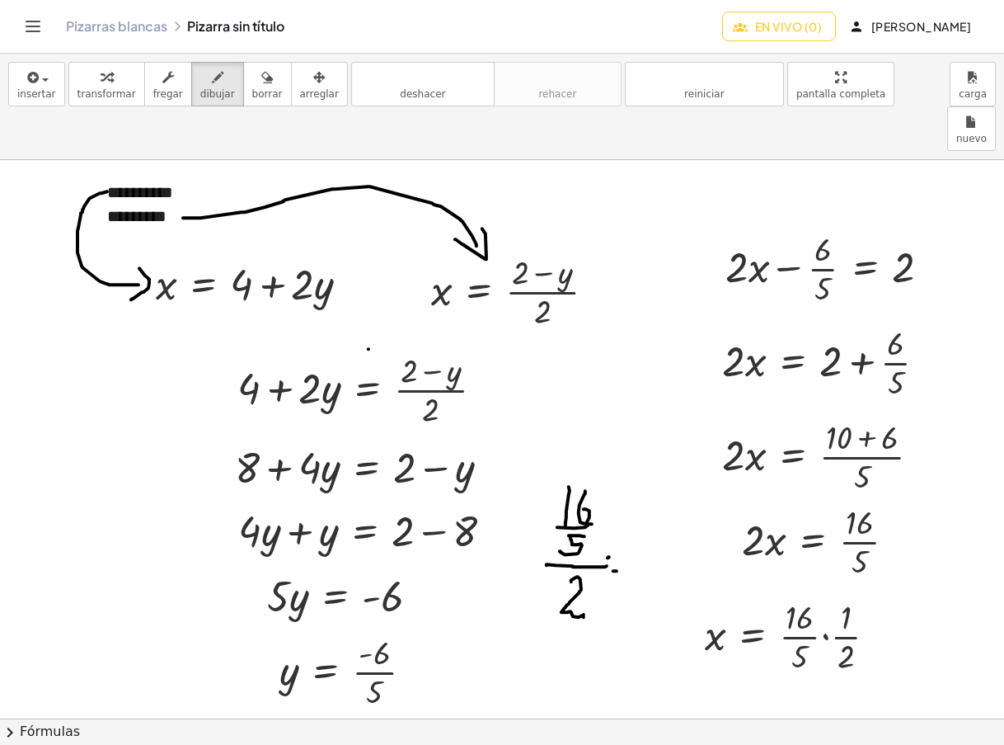
drag, startPoint x: 555, startPoint y: 575, endPoint x: 593, endPoint y: 577, distance: 38.0
drag, startPoint x: 577, startPoint y: 594, endPoint x: 577, endPoint y: 612, distance: 17.3
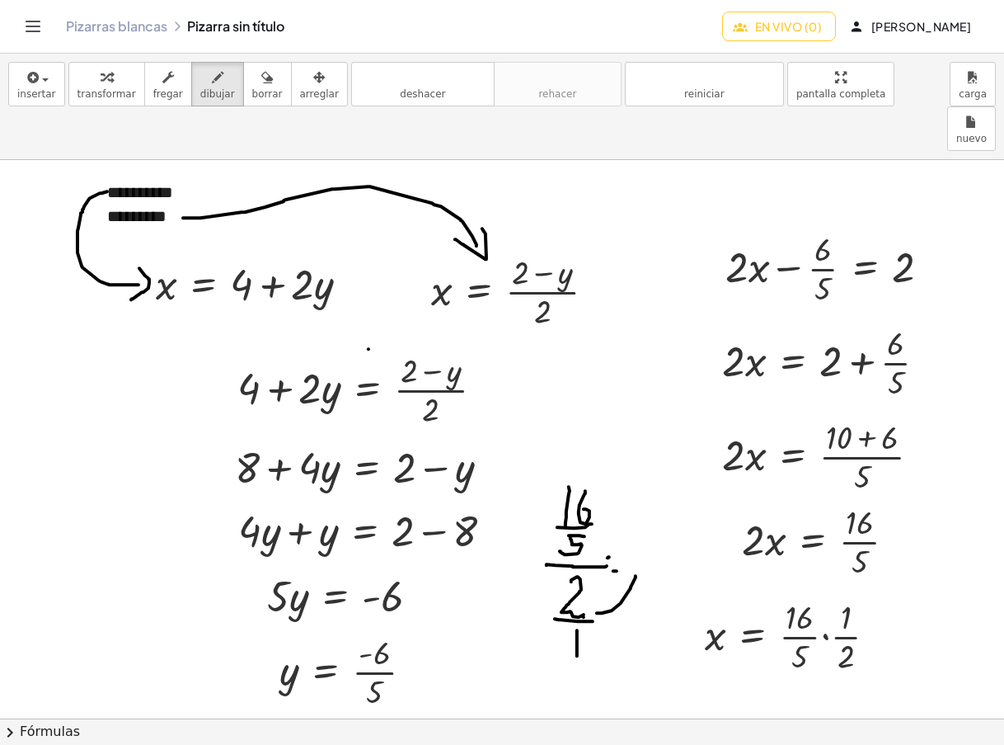
drag, startPoint x: 597, startPoint y: 569, endPoint x: 637, endPoint y: 524, distance: 60.2
drag, startPoint x: 636, startPoint y: 533, endPoint x: 637, endPoint y: 524, distance: 9.1
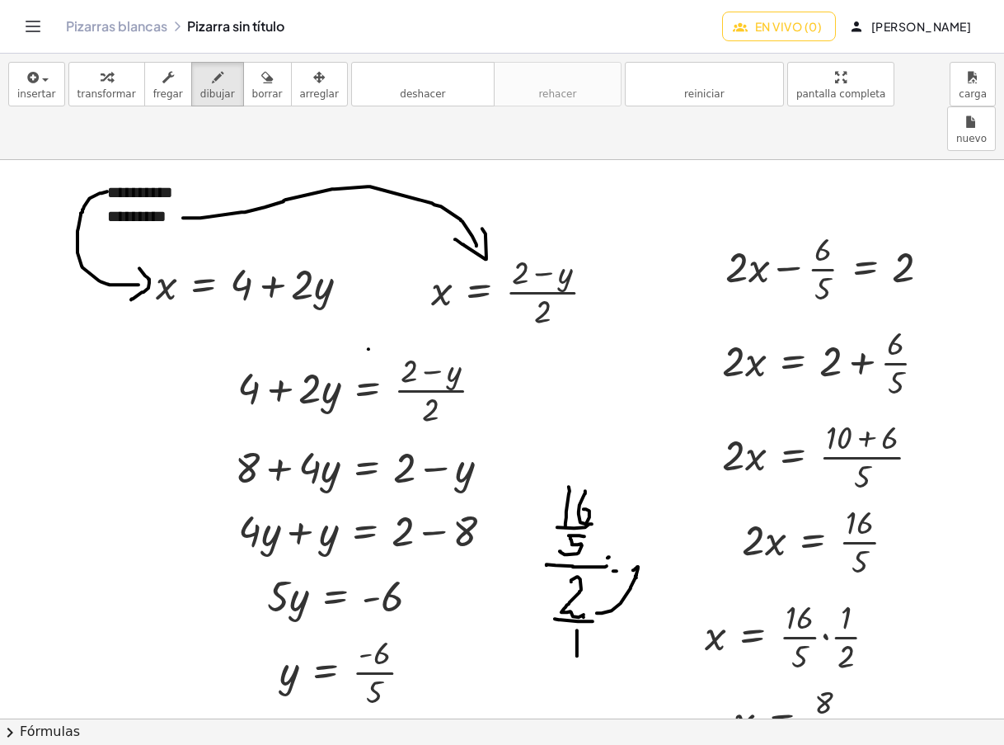
scroll to position [3472, 0]
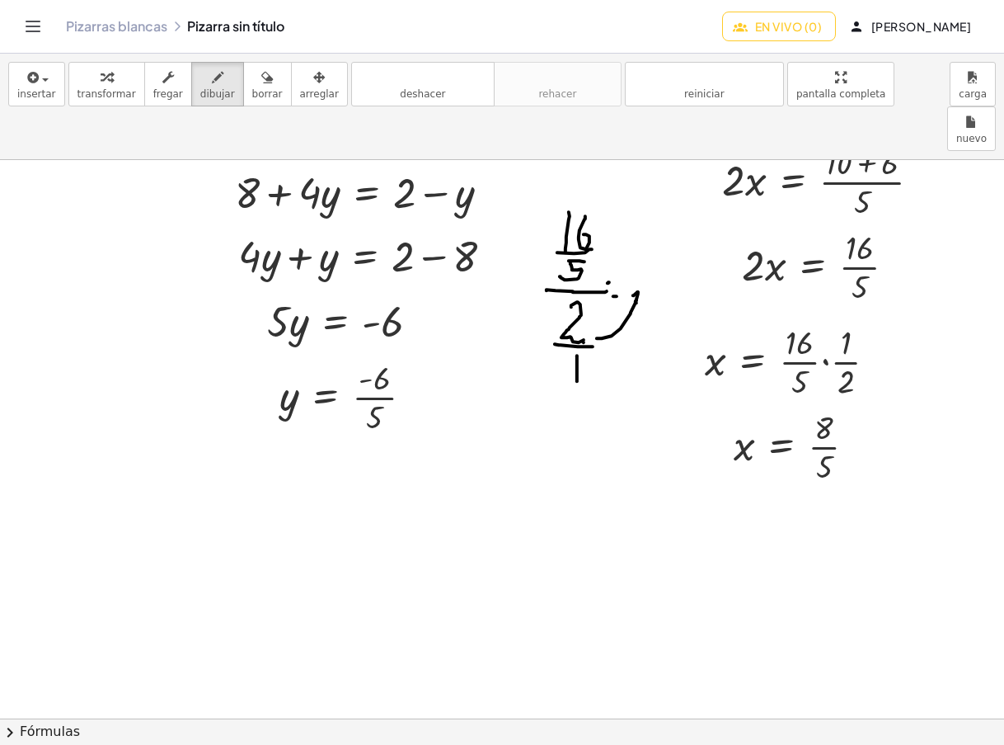
click at [101, 82] on icon "button" at bounding box center [107, 78] width 12 height 20
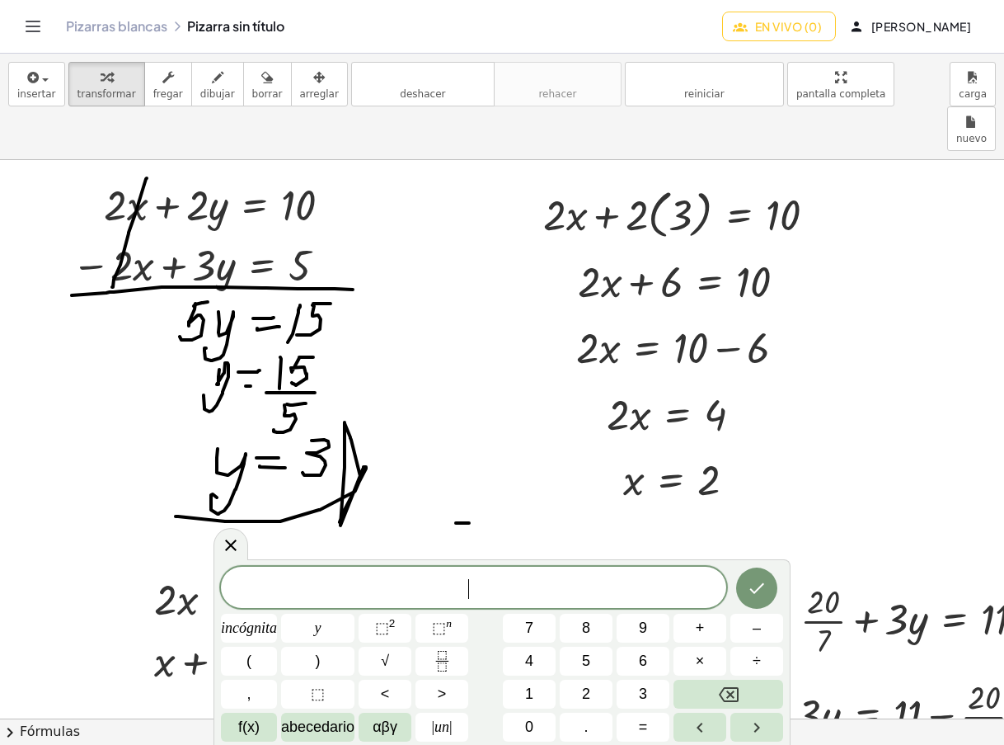
scroll to position [3610, 0]
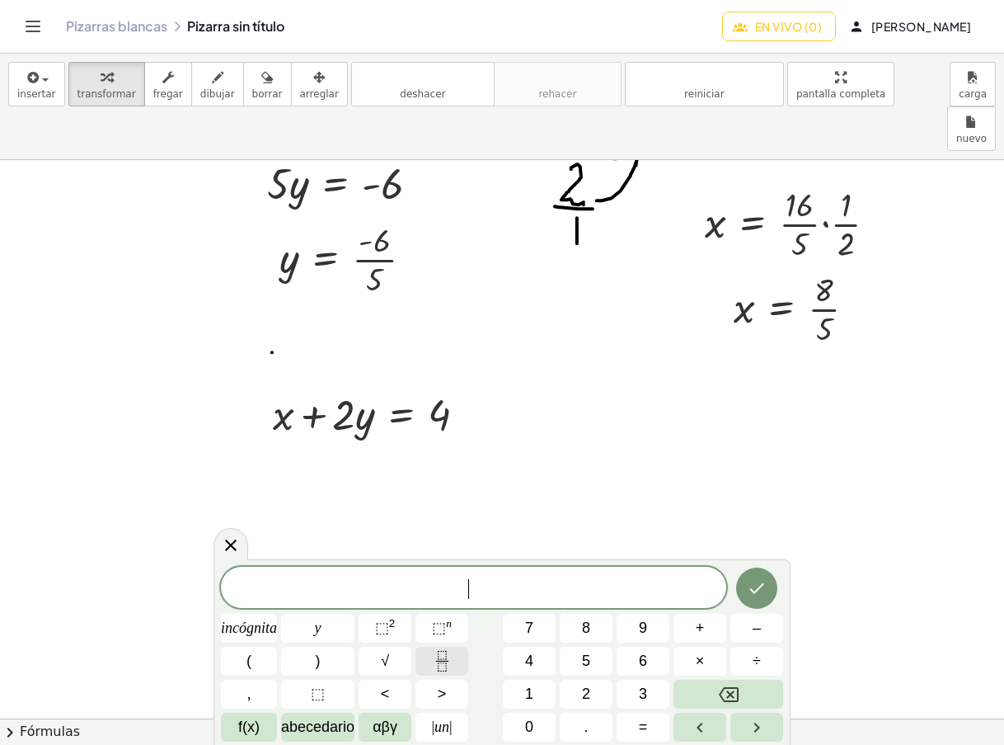
click at [441, 660] on rect "Fracción" at bounding box center [441, 660] width 12 height 1
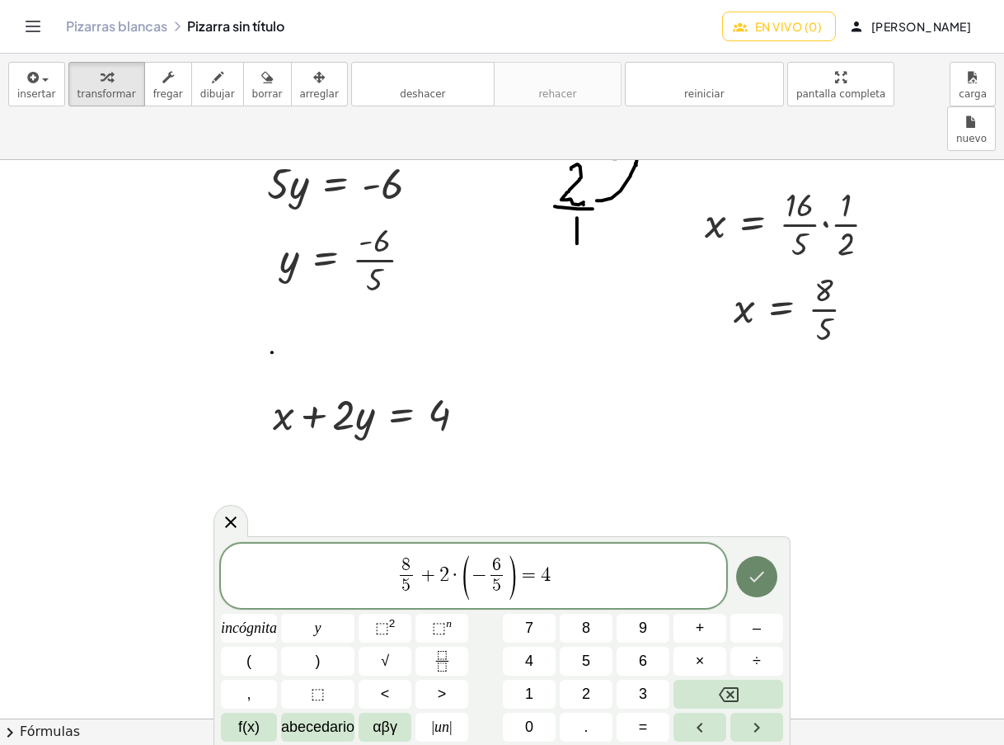
click at [759, 571] on icon "Hecho" at bounding box center [757, 576] width 20 height 20
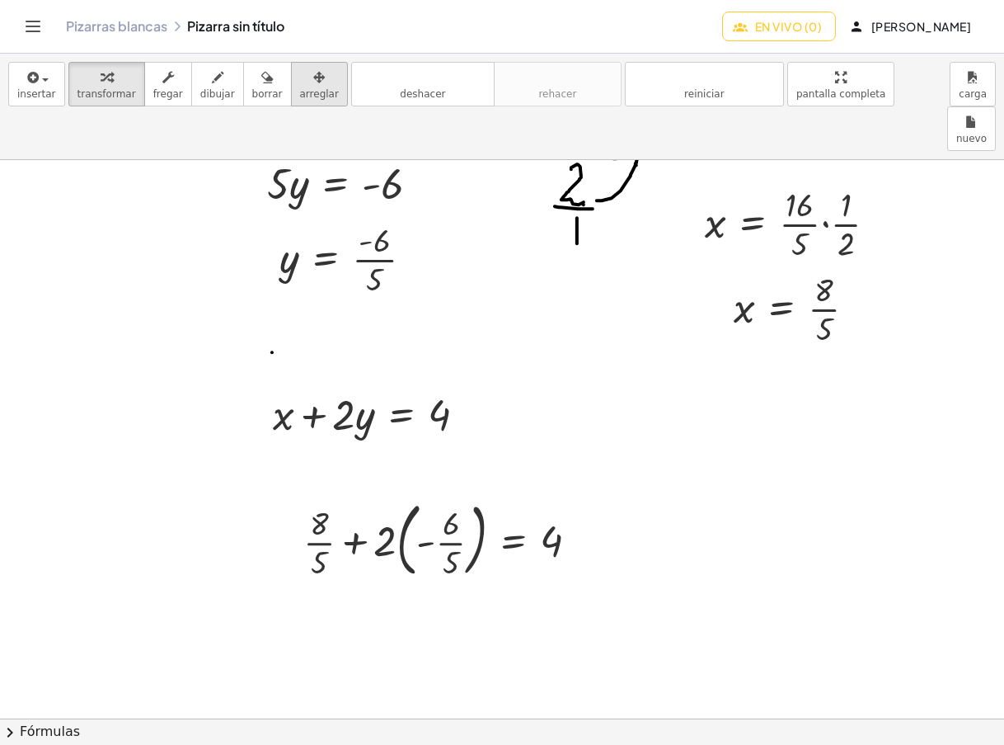
click at [313, 76] on icon "button" at bounding box center [319, 78] width 12 height 20
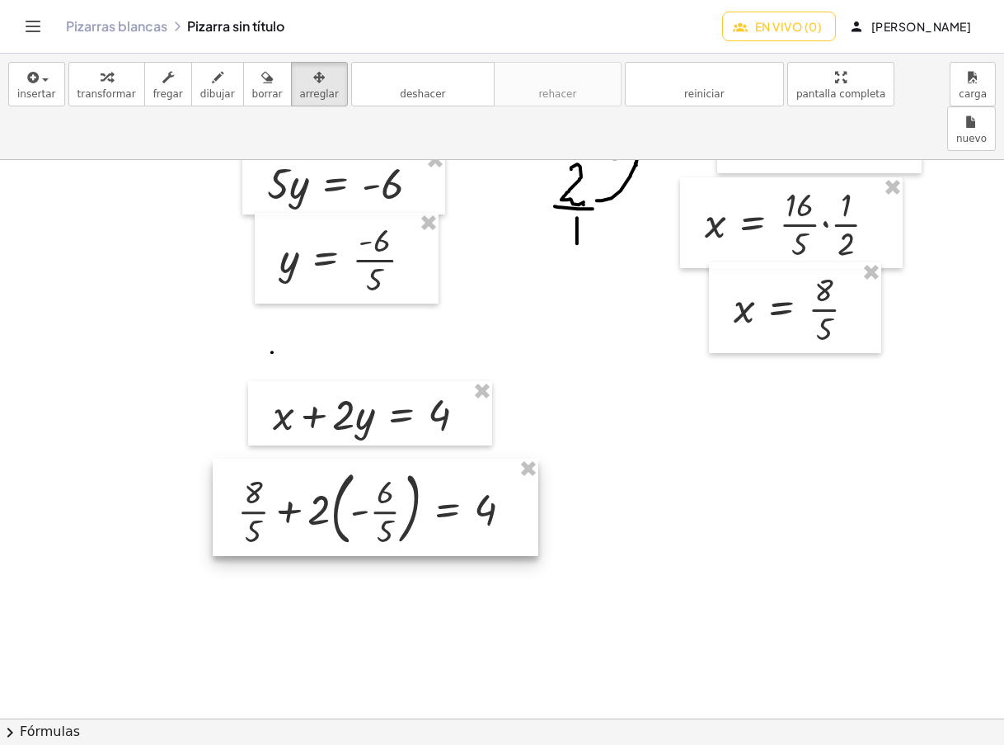
click at [359, 467] on div at bounding box center [376, 506] width 326 height 97
click at [101, 82] on icon "button" at bounding box center [107, 78] width 12 height 20
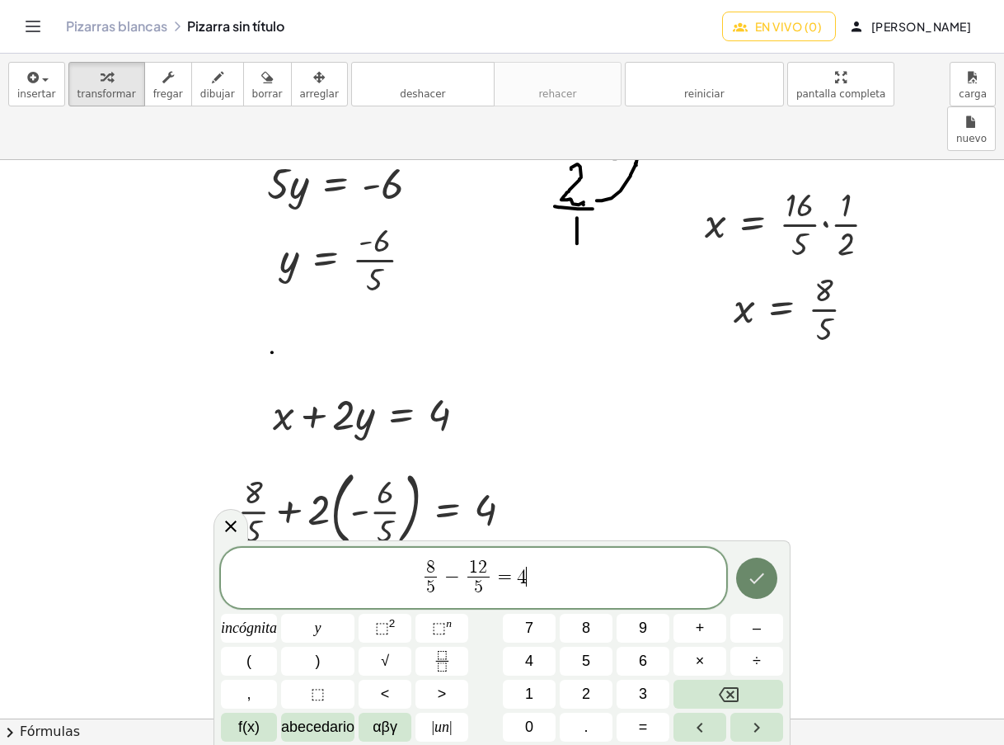
click at [768, 587] on button "Hecho" at bounding box center [756, 577] width 41 height 41
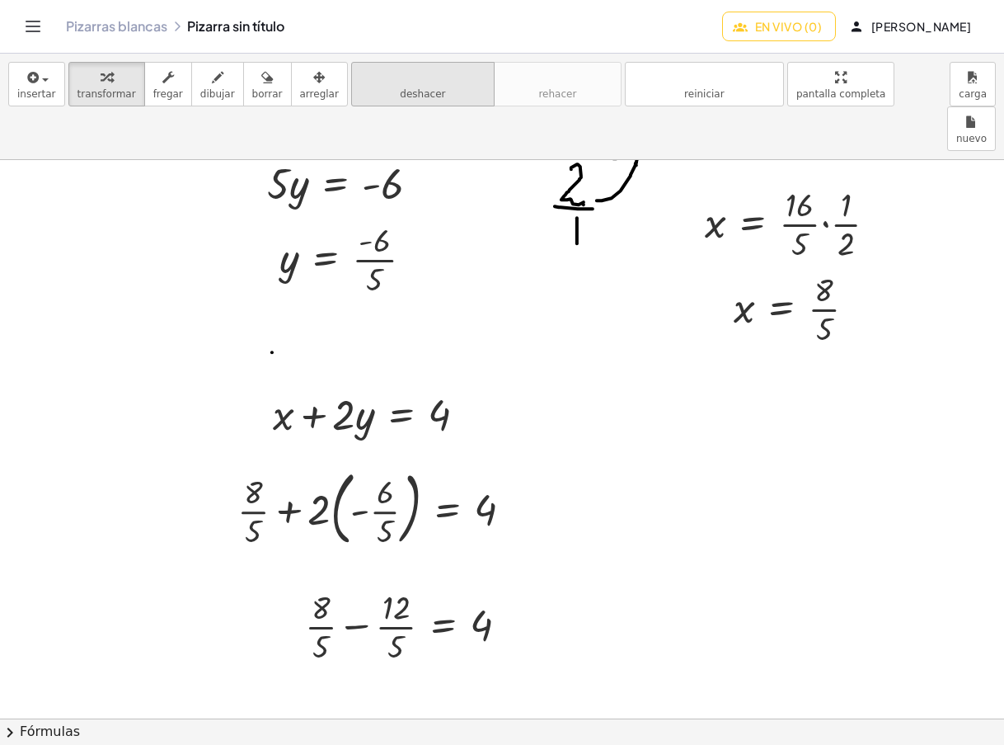
click at [398, 80] on font "deshacer" at bounding box center [422, 77] width 125 height 16
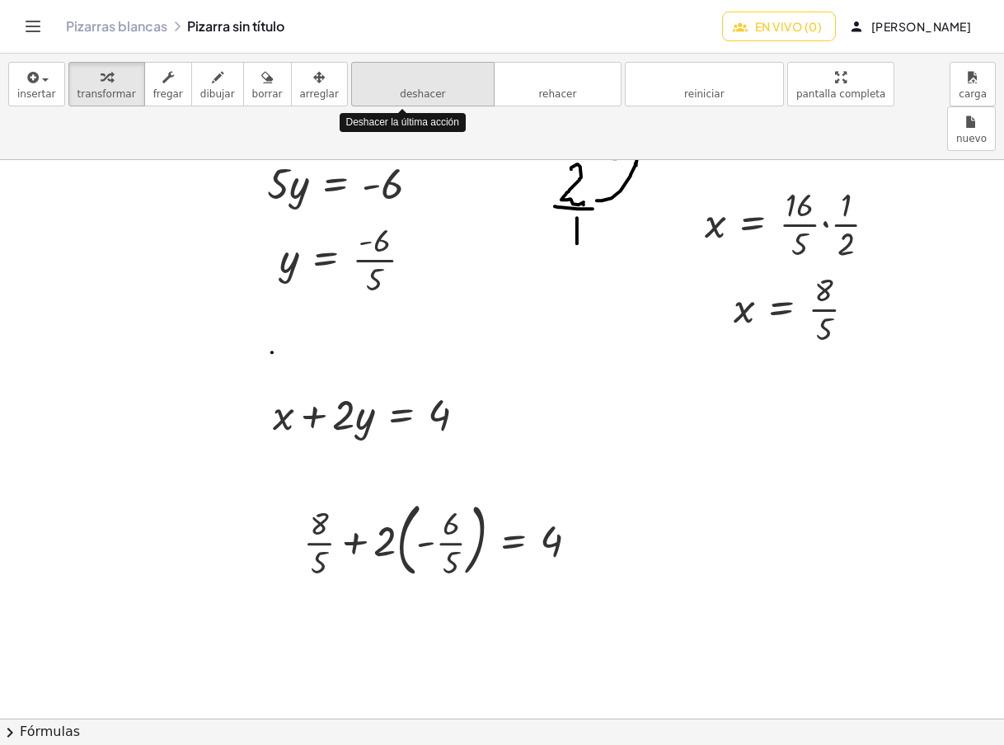
click at [398, 80] on font "deshacer" at bounding box center [422, 77] width 125 height 16
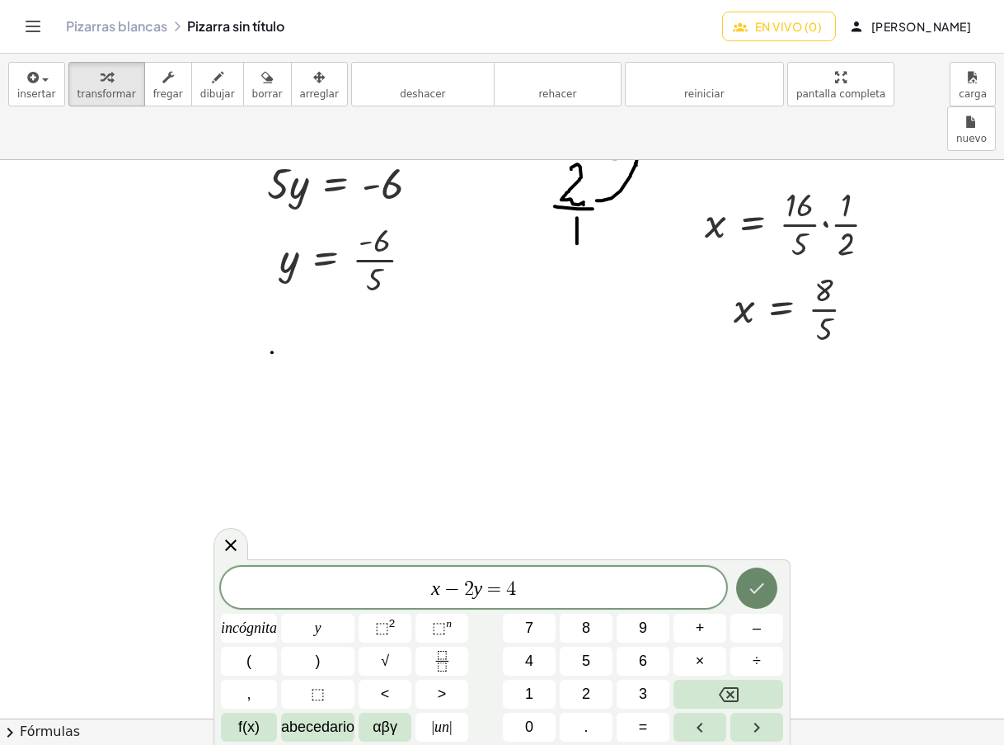
click at [762, 587] on icon "Hecho" at bounding box center [757, 588] width 20 height 20
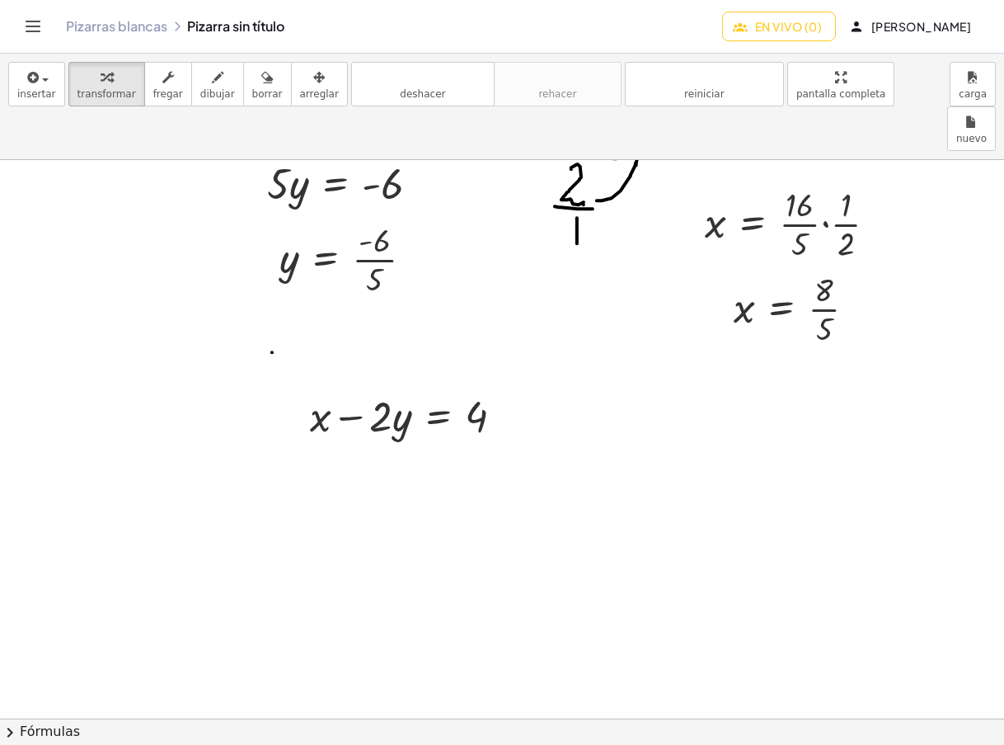
scroll to position [3629, 0]
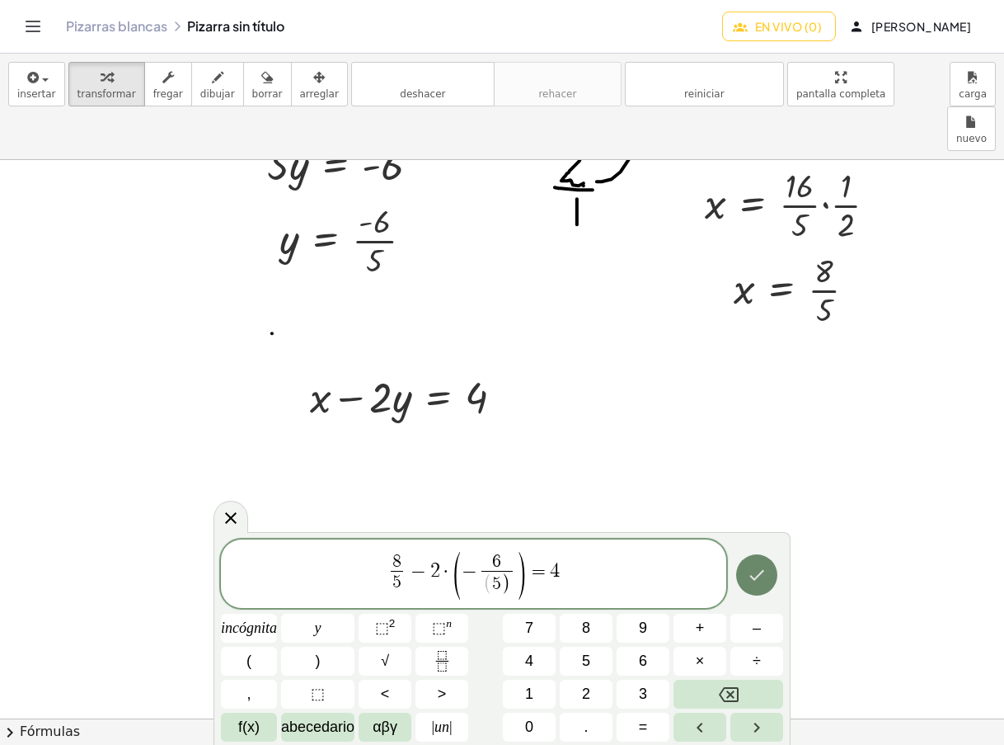
click at [764, 584] on icon "Hecho" at bounding box center [757, 575] width 20 height 20
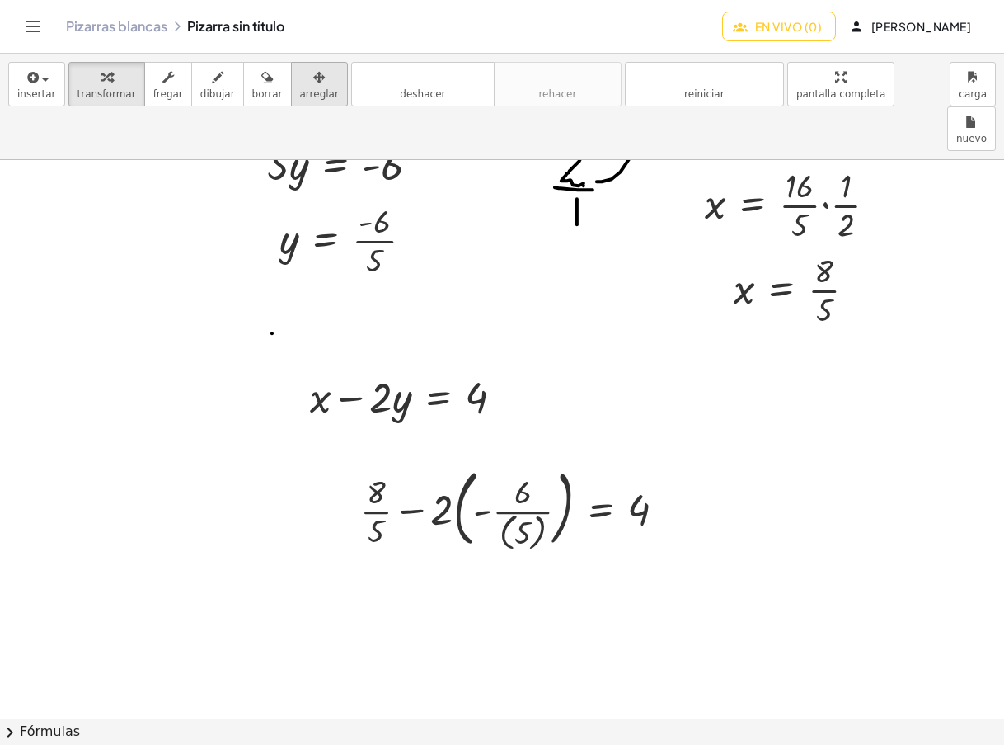
click at [313, 74] on icon "button" at bounding box center [319, 78] width 12 height 20
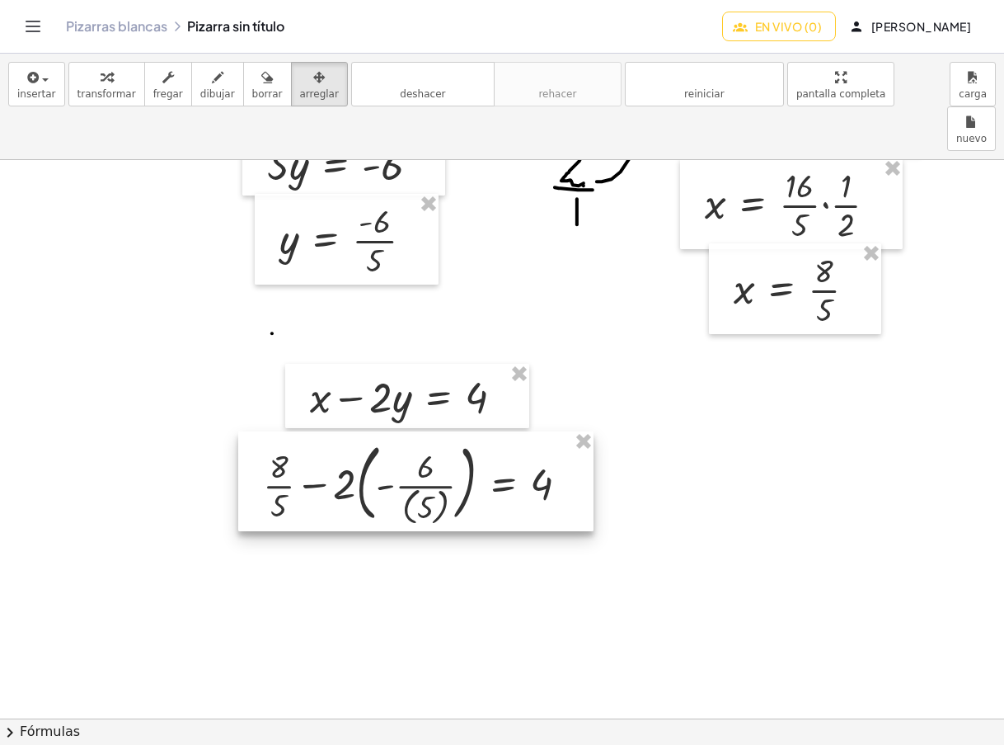
click at [422, 431] on div at bounding box center [415, 481] width 355 height 100
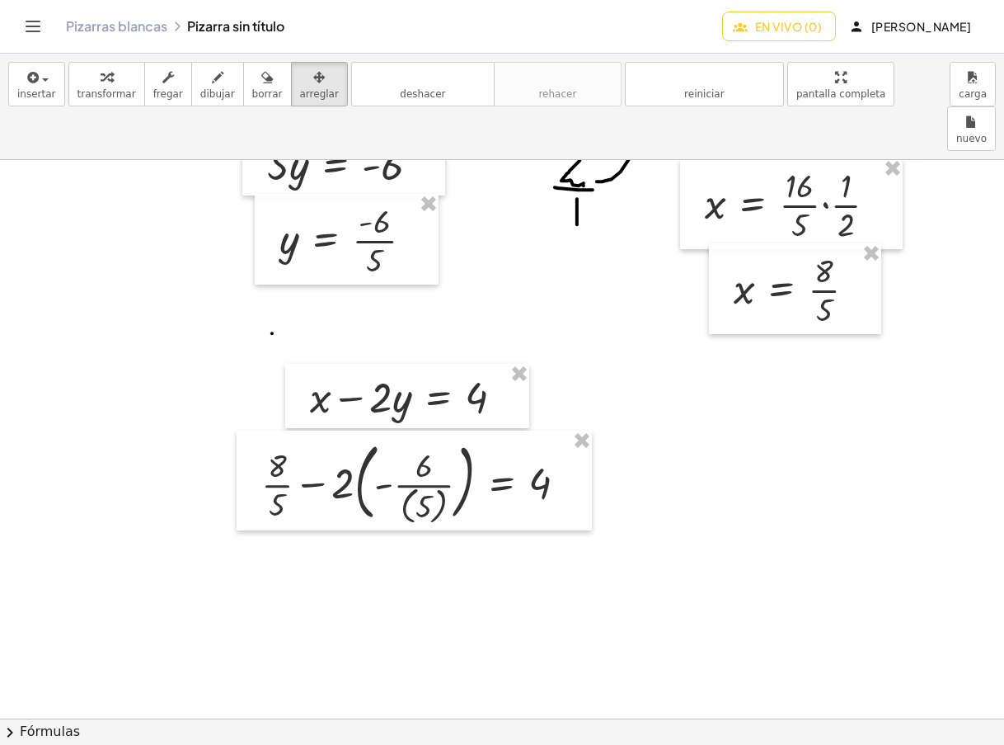
click at [107, 77] on div "button" at bounding box center [107, 77] width 59 height 20
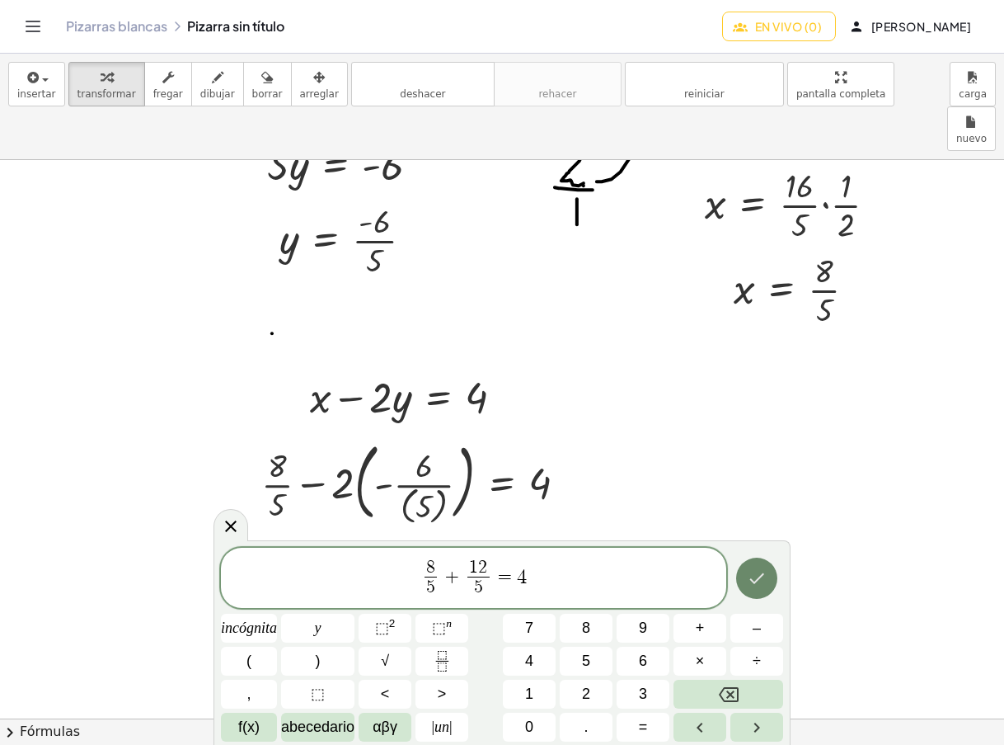
click at [757, 573] on icon "Hecho" at bounding box center [757, 578] width 20 height 20
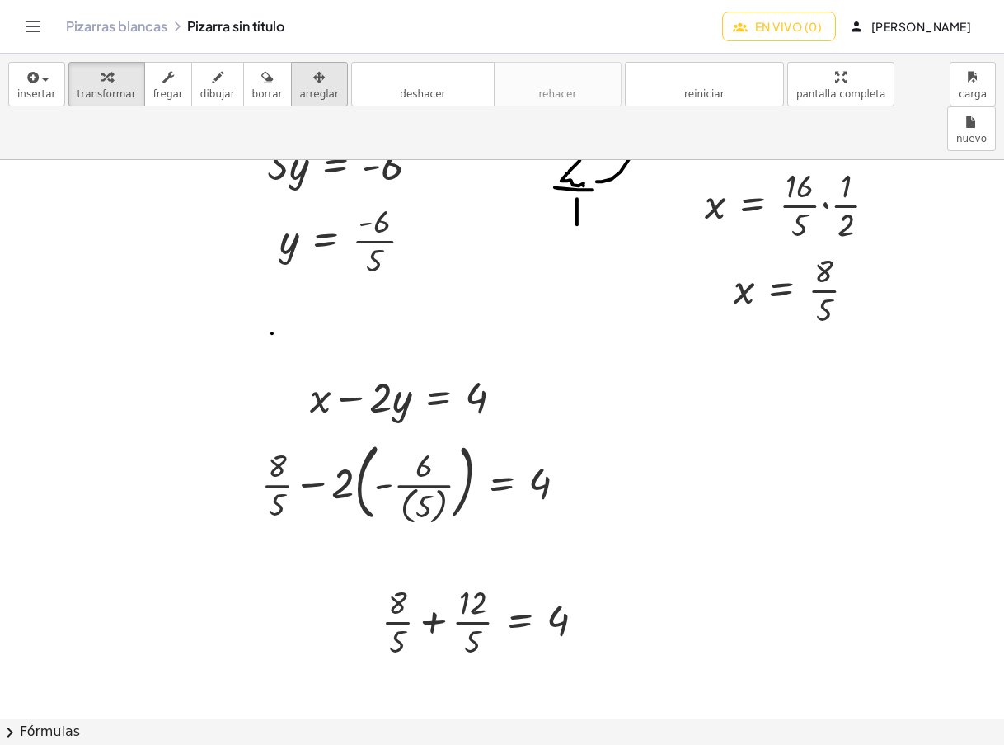
click at [300, 93] on font "arreglar" at bounding box center [319, 94] width 39 height 12
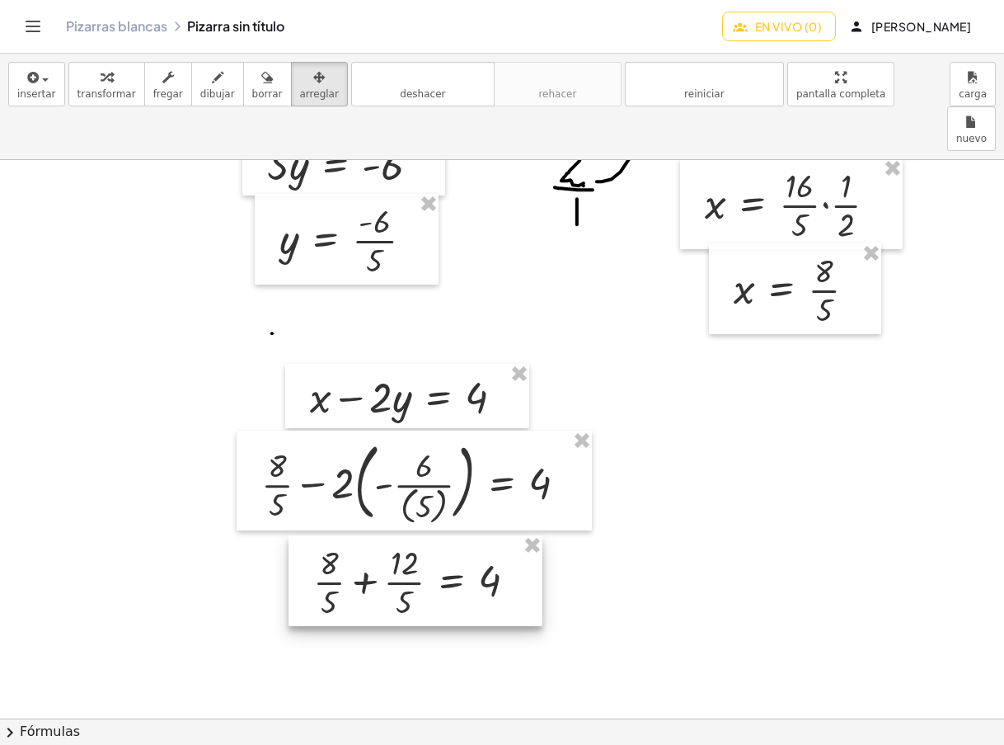
click at [391, 535] on div at bounding box center [416, 580] width 254 height 91
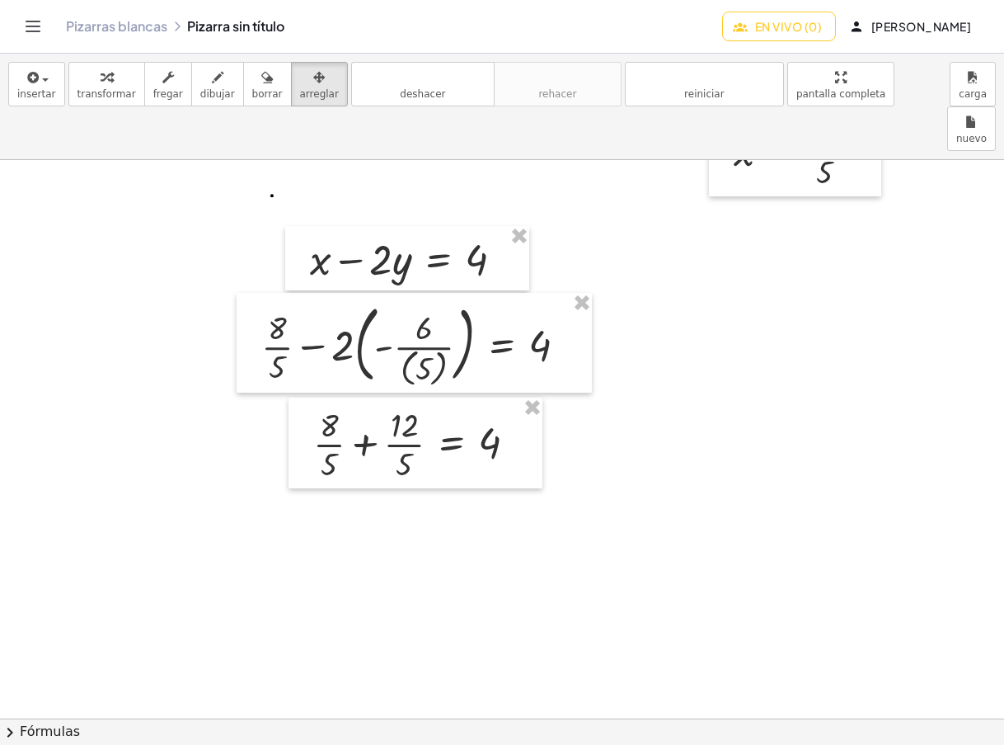
drag, startPoint x: 109, startPoint y: 85, endPoint x: 375, endPoint y: 440, distance: 444.1
click at [109, 85] on div "button" at bounding box center [107, 77] width 59 height 20
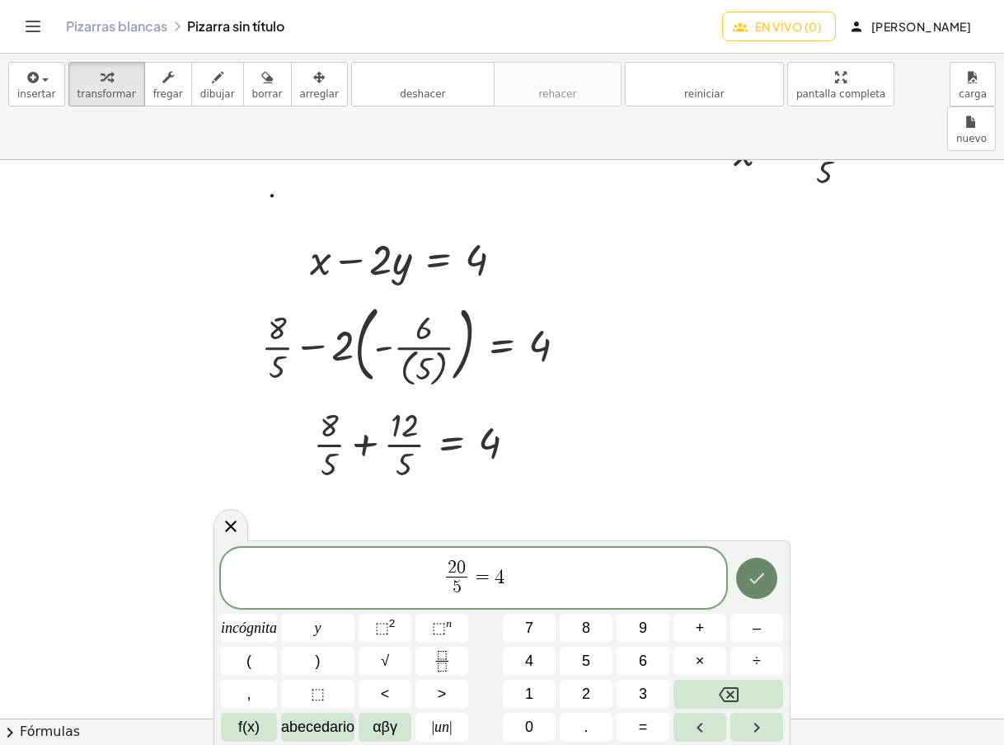
click at [762, 569] on icon "Hecho" at bounding box center [757, 578] width 20 height 20
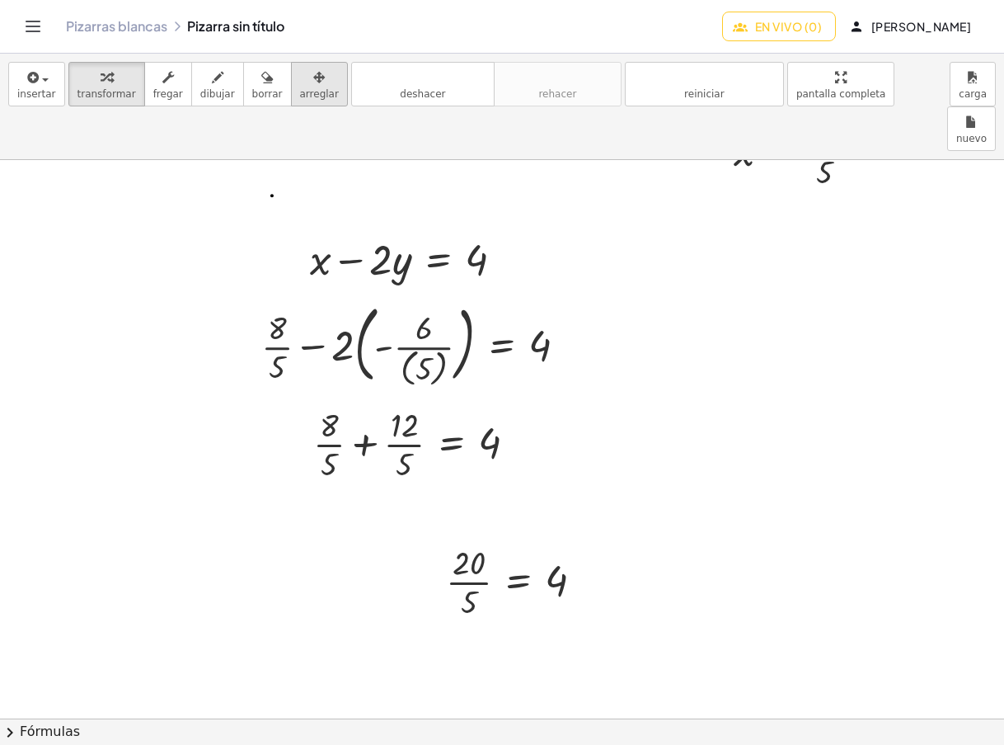
click at [313, 73] on icon "button" at bounding box center [319, 78] width 12 height 20
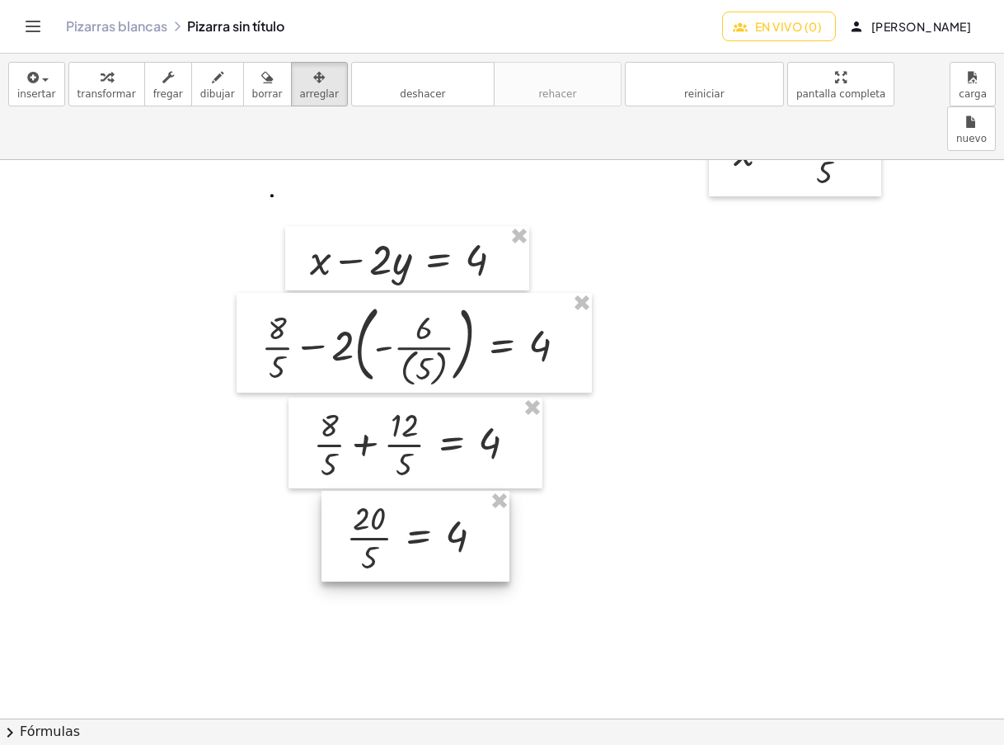
drag, startPoint x: 435, startPoint y: 479, endPoint x: 420, endPoint y: 473, distance: 15.9
click at [420, 491] on div at bounding box center [416, 536] width 188 height 91
click at [101, 78] on icon "button" at bounding box center [107, 78] width 12 height 20
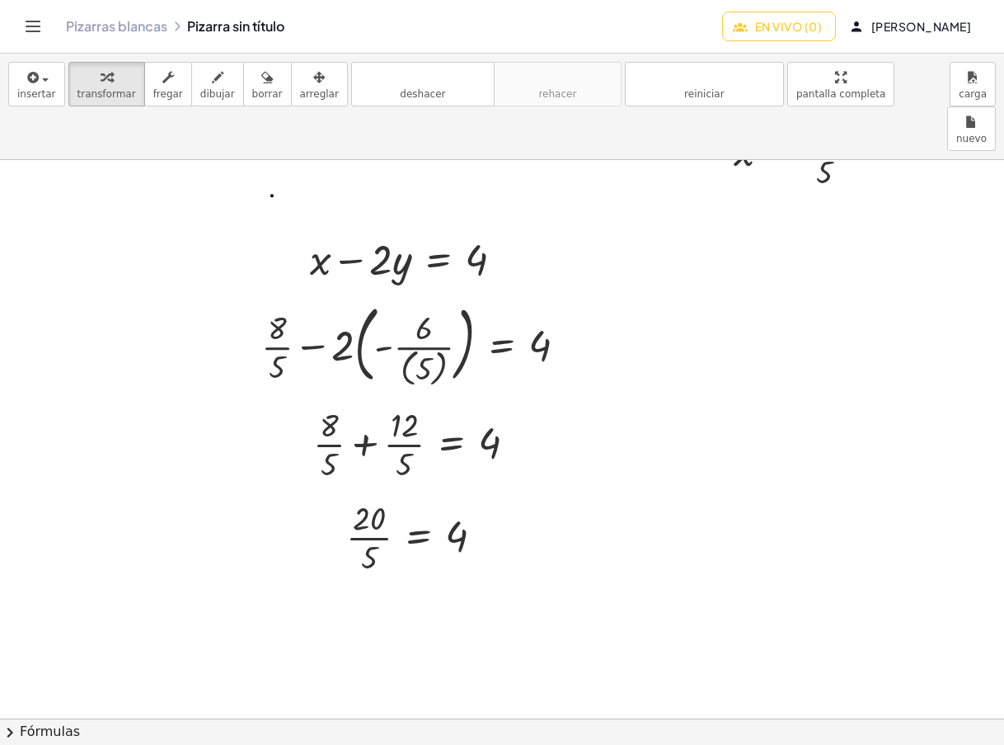
click at [313, 83] on icon "button" at bounding box center [319, 78] width 12 height 20
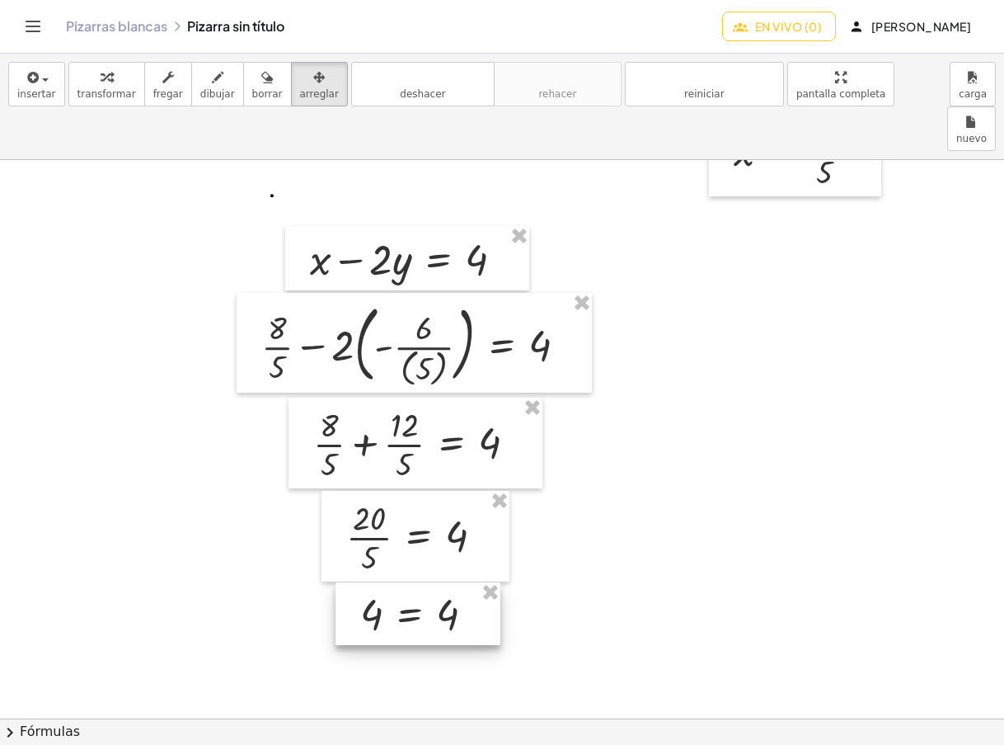
drag, startPoint x: 290, startPoint y: 83, endPoint x: 400, endPoint y: 557, distance: 485.8
click at [400, 582] on div at bounding box center [418, 613] width 165 height 63
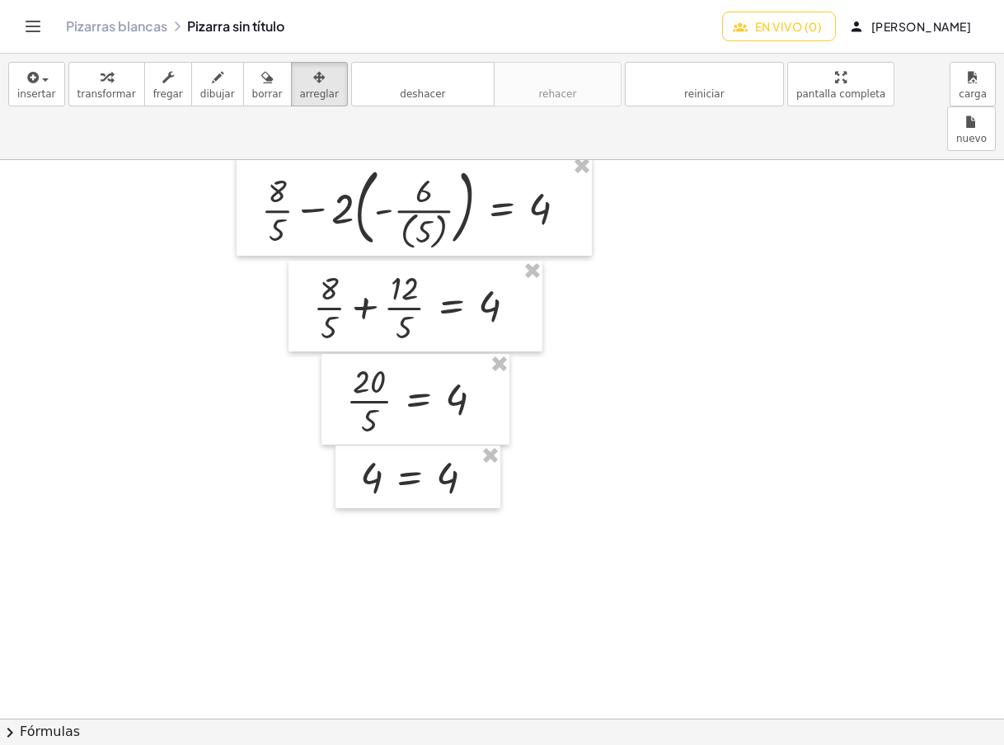
scroll to position [4041, 0]
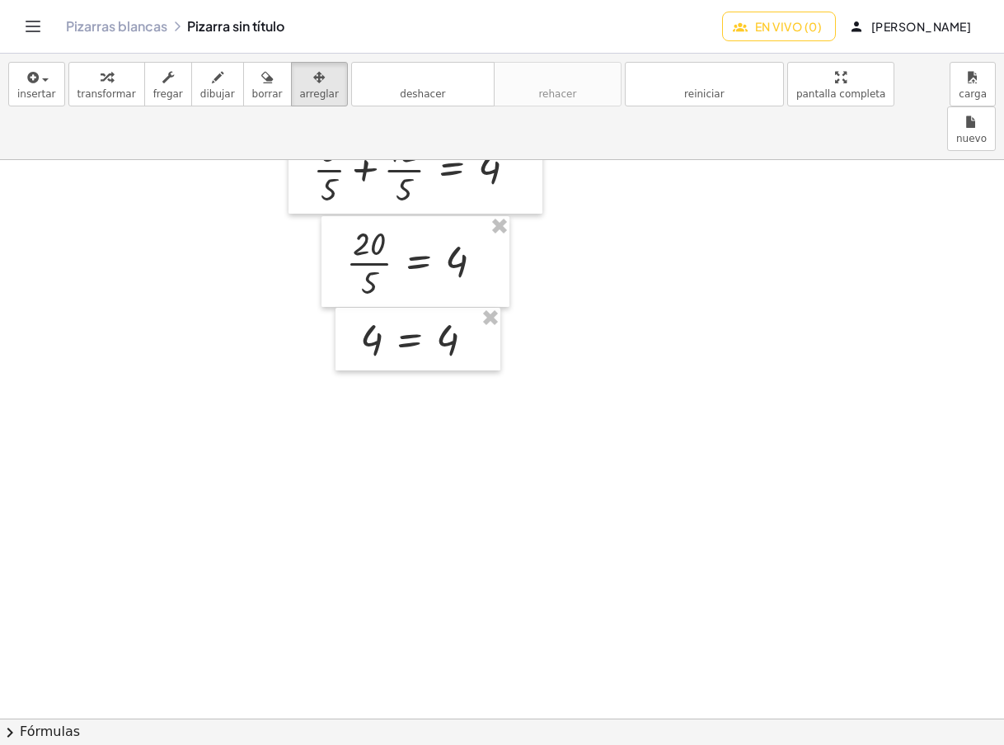
click at [822, 29] on font "En vivo (0)" at bounding box center [788, 26] width 67 height 15
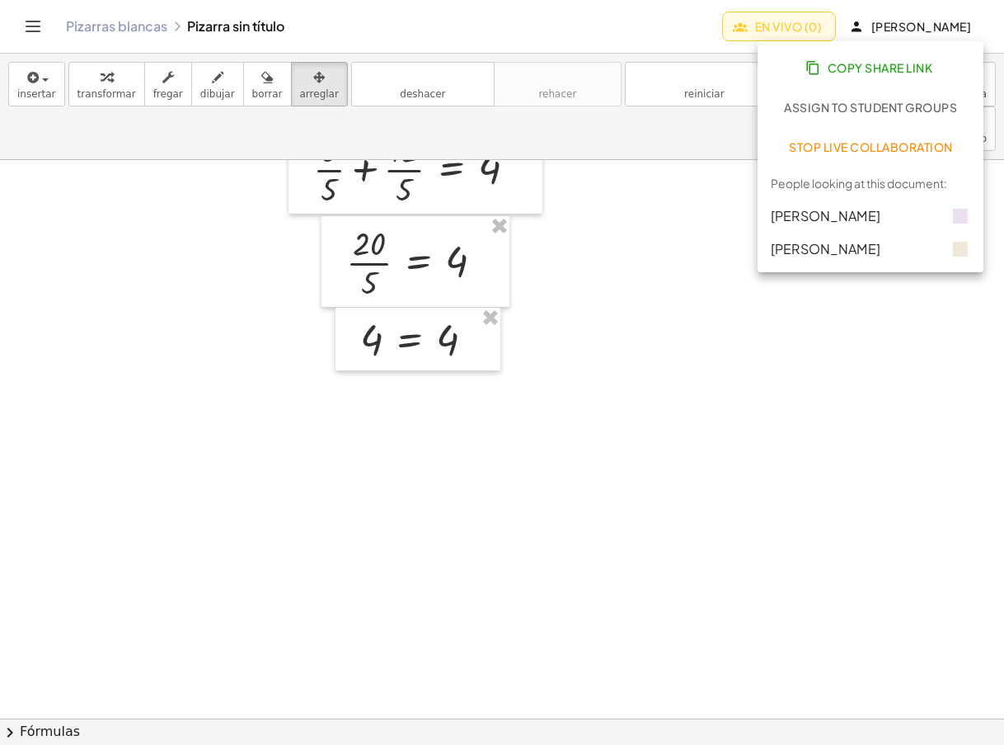
click at [822, 29] on font "En vivo (0)" at bounding box center [788, 26] width 67 height 15
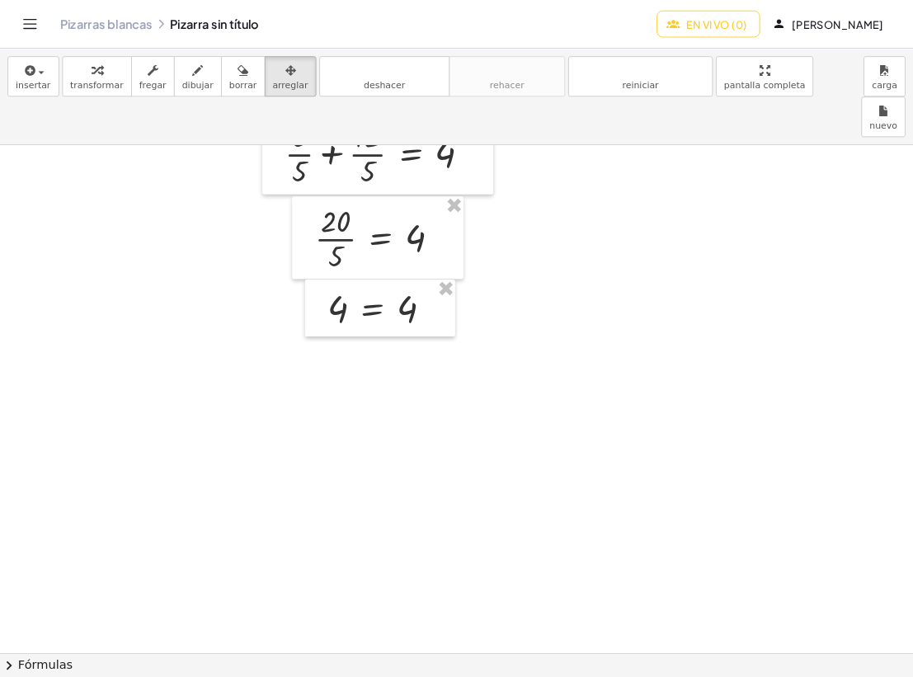
scroll to position [4179, 0]
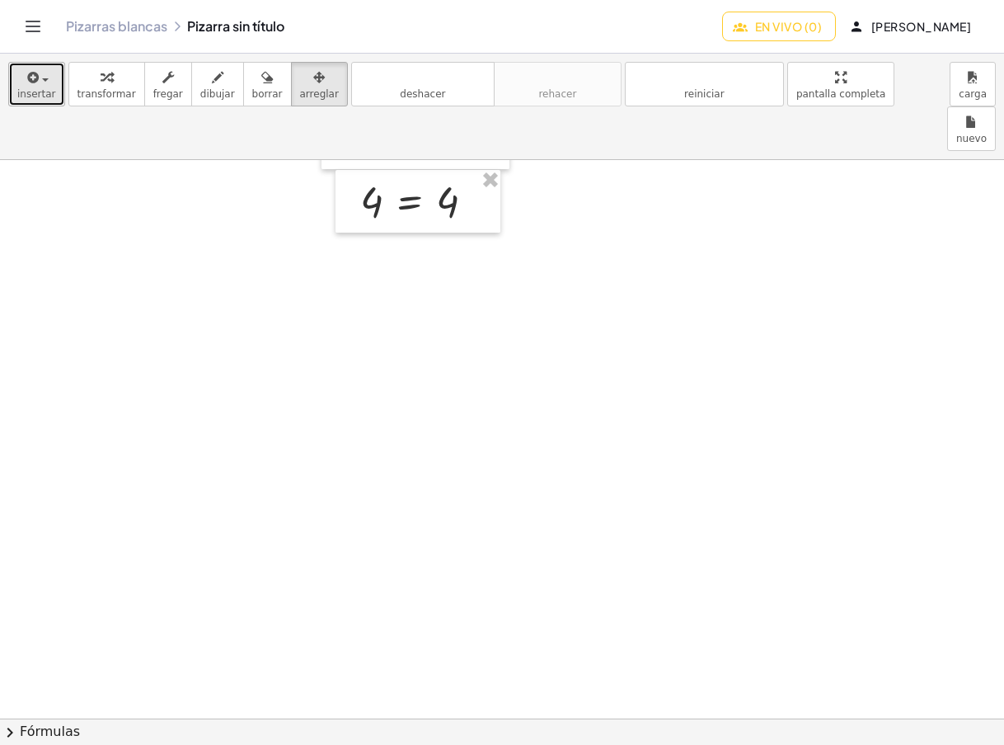
click at [49, 85] on div "button" at bounding box center [36, 77] width 39 height 20
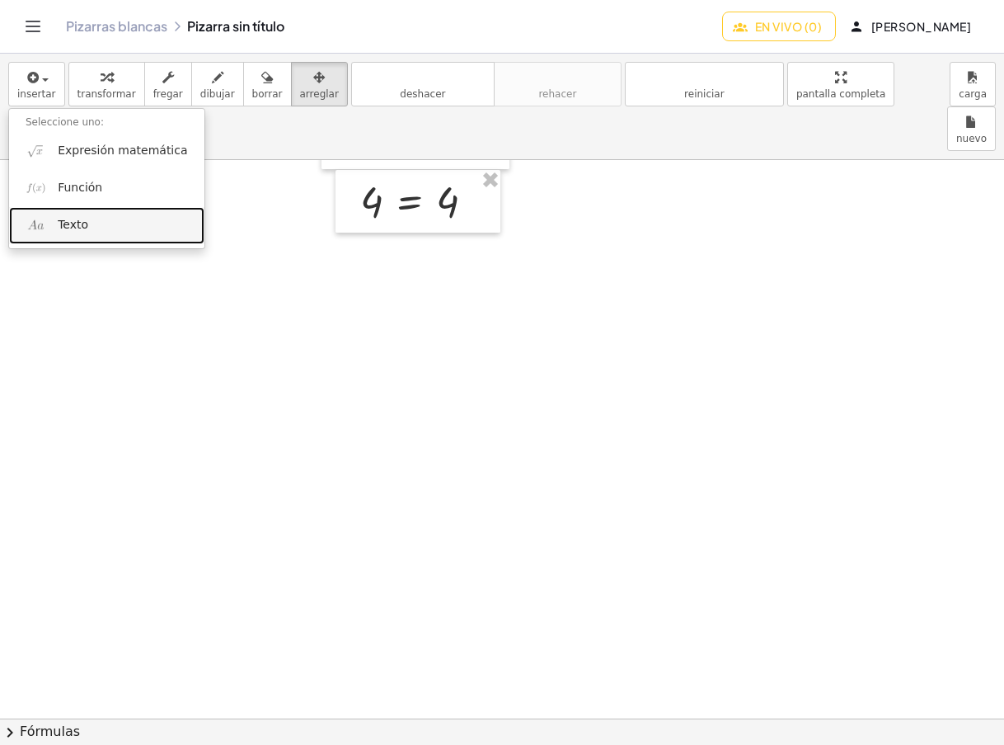
click at [76, 216] on link "Texto" at bounding box center [106, 225] width 195 height 37
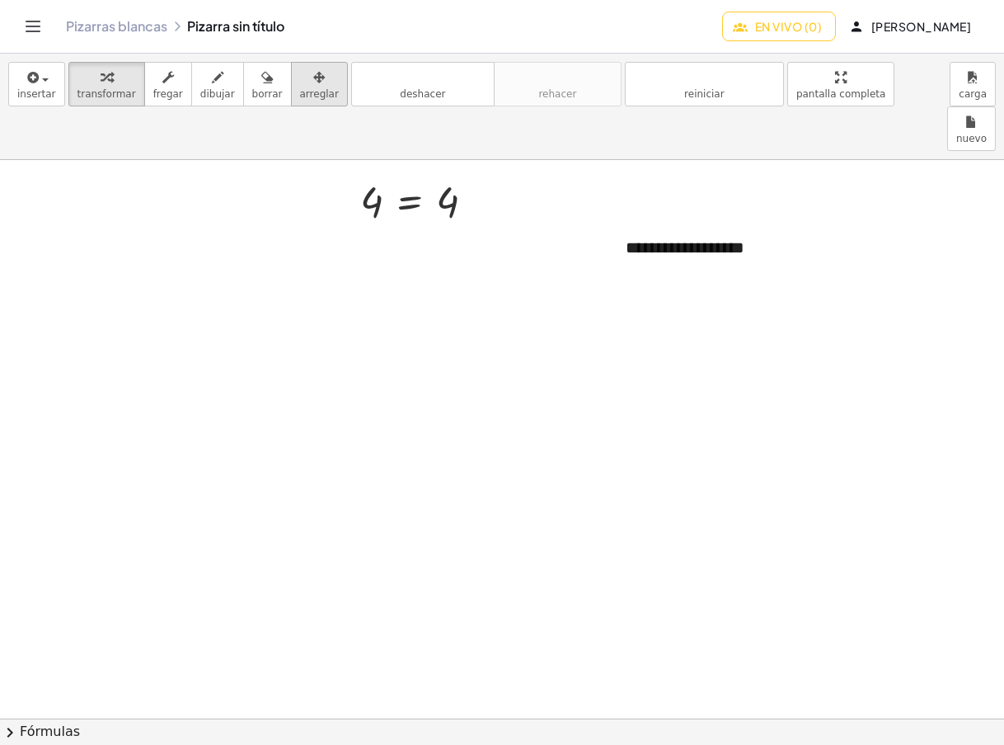
click at [300, 82] on div "button" at bounding box center [319, 77] width 39 height 20
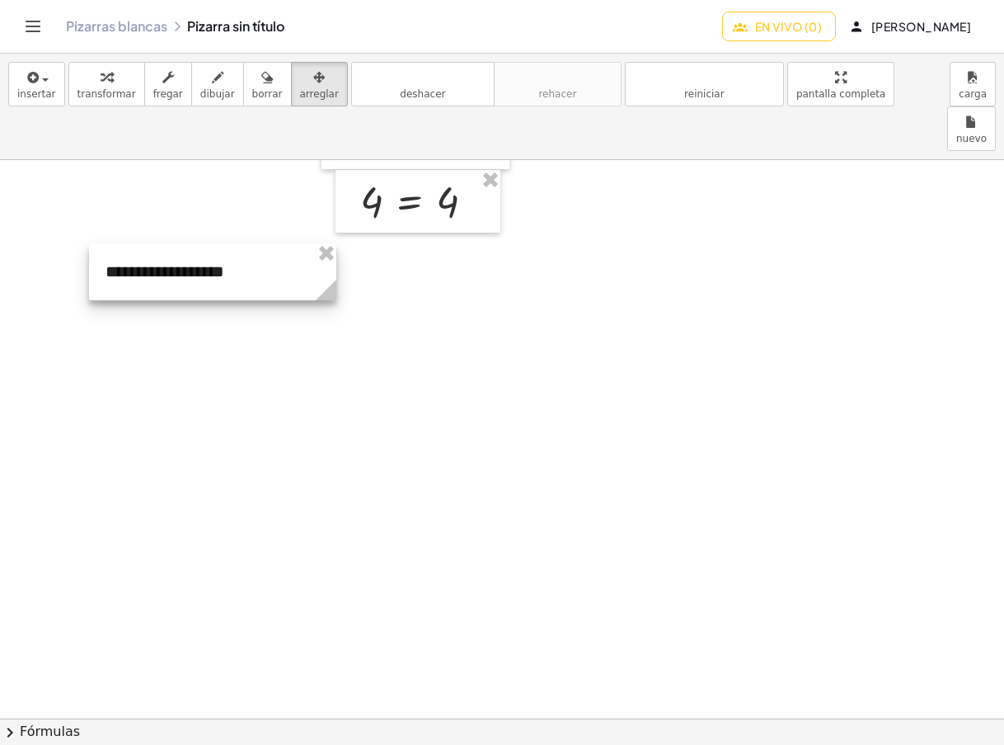
drag, startPoint x: 730, startPoint y: 192, endPoint x: 209, endPoint y: 216, distance: 520.8
click at [209, 243] on div at bounding box center [212, 271] width 247 height 57
drag, startPoint x: 103, startPoint y: 79, endPoint x: 154, endPoint y: 220, distance: 150.0
click at [102, 79] on div "button" at bounding box center [107, 77] width 59 height 20
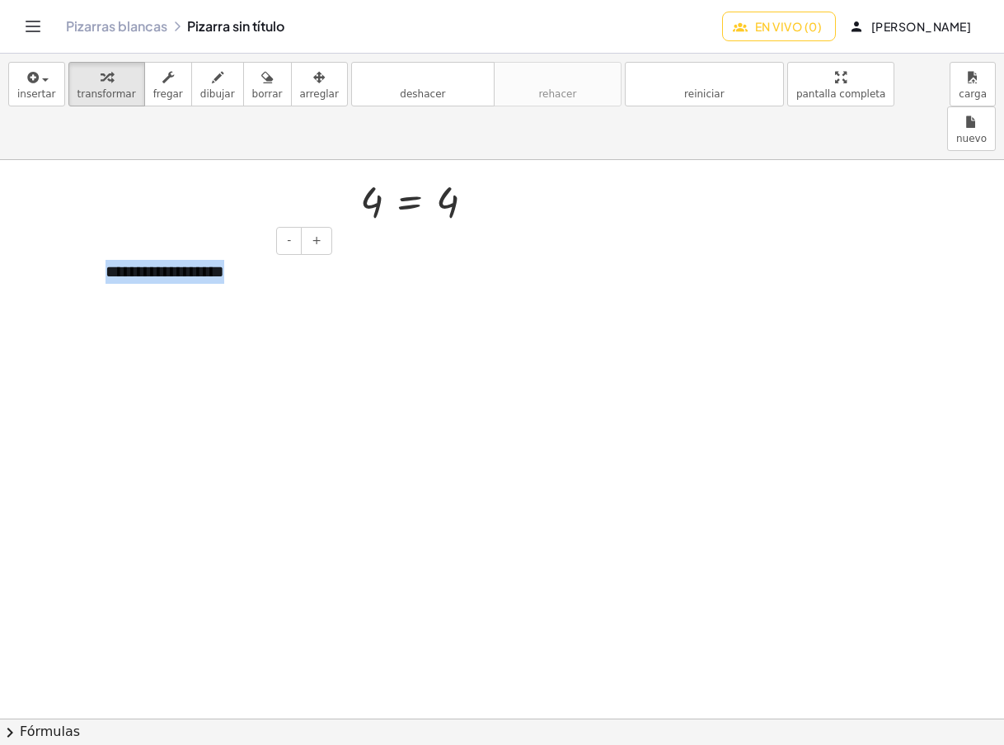
drag, startPoint x: 224, startPoint y: 224, endPoint x: 89, endPoint y: 222, distance: 135.2
click at [89, 243] on div "**********" at bounding box center [212, 271] width 247 height 57
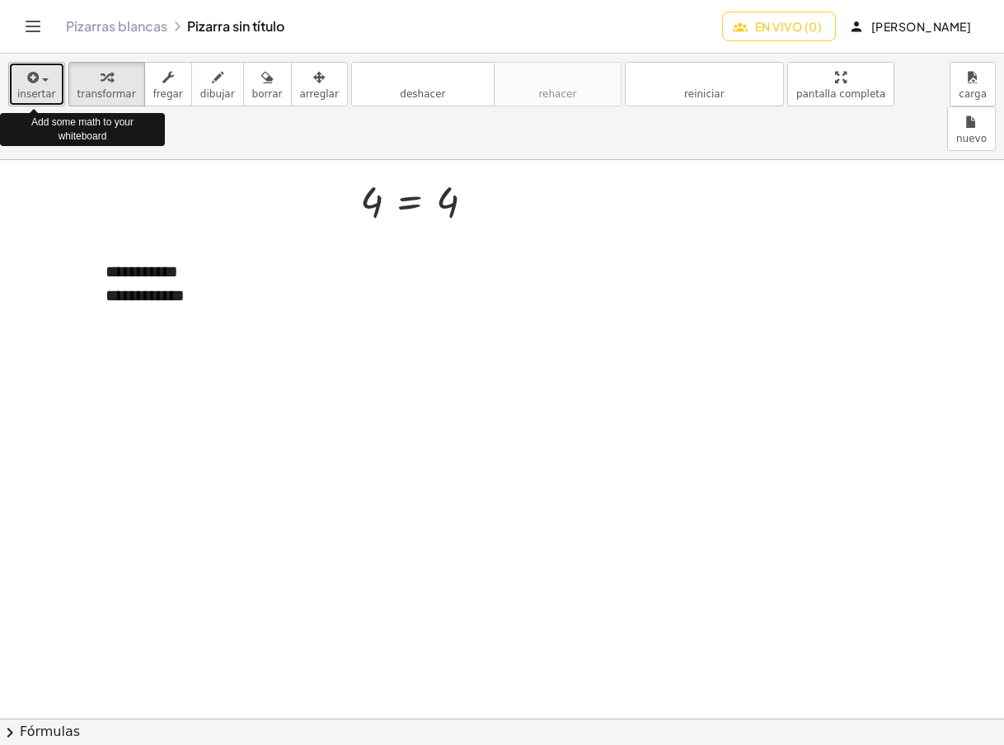
click at [45, 82] on div "button" at bounding box center [36, 77] width 39 height 20
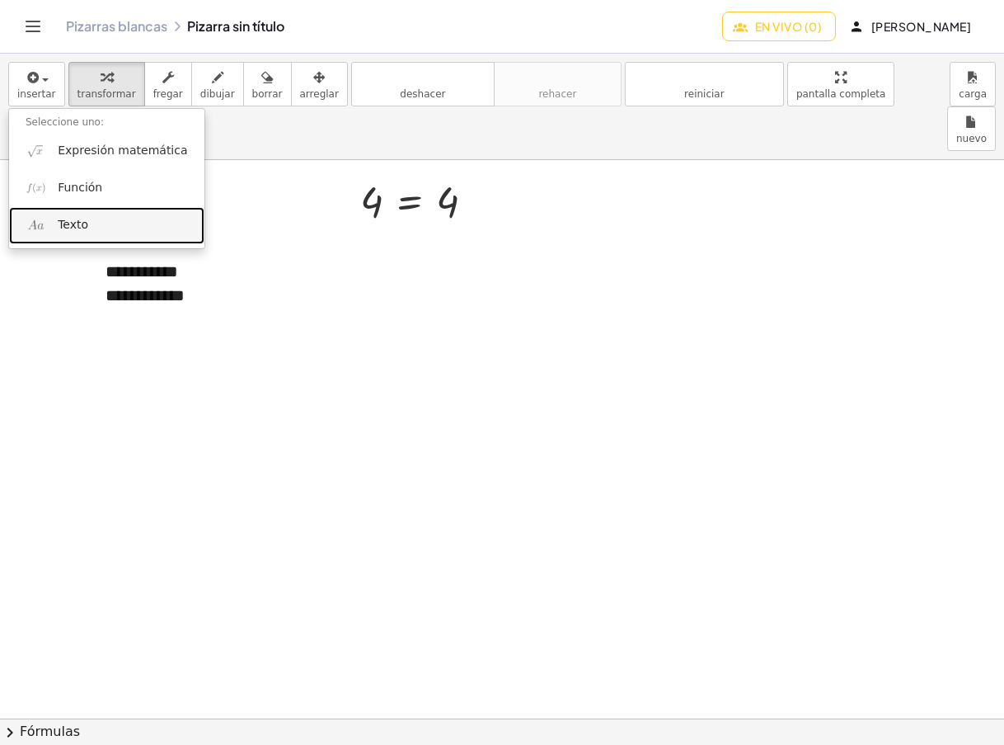
click at [61, 218] on font "Texto" at bounding box center [73, 224] width 31 height 13
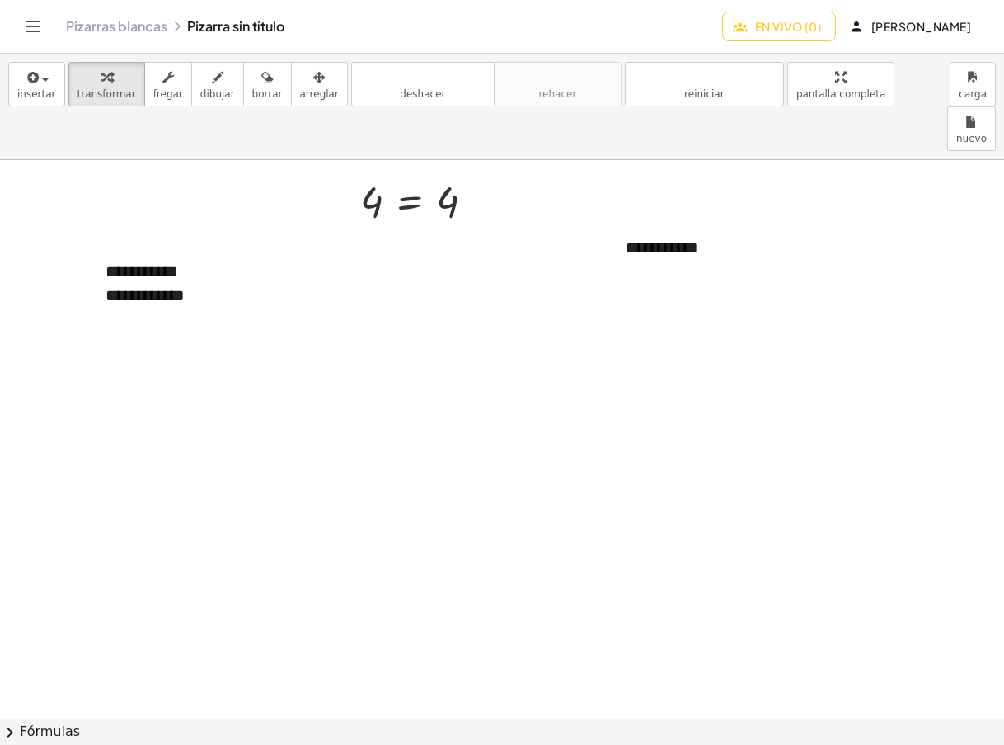
click at [313, 80] on icon "button" at bounding box center [319, 78] width 12 height 20
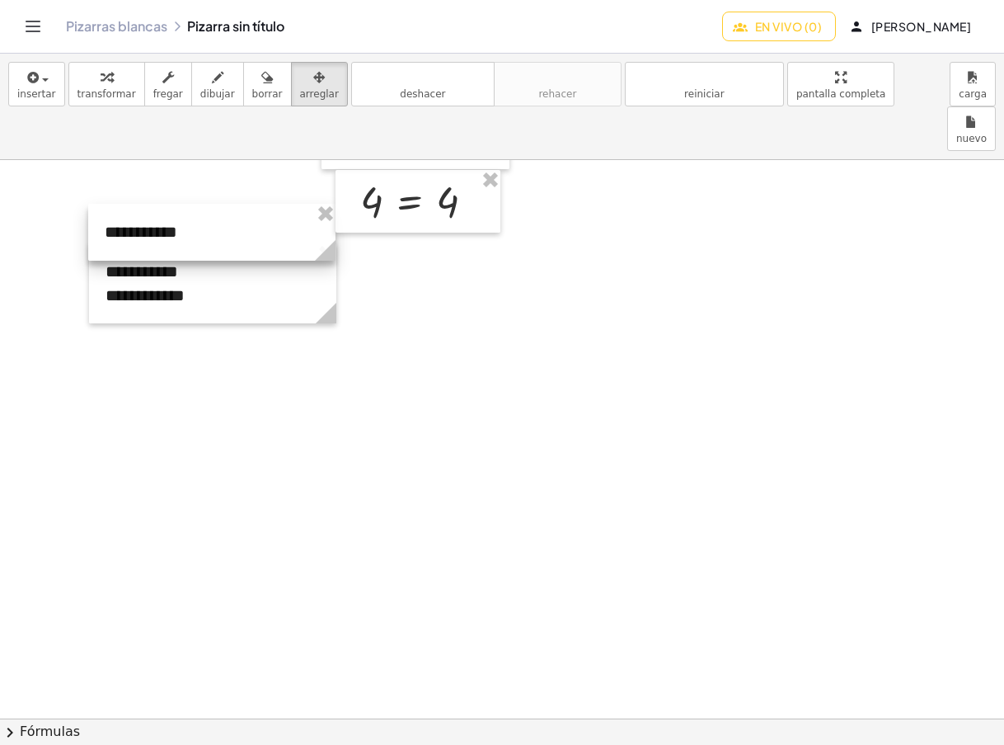
drag, startPoint x: 541, startPoint y: 227, endPoint x: 139, endPoint y: 187, distance: 403.5
click at [139, 204] on div at bounding box center [211, 232] width 247 height 57
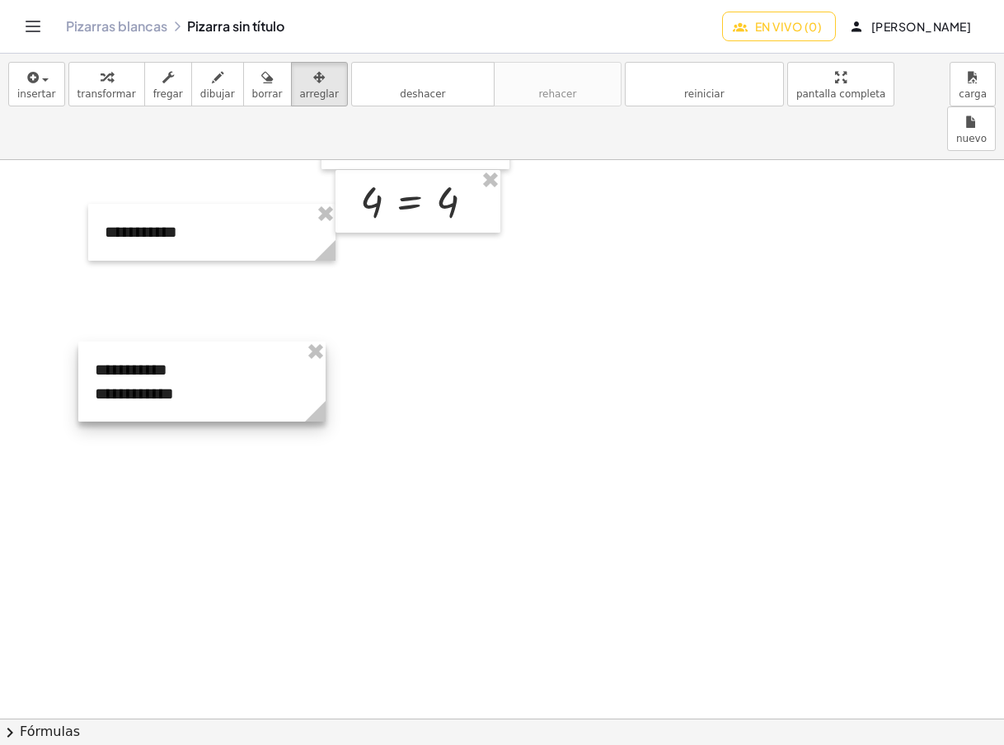
drag, startPoint x: 204, startPoint y: 242, endPoint x: 193, endPoint y: 340, distance: 97.9
click at [193, 341] on div at bounding box center [201, 381] width 247 height 80
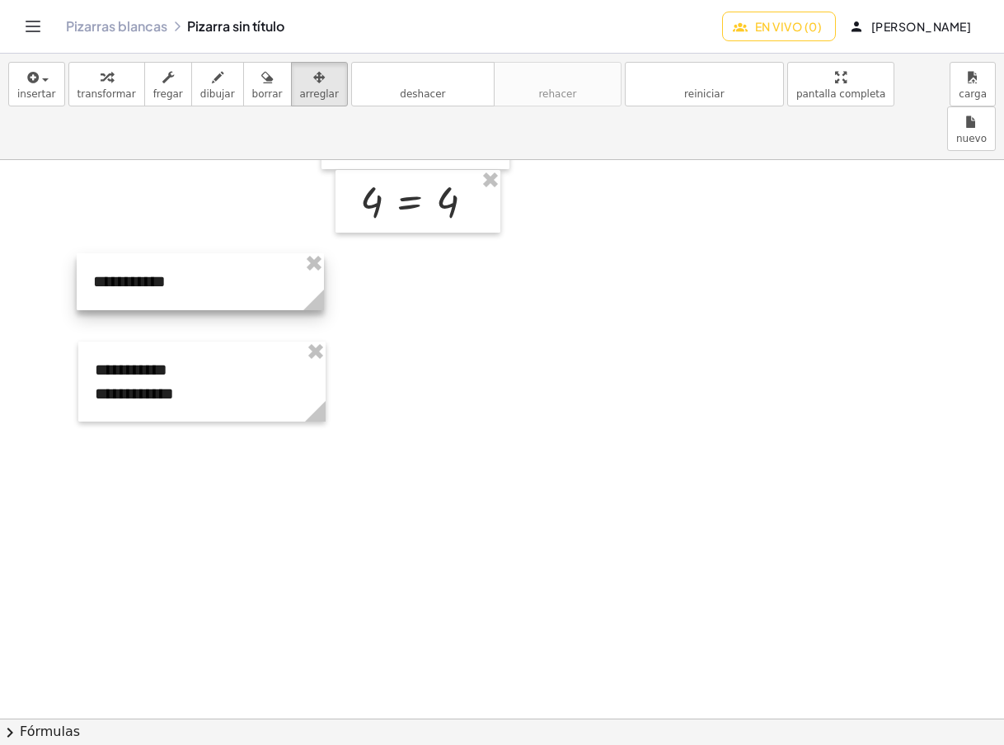
drag, startPoint x: 216, startPoint y: 216, endPoint x: 211, endPoint y: 308, distance: 92.5
click at [214, 253] on div at bounding box center [200, 281] width 247 height 57
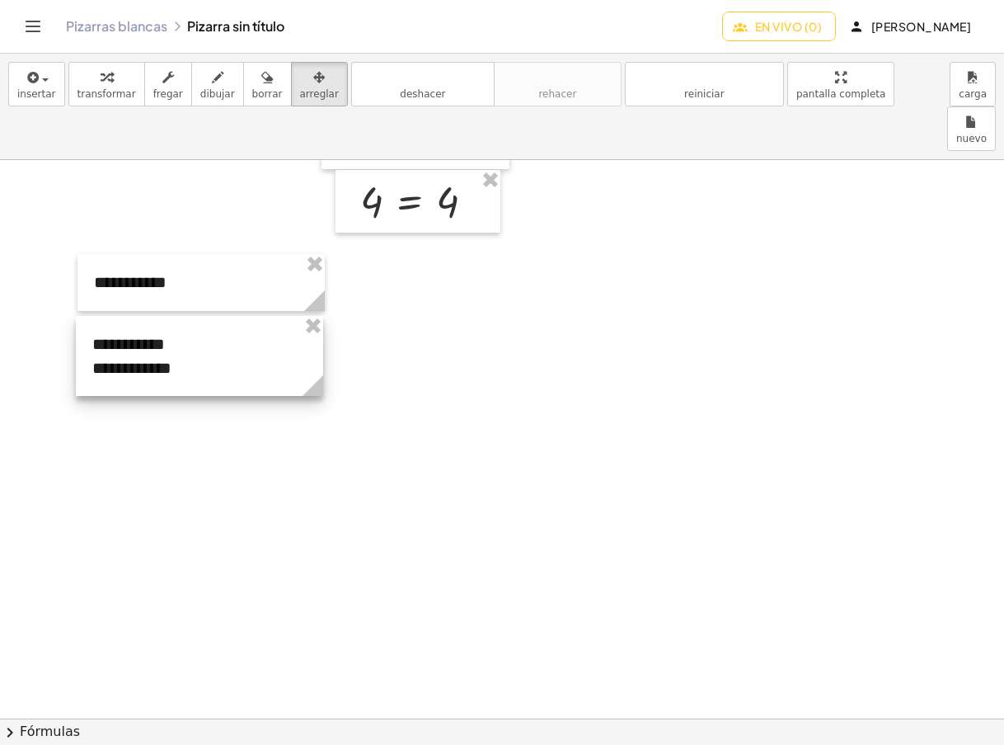
drag, startPoint x: 212, startPoint y: 309, endPoint x: 209, endPoint y: 284, distance: 25.7
click at [209, 316] on div at bounding box center [199, 356] width 247 height 80
click at [101, 86] on icon "button" at bounding box center [107, 78] width 12 height 20
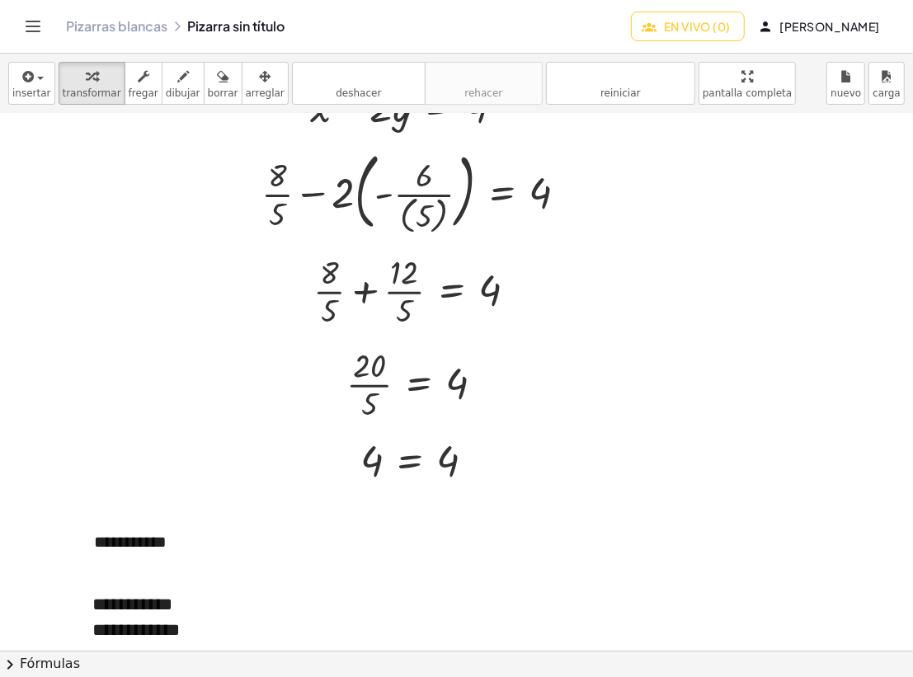
scroll to position [4247, 0]
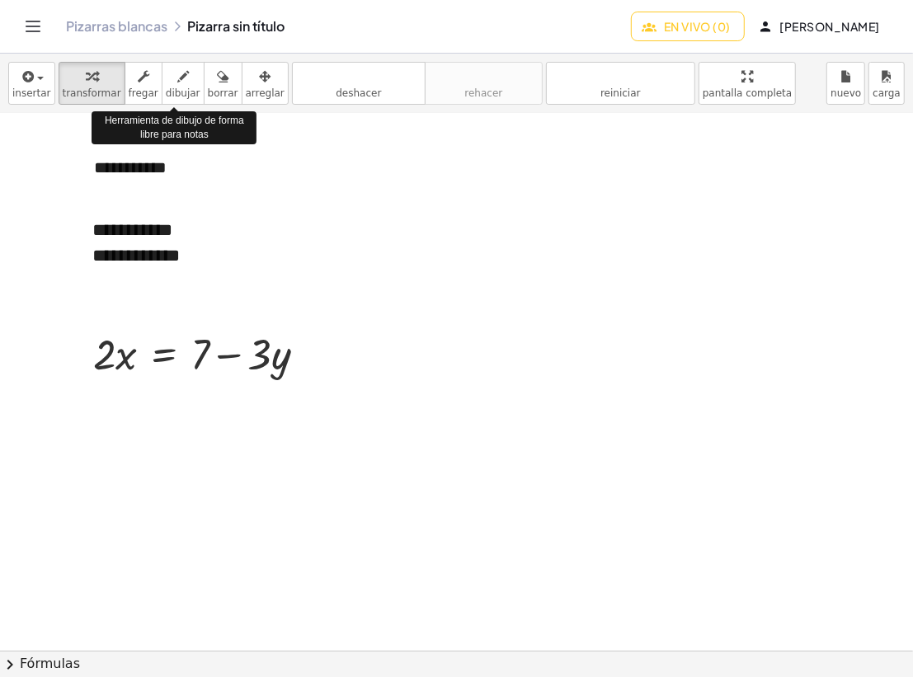
drag, startPoint x: 166, startPoint y: 83, endPoint x: 238, endPoint y: 350, distance: 276.8
click at [177, 83] on icon "button" at bounding box center [183, 77] width 12 height 20
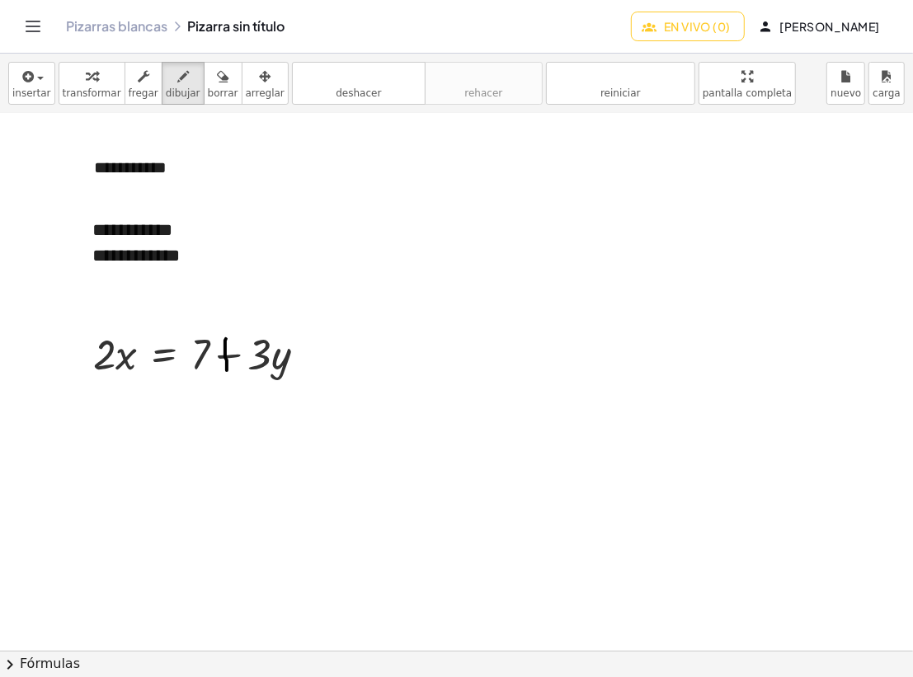
drag, startPoint x: 226, startPoint y: 339, endPoint x: 227, endPoint y: 370, distance: 31.3
drag, startPoint x: 213, startPoint y: 355, endPoint x: 240, endPoint y: 357, distance: 27.3
click at [100, 81] on div "button" at bounding box center [92, 76] width 59 height 20
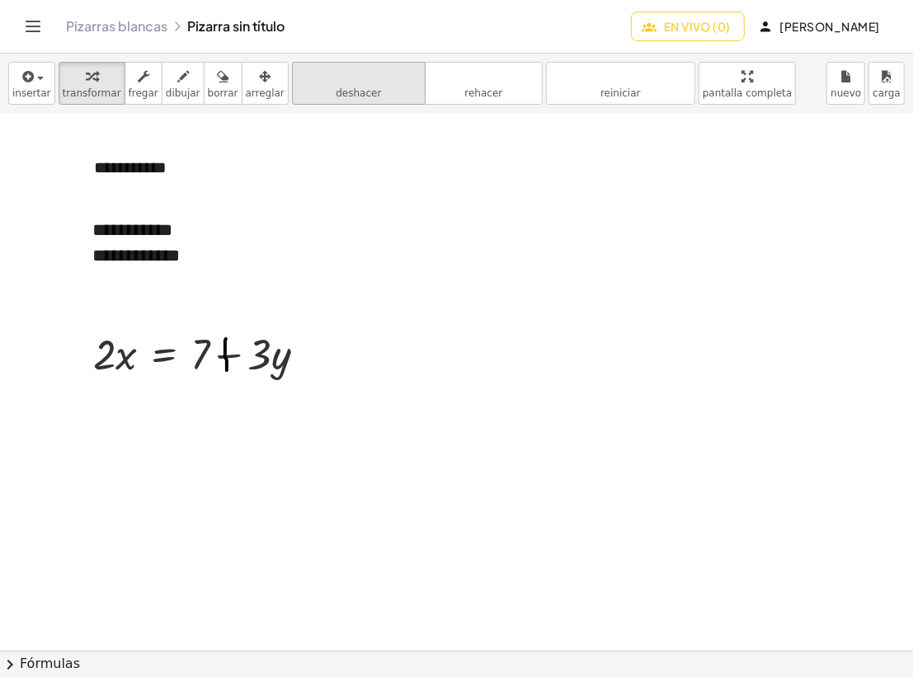
click at [336, 92] on font "deshacer" at bounding box center [358, 93] width 45 height 12
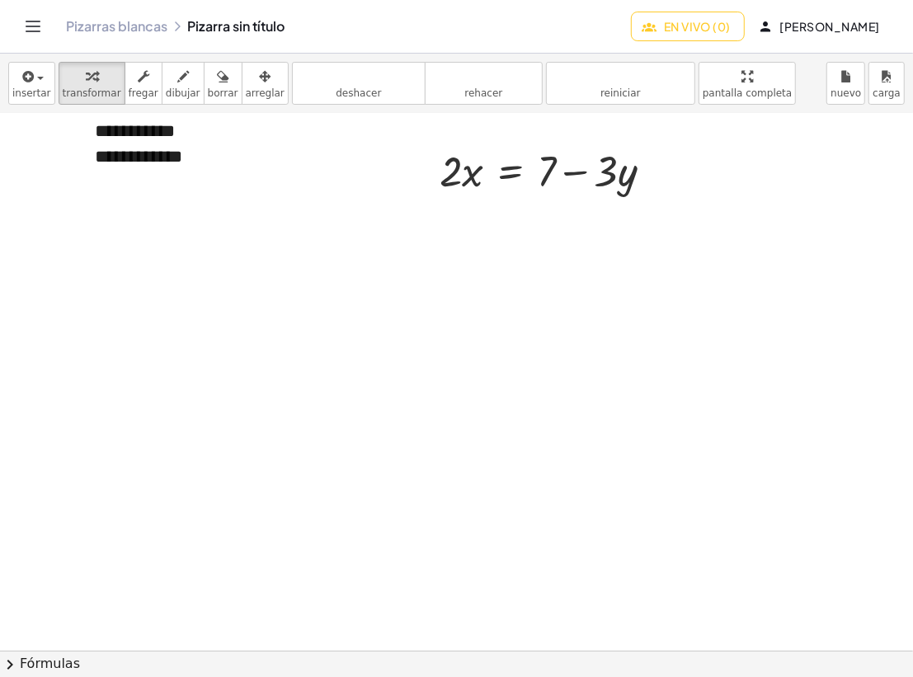
scroll to position [4246, 0]
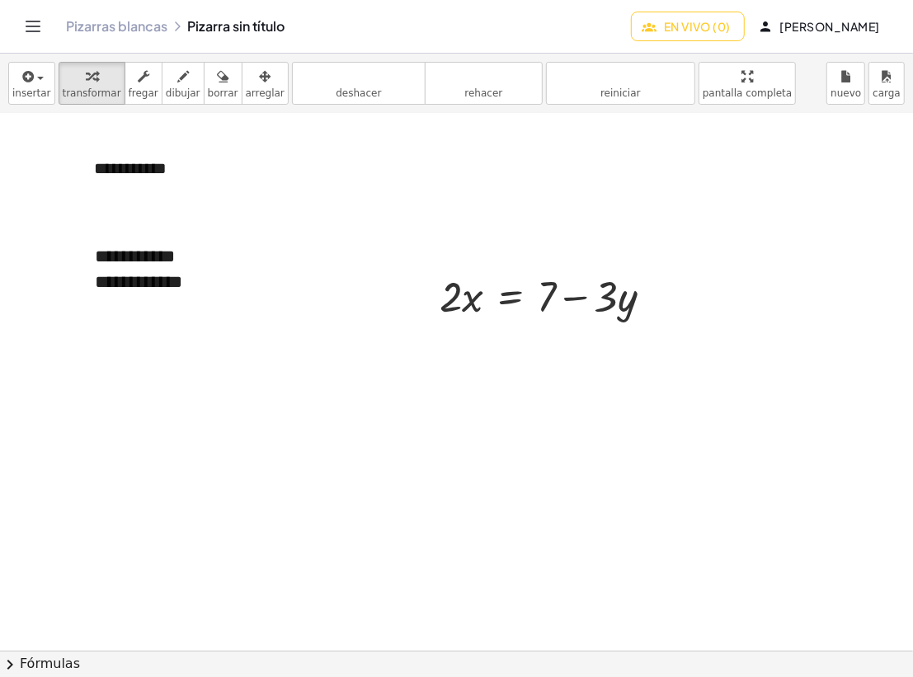
click at [730, 20] on font "En vivo (0)" at bounding box center [697, 26] width 67 height 15
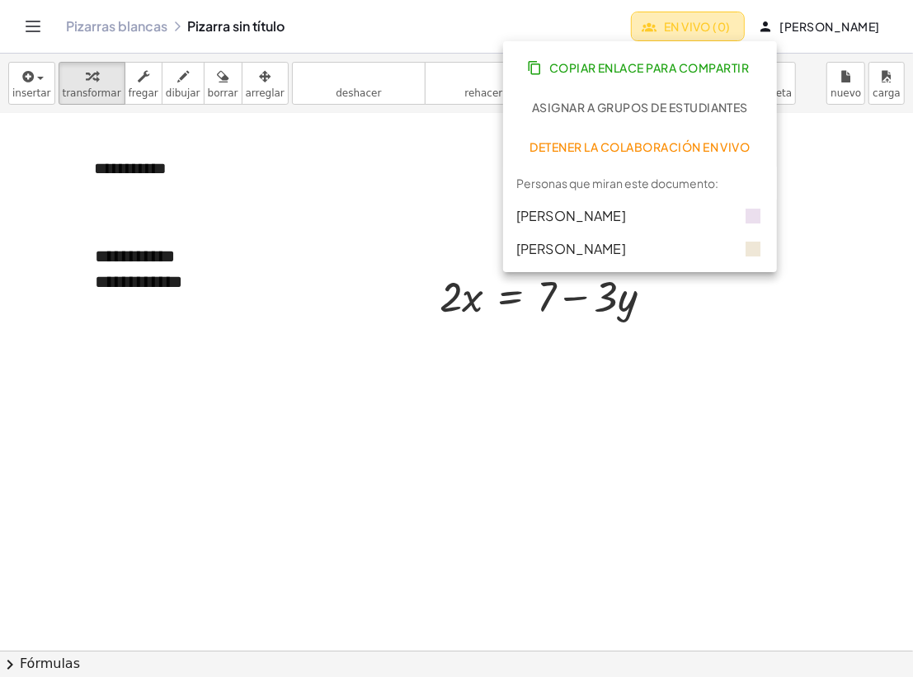
click at [730, 20] on font "En vivo (0)" at bounding box center [697, 26] width 67 height 15
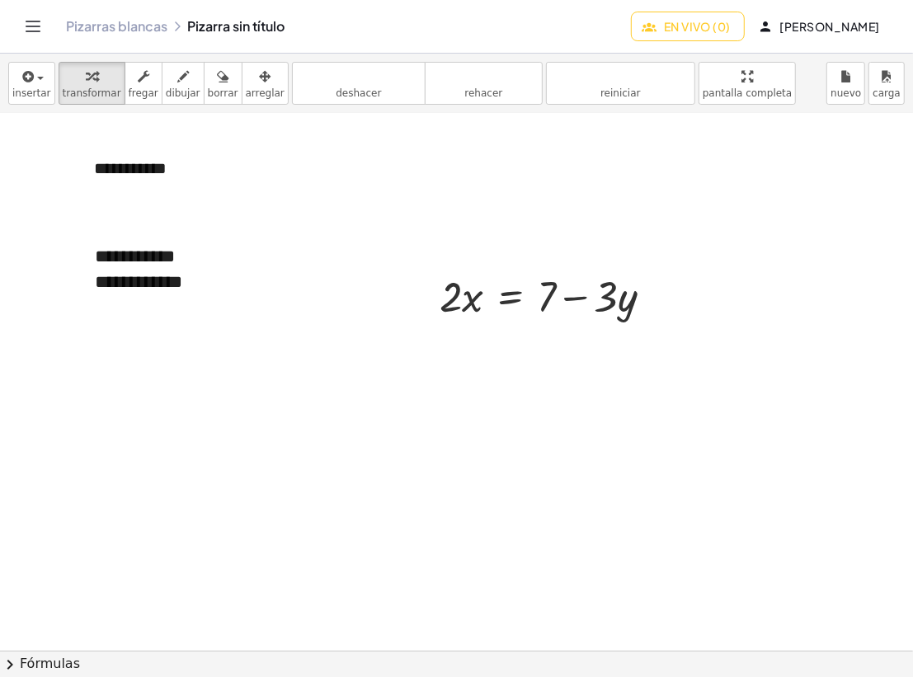
drag, startPoint x: 487, startPoint y: 40, endPoint x: 376, endPoint y: 188, distance: 185.5
drag, startPoint x: 354, startPoint y: 173, endPoint x: 317, endPoint y: 162, distance: 37.8
click at [317, 162] on div "**********" at bounding box center [201, 168] width 247 height 57
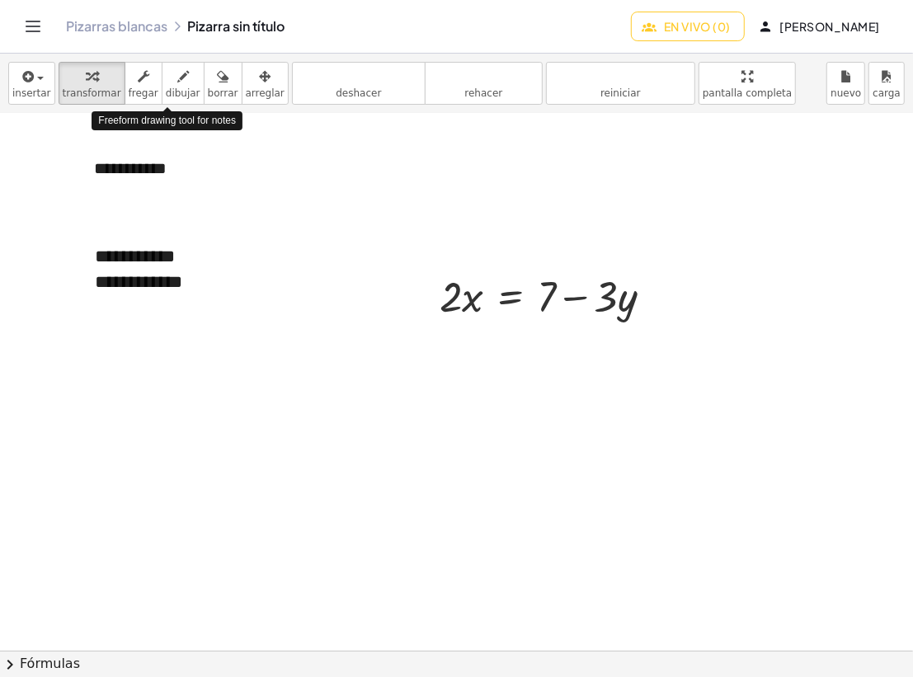
drag, startPoint x: 172, startPoint y: 82, endPoint x: 567, endPoint y: 283, distance: 442.8
click at [172, 82] on div "button" at bounding box center [183, 76] width 35 height 20
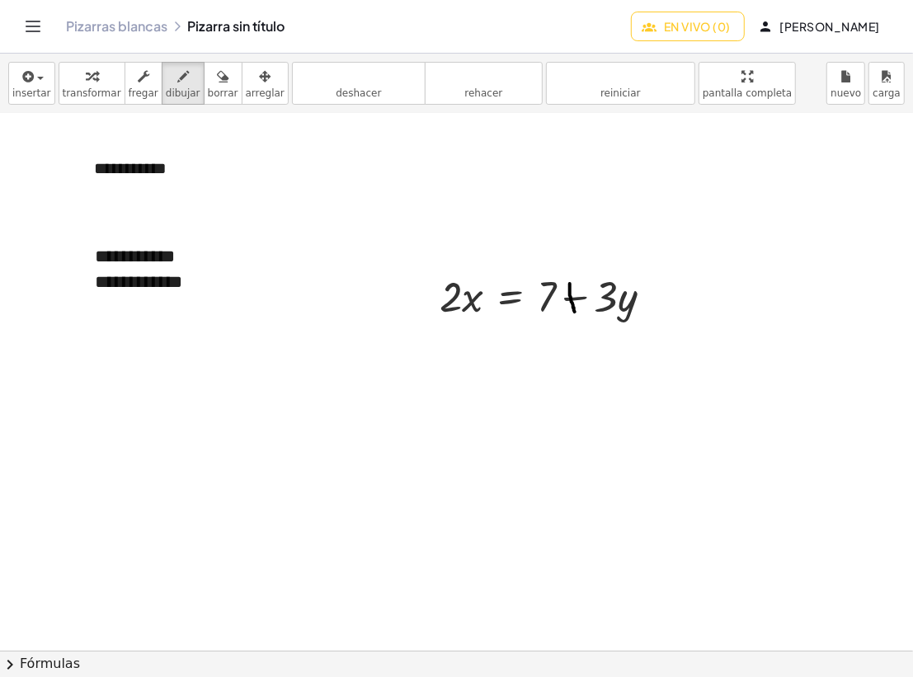
drag, startPoint x: 570, startPoint y: 285, endPoint x: 575, endPoint y: 312, distance: 26.8
drag, startPoint x: 575, startPoint y: 297, endPoint x: 558, endPoint y: 298, distance: 16.6
drag, startPoint x: 93, startPoint y: 95, endPoint x: 97, endPoint y: 102, distance: 8.5
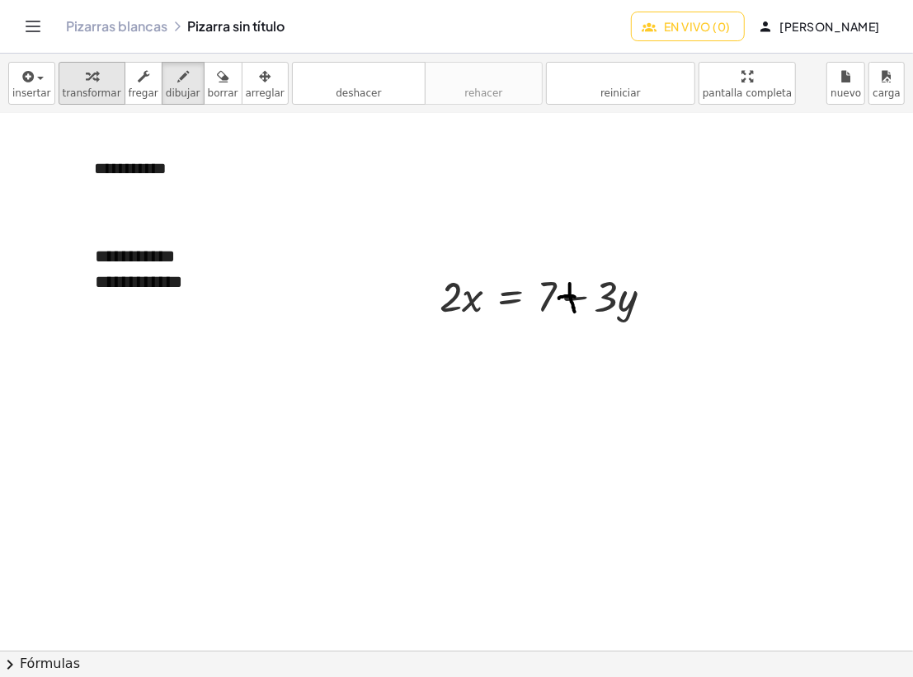
click at [93, 95] on font "transformar" at bounding box center [92, 93] width 59 height 12
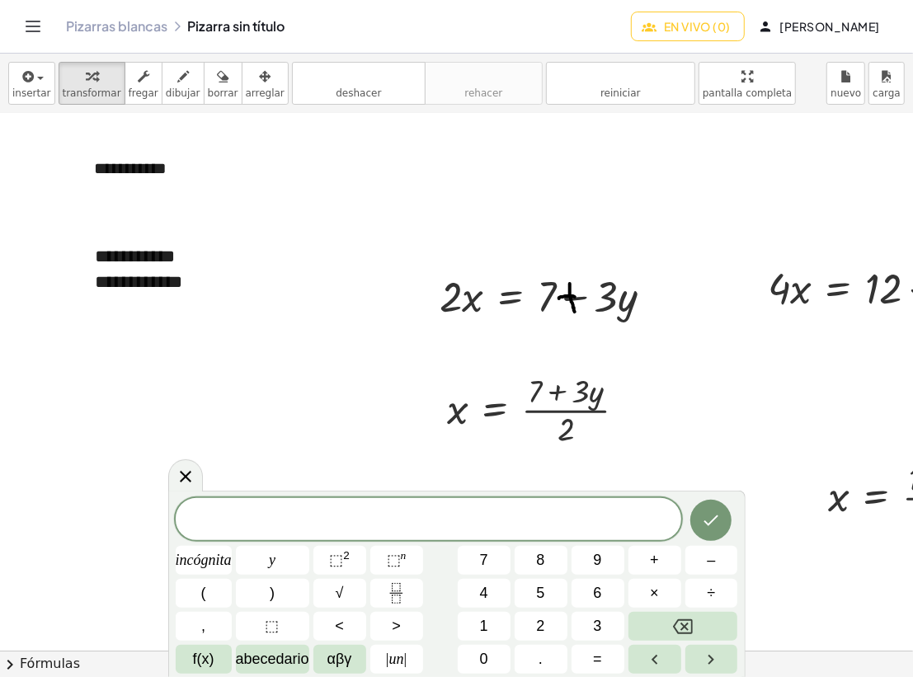
drag, startPoint x: 409, startPoint y: 464, endPoint x: 620, endPoint y: 530, distance: 221.1
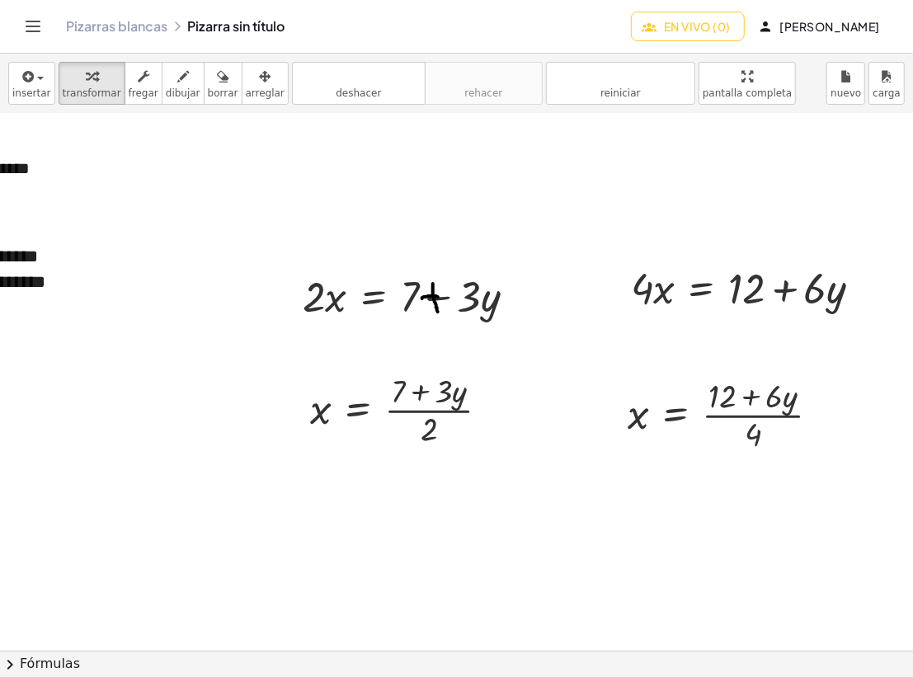
scroll to position [4246, 153]
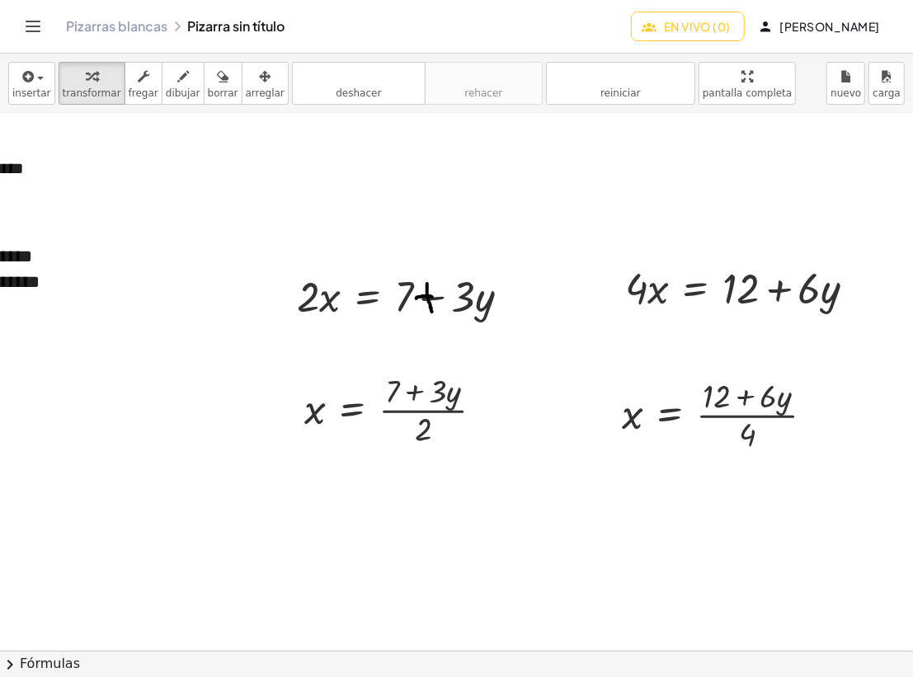
click at [177, 82] on icon "button" at bounding box center [183, 77] width 12 height 20
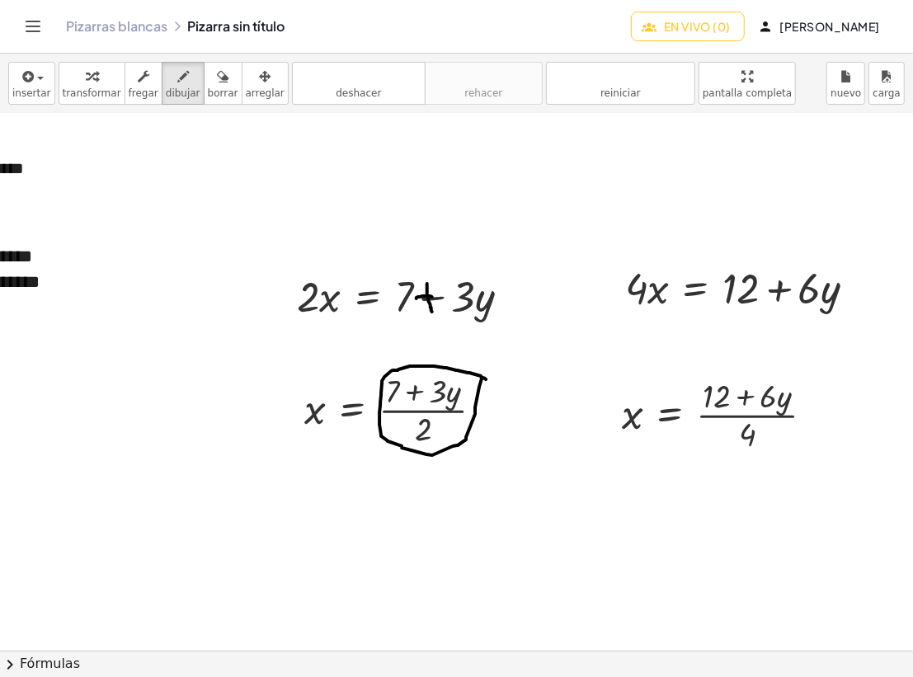
drag, startPoint x: 682, startPoint y: 403, endPoint x: 697, endPoint y: 359, distance: 46.1
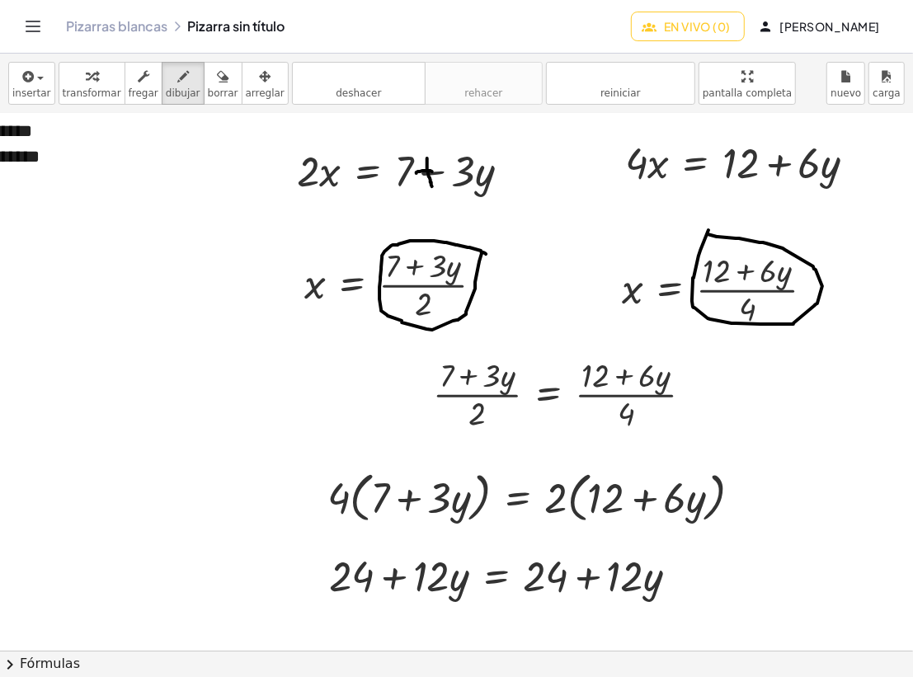
scroll to position [4497, 153]
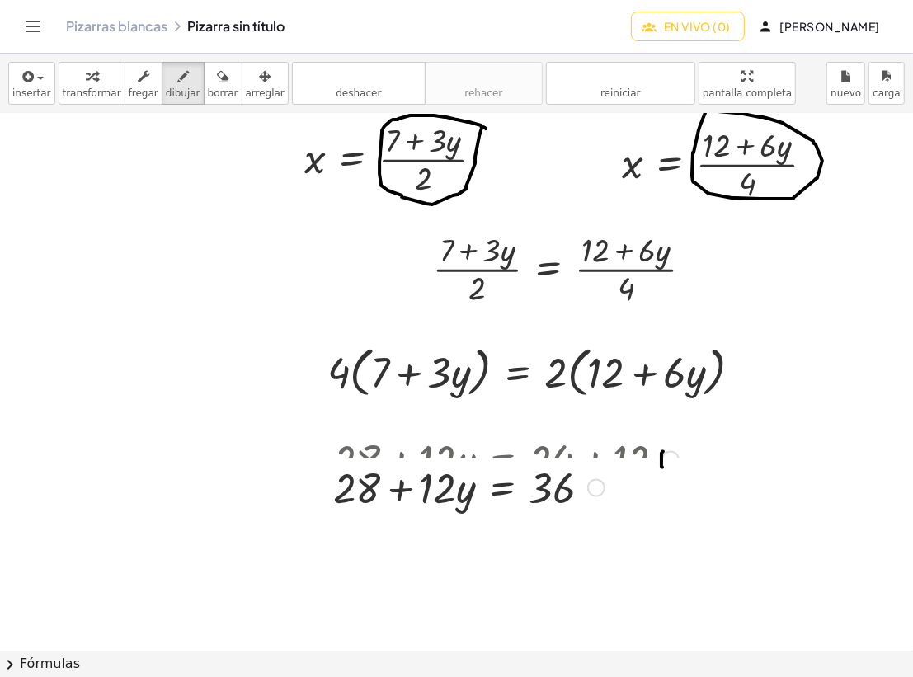
drag, startPoint x: 652, startPoint y: 452, endPoint x: 651, endPoint y: 467, distance: 15.7
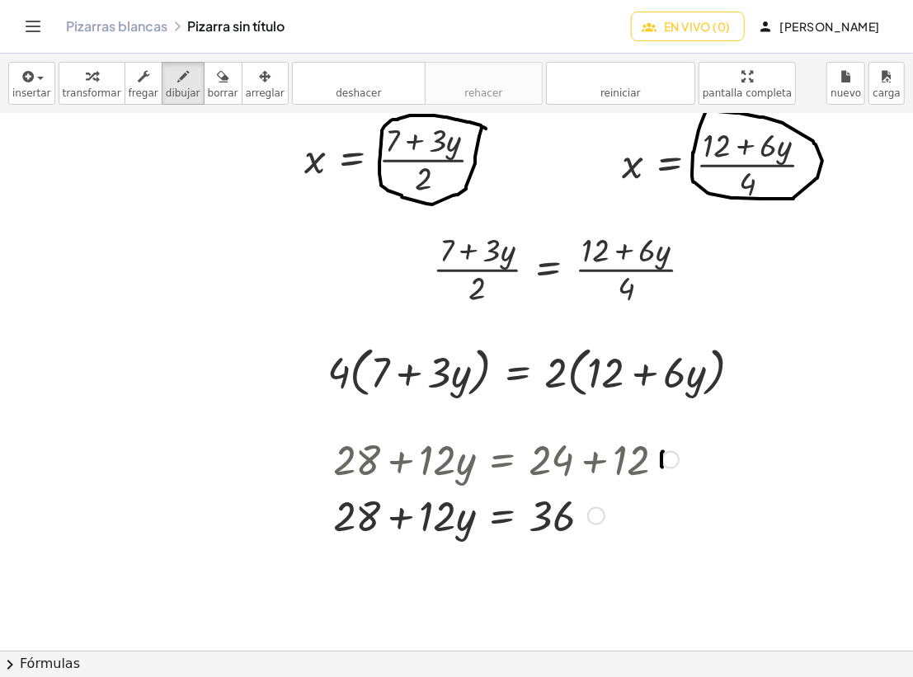
click at [217, 81] on icon "button" at bounding box center [223, 77] width 12 height 20
drag, startPoint x: 655, startPoint y: 453, endPoint x: 713, endPoint y: 587, distance: 145.8
click at [71, 73] on div "button" at bounding box center [92, 76] width 59 height 20
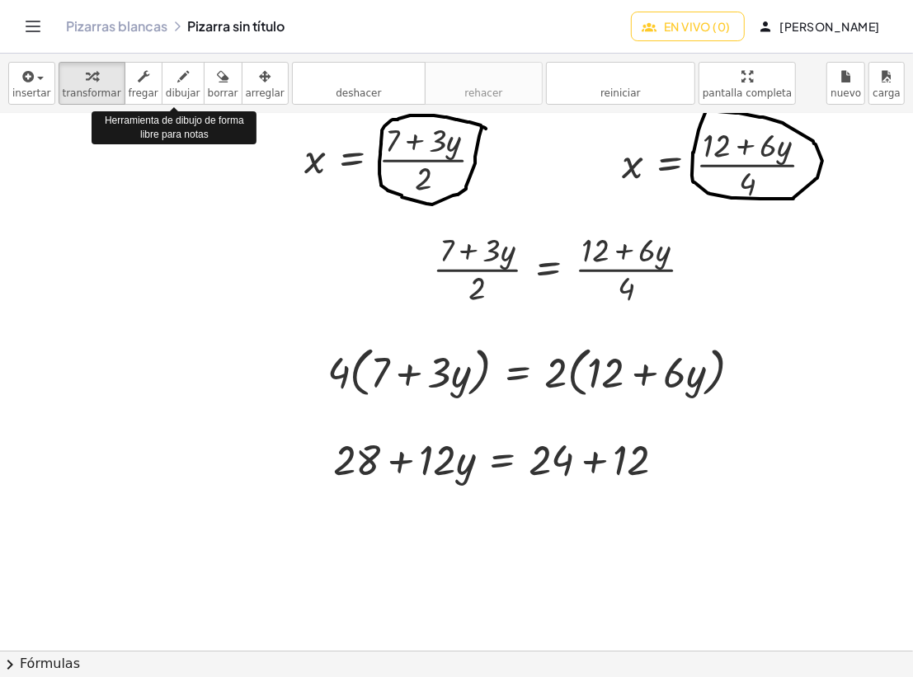
drag, startPoint x: 170, startPoint y: 85, endPoint x: 561, endPoint y: 437, distance: 526.0
click at [177, 85] on icon "button" at bounding box center [183, 77] width 12 height 20
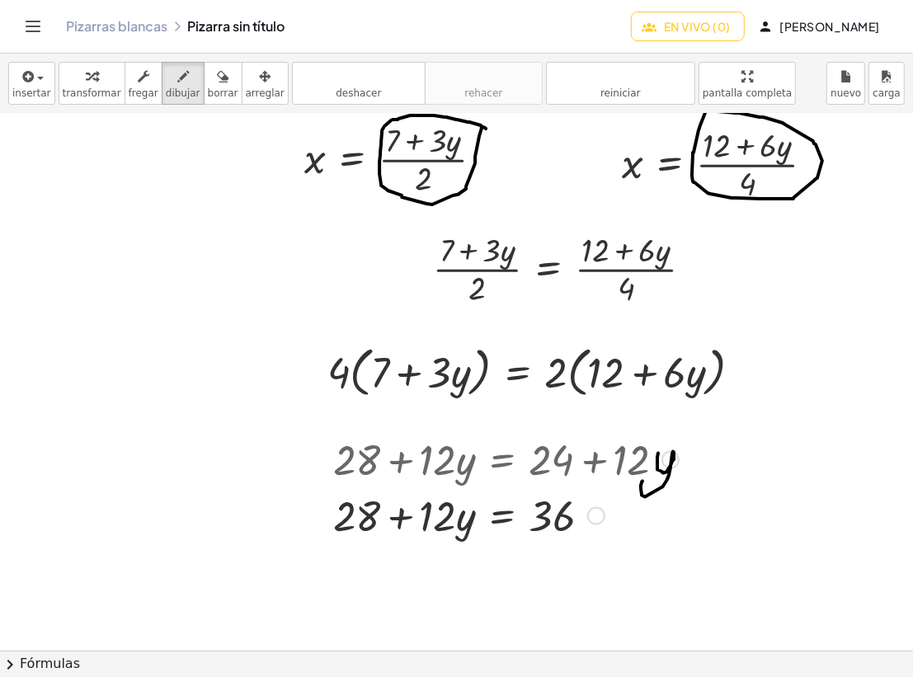
drag, startPoint x: 647, startPoint y: 453, endPoint x: 632, endPoint y: 482, distance: 32.1
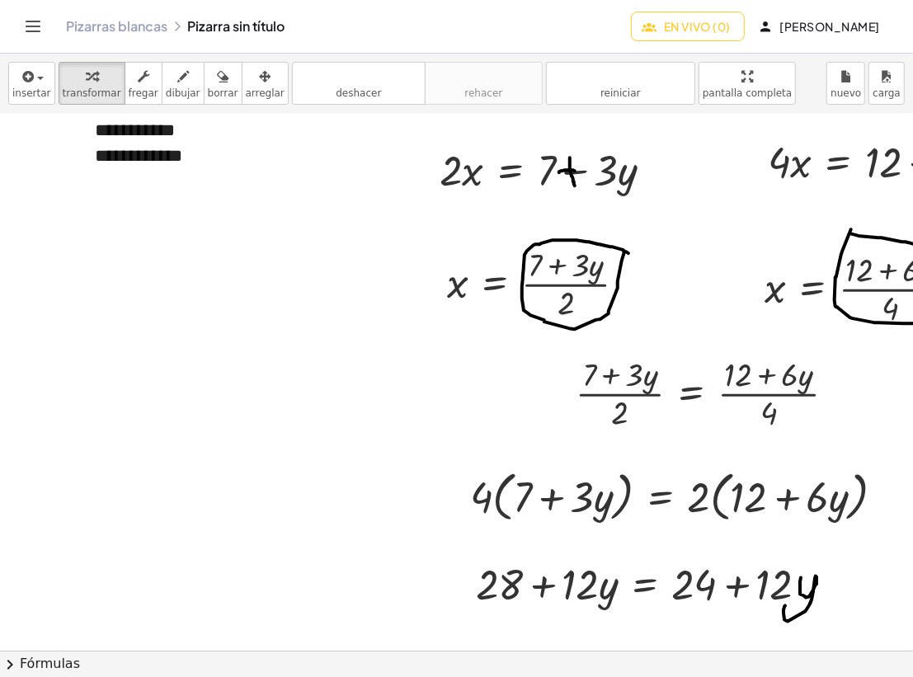
scroll to position [4747, 0]
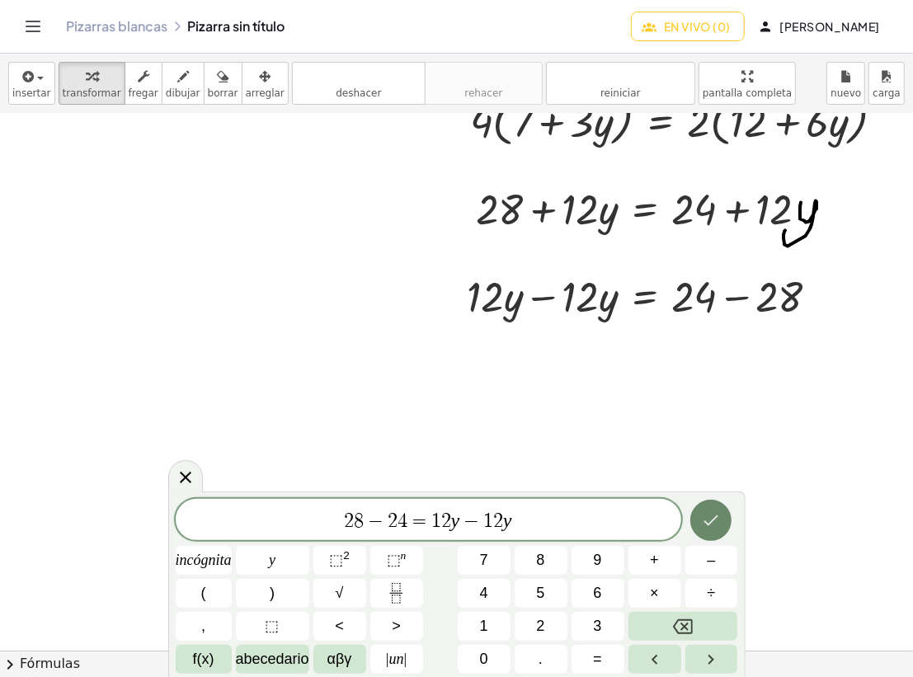
click at [718, 524] on icon "Hecho" at bounding box center [711, 520] width 20 height 20
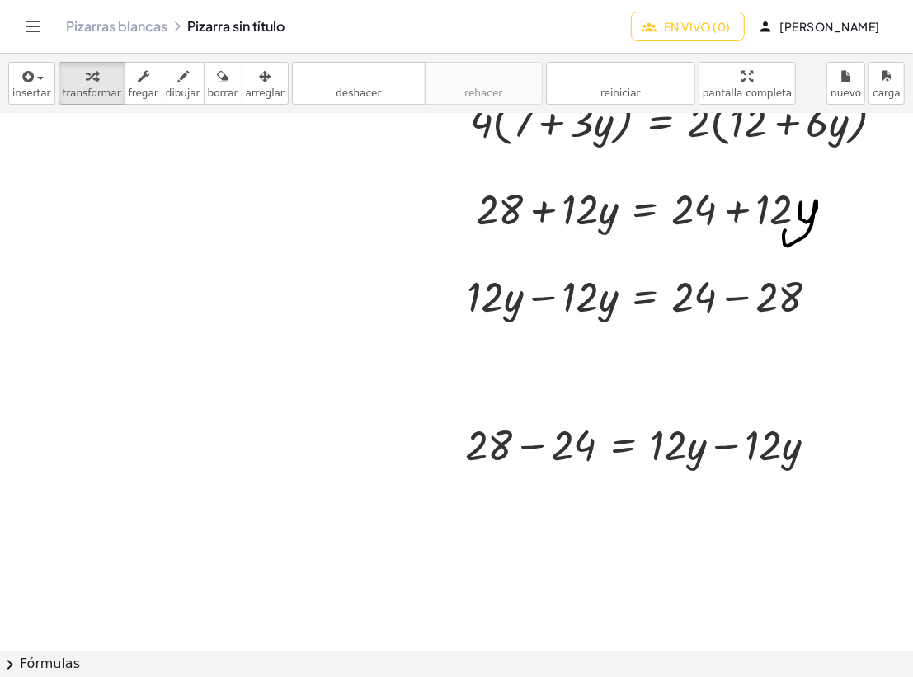
click at [259, 74] on icon "button" at bounding box center [265, 77] width 12 height 20
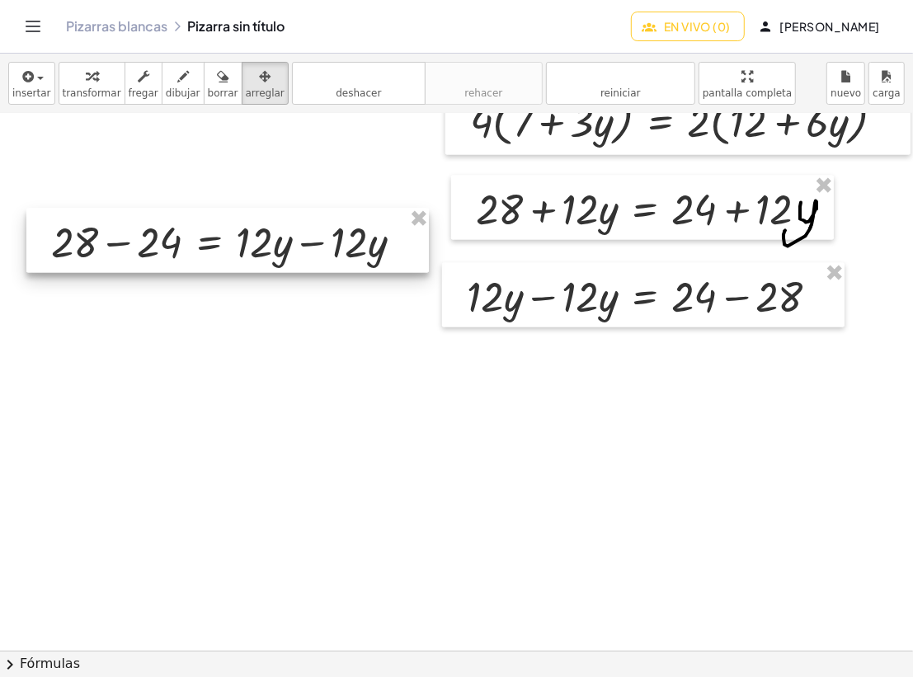
drag, startPoint x: 283, startPoint y: 350, endPoint x: 209, endPoint y: 221, distance: 148.5
click at [209, 221] on div at bounding box center [227, 241] width 402 height 64
click at [730, 24] on font "En vivo (0)" at bounding box center [697, 26] width 67 height 15
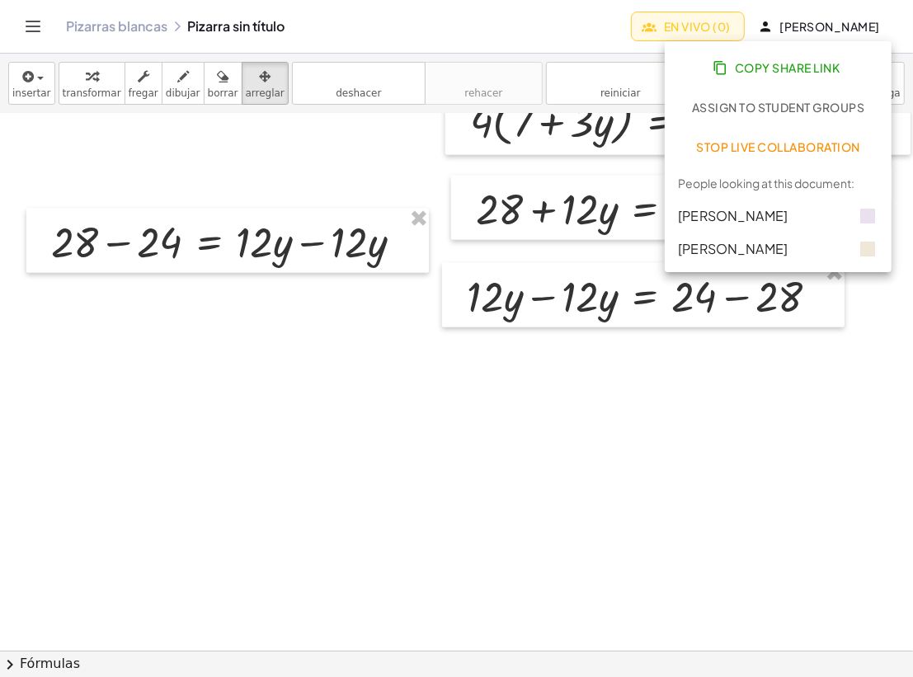
click at [730, 24] on font "En vivo (0)" at bounding box center [697, 26] width 67 height 15
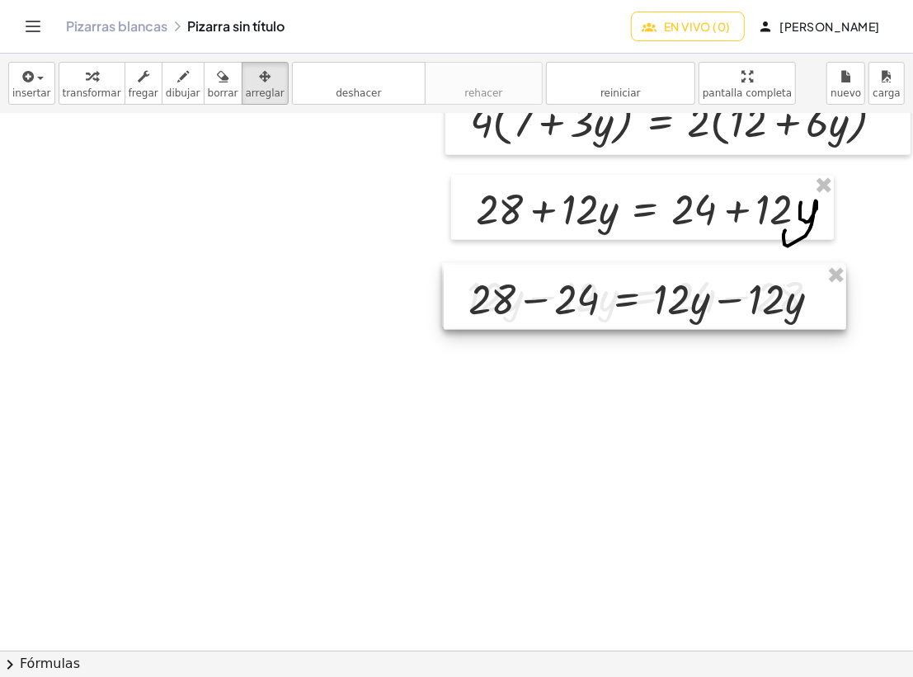
drag, startPoint x: 203, startPoint y: 261, endPoint x: 620, endPoint y: 318, distance: 421.1
click at [620, 318] on div at bounding box center [645, 297] width 402 height 64
drag, startPoint x: 81, startPoint y: 87, endPoint x: 839, endPoint y: 410, distance: 824.5
click at [81, 87] on font "transformar" at bounding box center [92, 93] width 59 height 12
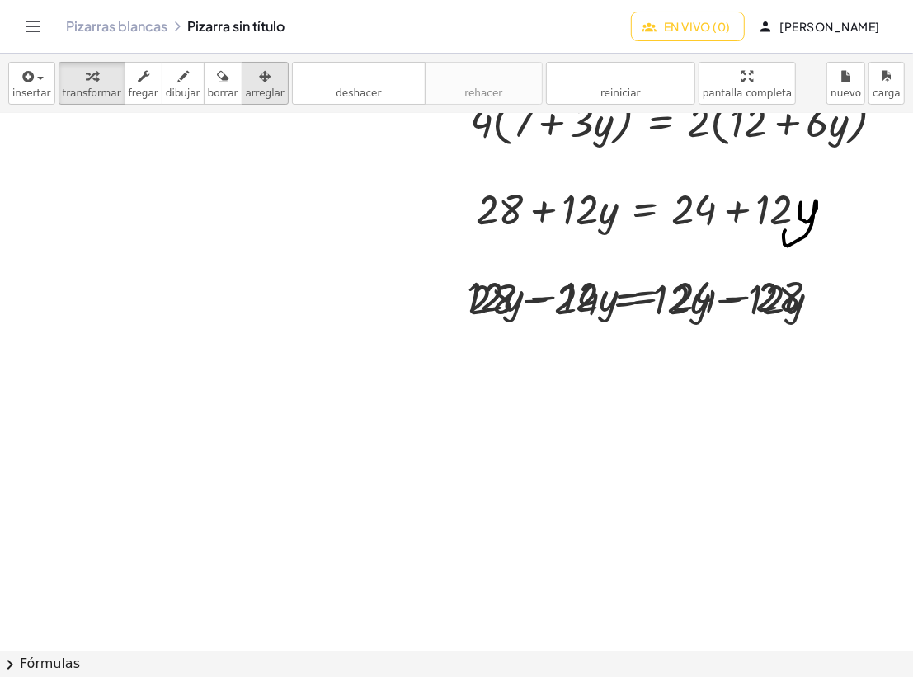
click at [259, 81] on icon "button" at bounding box center [265, 77] width 12 height 20
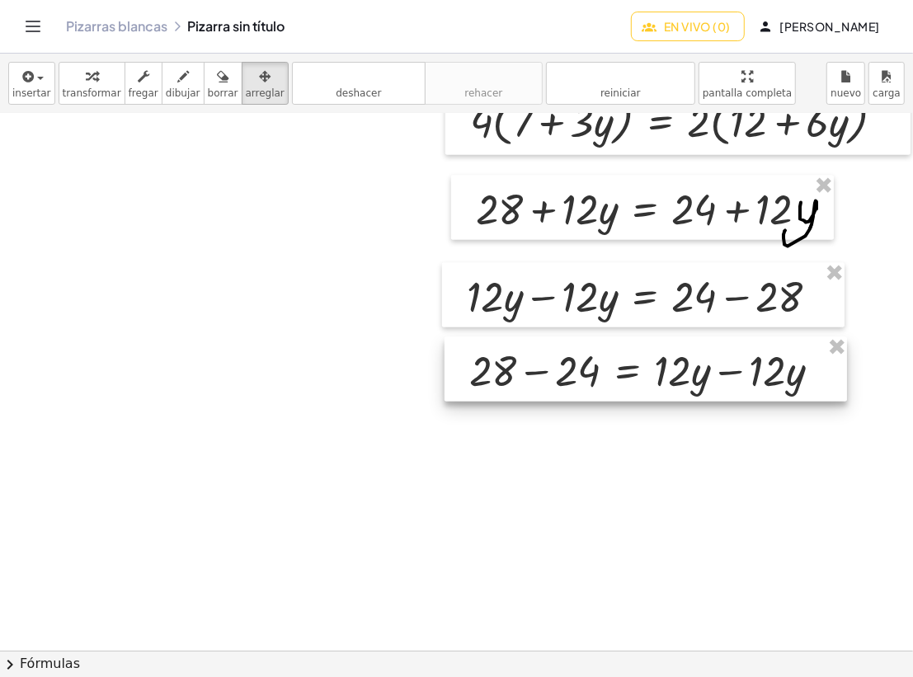
drag, startPoint x: 641, startPoint y: 303, endPoint x: 642, endPoint y: 374, distance: 71.7
click at [642, 374] on div at bounding box center [645, 369] width 402 height 64
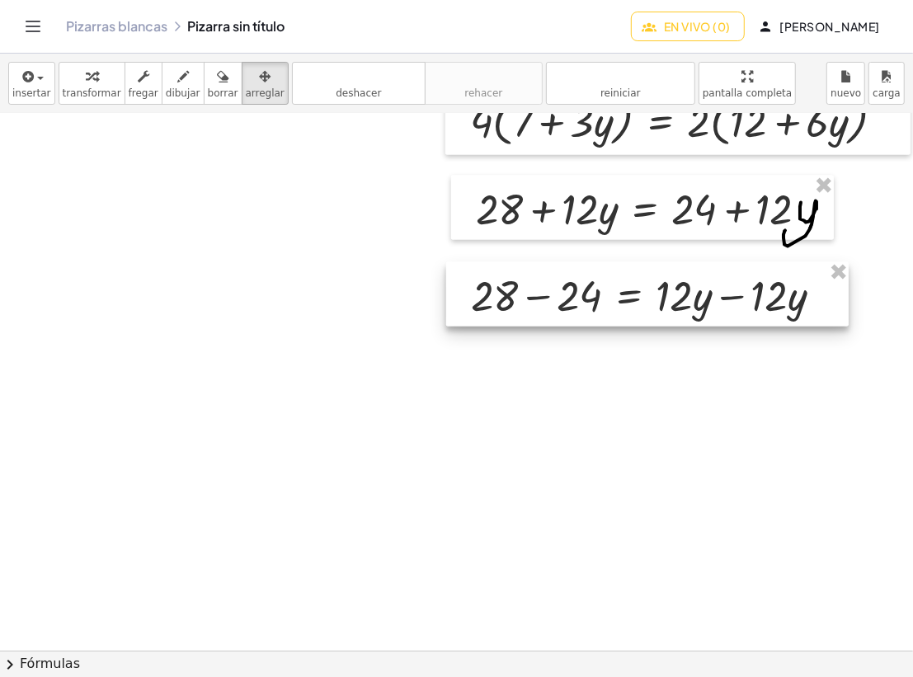
drag, startPoint x: 678, startPoint y: 357, endPoint x: 679, endPoint y: 287, distance: 70.1
click at [679, 285] on div at bounding box center [647, 294] width 402 height 64
click at [86, 81] on icon "button" at bounding box center [92, 77] width 12 height 20
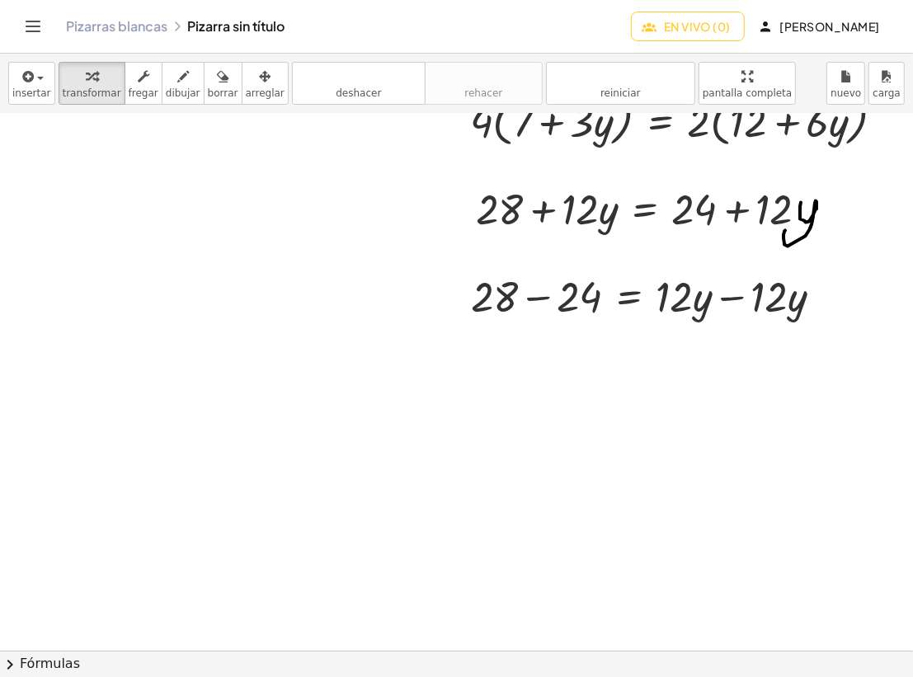
click at [631, 12] on button "En vivo (0)" at bounding box center [688, 27] width 114 height 30
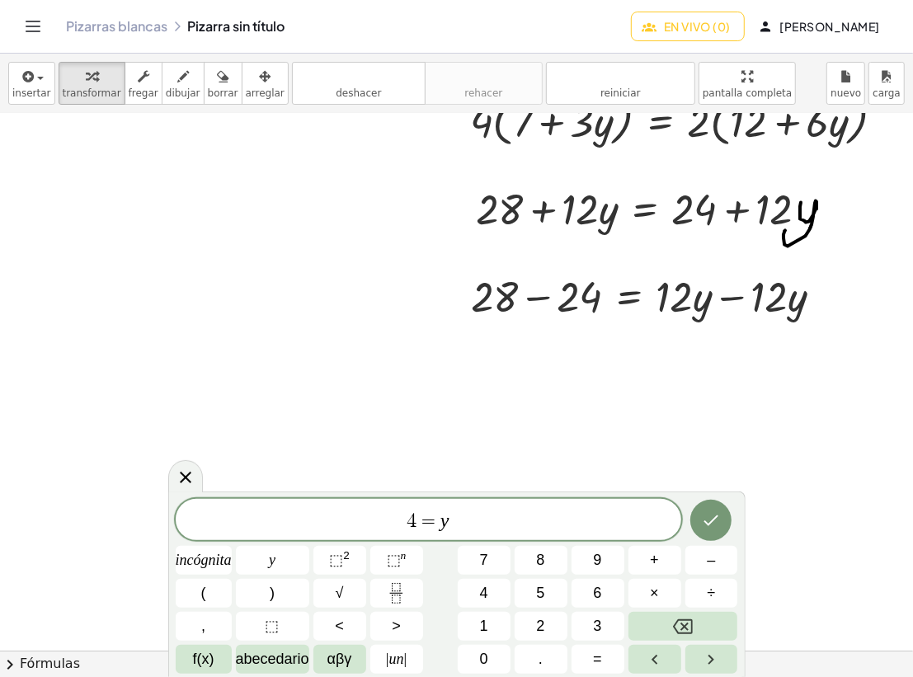
click at [720, 519] on icon "Hecho" at bounding box center [711, 520] width 20 height 20
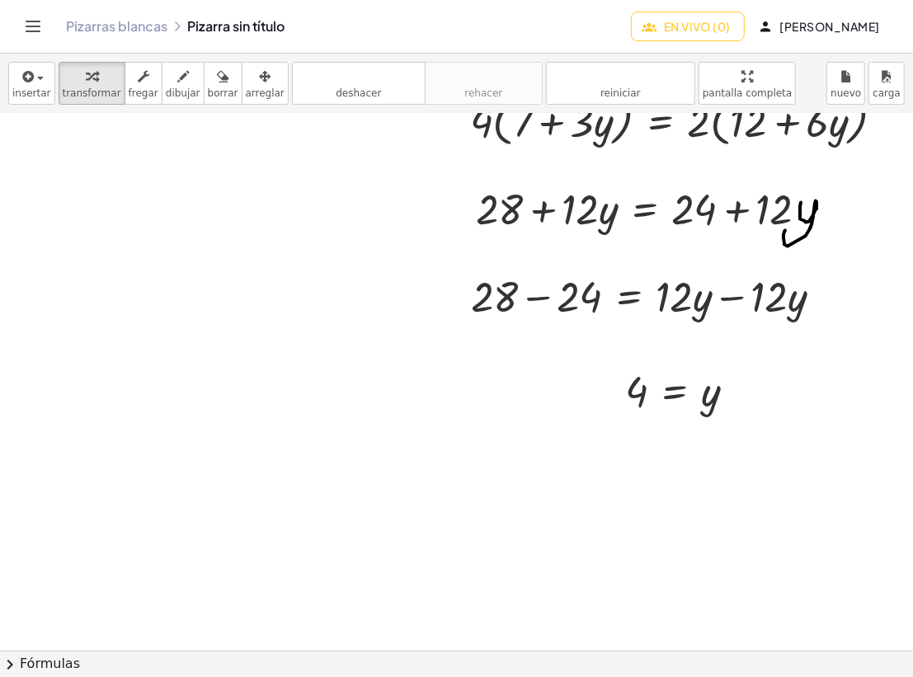
drag, startPoint x: 233, startPoint y: 69, endPoint x: 668, endPoint y: 394, distance: 542.5
click at [246, 71] on div "button" at bounding box center [265, 76] width 39 height 20
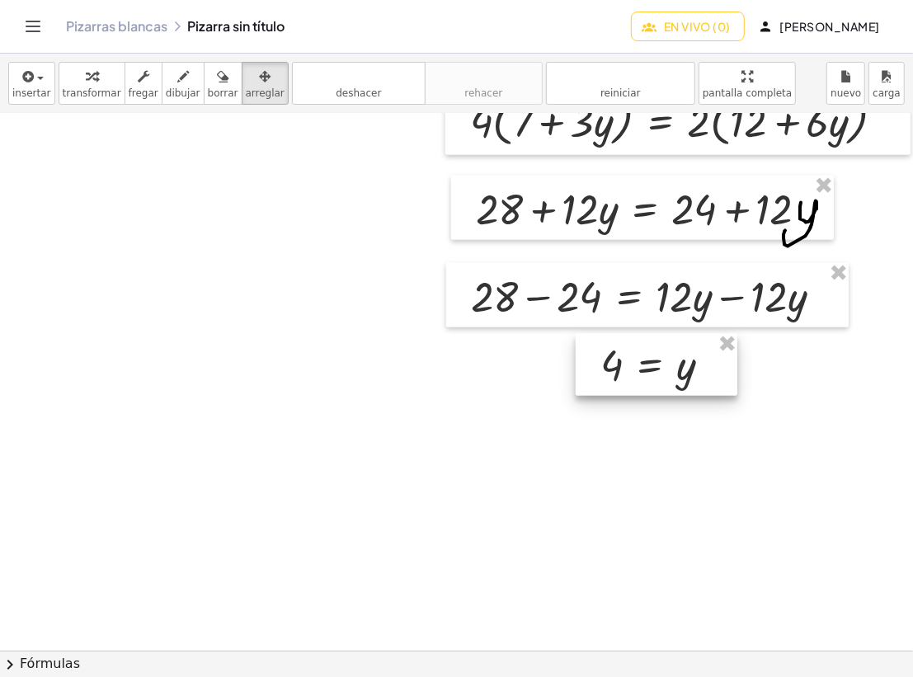
drag, startPoint x: 676, startPoint y: 355, endPoint x: 646, endPoint y: 370, distance: 33.6
click at [646, 370] on div at bounding box center [656, 365] width 162 height 63
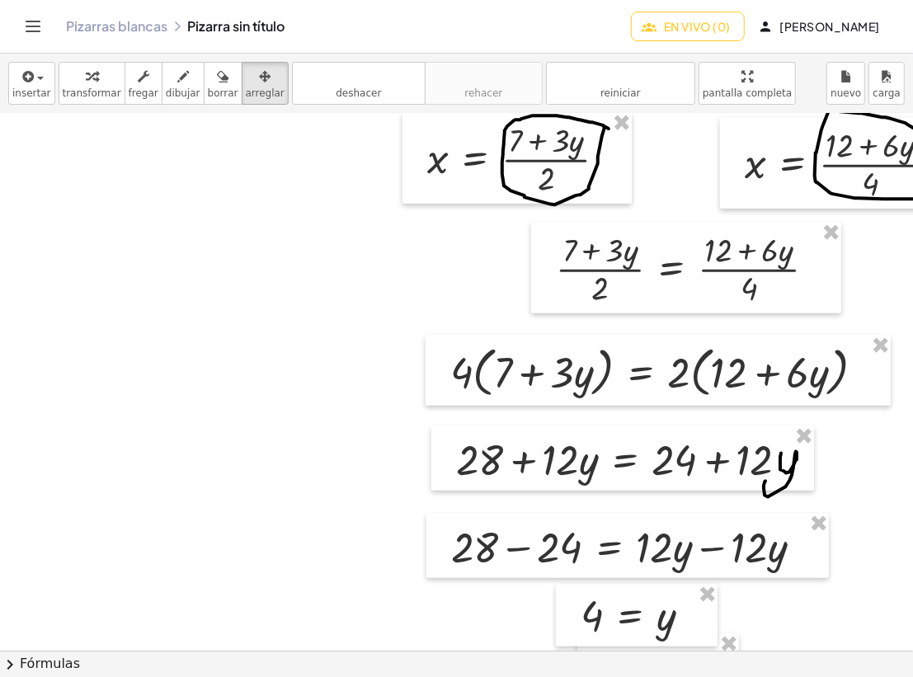
scroll to position [4247, 20]
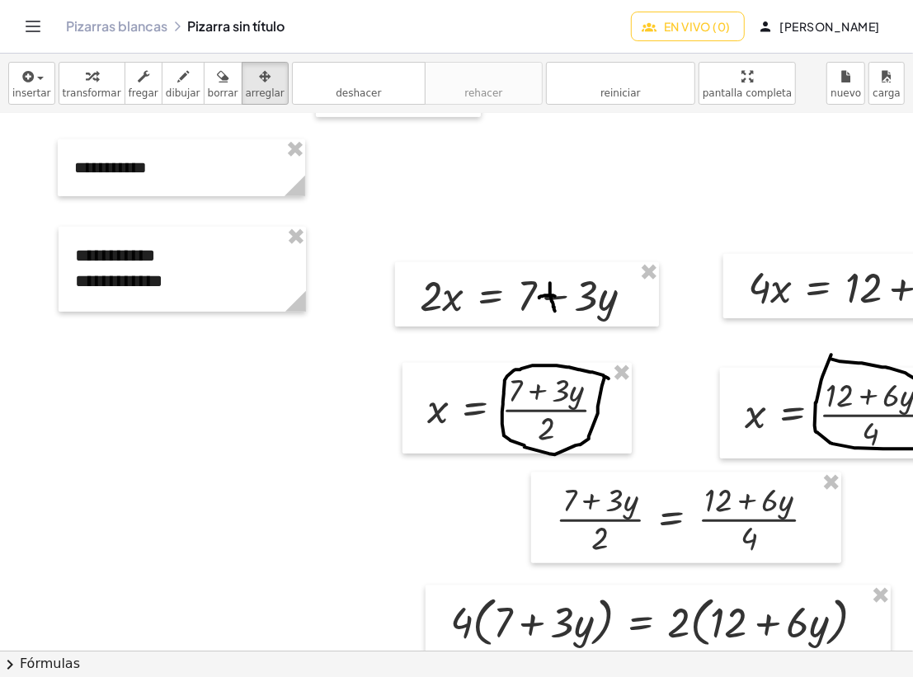
click at [88, 67] on icon "button" at bounding box center [92, 77] width 12 height 20
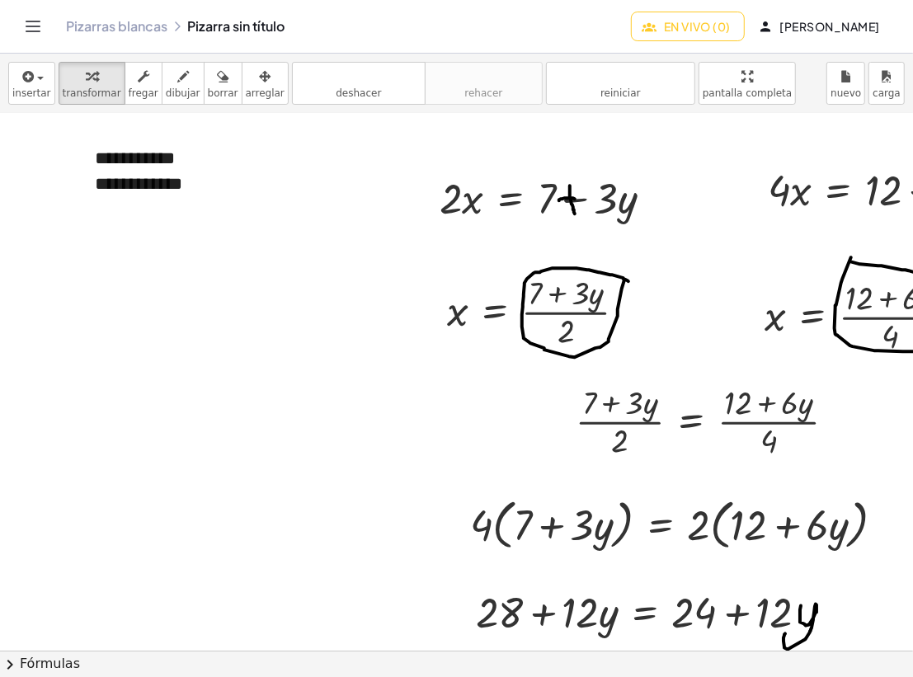
scroll to position [4094, 0]
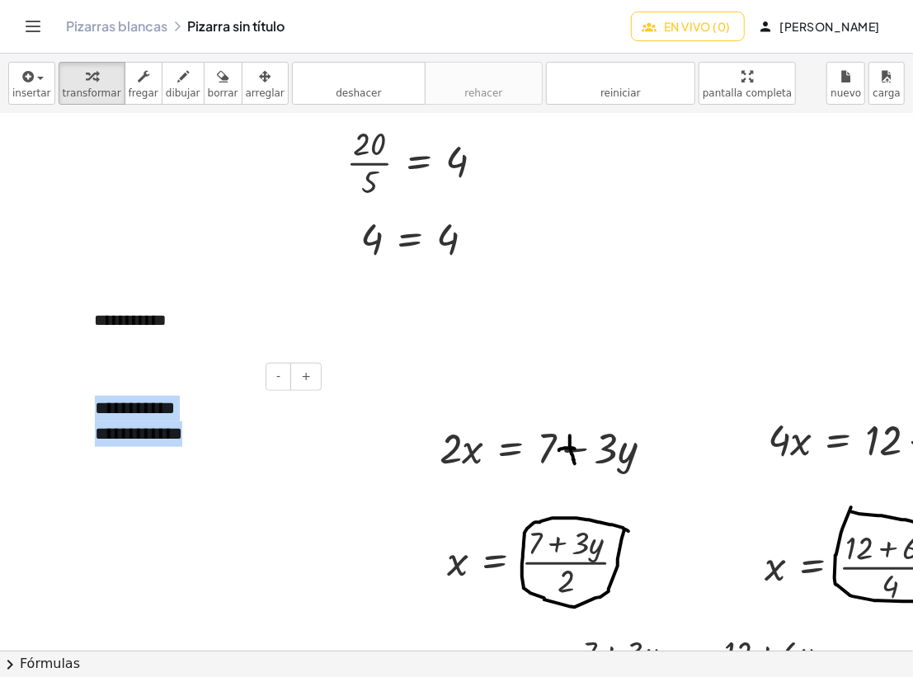
drag, startPoint x: 96, startPoint y: 411, endPoint x: 203, endPoint y: 444, distance: 112.1
click at [203, 444] on div "**********" at bounding box center [201, 421] width 247 height 85
copy div "**********"
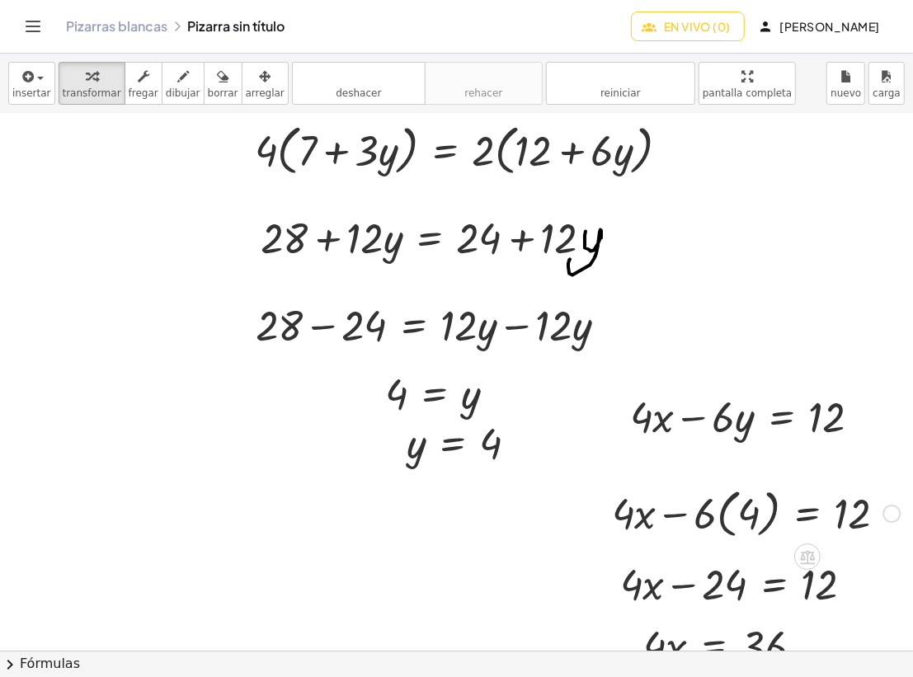
scroll to position [5094, 225]
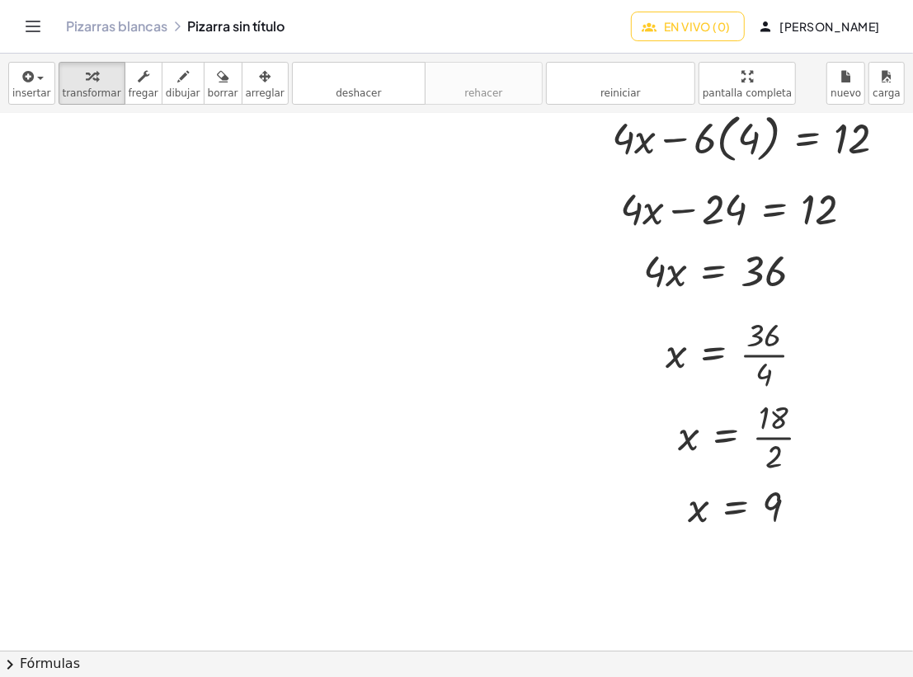
drag, startPoint x: 670, startPoint y: 638, endPoint x: 477, endPoint y: 637, distance: 192.9
drag, startPoint x: 477, startPoint y: 637, endPoint x: 419, endPoint y: 633, distance: 58.7
drag, startPoint x: 440, startPoint y: 637, endPoint x: 385, endPoint y: 641, distance: 55.4
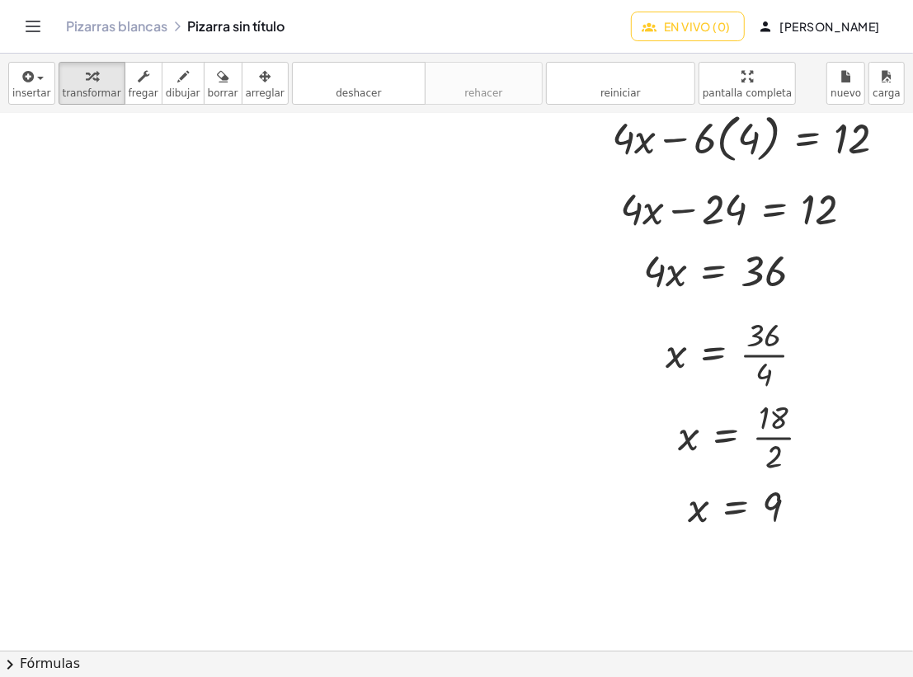
click at [386, 641] on div "**********" at bounding box center [456, 382] width 913 height 537
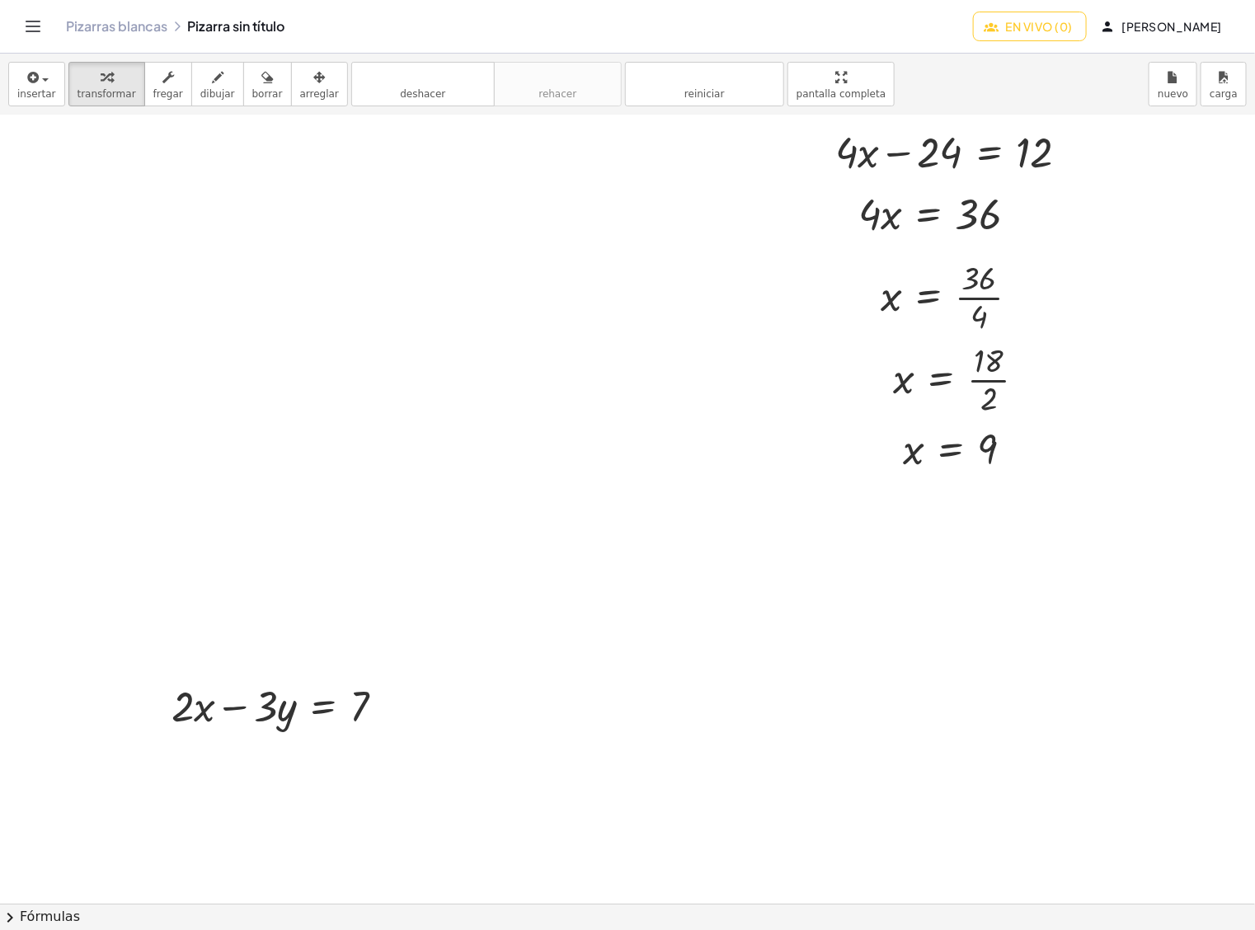
scroll to position [5325, 0]
